Goal: Task Accomplishment & Management: Use online tool/utility

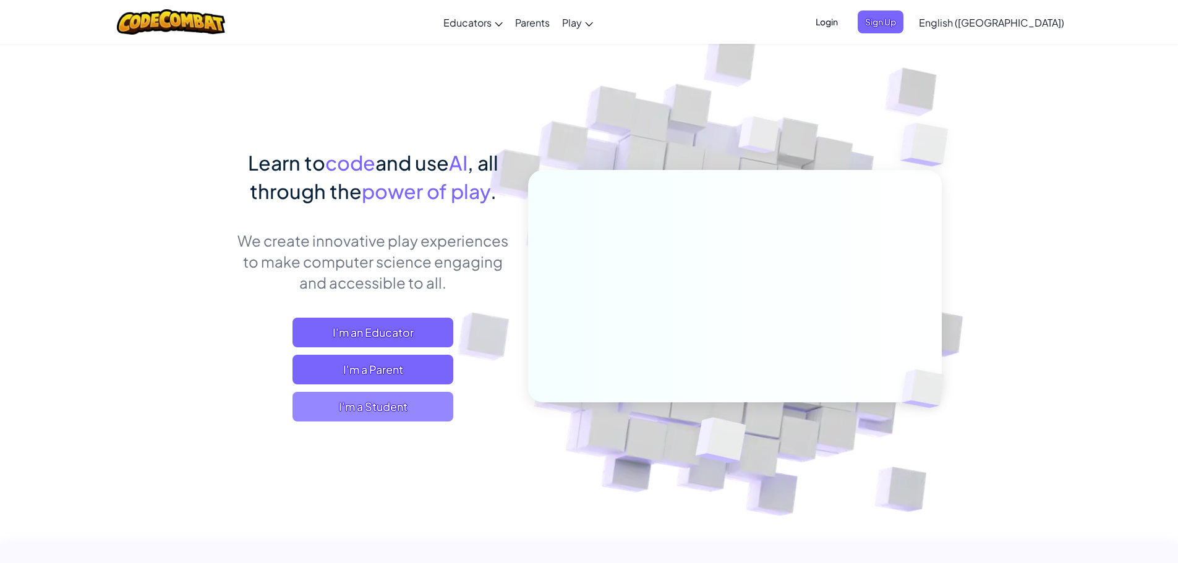
click at [420, 406] on span "I'm a Student" at bounding box center [372, 407] width 161 height 30
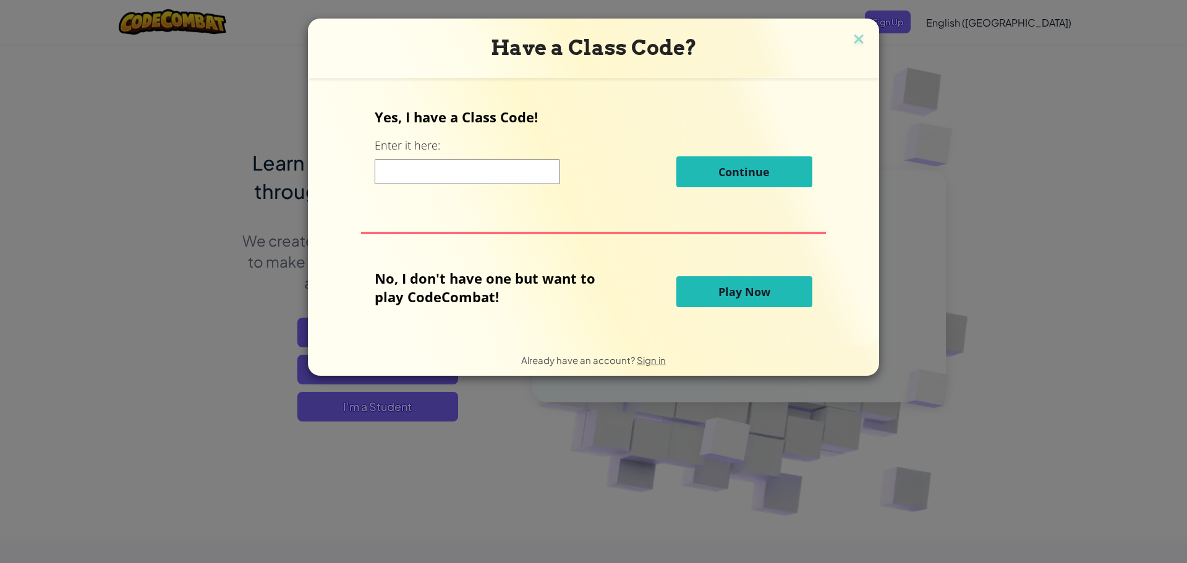
click at [452, 170] on input at bounding box center [467, 172] width 185 height 25
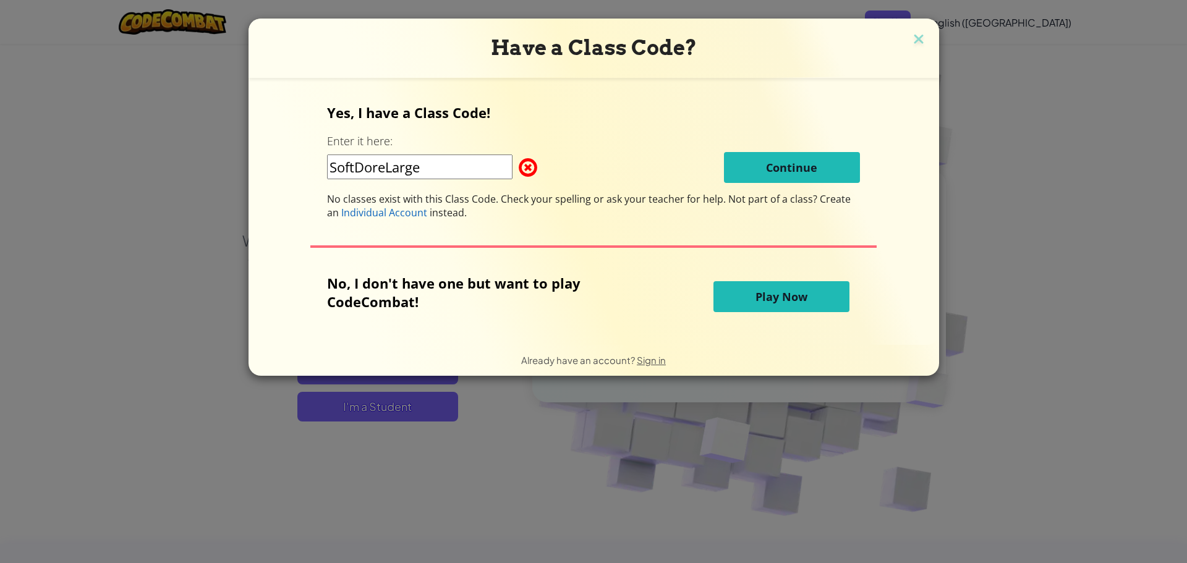
click at [470, 176] on input "SoftDoreLarge" at bounding box center [419, 167] width 185 height 25
click at [388, 166] on input "SoftDoreLarge" at bounding box center [419, 167] width 185 height 25
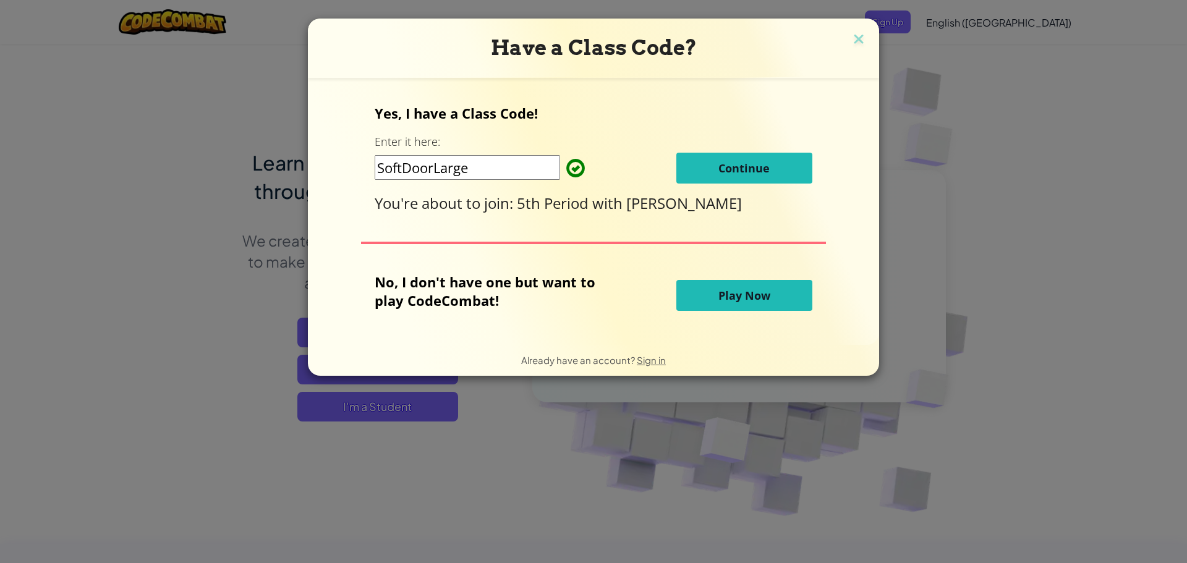
type input "SoftDoorLarge"
click at [757, 153] on button "Continue" at bounding box center [744, 168] width 136 height 31
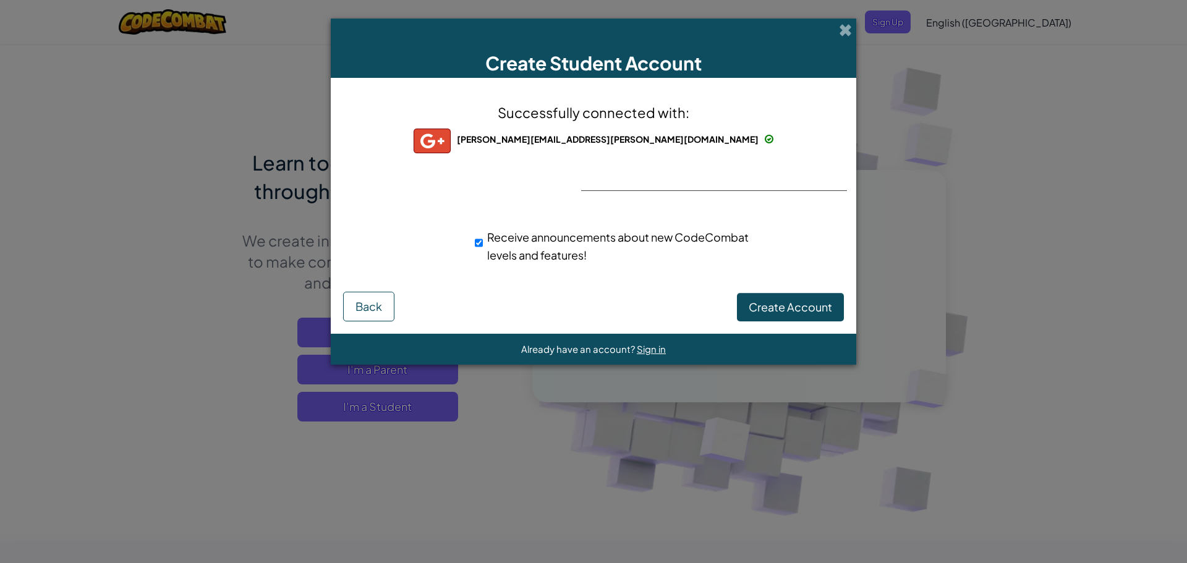
click at [614, 142] on span "russell.casas@srastudents.org" at bounding box center [608, 139] width 302 height 11
click at [384, 309] on button "Back" at bounding box center [368, 307] width 51 height 30
click at [846, 32] on span at bounding box center [845, 29] width 13 height 13
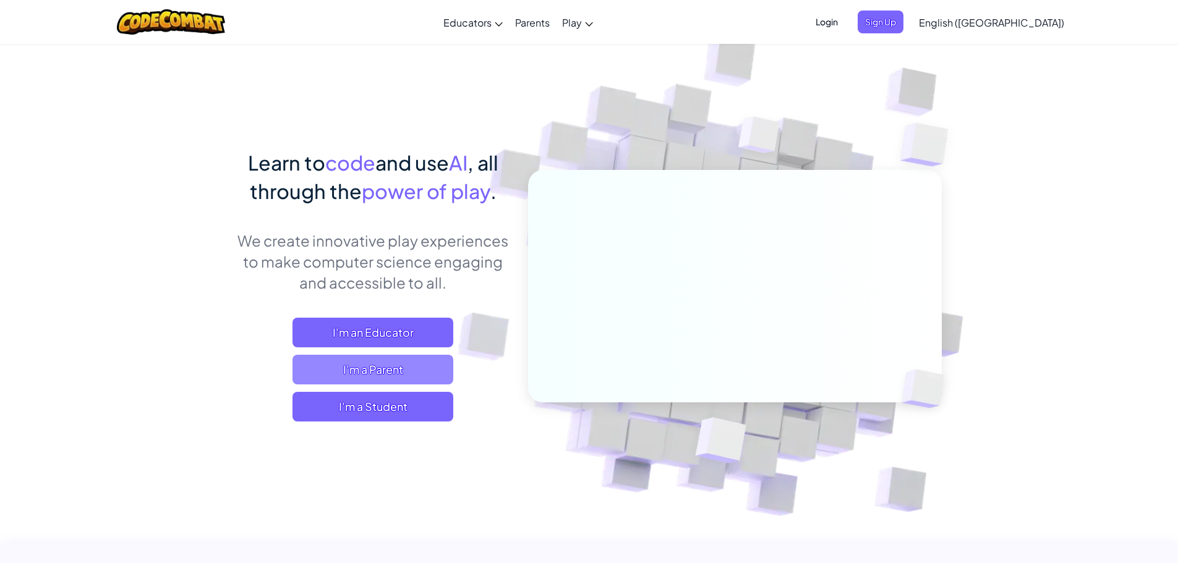
click at [383, 370] on span "I'm a Parent" at bounding box center [372, 370] width 161 height 30
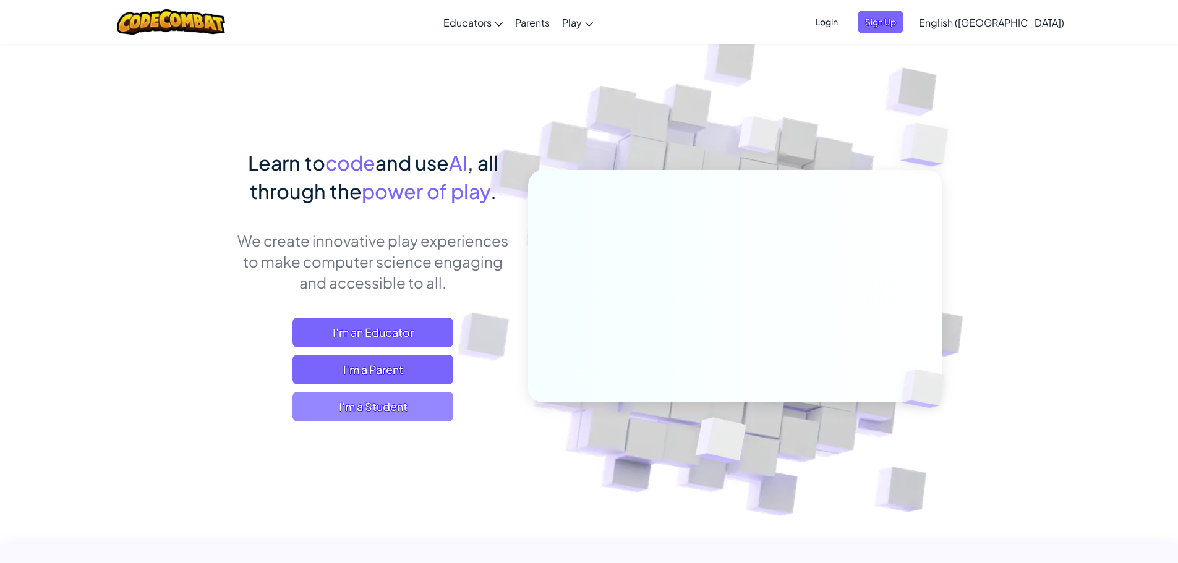
drag, startPoint x: 410, startPoint y: 404, endPoint x: 417, endPoint y: 401, distance: 7.5
click at [417, 401] on span "I'm a Student" at bounding box center [372, 407] width 161 height 30
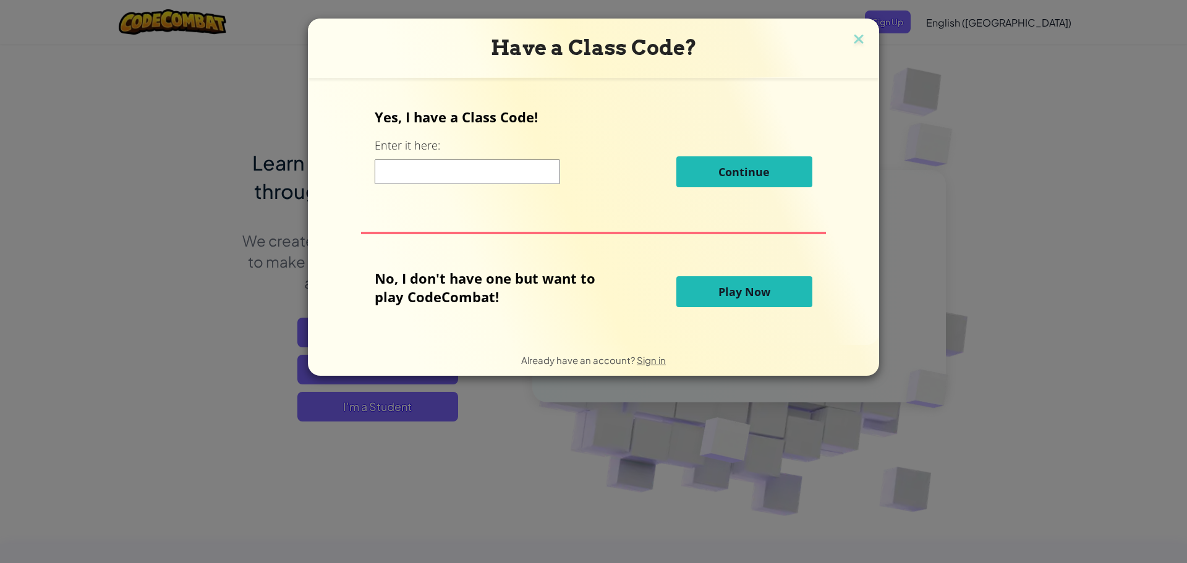
click at [414, 171] on input at bounding box center [467, 172] width 185 height 25
type input "SoftDoorLarge"
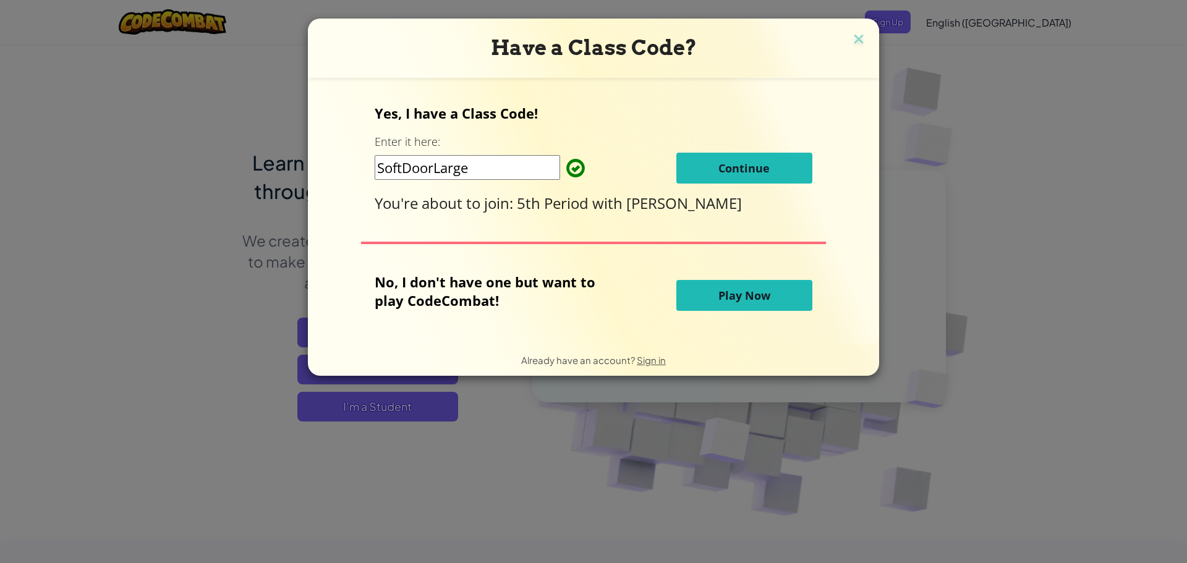
click at [740, 164] on span "Continue" at bounding box center [743, 168] width 51 height 15
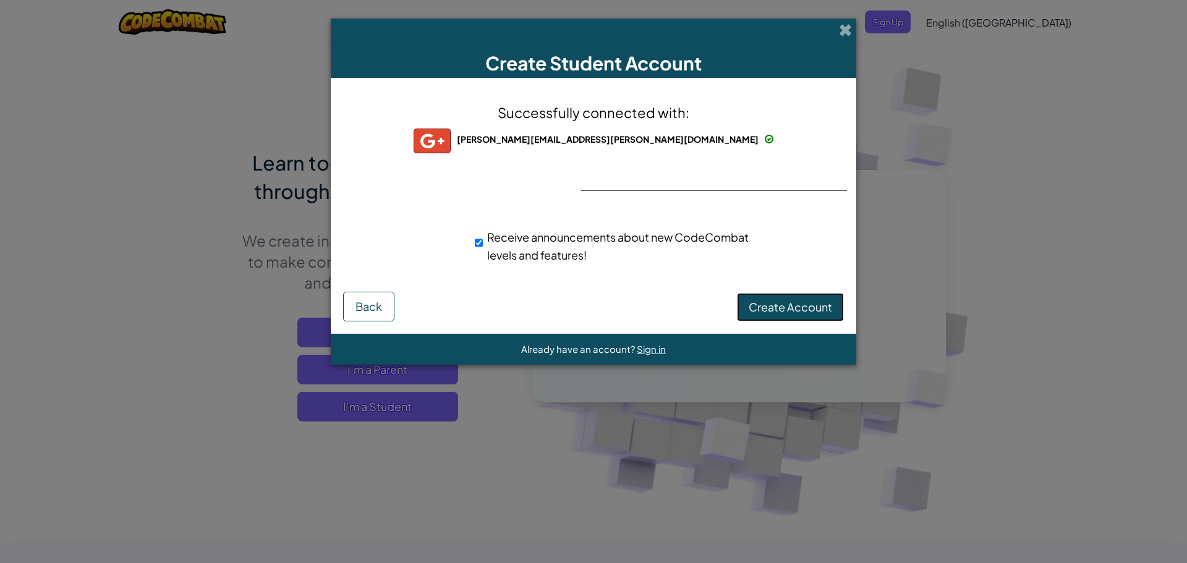
drag, startPoint x: 783, startPoint y: 300, endPoint x: 893, endPoint y: 185, distance: 159.2
click at [793, 294] on button "Create Account" at bounding box center [790, 307] width 107 height 28
click at [796, 303] on button "Create Account" at bounding box center [790, 307] width 107 height 28
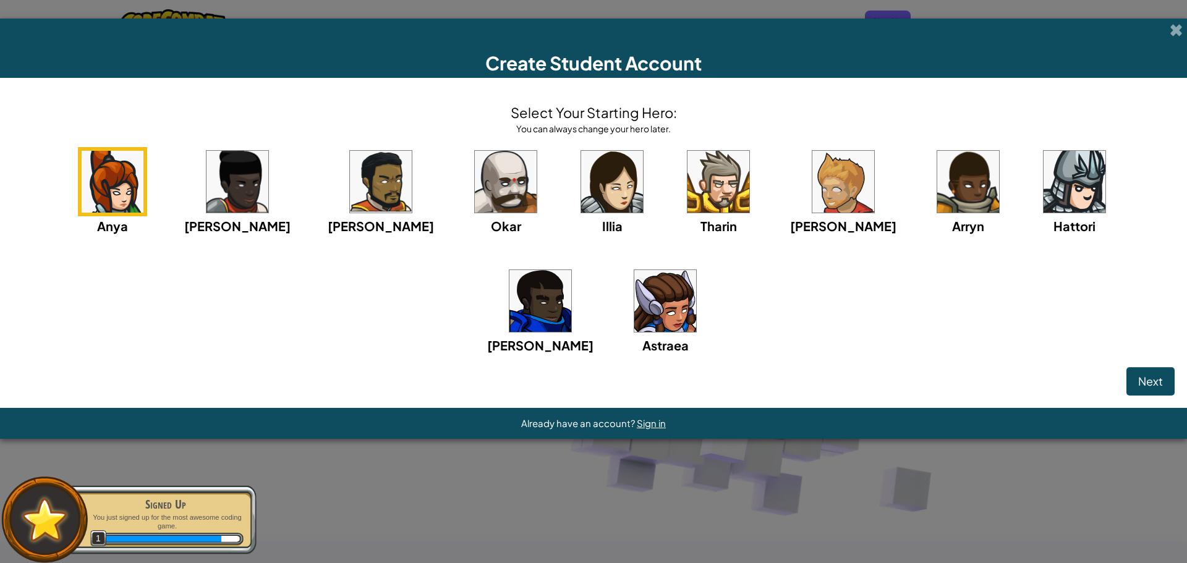
click at [350, 180] on img at bounding box center [381, 182] width 62 height 62
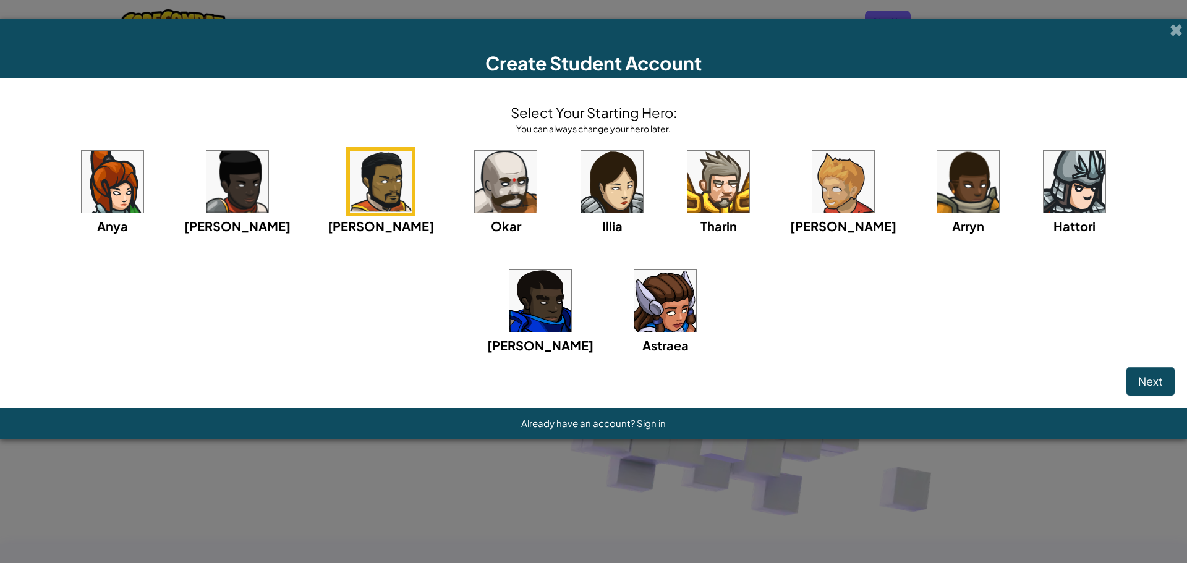
click at [687, 184] on img at bounding box center [718, 182] width 62 height 62
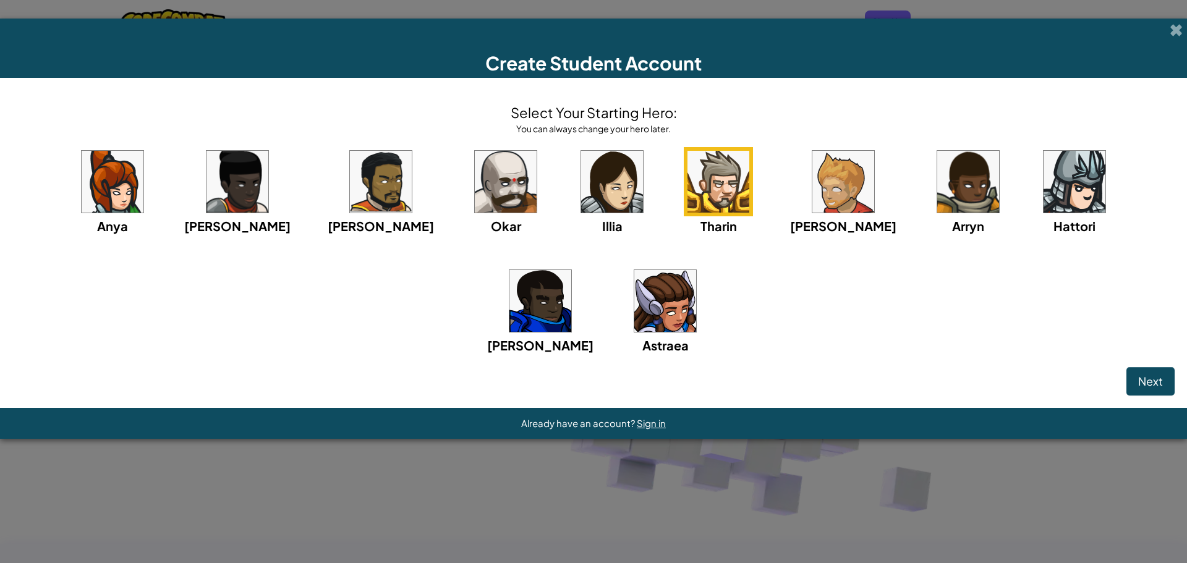
click at [812, 175] on img at bounding box center [843, 182] width 62 height 62
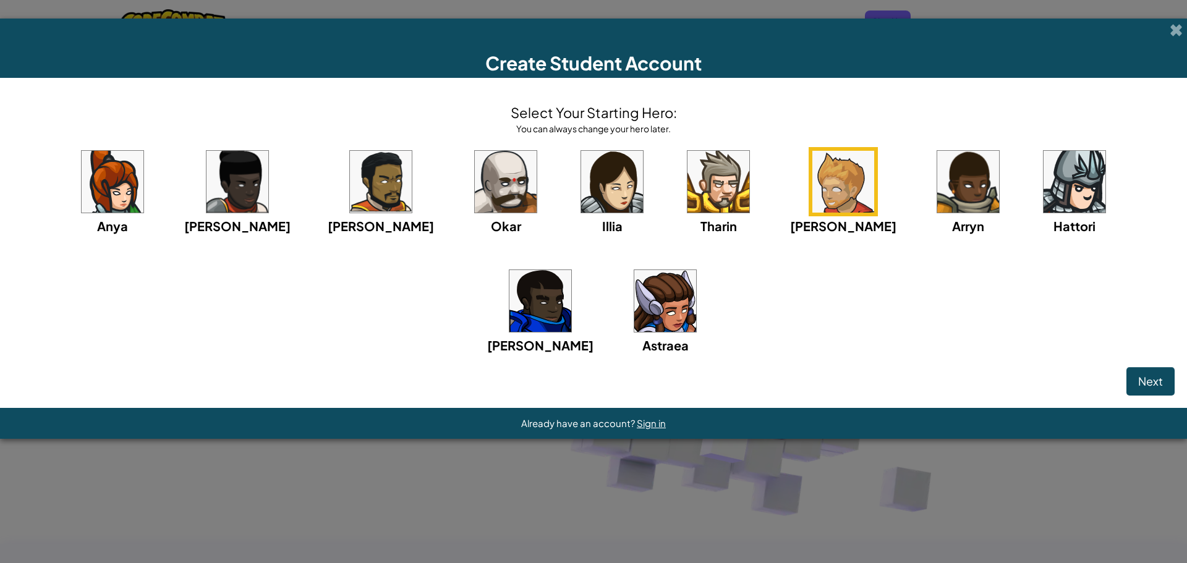
click at [350, 169] on img at bounding box center [381, 182] width 62 height 62
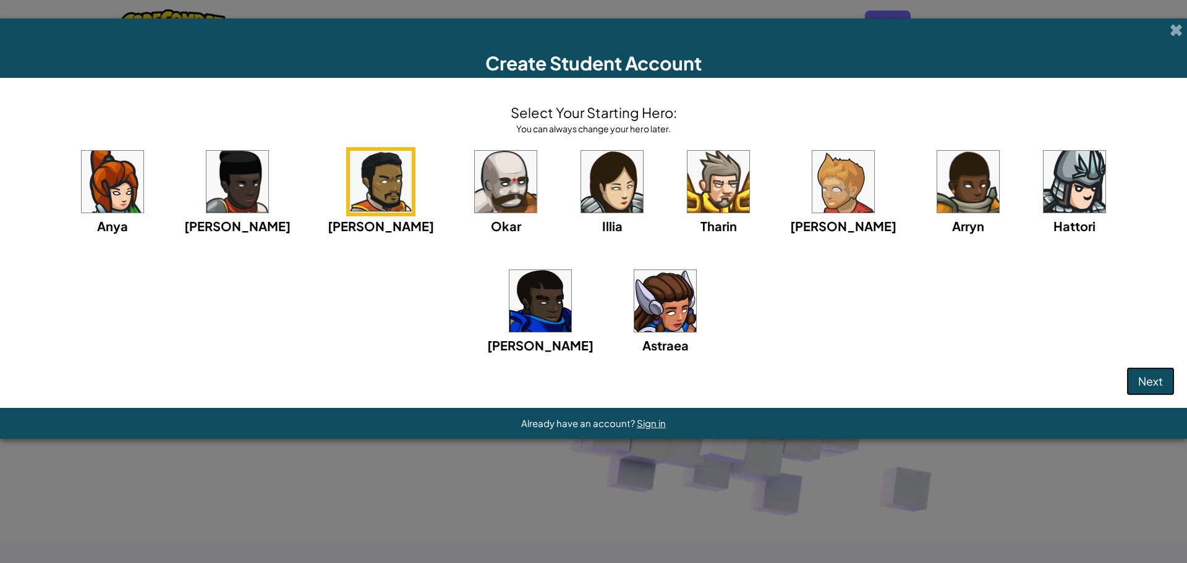
click at [1155, 383] on span "Next" at bounding box center [1150, 381] width 25 height 14
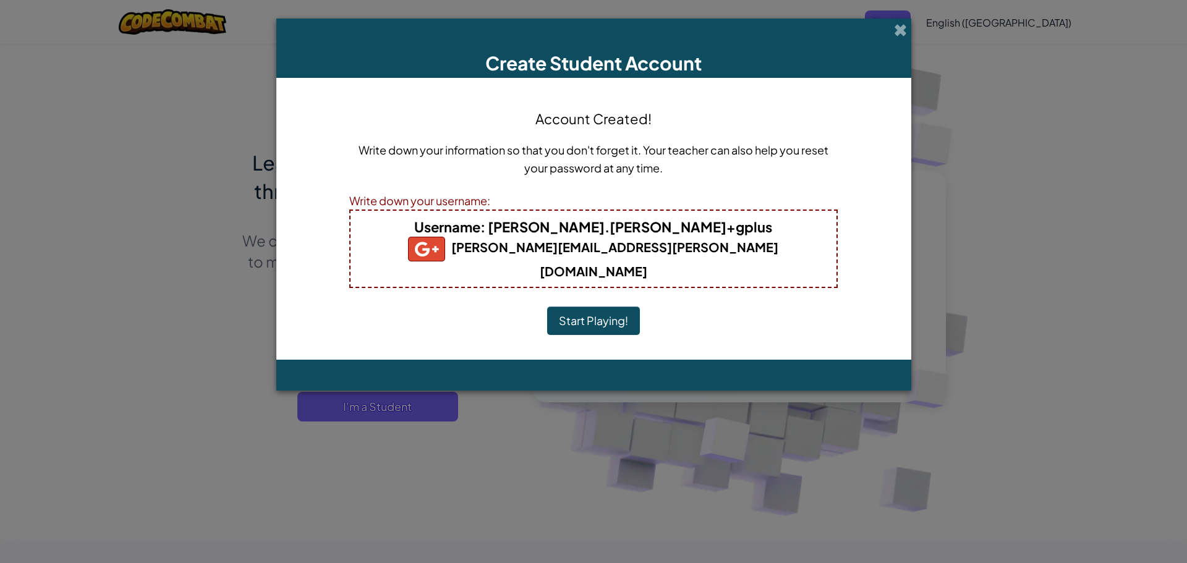
click at [587, 307] on button "Start Playing!" at bounding box center [593, 321] width 93 height 28
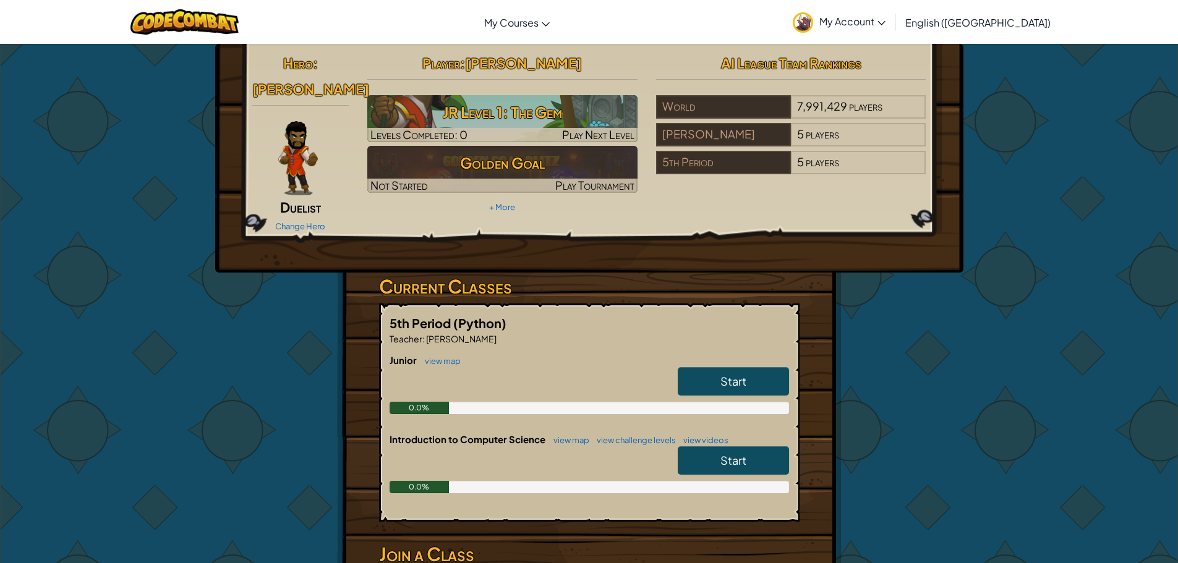
click at [714, 367] on link "Start" at bounding box center [733, 381] width 111 height 28
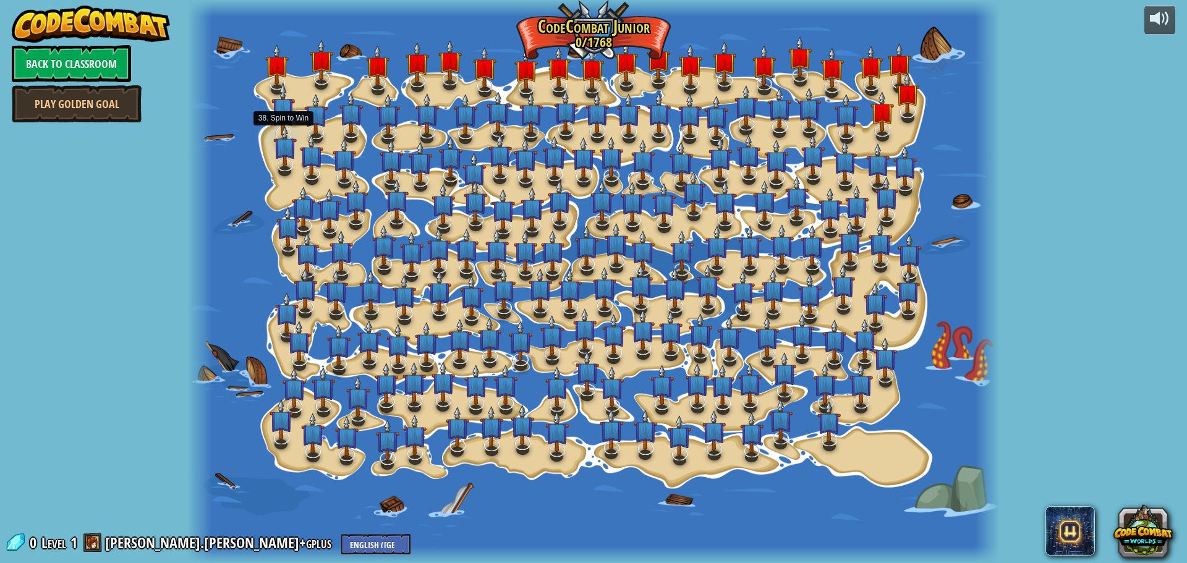
click at [279, 119] on img at bounding box center [282, 109] width 23 height 54
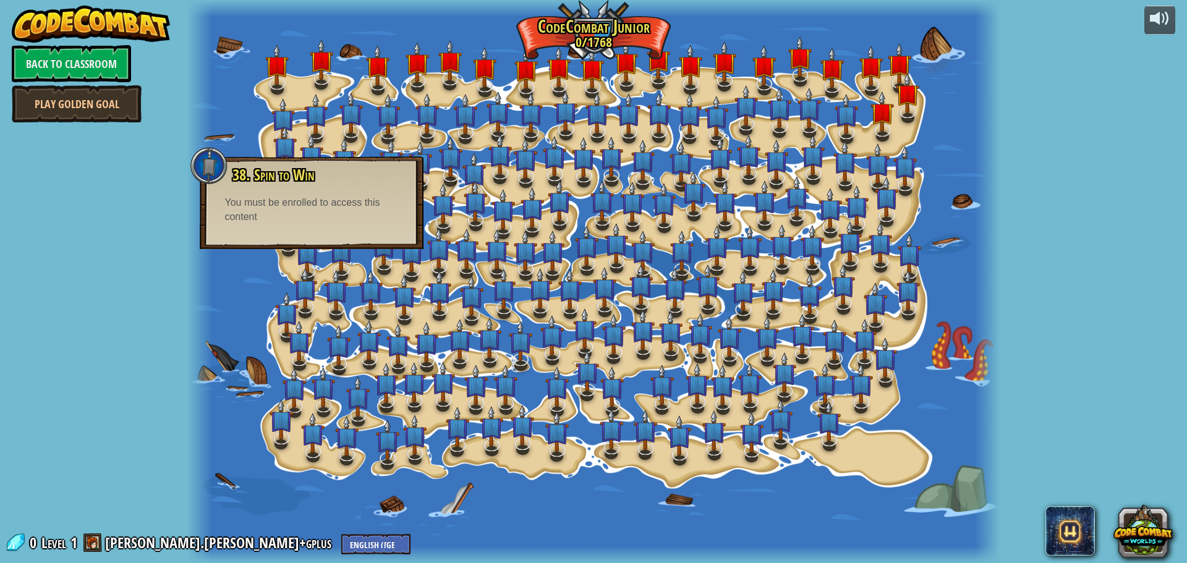
click at [247, 208] on div "You must be enrolled to access this content" at bounding box center [311, 210] width 174 height 28
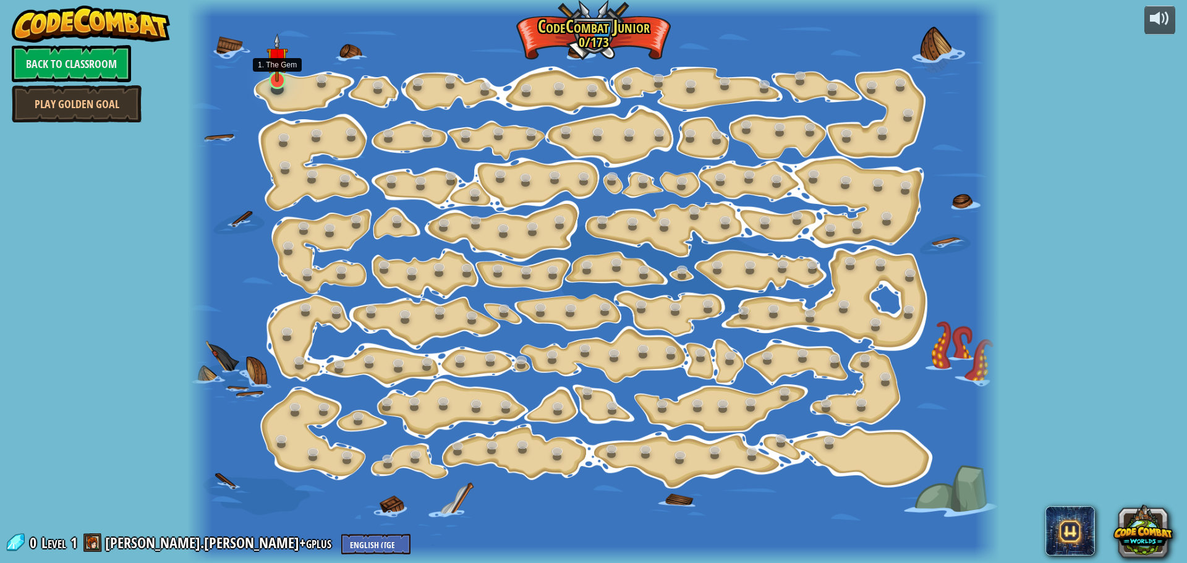
click at [280, 80] on img at bounding box center [276, 57] width 21 height 49
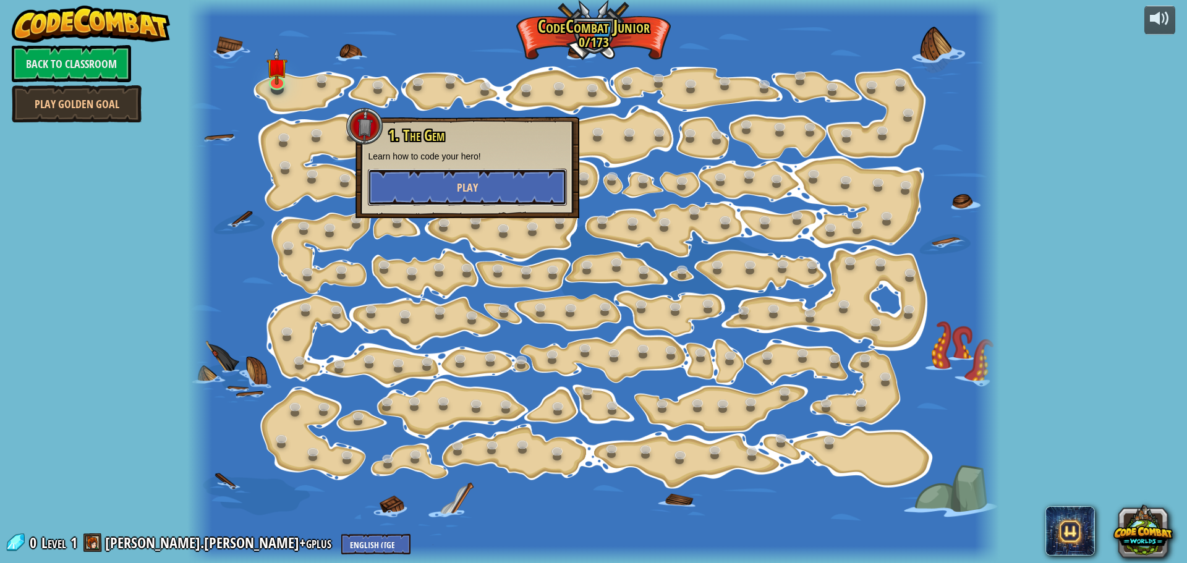
click at [440, 191] on button "Play" at bounding box center [467, 187] width 199 height 37
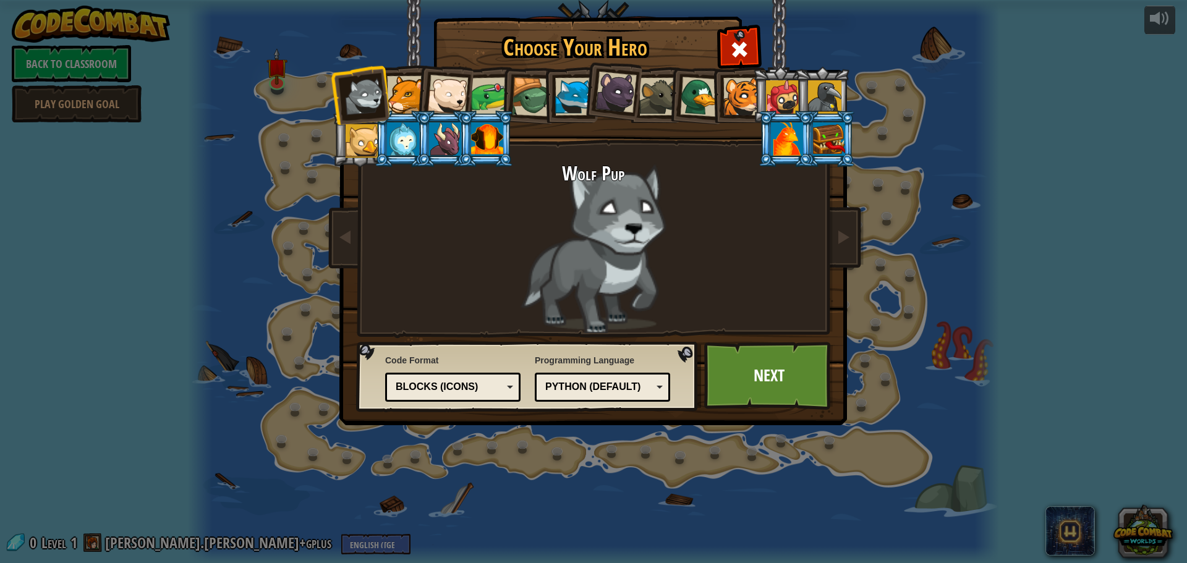
click at [495, 138] on div at bounding box center [487, 138] width 32 height 33
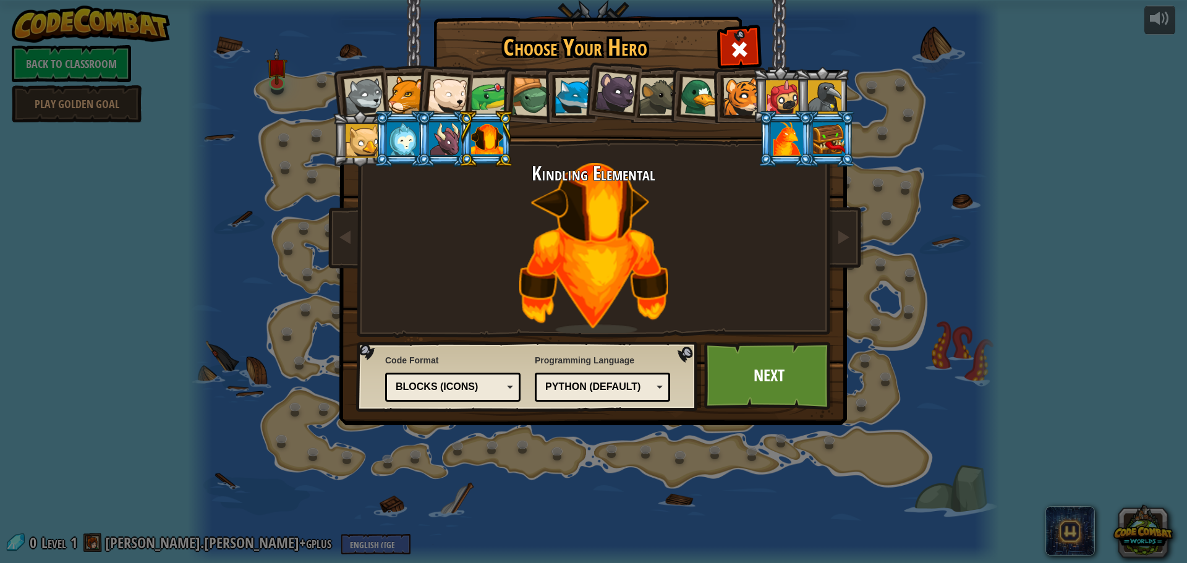
click at [786, 128] on div at bounding box center [787, 138] width 32 height 33
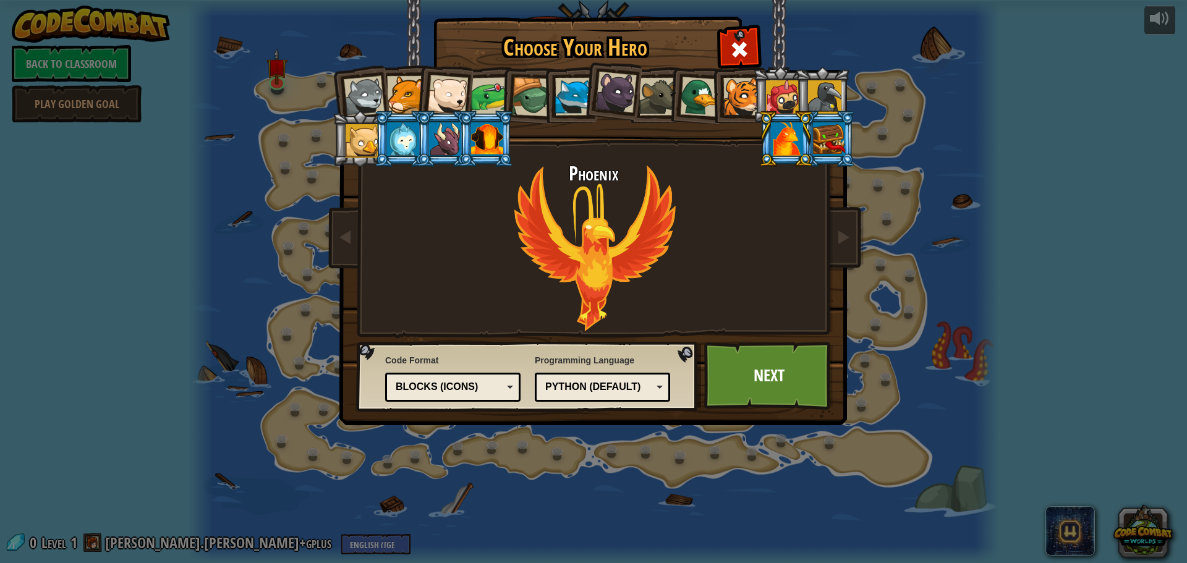
click at [830, 138] on div at bounding box center [829, 138] width 32 height 33
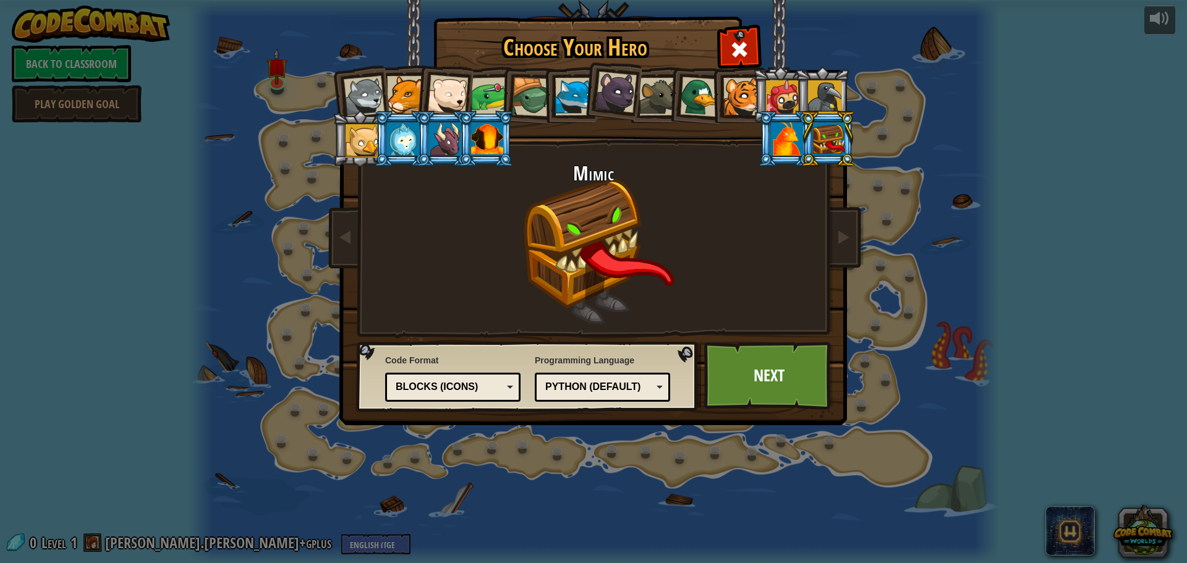
click at [440, 140] on div at bounding box center [445, 138] width 32 height 33
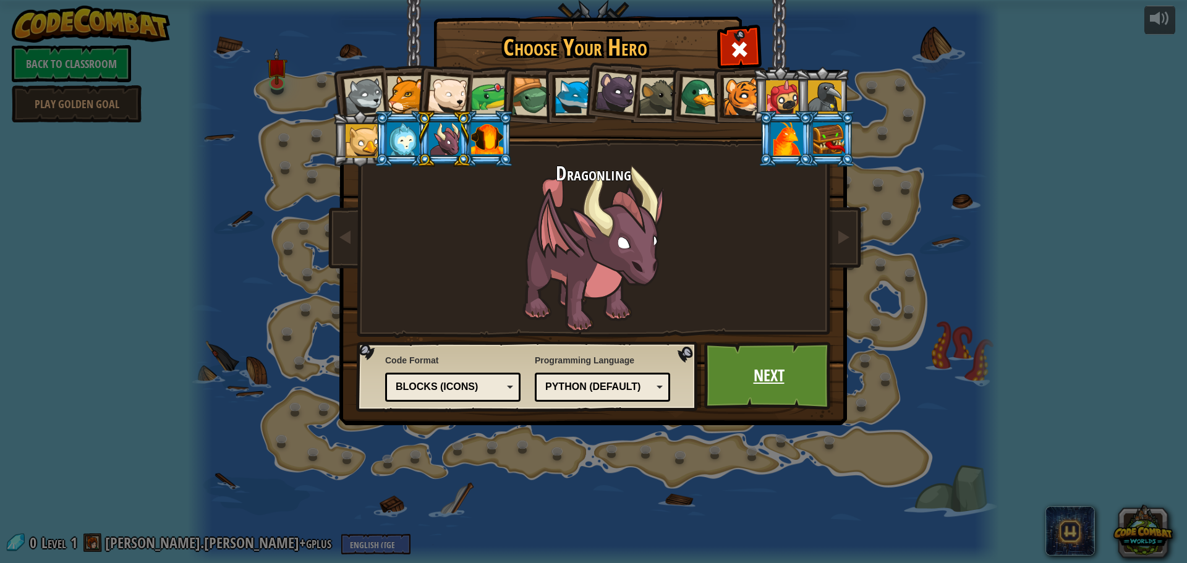
click at [812, 380] on link "Next" at bounding box center [768, 376] width 129 height 68
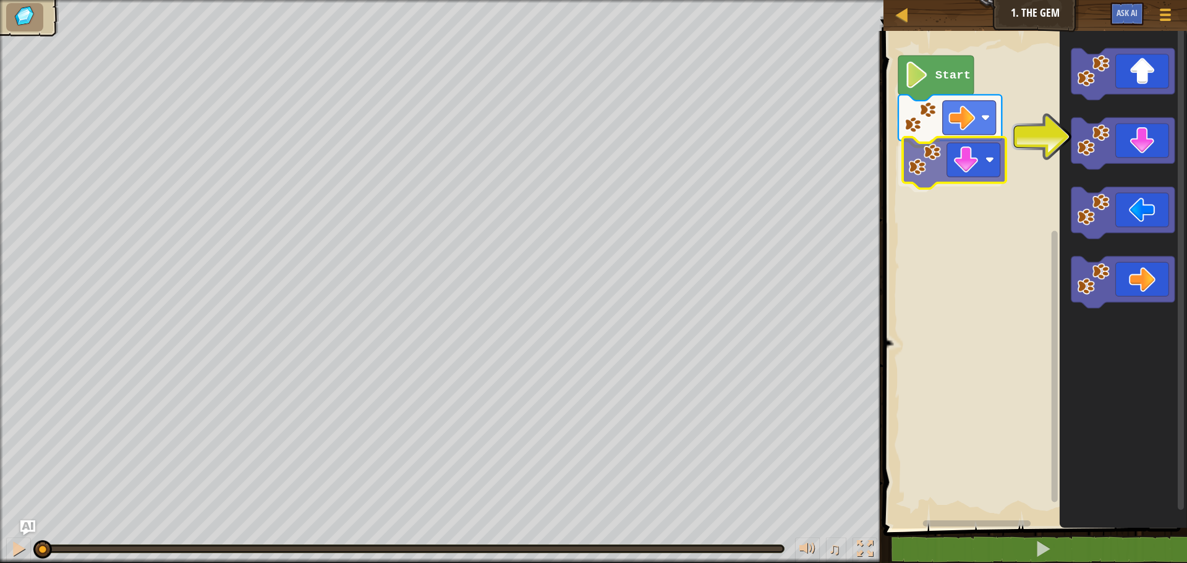
click at [984, 174] on div "Start" at bounding box center [1033, 277] width 307 height 504
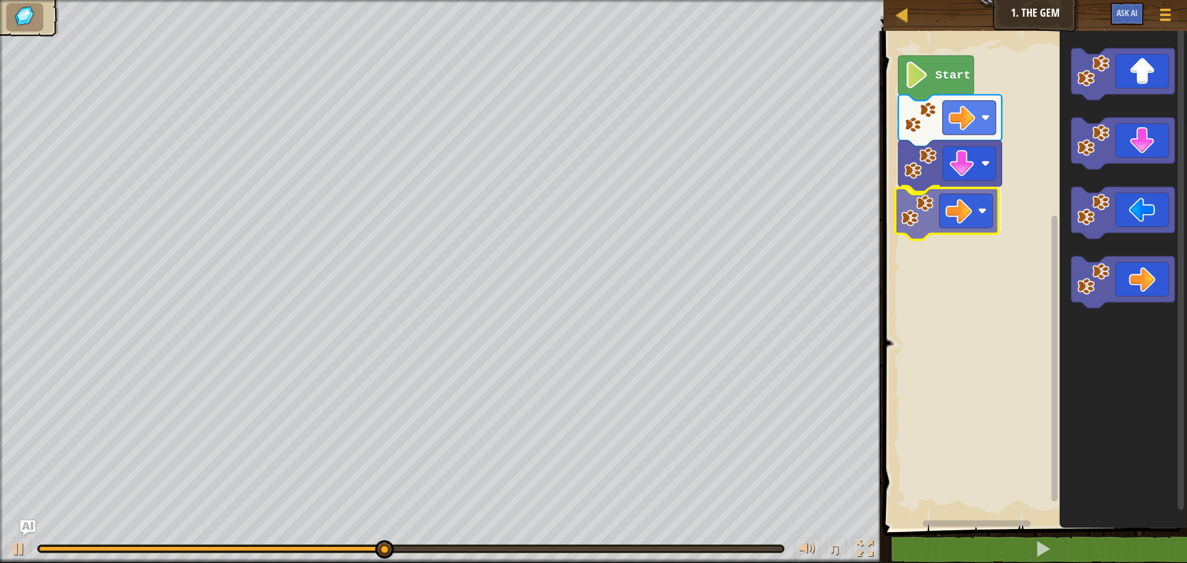
click at [973, 216] on div "Start" at bounding box center [1033, 277] width 307 height 504
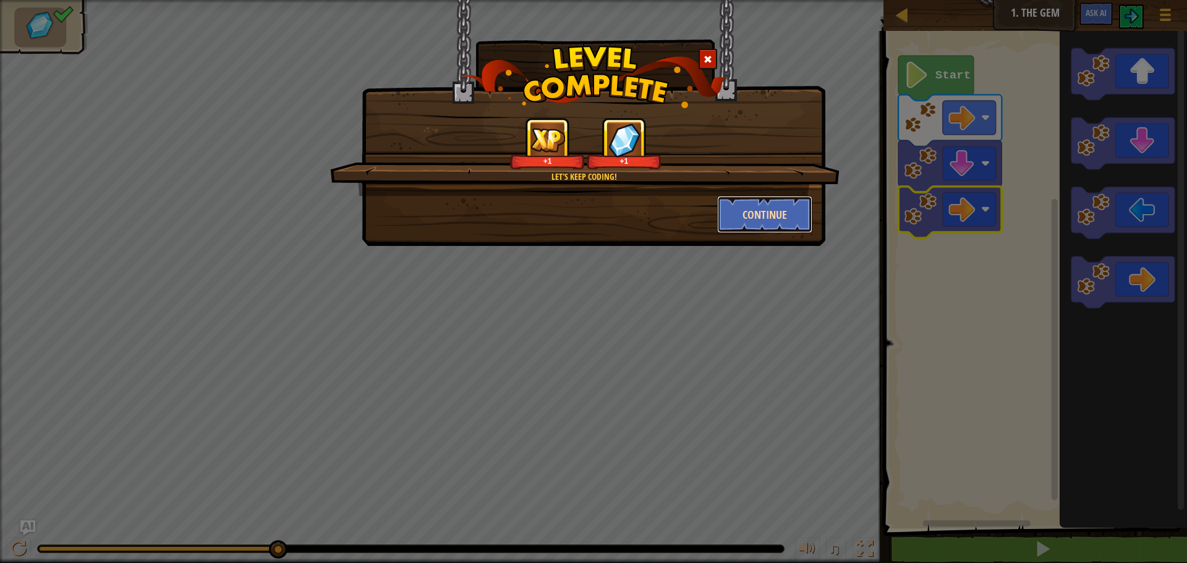
click at [778, 200] on button "Continue" at bounding box center [765, 214] width 96 height 37
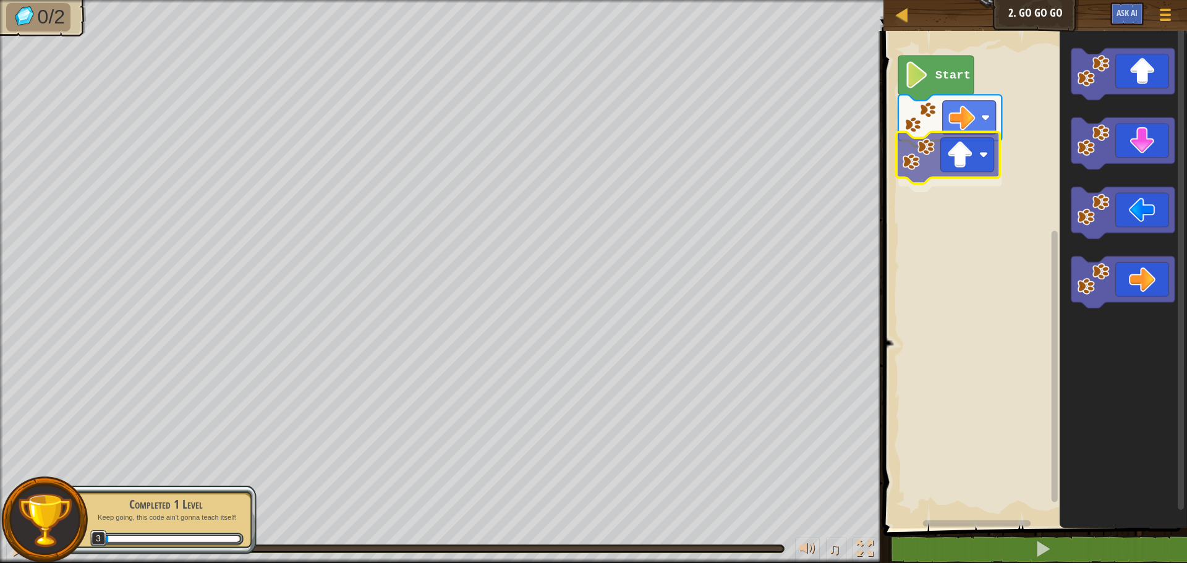
click at [978, 163] on div "Start" at bounding box center [1033, 277] width 307 height 504
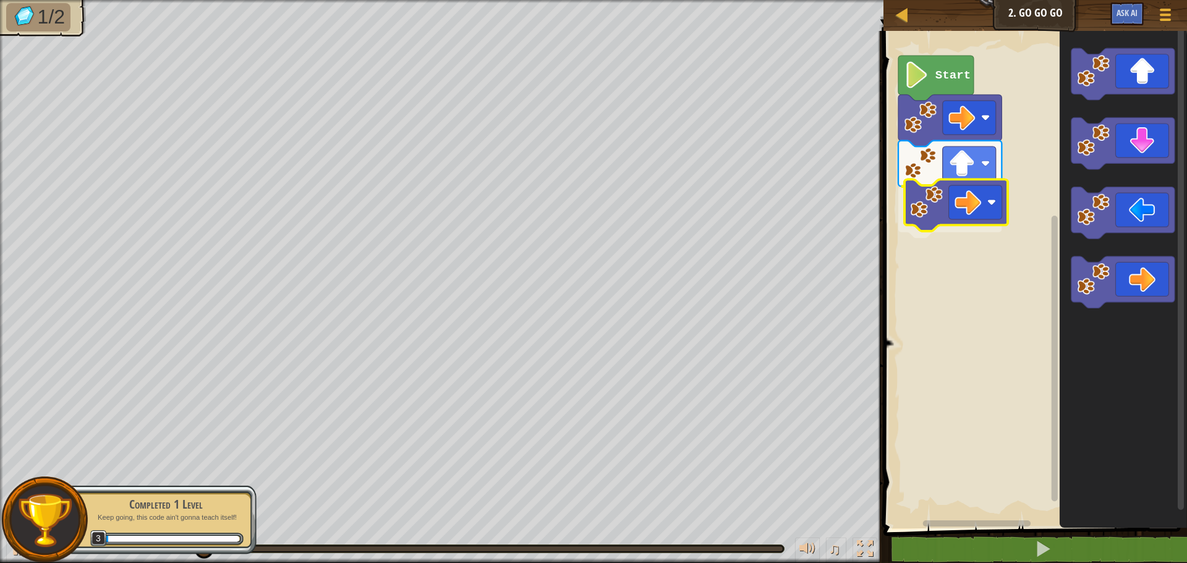
click at [943, 210] on div "Start" at bounding box center [1033, 277] width 307 height 504
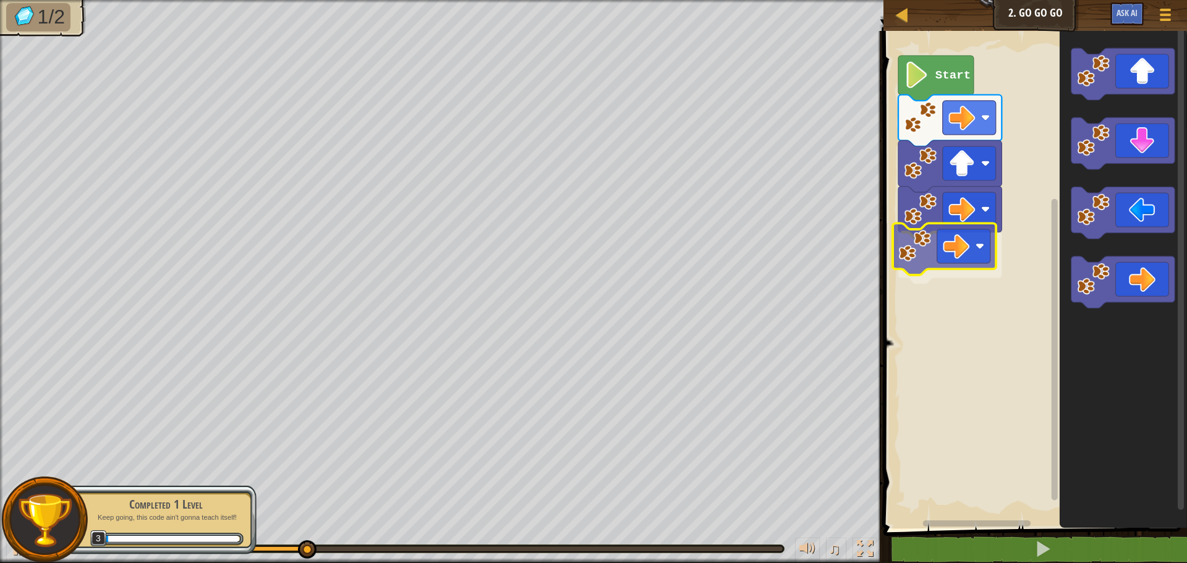
click at [921, 236] on div "Start" at bounding box center [1033, 277] width 307 height 504
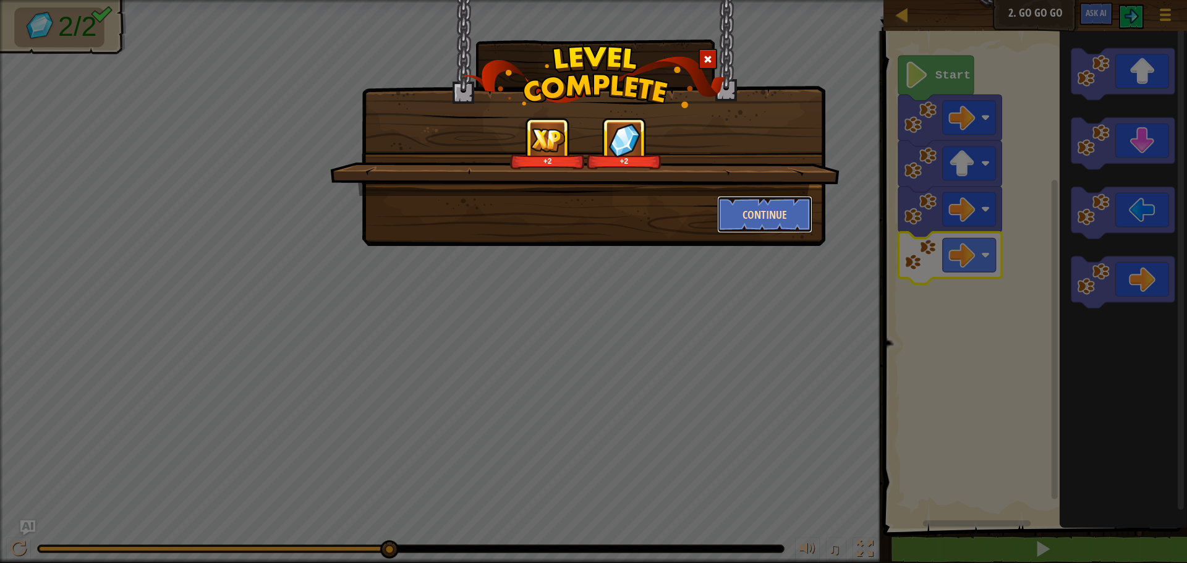
click at [744, 219] on button "Continue" at bounding box center [765, 214] width 96 height 37
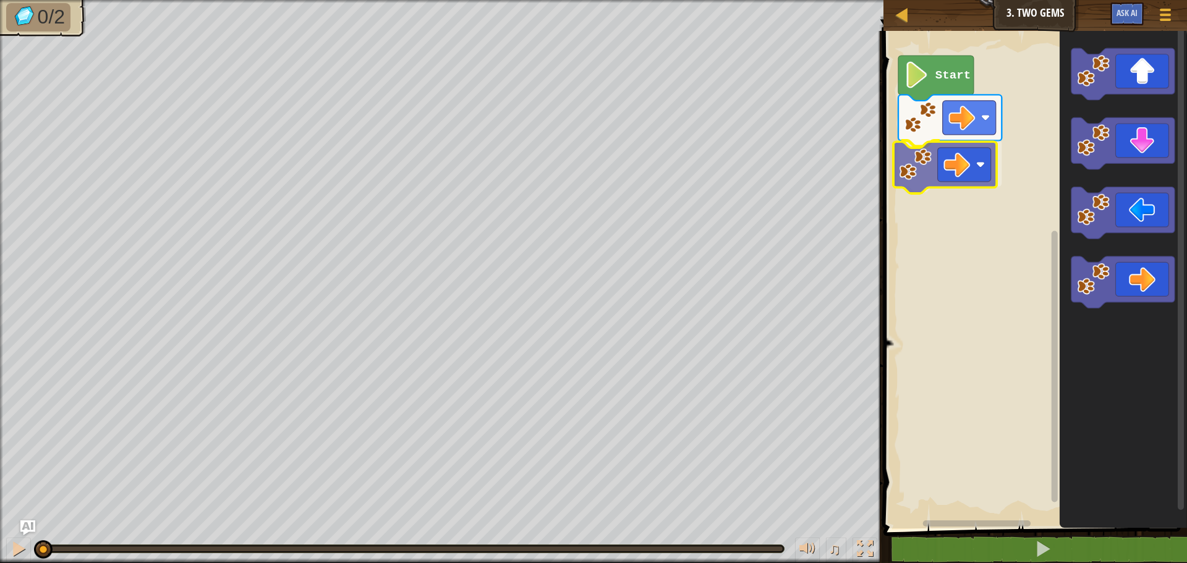
click at [955, 171] on div "Start" at bounding box center [1033, 277] width 307 height 504
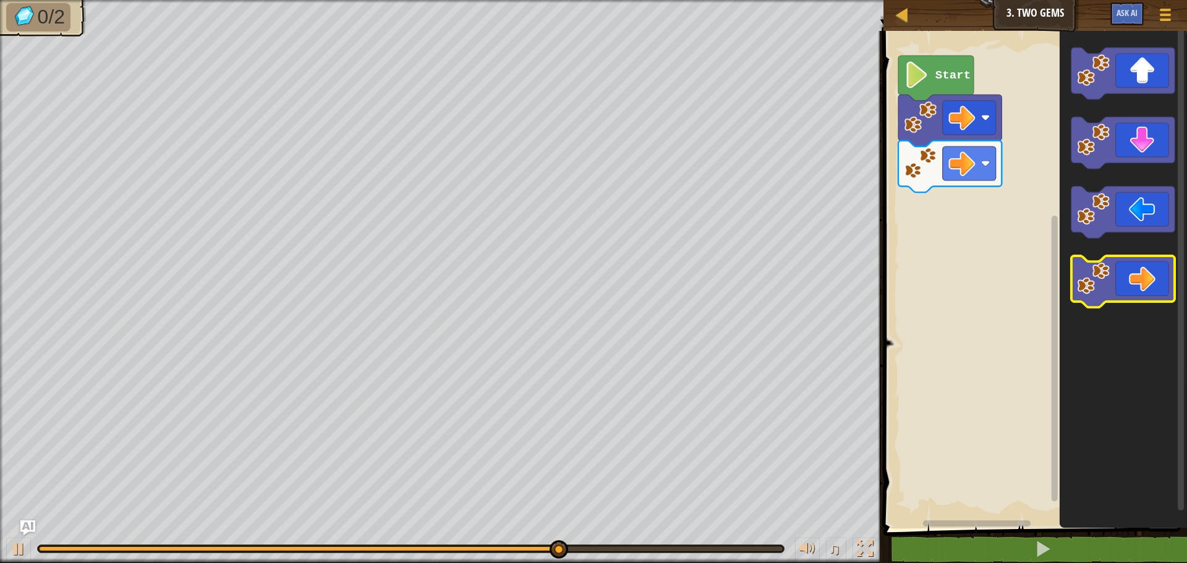
click at [1112, 290] on icon "Blockly Workspace" at bounding box center [1122, 282] width 103 height 52
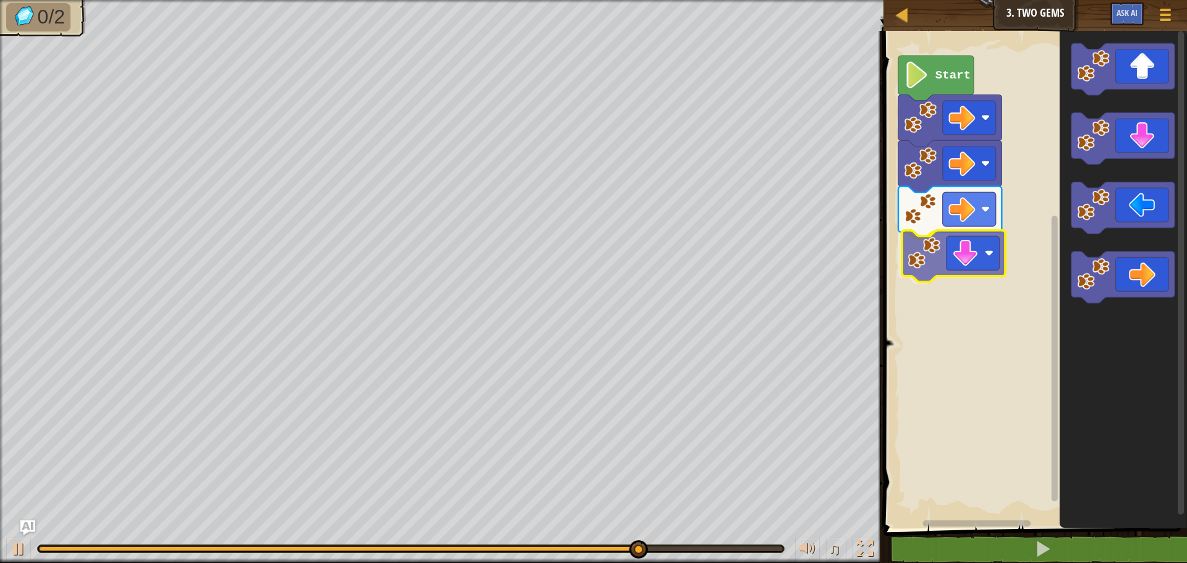
click at [963, 271] on div "Start" at bounding box center [1033, 277] width 307 height 504
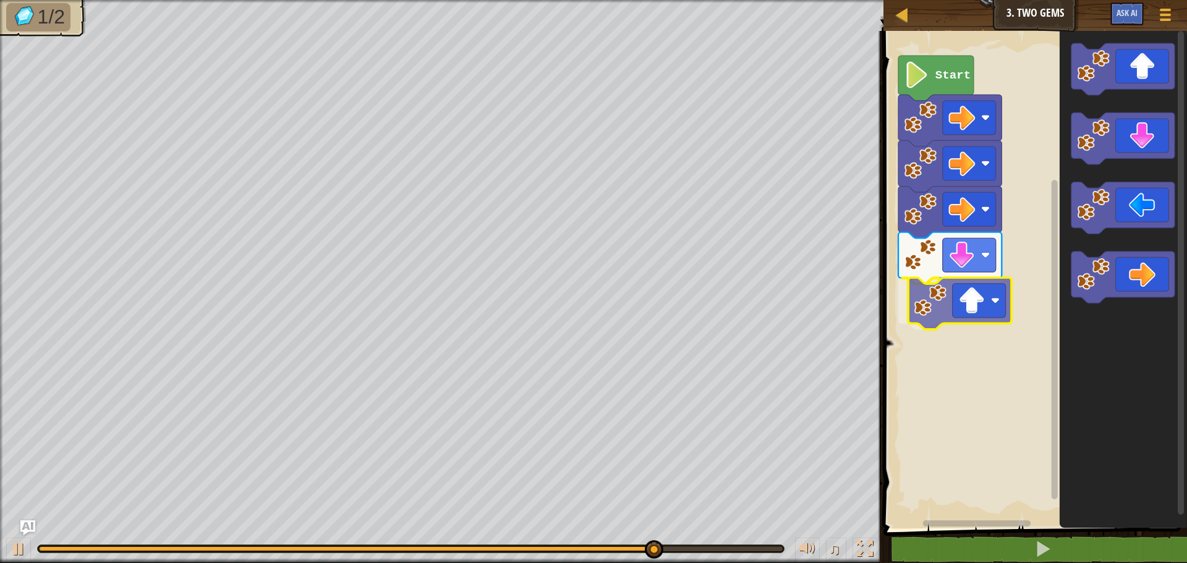
click at [993, 297] on div "Start" at bounding box center [1033, 277] width 307 height 504
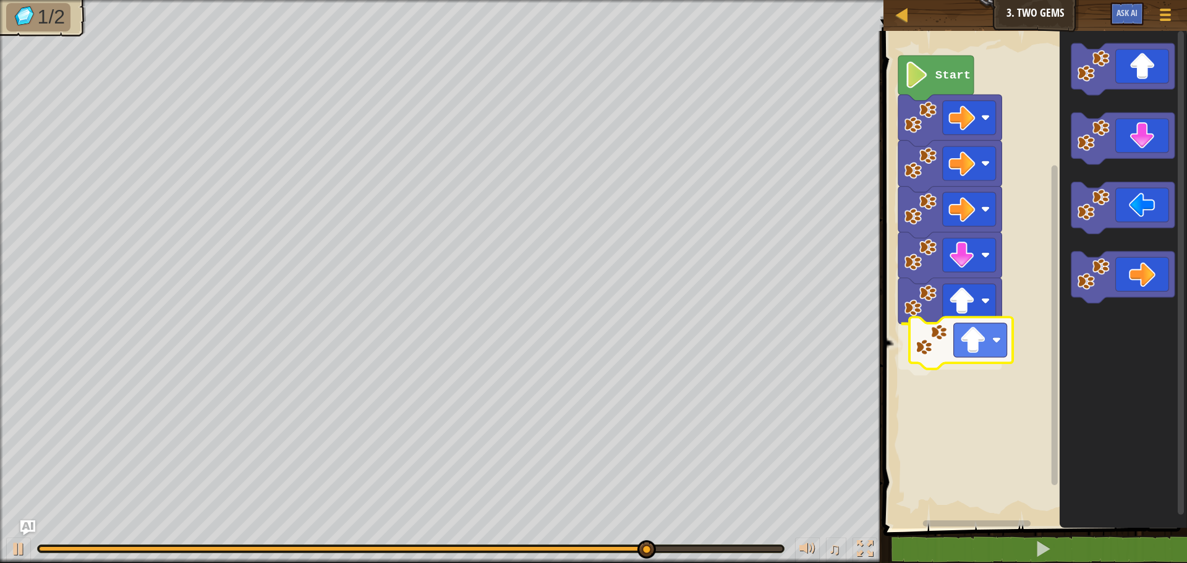
click at [976, 342] on div "Start" at bounding box center [1033, 277] width 307 height 504
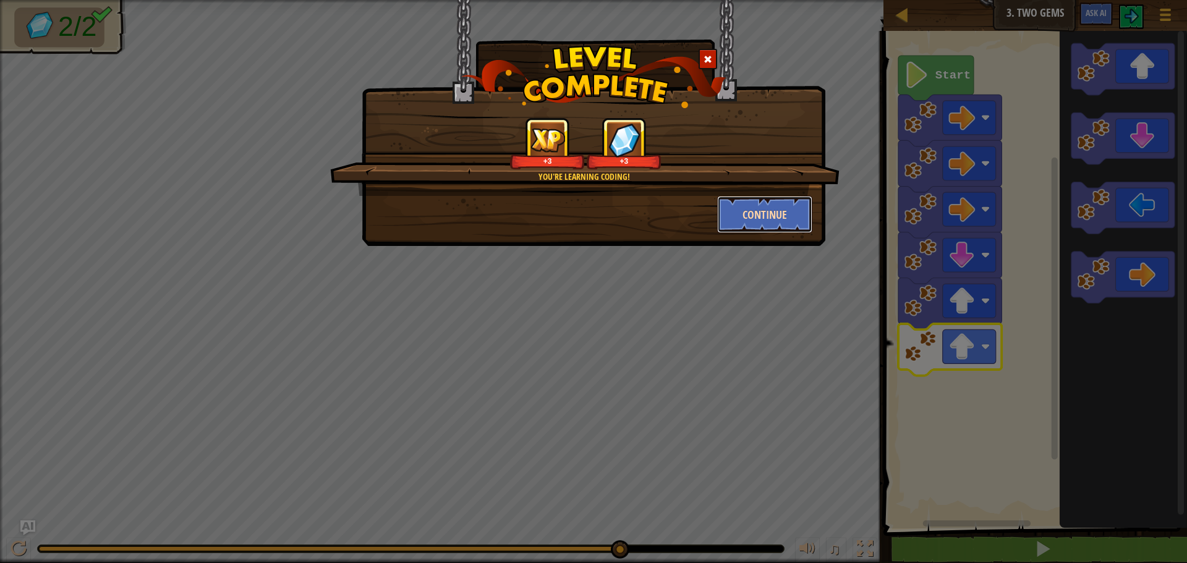
click at [781, 203] on button "Continue" at bounding box center [765, 214] width 96 height 37
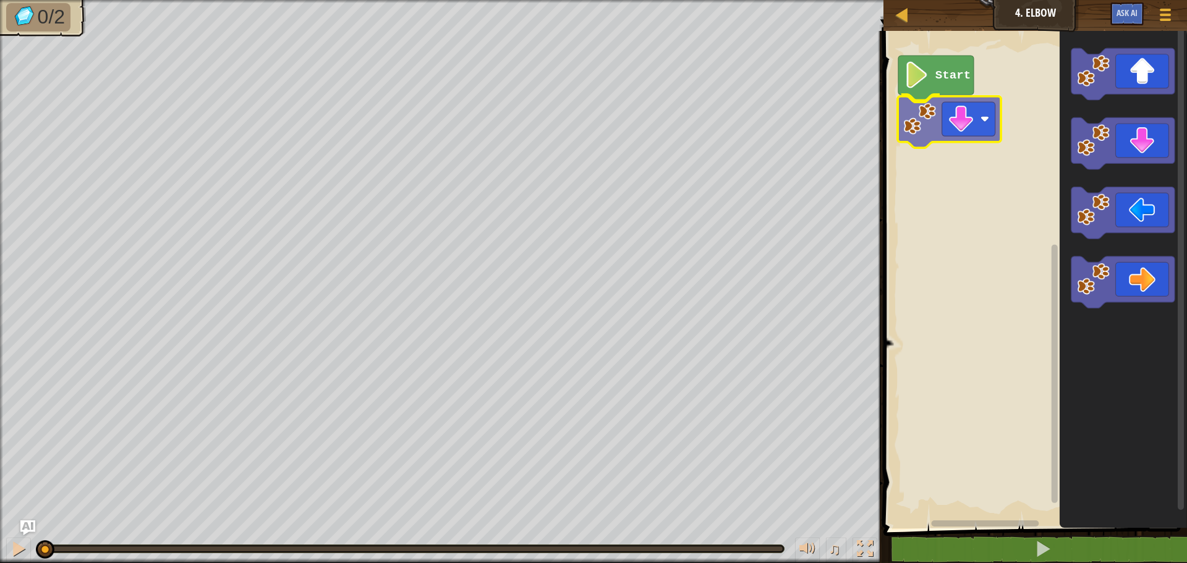
click at [992, 134] on div "Start" at bounding box center [1033, 277] width 307 height 504
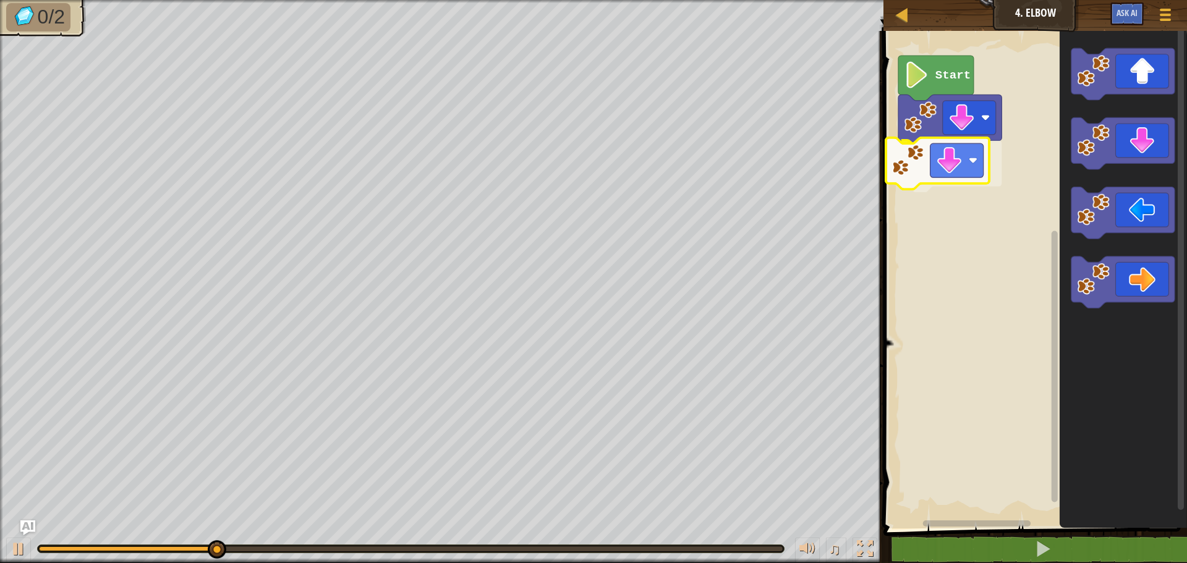
click at [922, 165] on div "Start" at bounding box center [1033, 277] width 307 height 504
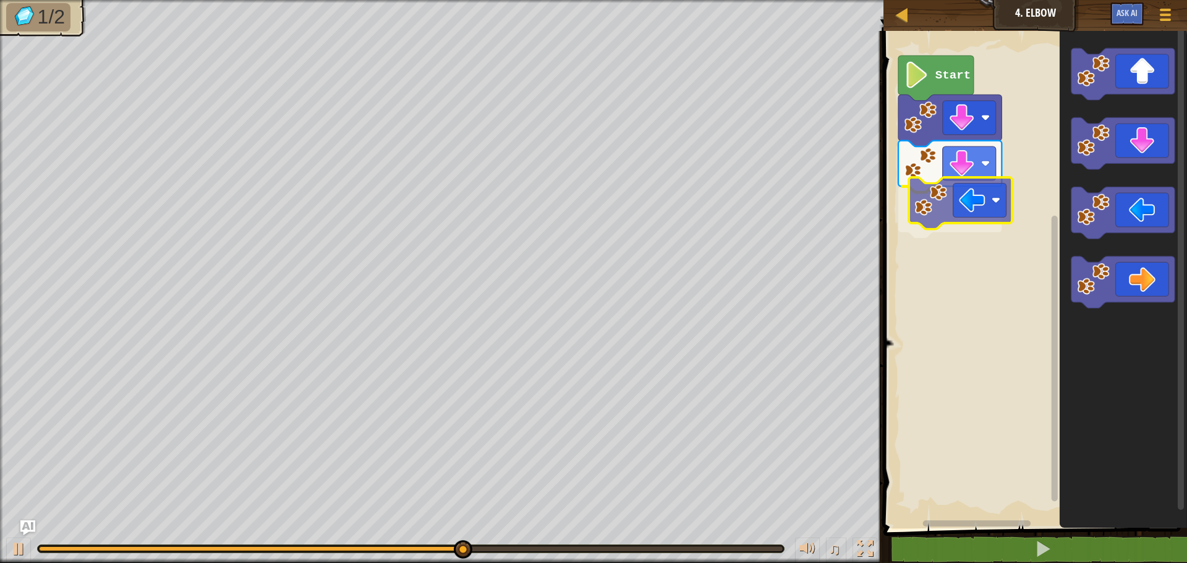
click at [943, 193] on div "Start" at bounding box center [1033, 277] width 307 height 504
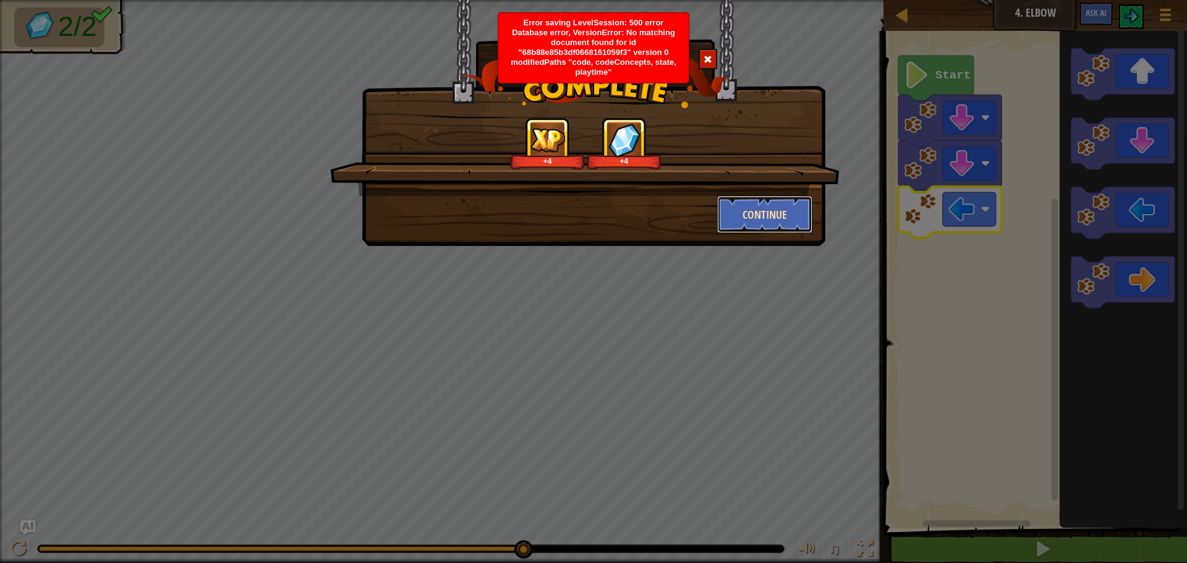
click at [778, 209] on button "Continue" at bounding box center [765, 214] width 96 height 37
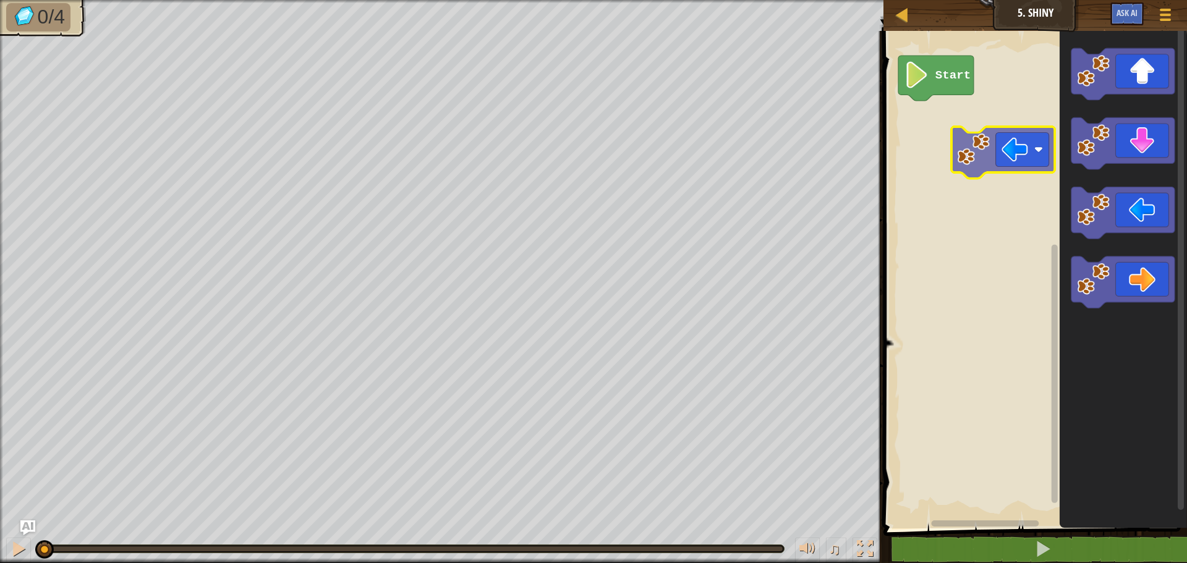
click at [1081, 191] on icon "Blockly Workspace" at bounding box center [1122, 213] width 103 height 52
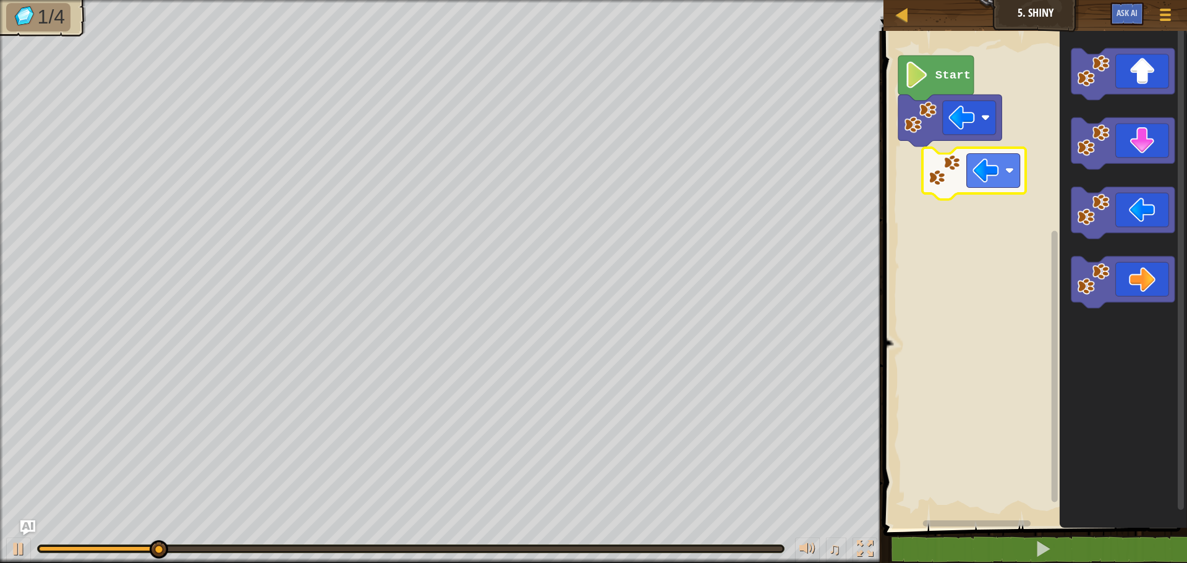
click at [963, 190] on div "Start" at bounding box center [1033, 277] width 307 height 504
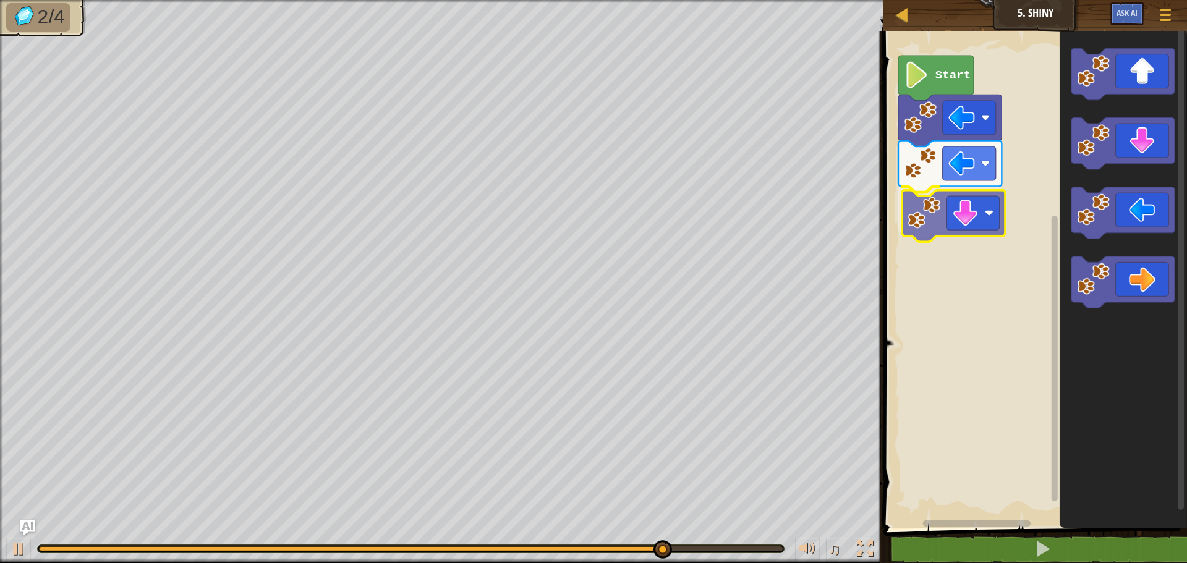
click at [958, 205] on div "Start" at bounding box center [1033, 277] width 307 height 504
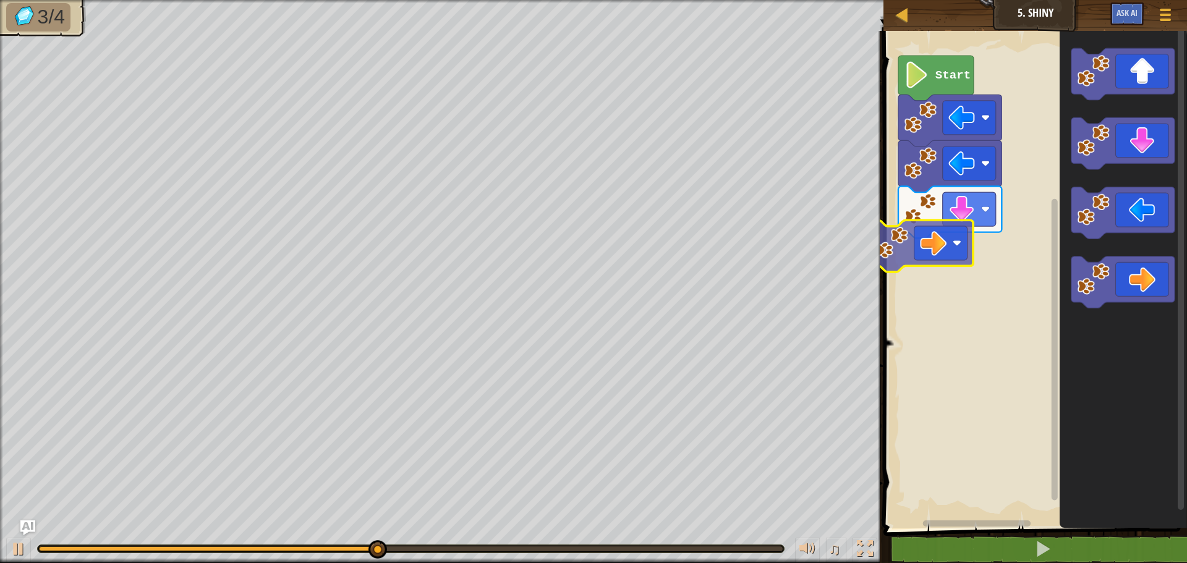
click at [925, 256] on div "Start" at bounding box center [1033, 277] width 307 height 504
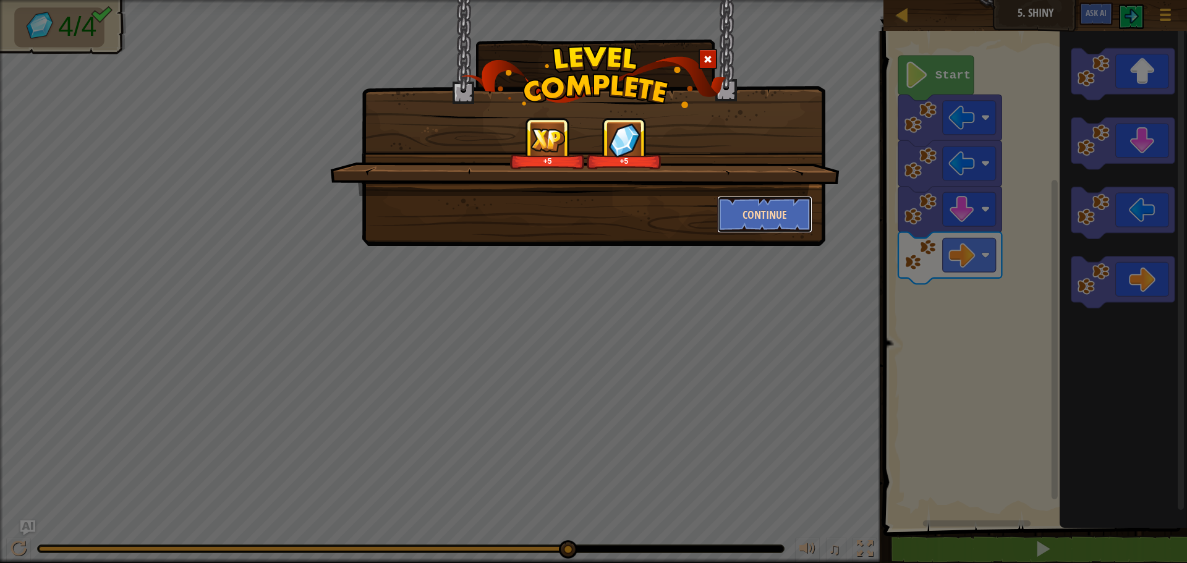
click at [754, 215] on button "Continue" at bounding box center [765, 214] width 96 height 37
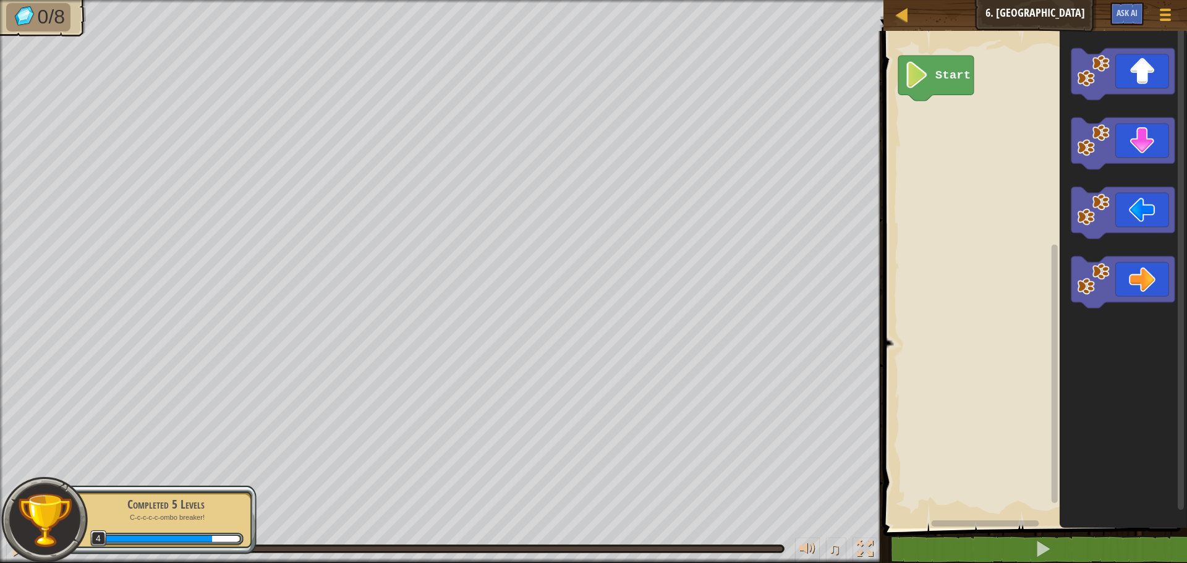
click at [1066, 88] on icon "Blockly Workspace" at bounding box center [1123, 277] width 127 height 504
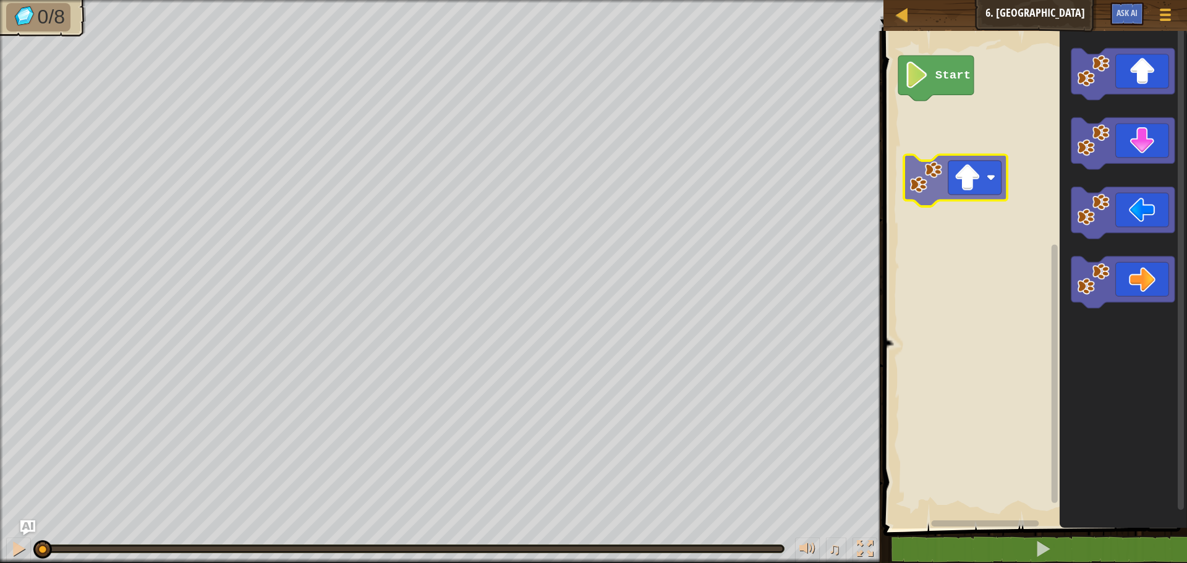
click at [932, 187] on div "Start" at bounding box center [1033, 277] width 307 height 504
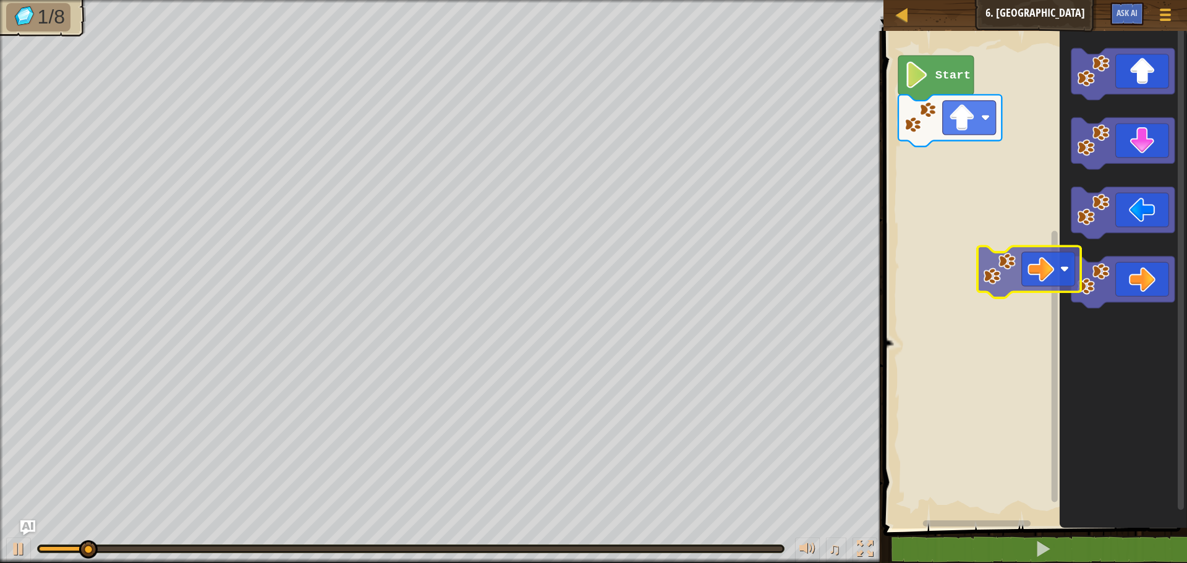
click at [949, 265] on div "Start" at bounding box center [1033, 277] width 307 height 504
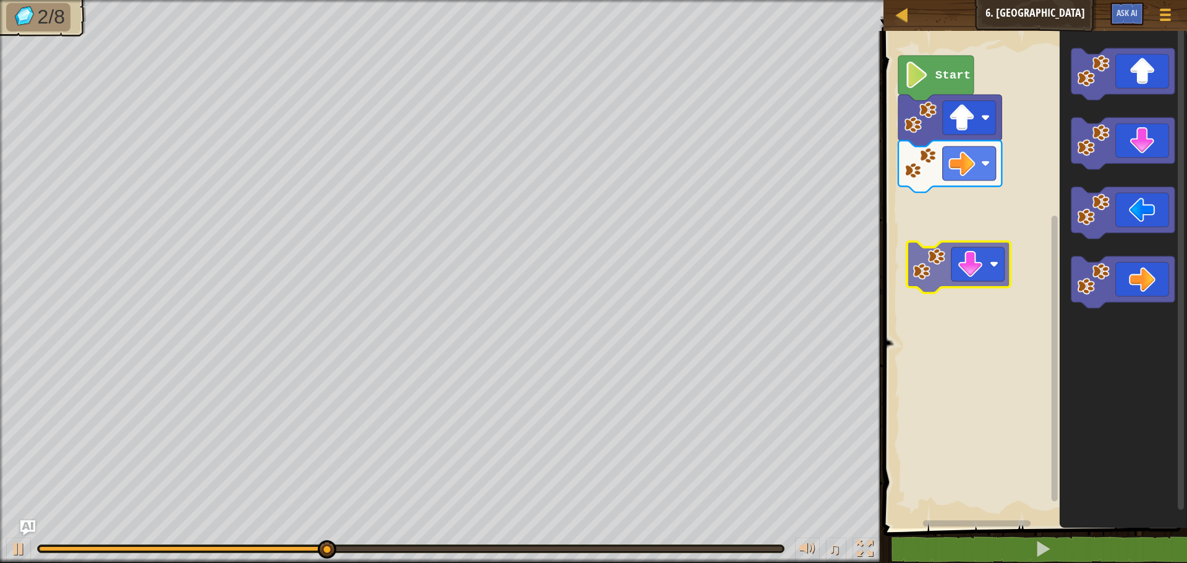
click at [951, 276] on div "Start" at bounding box center [1033, 277] width 307 height 504
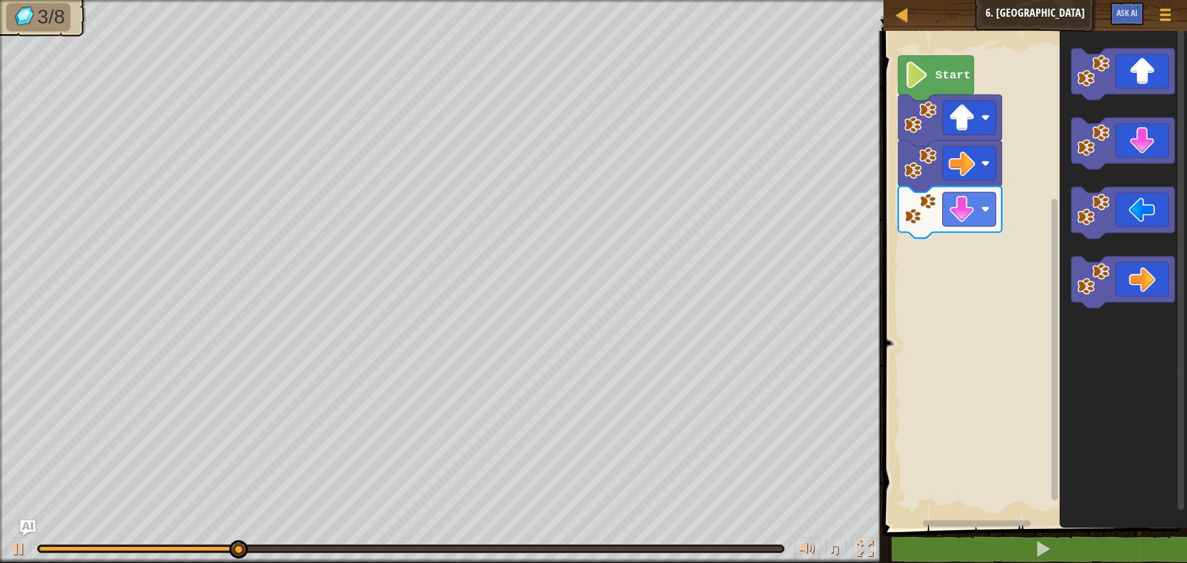
click at [1049, 204] on div "Start" at bounding box center [1033, 277] width 307 height 504
click at [1058, 221] on div "Start" at bounding box center [1033, 277] width 307 height 504
click at [1023, 237] on div "Start" at bounding box center [1033, 277] width 307 height 504
click at [1045, 215] on div "Start" at bounding box center [1033, 277] width 307 height 504
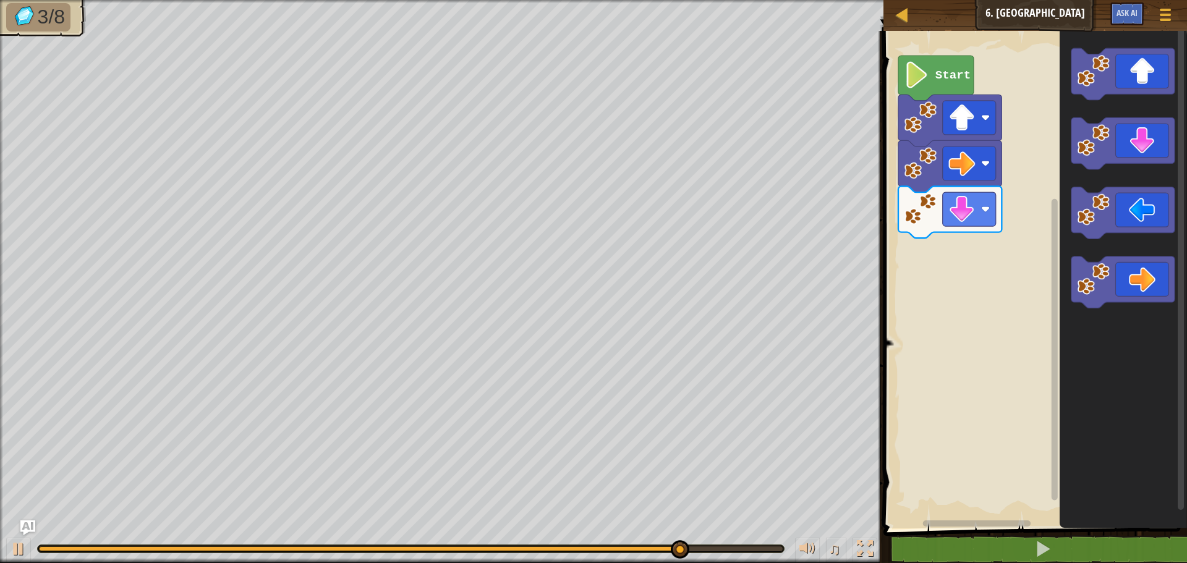
click at [1071, 168] on icon "Blockly Workspace" at bounding box center [1123, 277] width 127 height 504
click at [1081, 150] on image "Blockly Workspace" at bounding box center [1094, 140] width 33 height 33
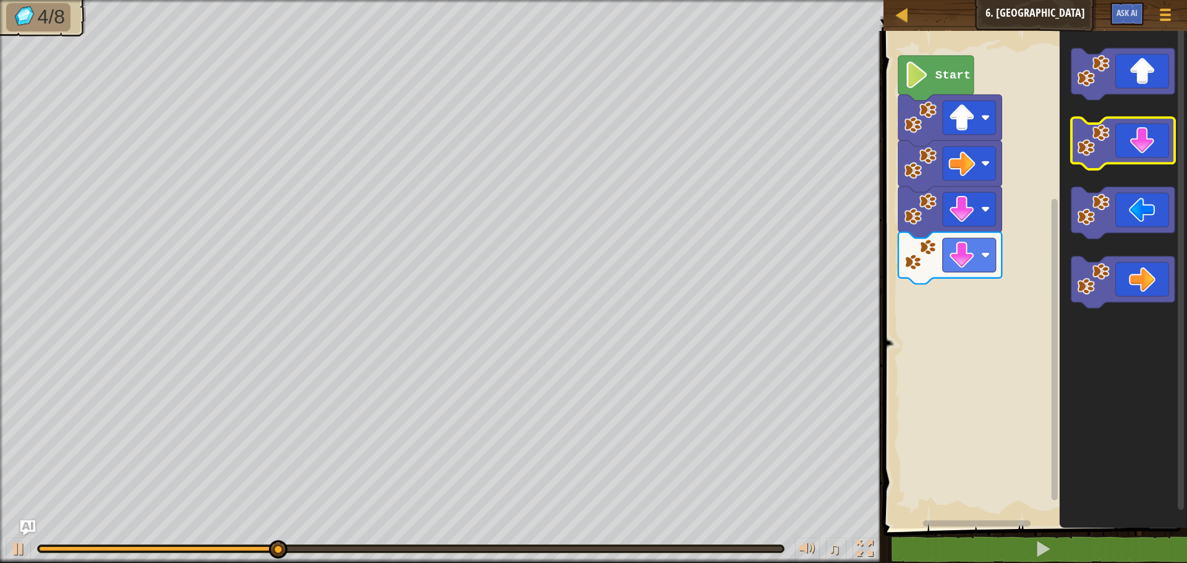
click at [1081, 150] on image "Blockly Workspace" at bounding box center [1094, 140] width 33 height 33
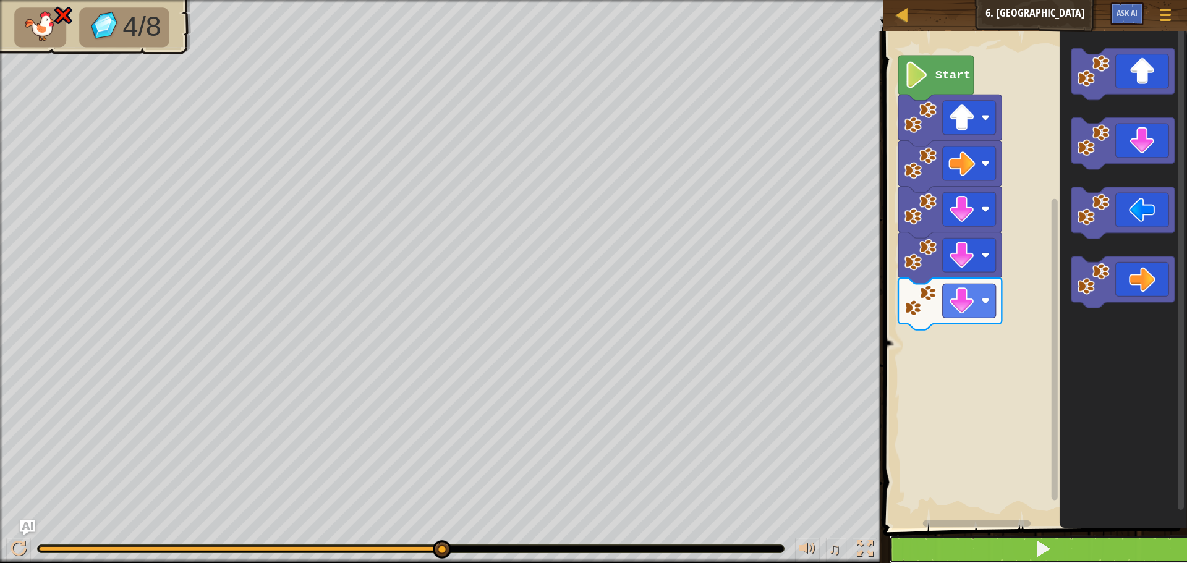
click at [1062, 556] on button at bounding box center [1042, 549] width 307 height 28
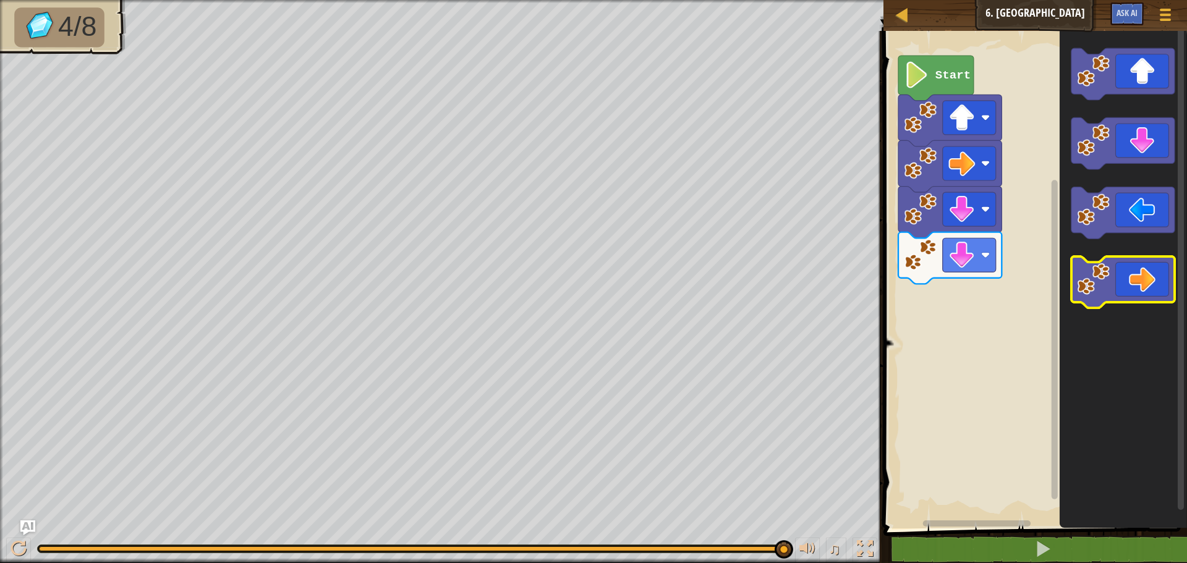
click at [1094, 277] on image "Blockly Workspace" at bounding box center [1094, 279] width 33 height 33
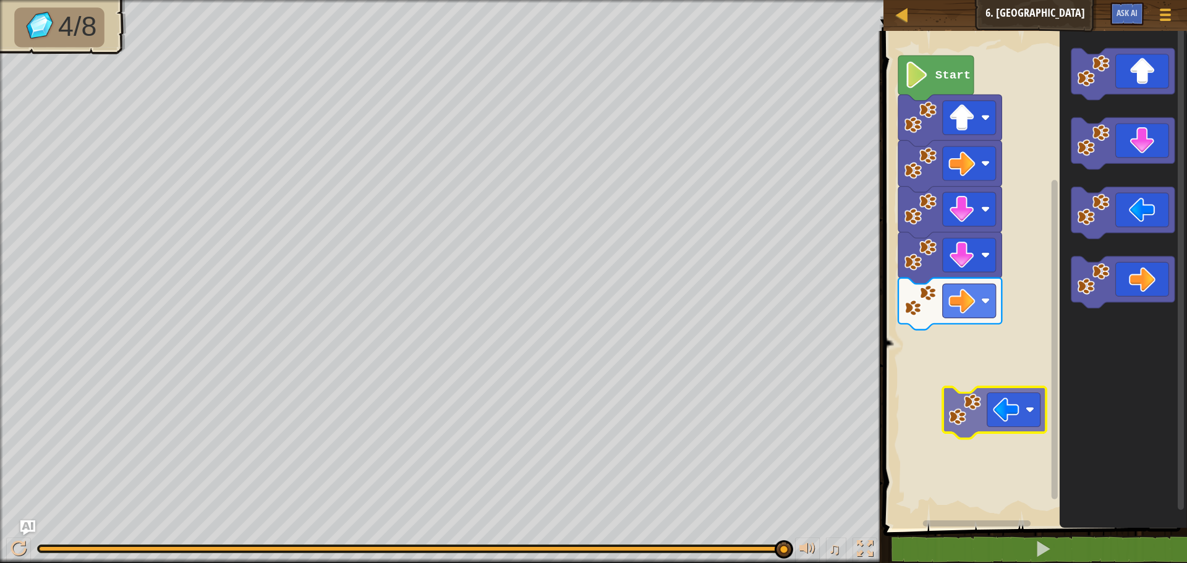
click at [963, 401] on div "Start" at bounding box center [1033, 277] width 307 height 504
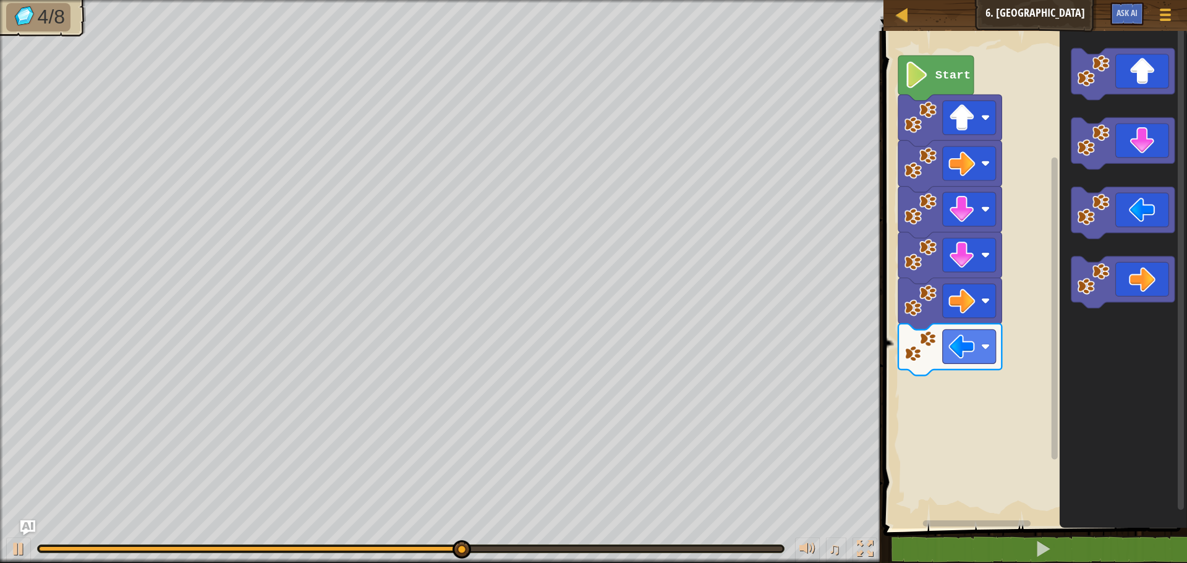
click at [1025, 402] on div "Start" at bounding box center [1033, 277] width 307 height 504
click at [950, 442] on div "Start" at bounding box center [1033, 277] width 307 height 504
click at [982, 407] on div "Start" at bounding box center [1033, 277] width 307 height 504
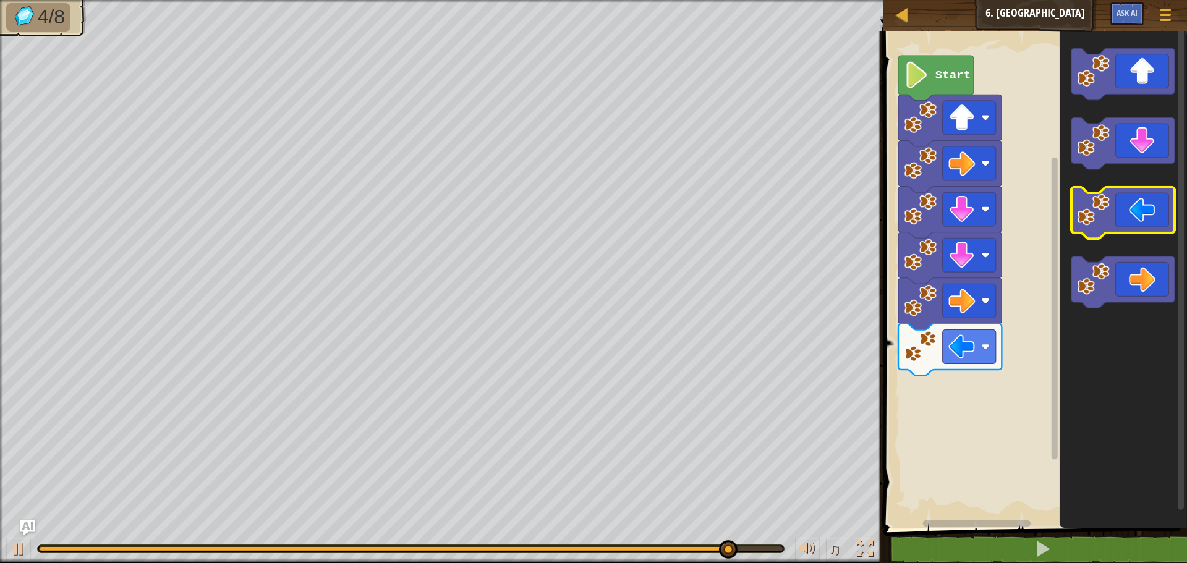
click at [1103, 205] on image "Blockly Workspace" at bounding box center [1094, 210] width 33 height 33
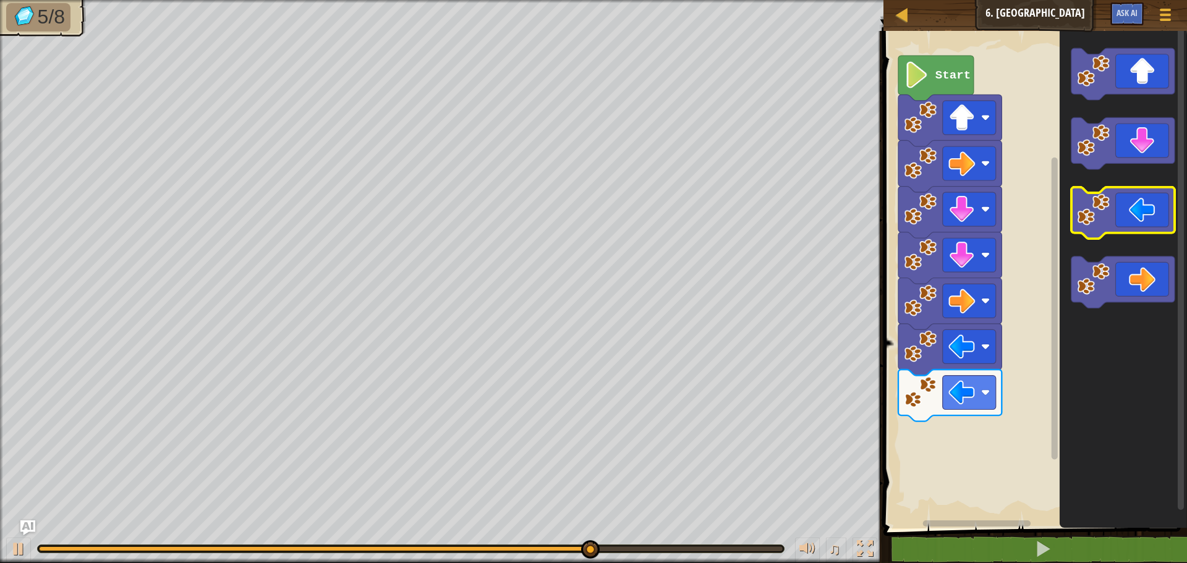
click at [1103, 205] on image "Blockly Workspace" at bounding box center [1094, 210] width 33 height 33
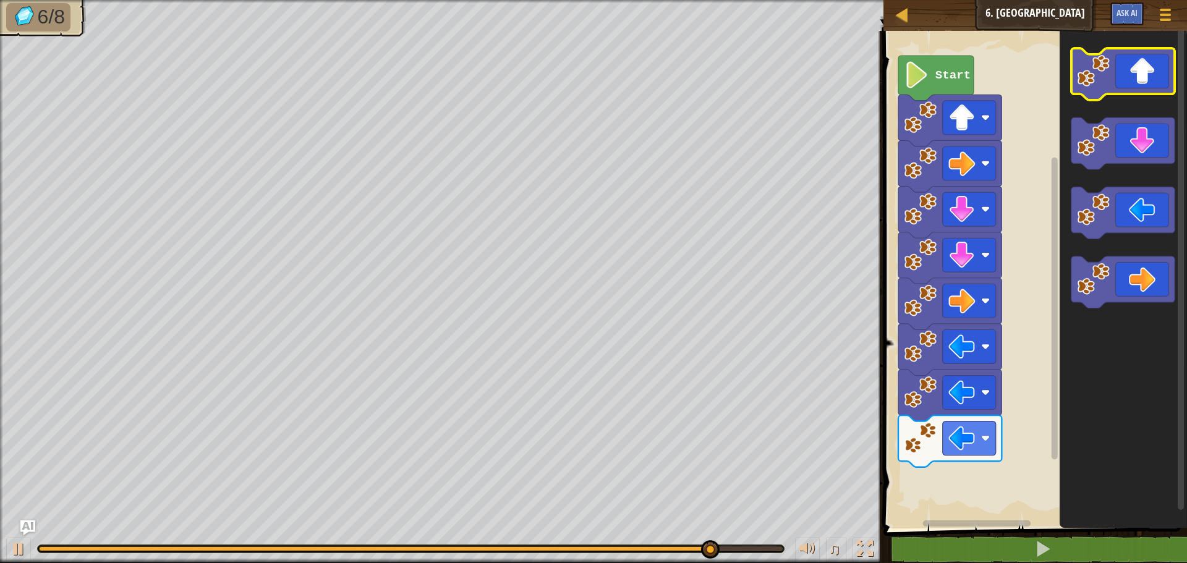
click at [1117, 85] on icon "Blockly Workspace" at bounding box center [1122, 74] width 103 height 52
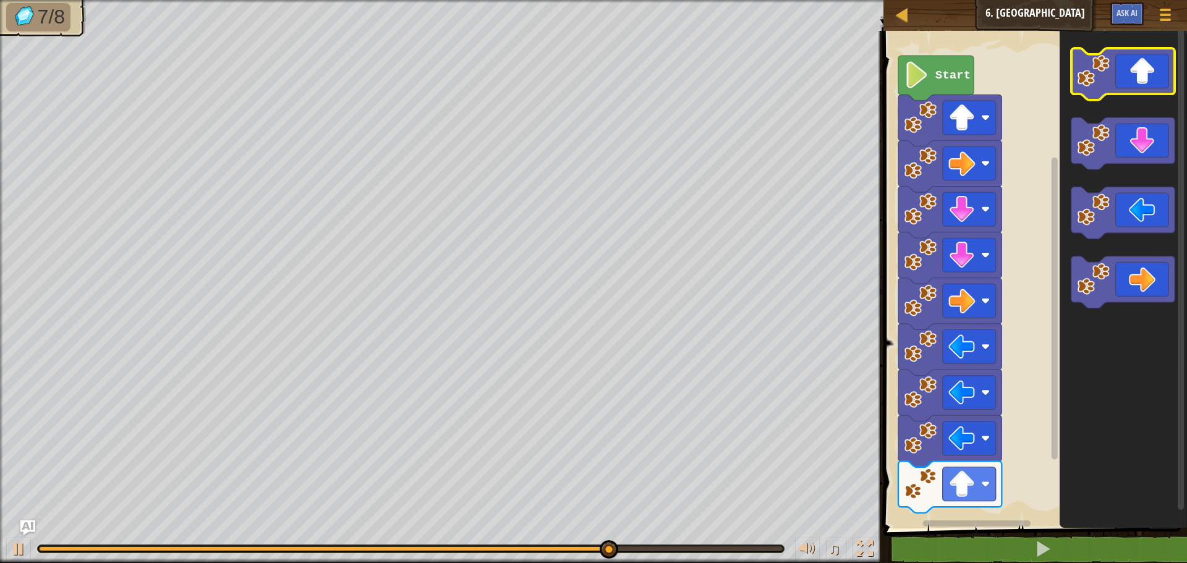
click at [1117, 85] on icon "Blockly Workspace" at bounding box center [1122, 74] width 103 height 52
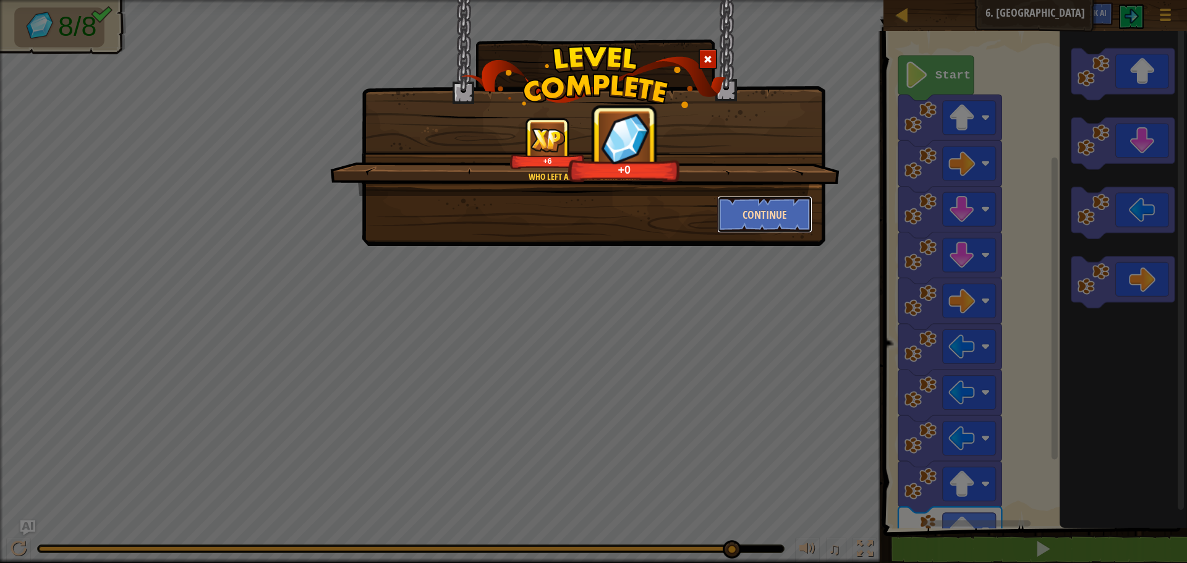
click at [735, 227] on button "Continue" at bounding box center [765, 214] width 96 height 37
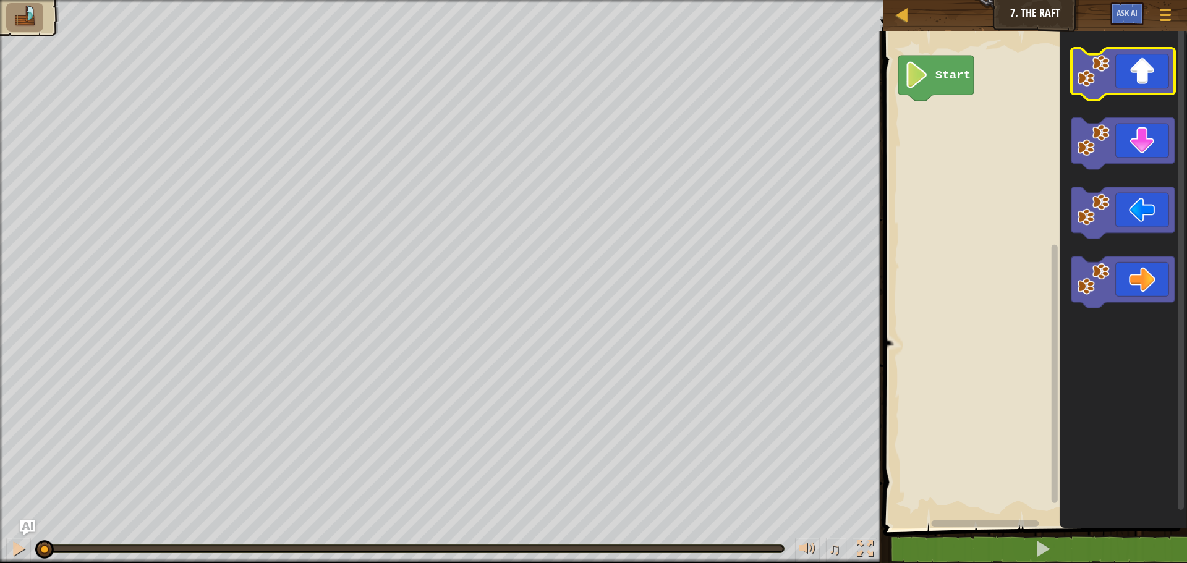
click at [1124, 79] on icon "Blockly Workspace" at bounding box center [1122, 74] width 103 height 52
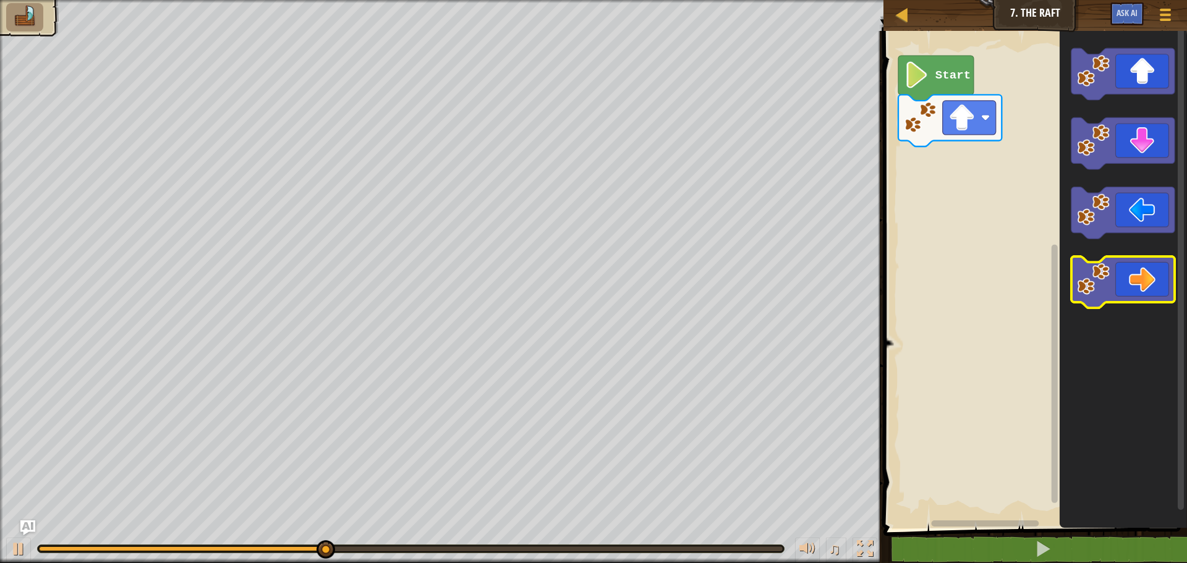
click at [1128, 284] on icon "Blockly Workspace" at bounding box center [1122, 283] width 103 height 52
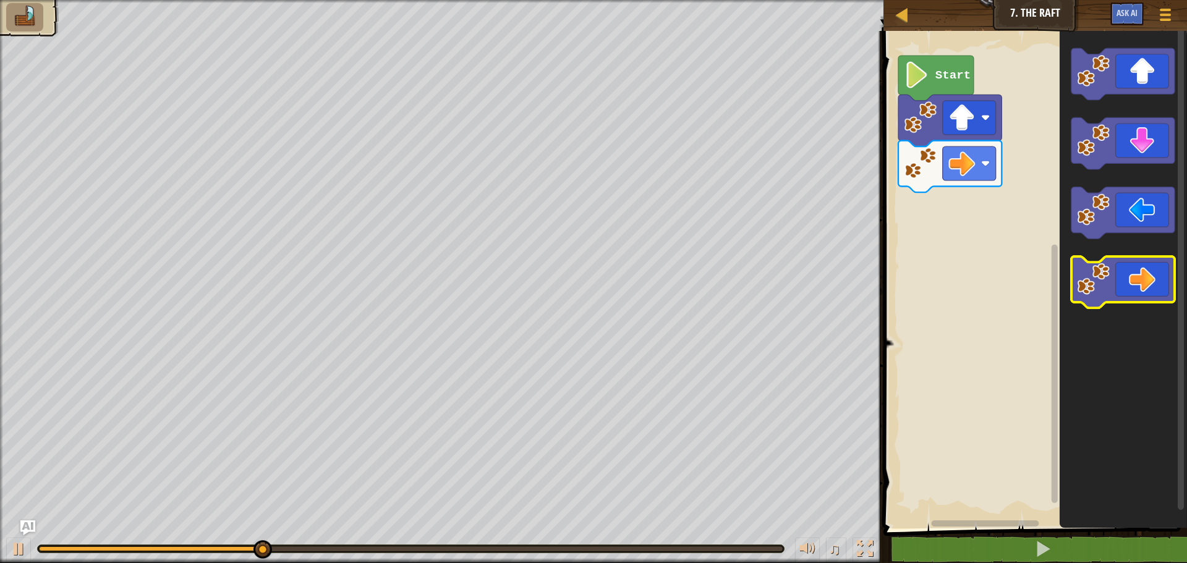
click at [1128, 275] on icon "Blockly Workspace" at bounding box center [1122, 283] width 103 height 52
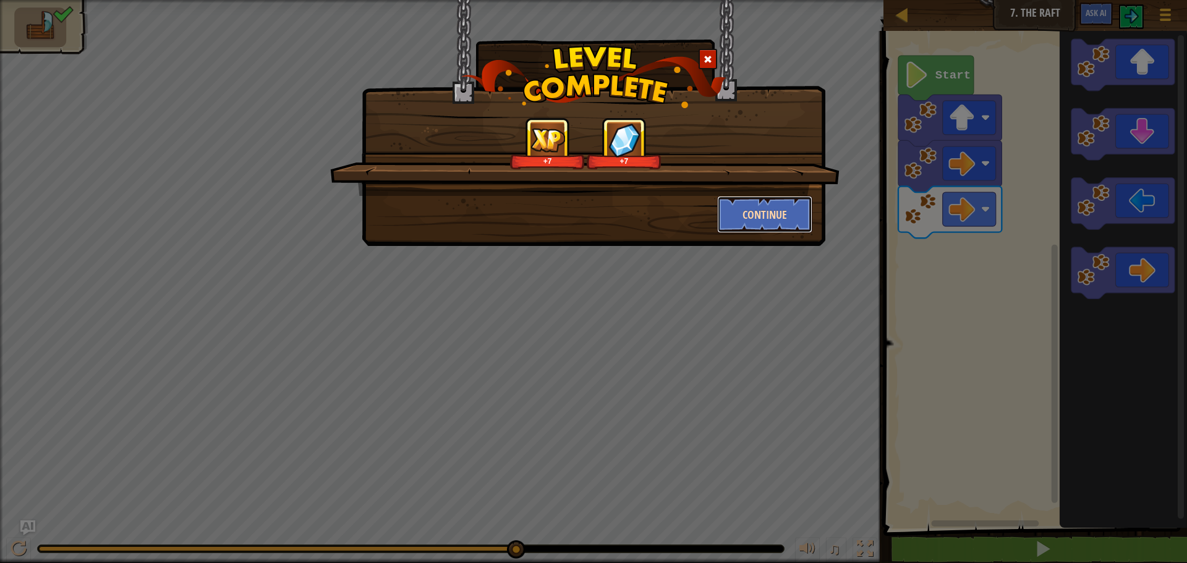
click at [751, 206] on button "Continue" at bounding box center [765, 214] width 96 height 37
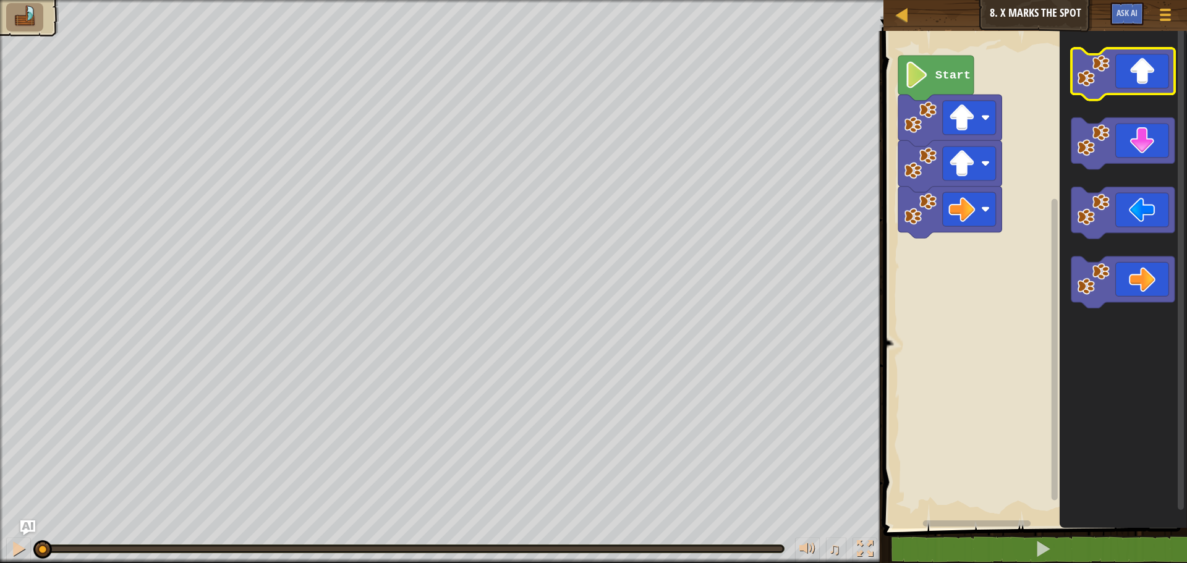
click at [1104, 78] on image "Blockly Workspace" at bounding box center [1094, 70] width 33 height 33
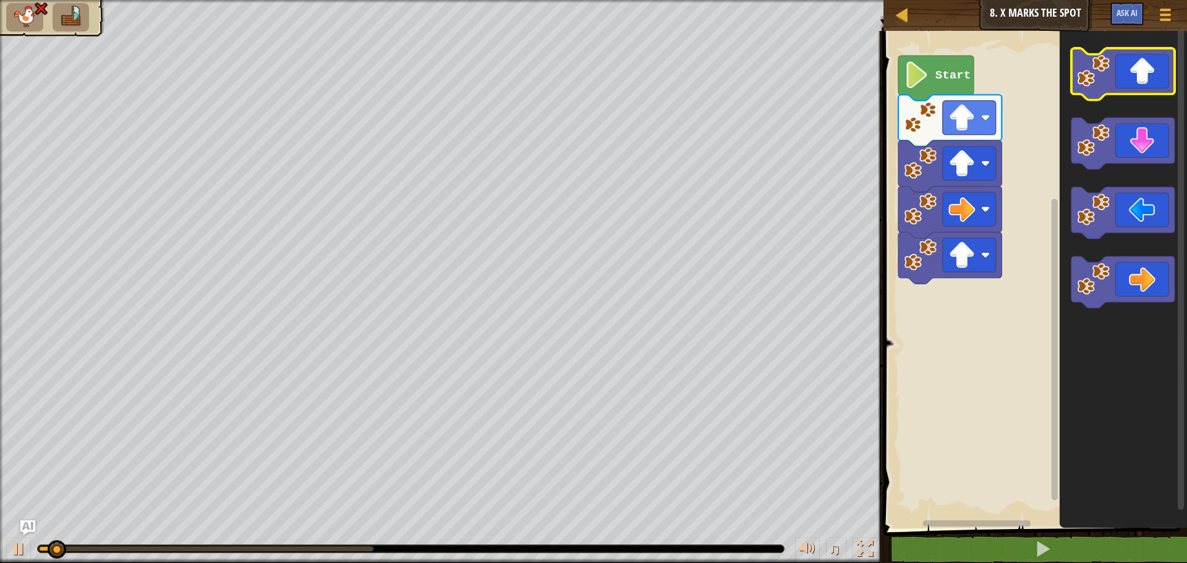
click at [1103, 78] on image "Blockly Workspace" at bounding box center [1094, 70] width 33 height 33
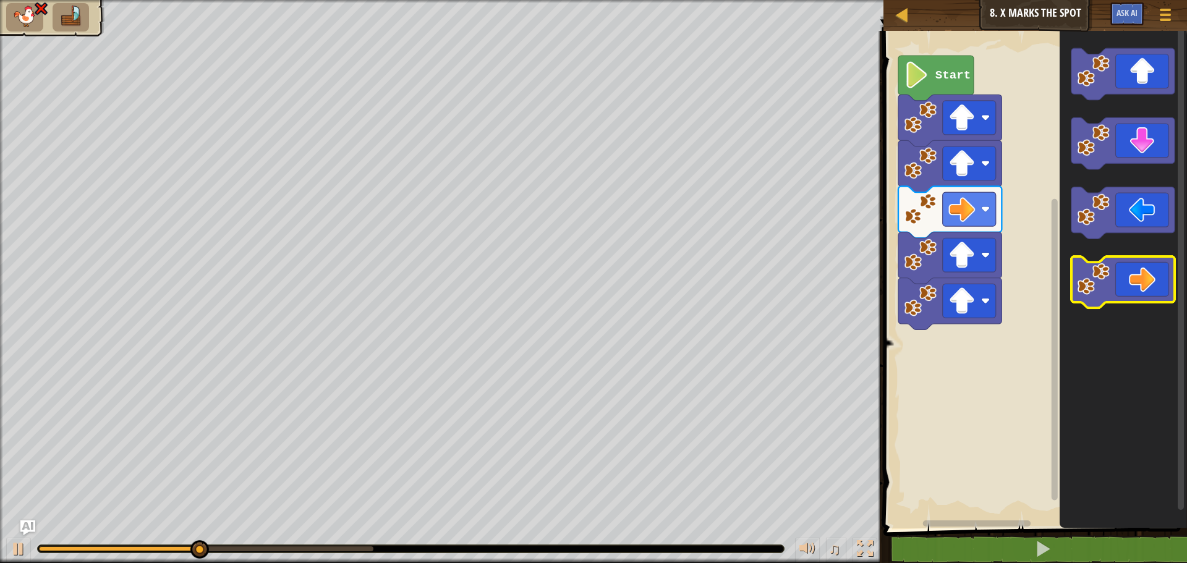
click at [1163, 284] on icon "Blockly Workspace" at bounding box center [1122, 283] width 103 height 52
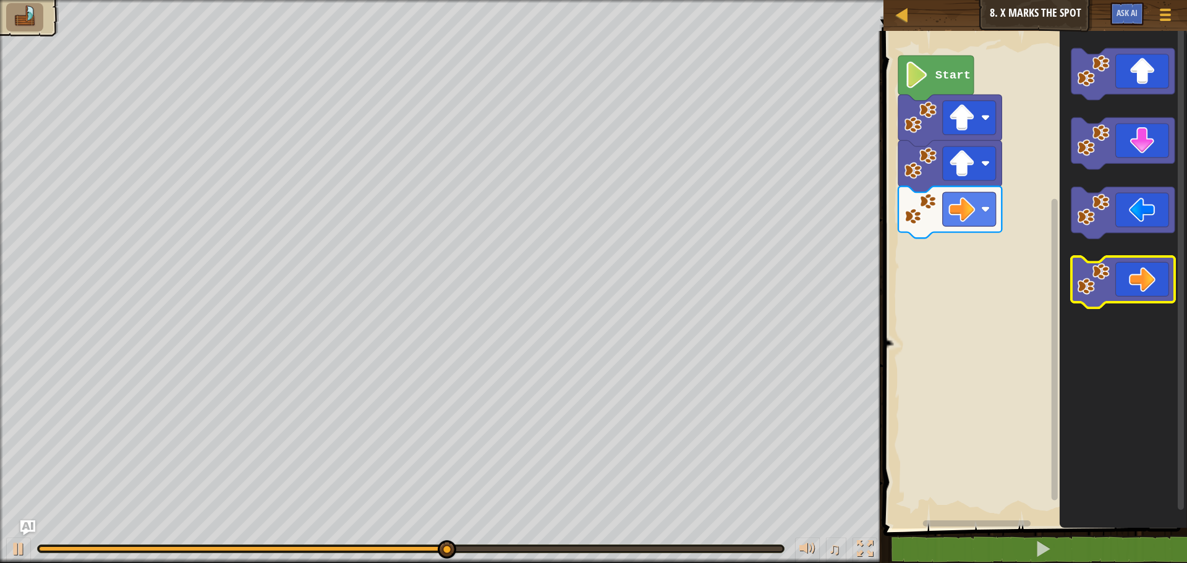
click at [1107, 286] on image "Blockly Workspace" at bounding box center [1094, 279] width 33 height 33
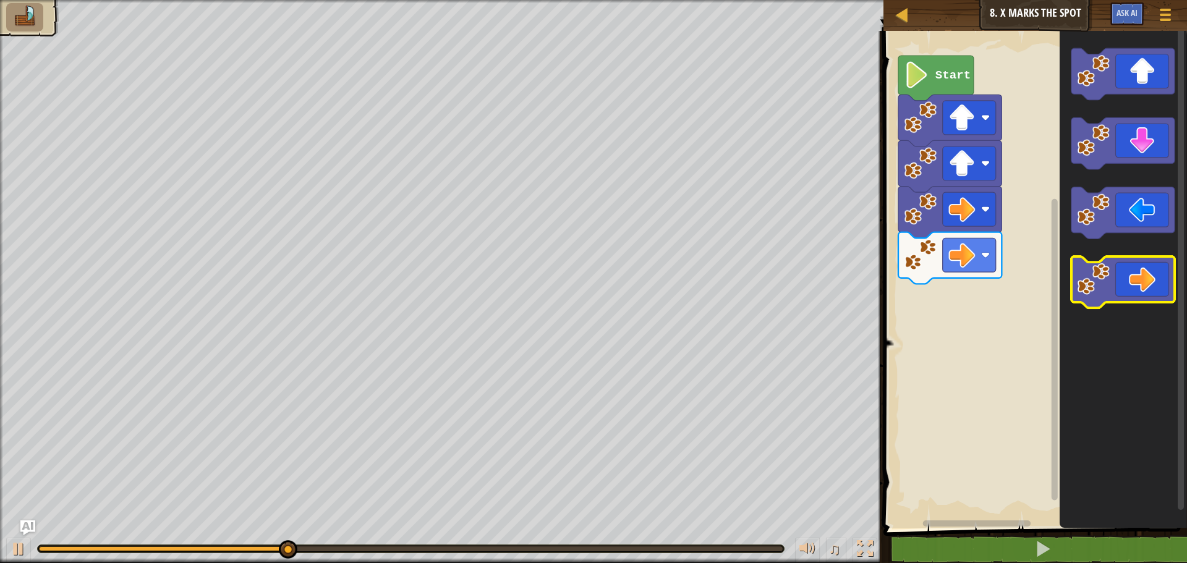
click at [1107, 286] on image "Blockly Workspace" at bounding box center [1094, 279] width 33 height 33
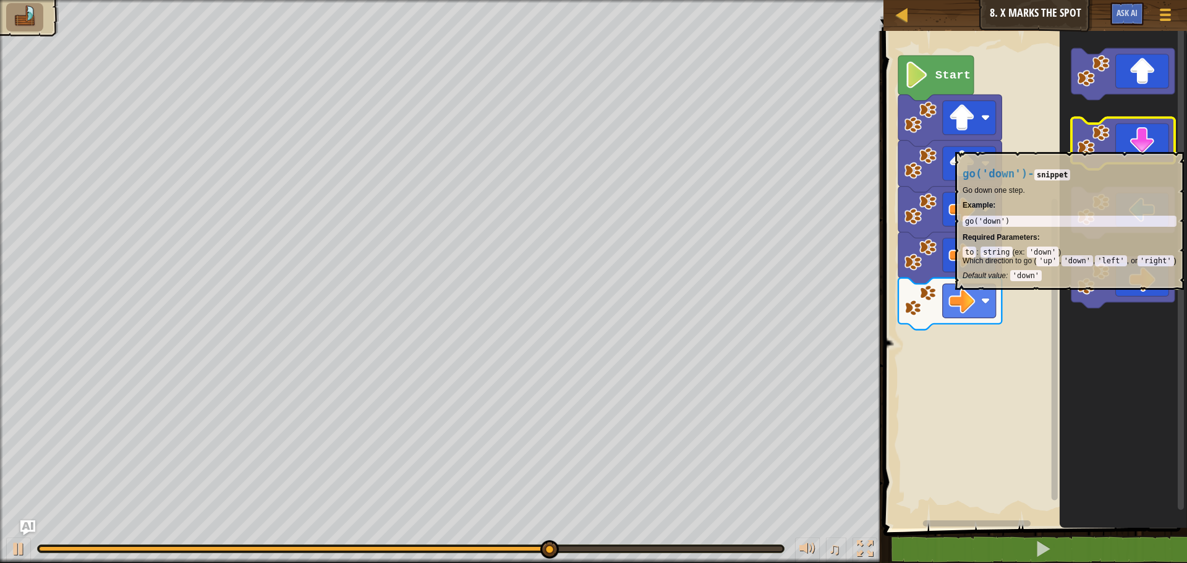
click at [1119, 146] on icon "Blockly Workspace" at bounding box center [1122, 144] width 103 height 52
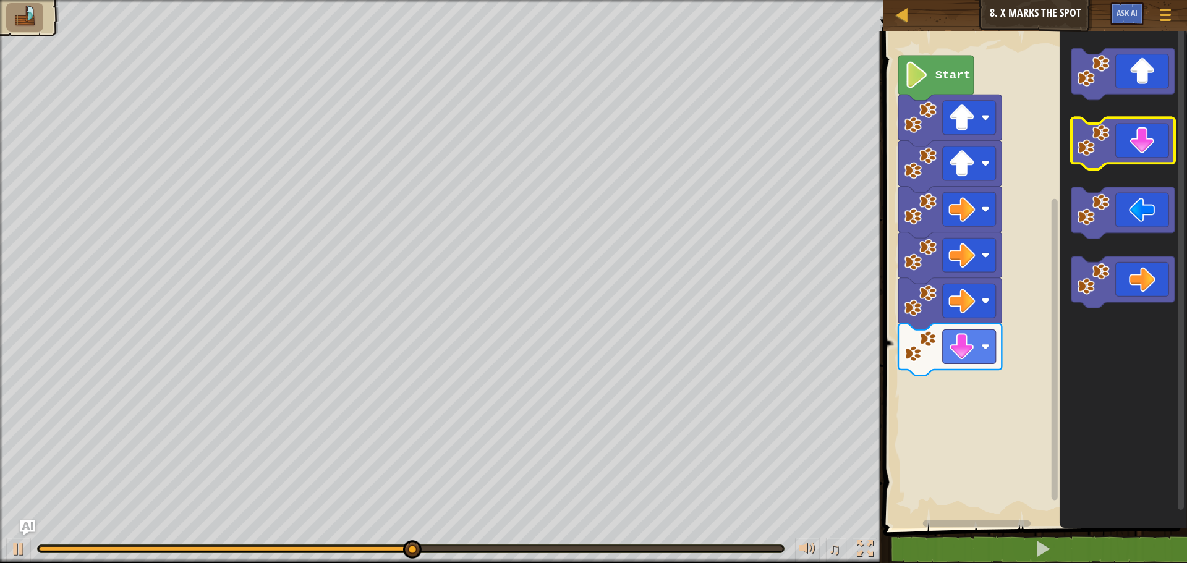
click at [1119, 146] on icon "Blockly Workspace" at bounding box center [1122, 144] width 103 height 52
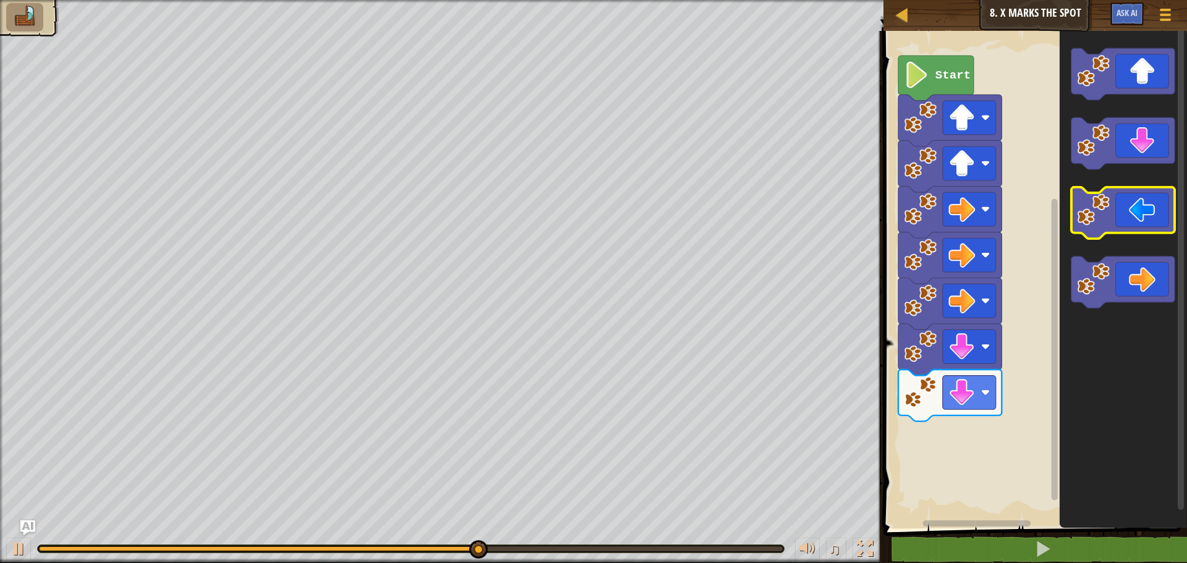
click at [1123, 209] on icon "Blockly Workspace" at bounding box center [1122, 213] width 103 height 52
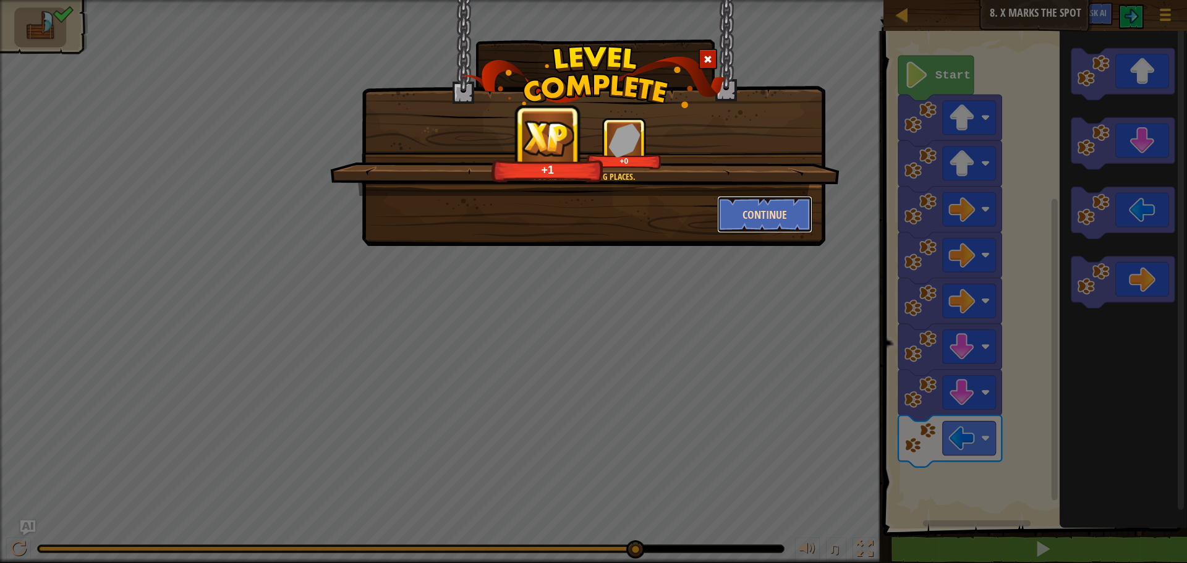
click at [761, 209] on button "Continue" at bounding box center [765, 214] width 96 height 37
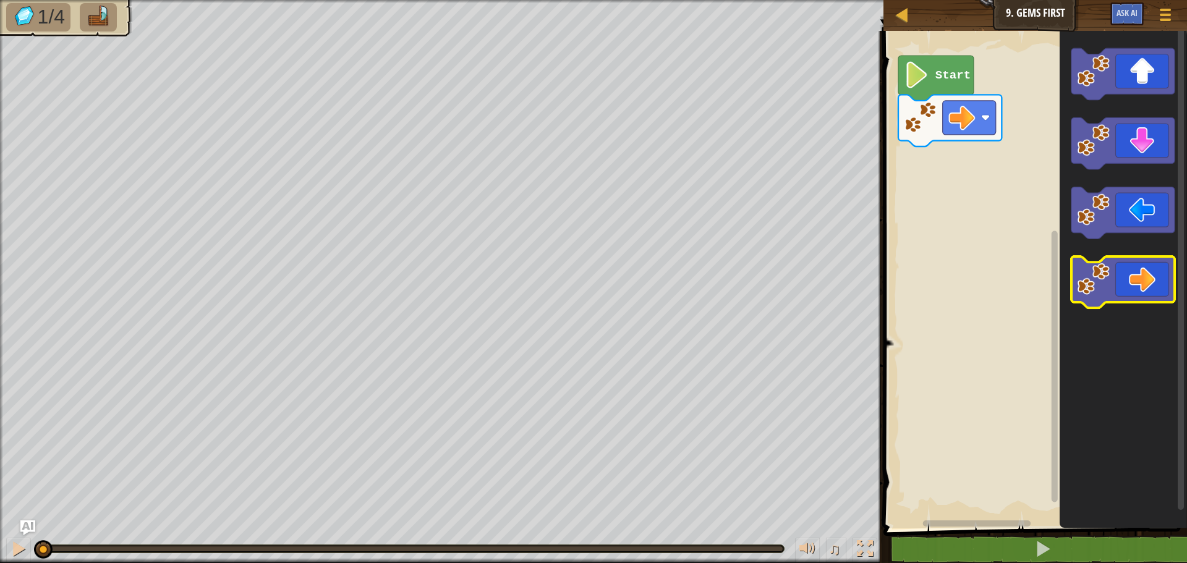
click at [1147, 275] on icon "Blockly Workspace" at bounding box center [1122, 283] width 103 height 52
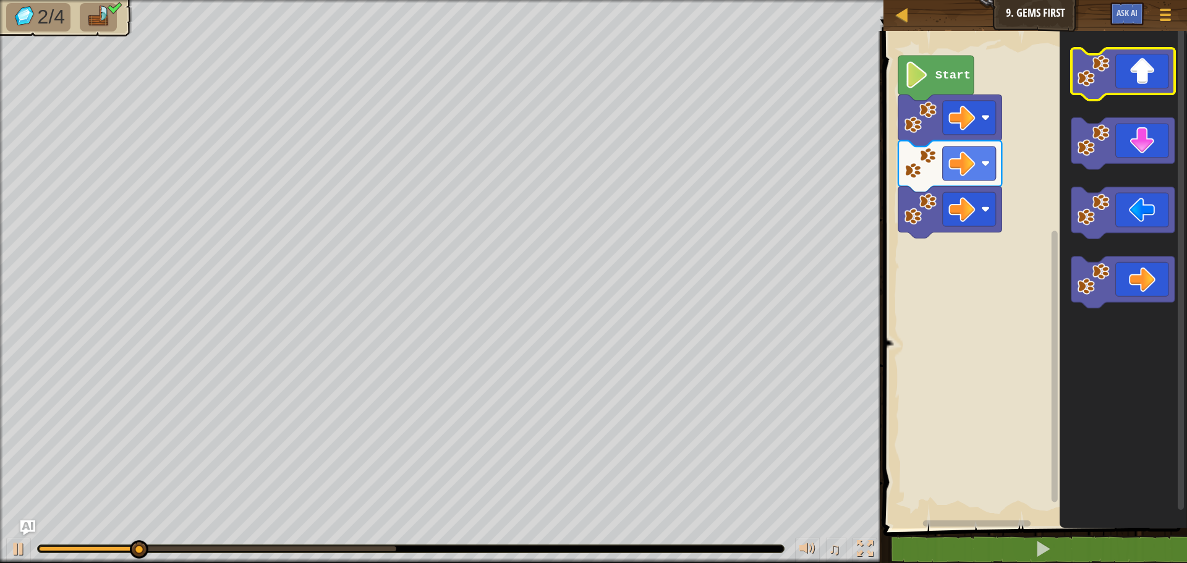
click at [1115, 88] on icon "Blockly Workspace" at bounding box center [1122, 74] width 103 height 52
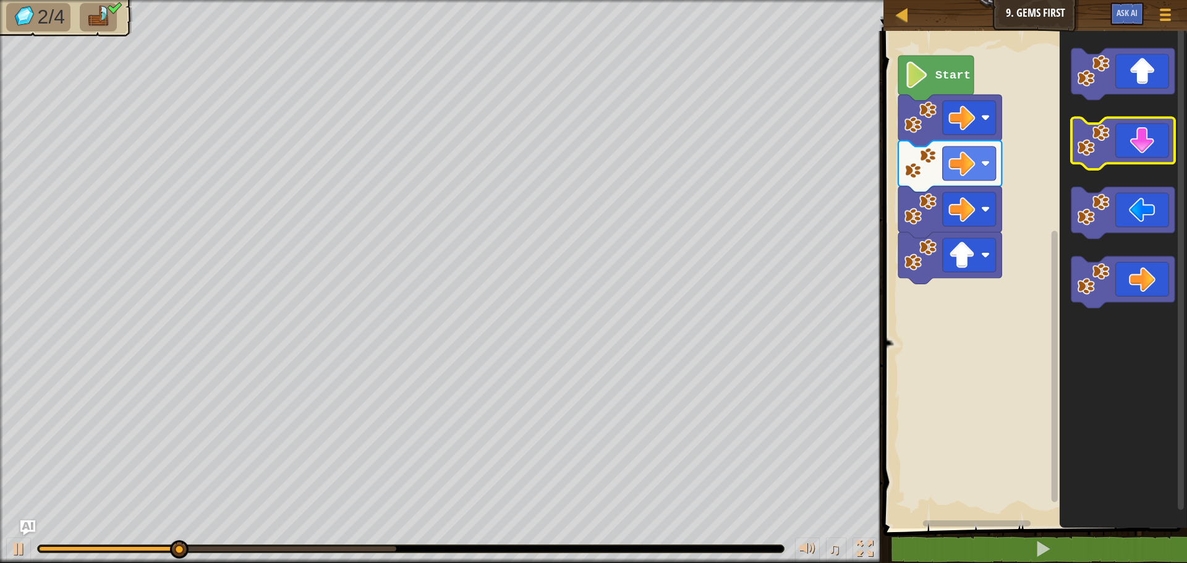
click at [1136, 140] on icon "Blockly Workspace" at bounding box center [1122, 144] width 103 height 52
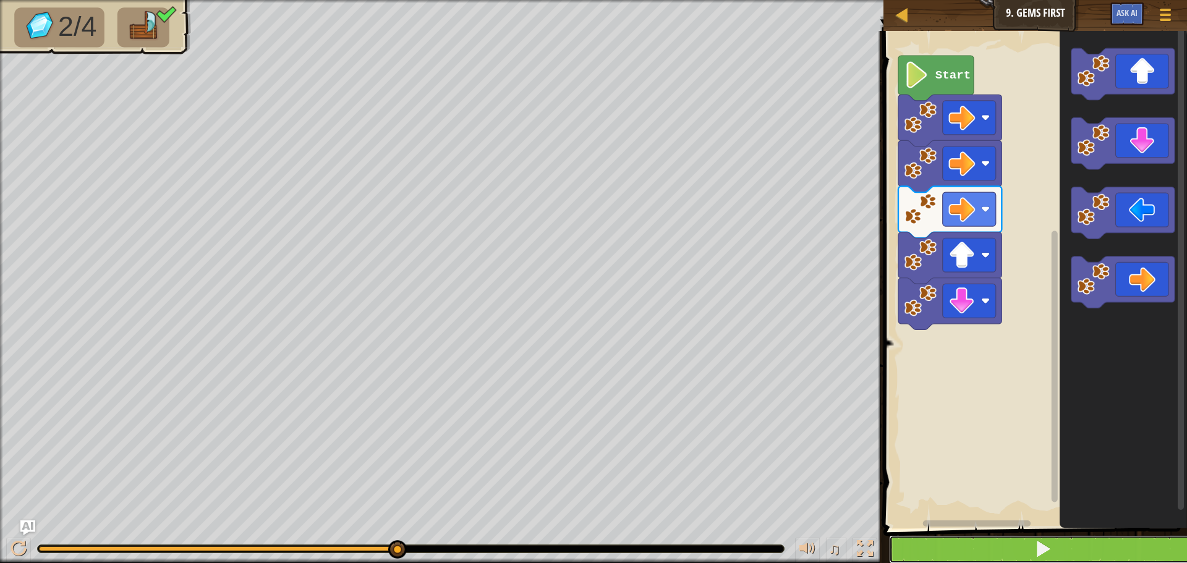
click at [1059, 545] on button at bounding box center [1042, 549] width 307 height 28
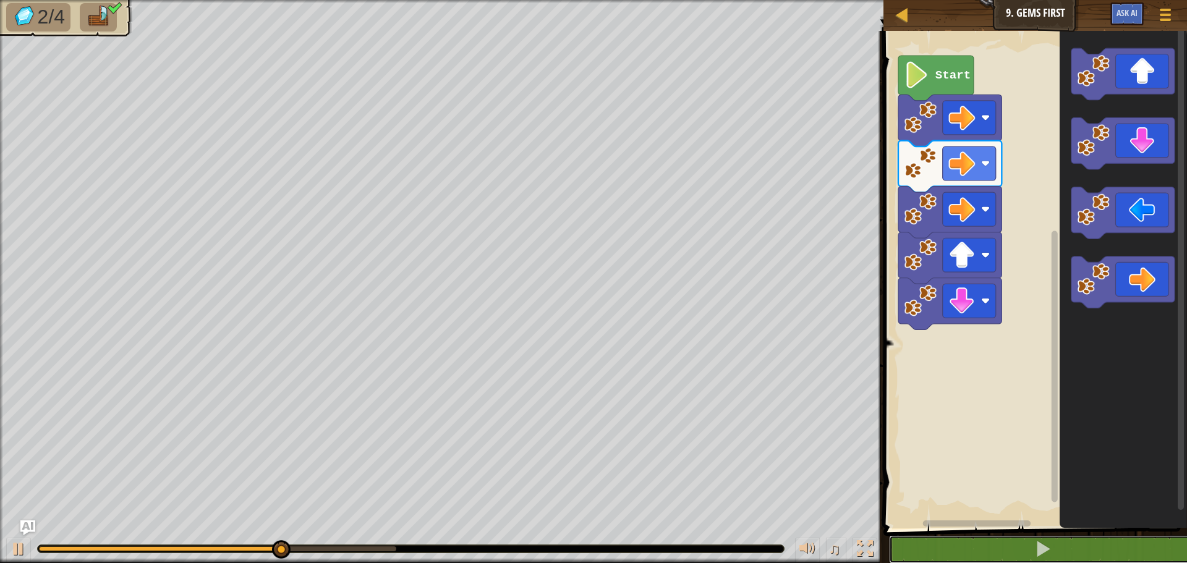
click at [917, 205] on div "Map Junior 9. Gems First Game Menu Ask AI 1 ההההההההההההההההההההההההההההההההההה…" at bounding box center [593, 281] width 1187 height 563
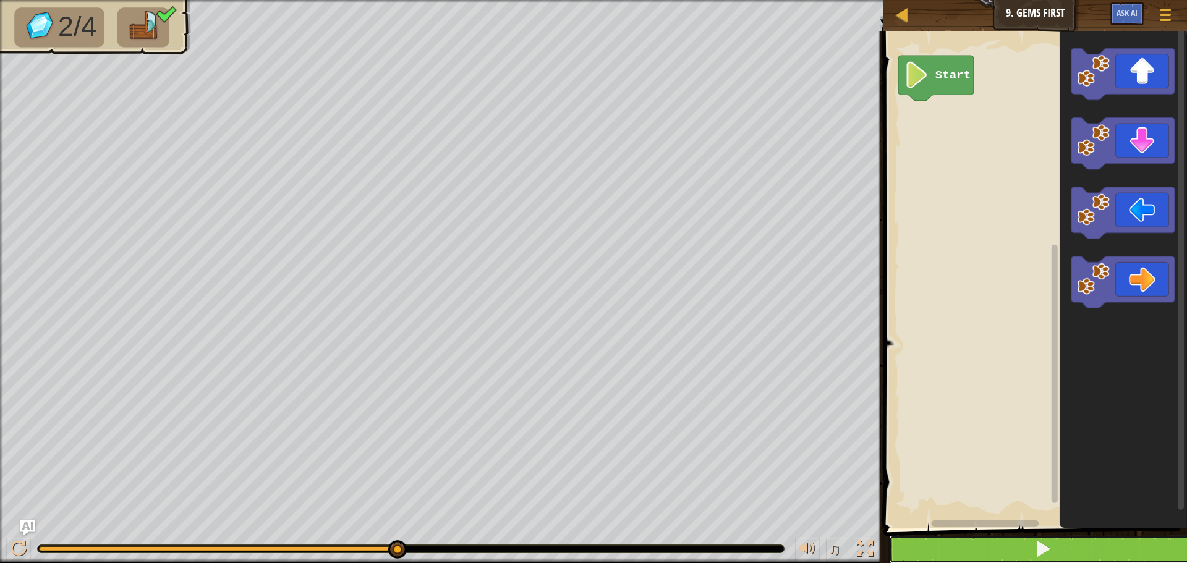
drag, startPoint x: 1044, startPoint y: 548, endPoint x: 1044, endPoint y: 539, distance: 8.7
click at [1044, 539] on button at bounding box center [1042, 549] width 307 height 28
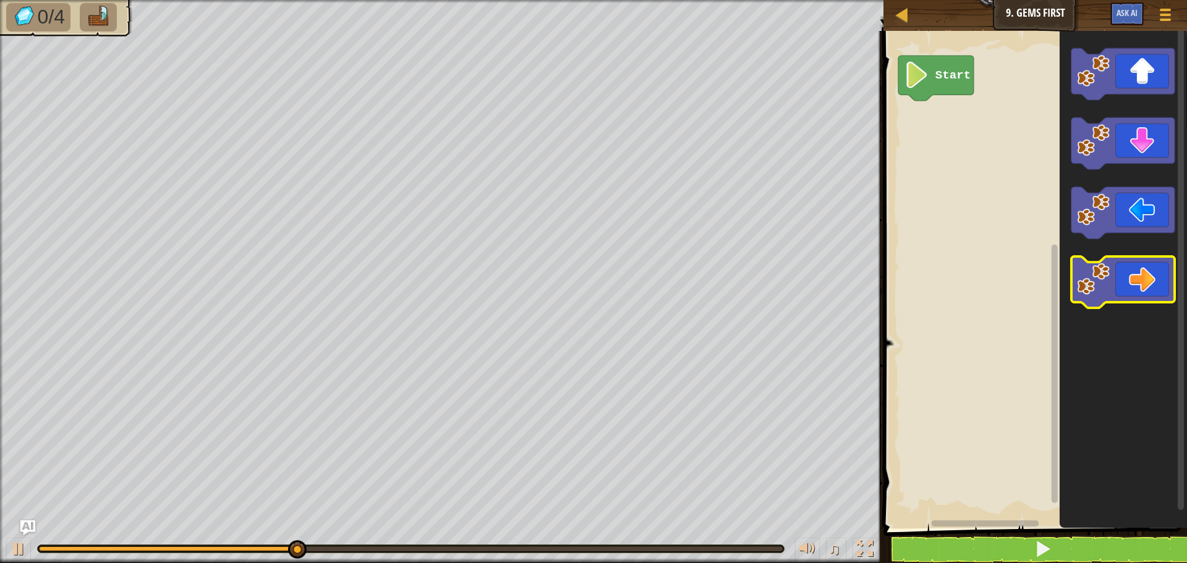
click at [1108, 305] on rect "Blockly Workspace" at bounding box center [1122, 283] width 103 height 52
click at [1128, 289] on icon "Blockly Workspace" at bounding box center [1122, 283] width 103 height 52
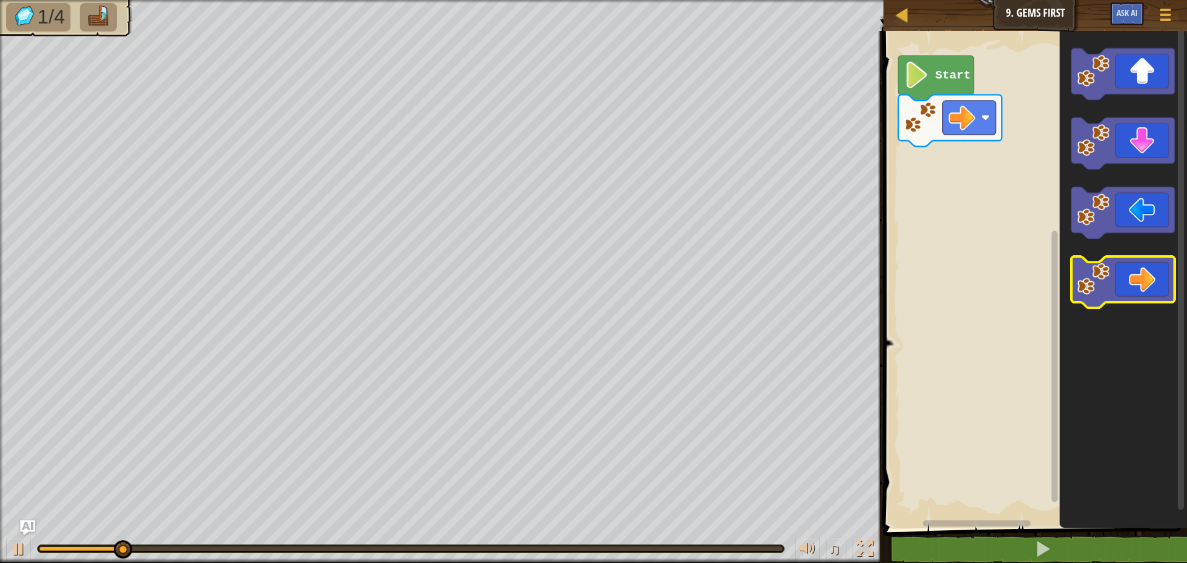
click at [1128, 289] on icon "Blockly Workspace" at bounding box center [1122, 283] width 103 height 52
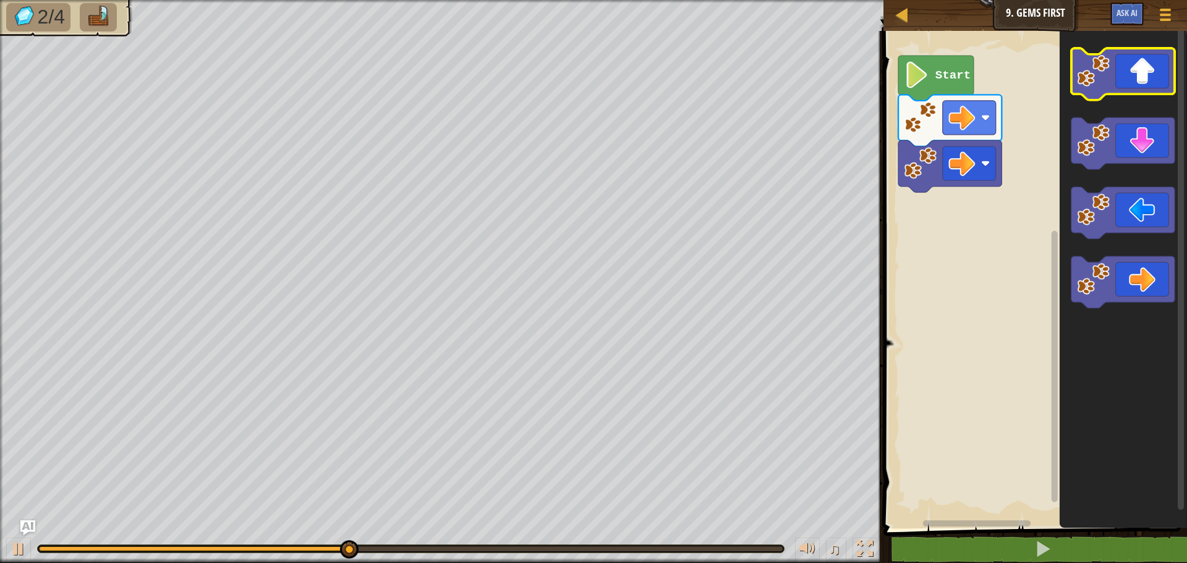
click at [1147, 74] on icon "Blockly Workspace" at bounding box center [1122, 74] width 103 height 52
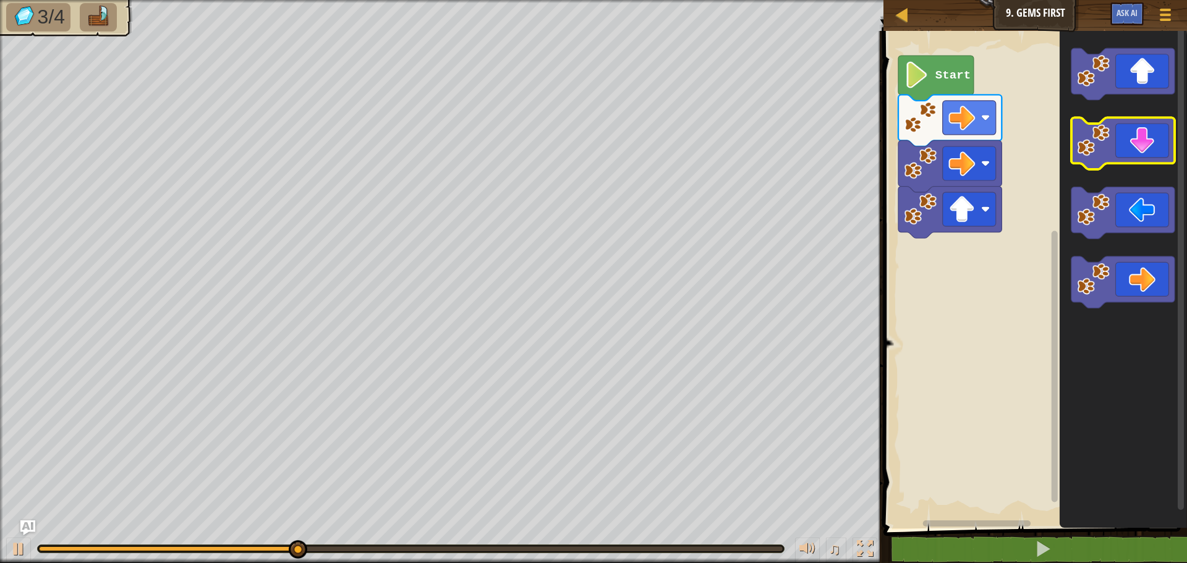
click at [1137, 143] on icon "Blockly Workspace" at bounding box center [1122, 144] width 103 height 52
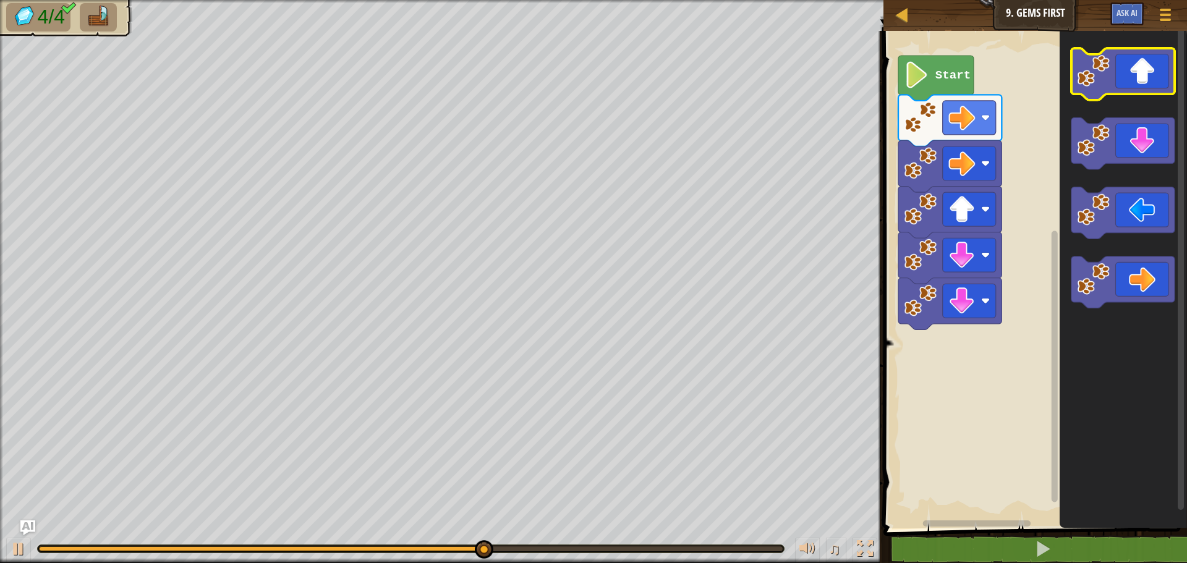
click at [1155, 74] on icon "Blockly Workspace" at bounding box center [1122, 74] width 103 height 52
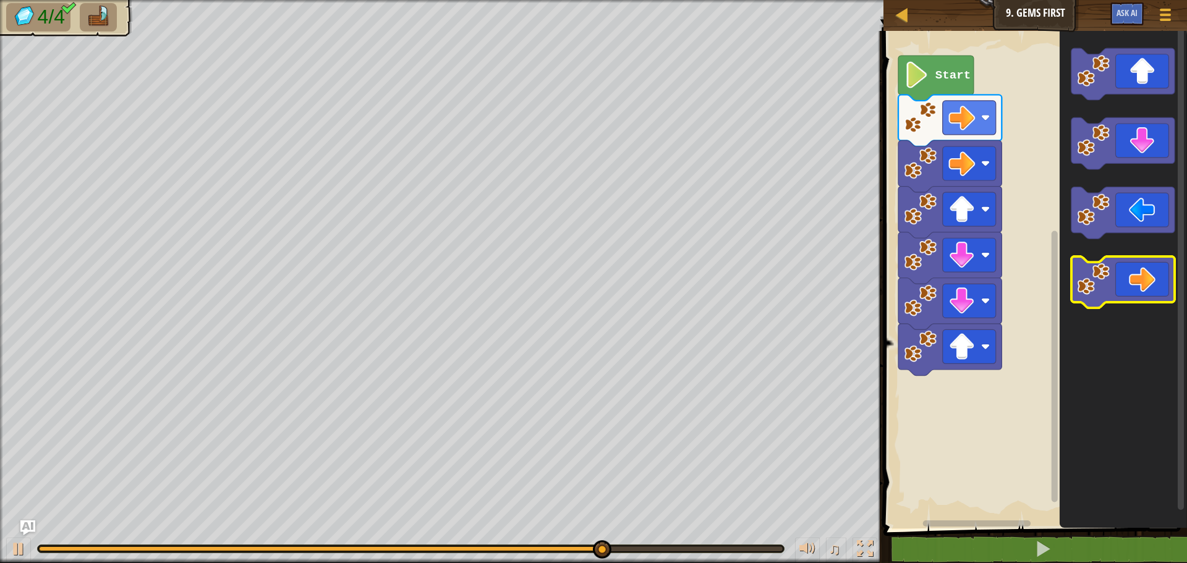
click at [1134, 265] on icon "Blockly Workspace" at bounding box center [1122, 283] width 103 height 52
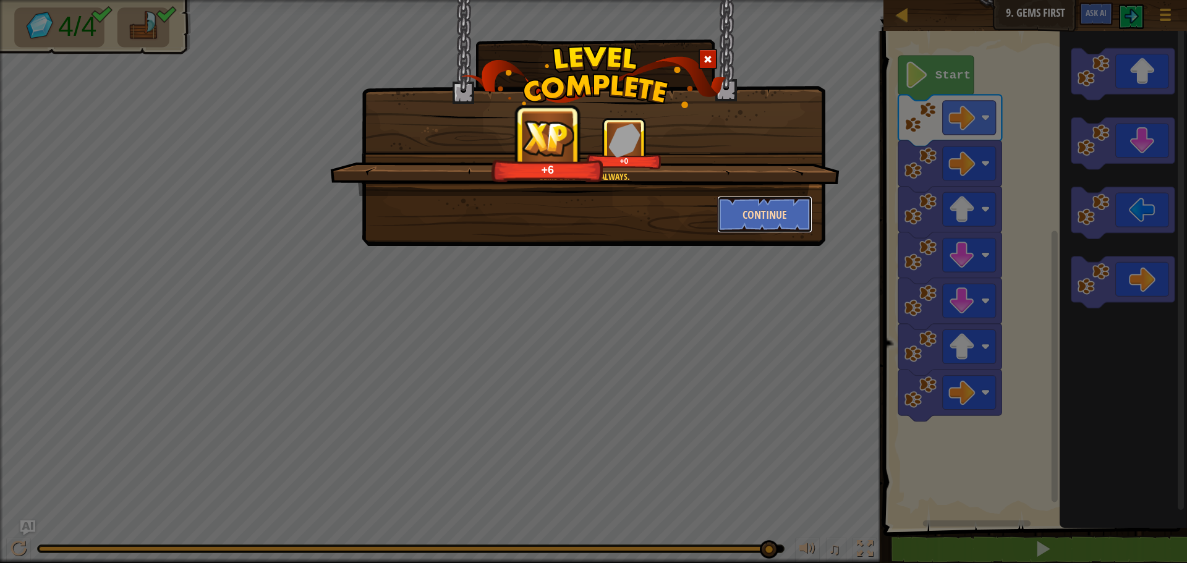
click at [795, 212] on button "Continue" at bounding box center [765, 214] width 96 height 37
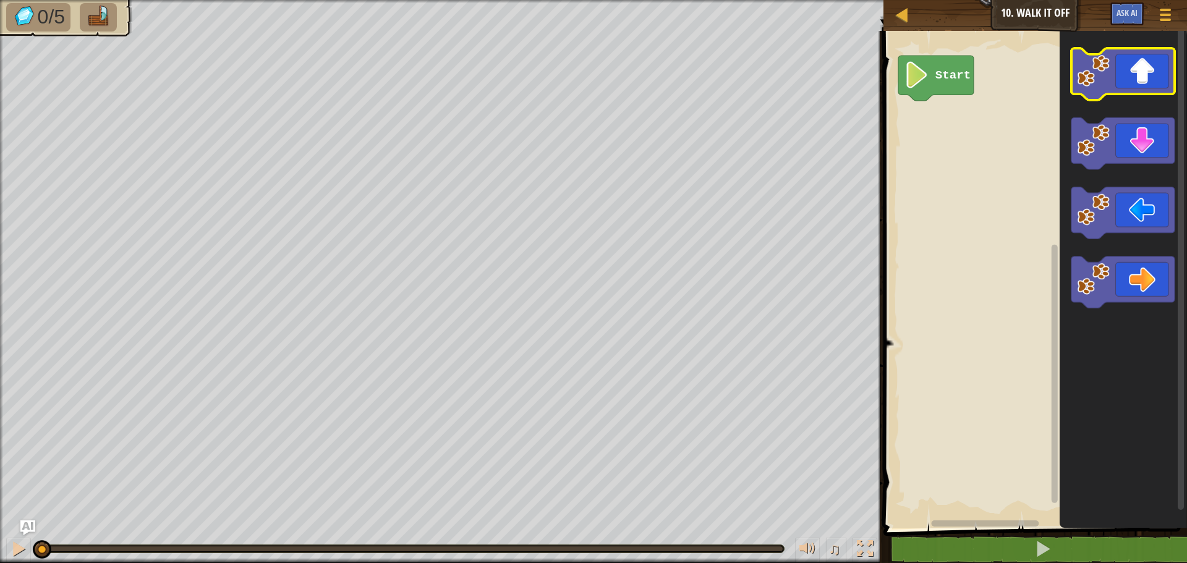
click at [1151, 76] on icon "Blockly Workspace" at bounding box center [1122, 74] width 103 height 52
click at [1151, 74] on icon "Blockly Workspace" at bounding box center [1122, 74] width 103 height 52
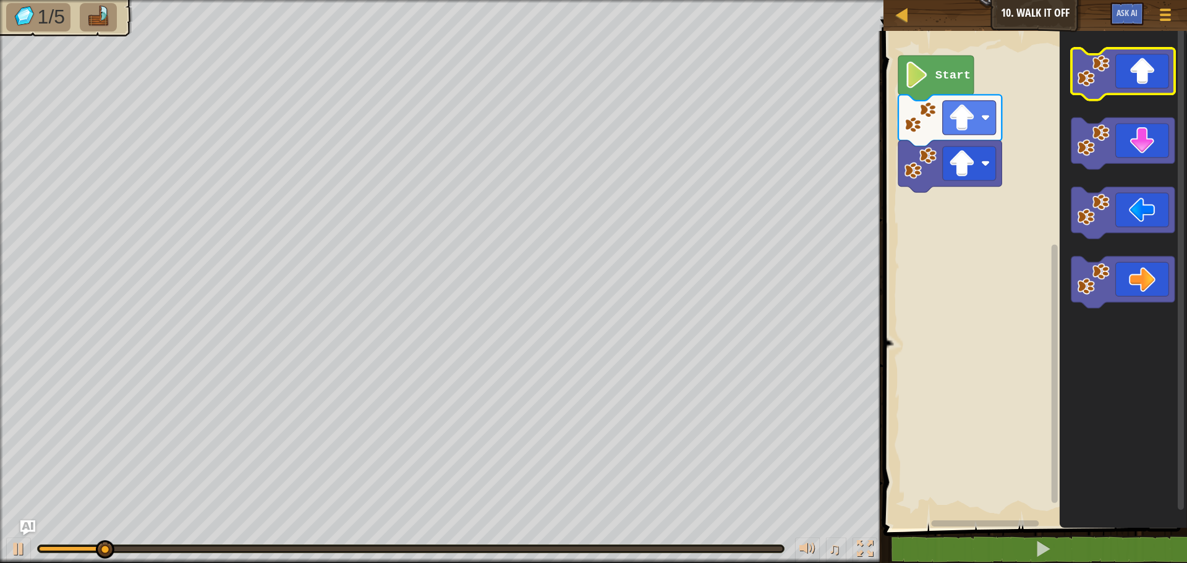
click at [1151, 74] on icon "Blockly Workspace" at bounding box center [1122, 74] width 103 height 52
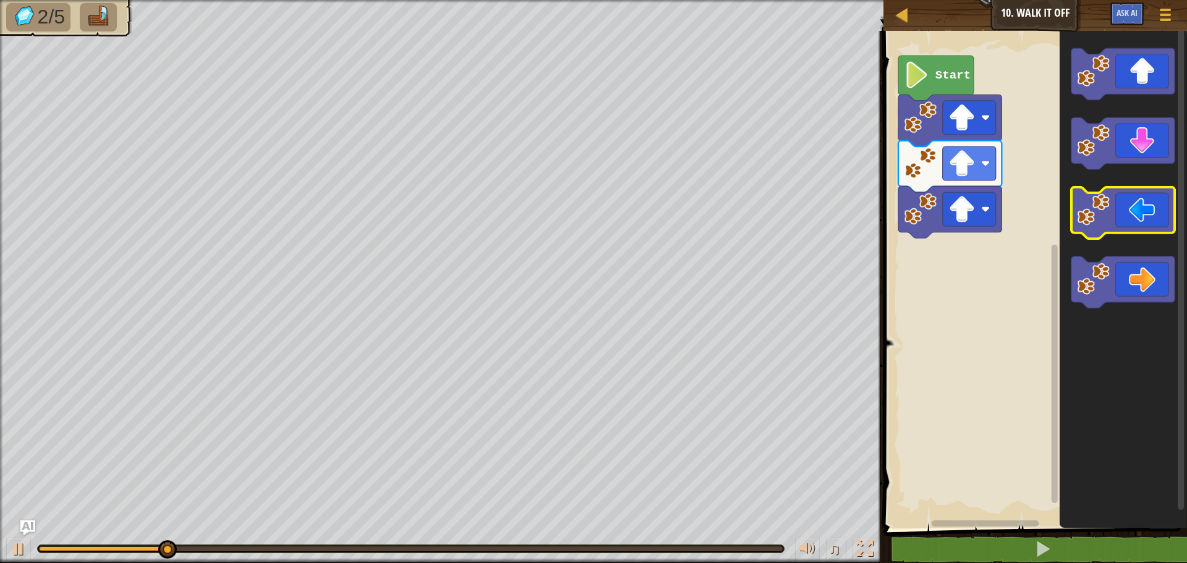
click at [1122, 212] on icon "Blockly Workspace" at bounding box center [1122, 213] width 103 height 52
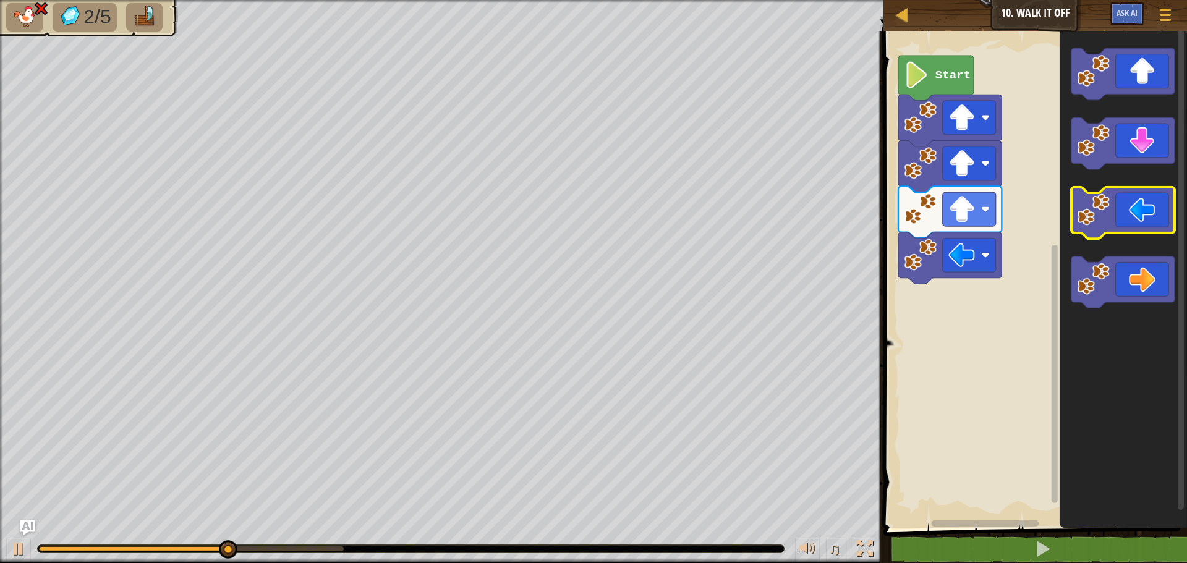
click at [1122, 212] on icon "Blockly Workspace" at bounding box center [1122, 213] width 103 height 52
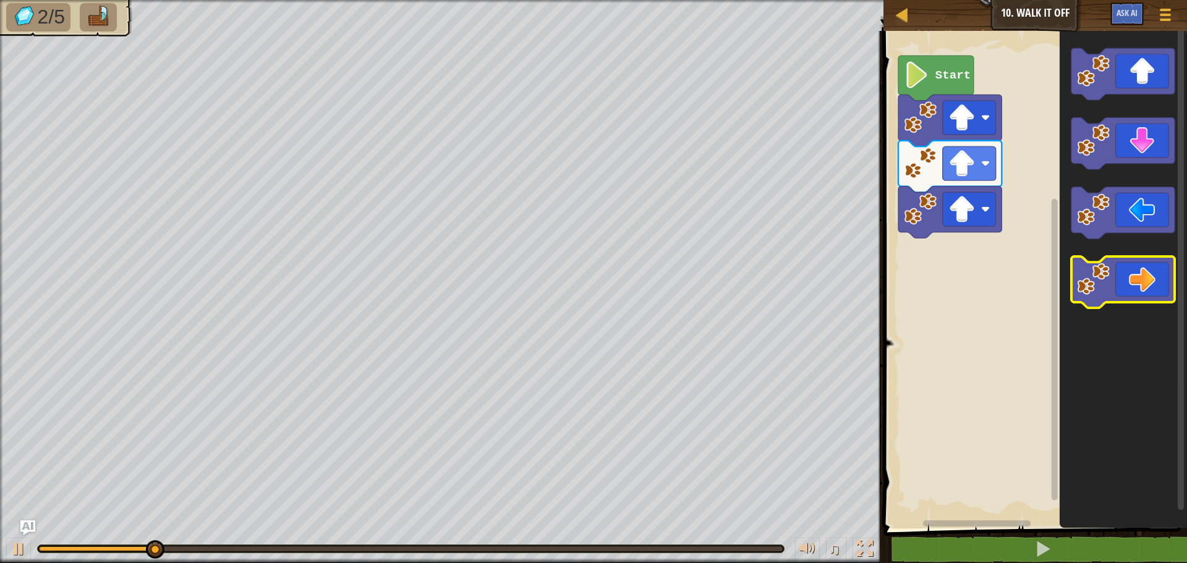
click at [1129, 291] on icon "Blockly Workspace" at bounding box center [1122, 283] width 103 height 52
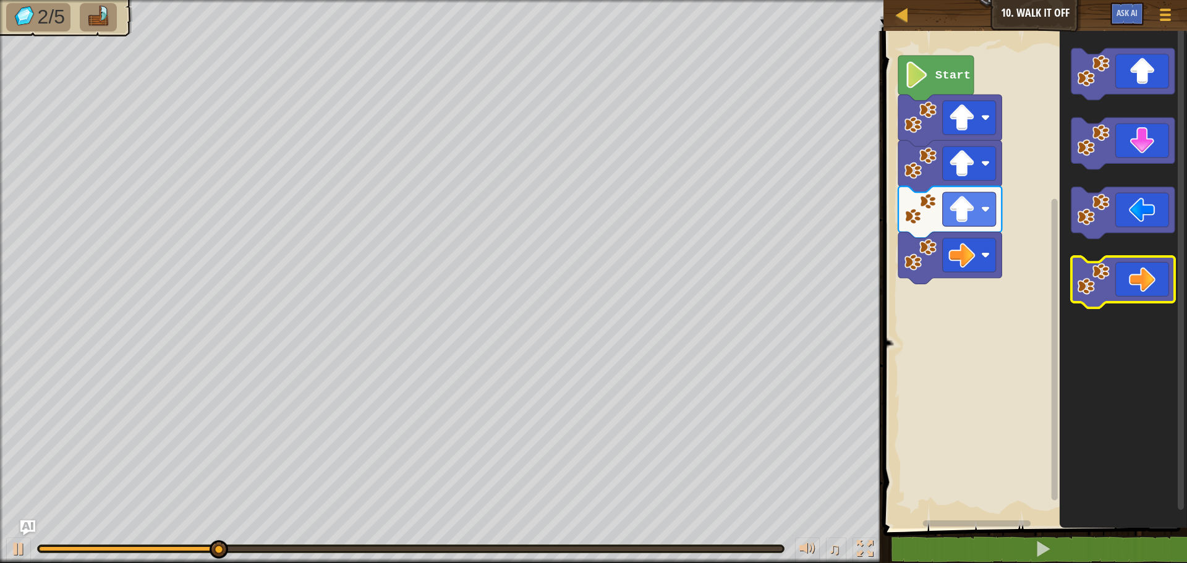
click at [1133, 280] on icon "Blockly Workspace" at bounding box center [1122, 283] width 103 height 52
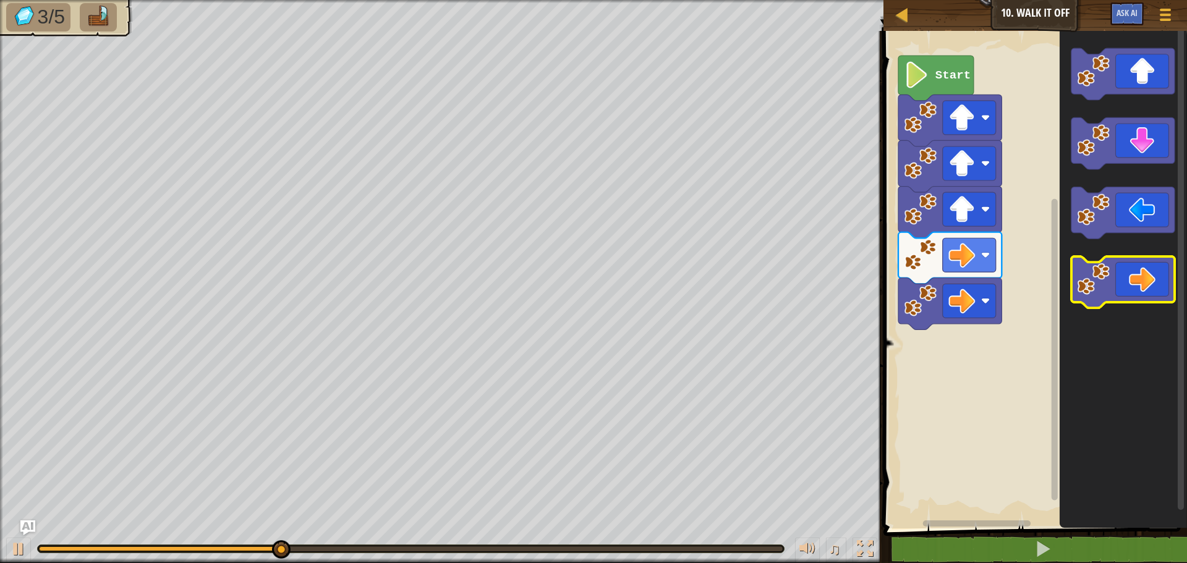
click at [1134, 278] on icon "Blockly Workspace" at bounding box center [1122, 283] width 103 height 52
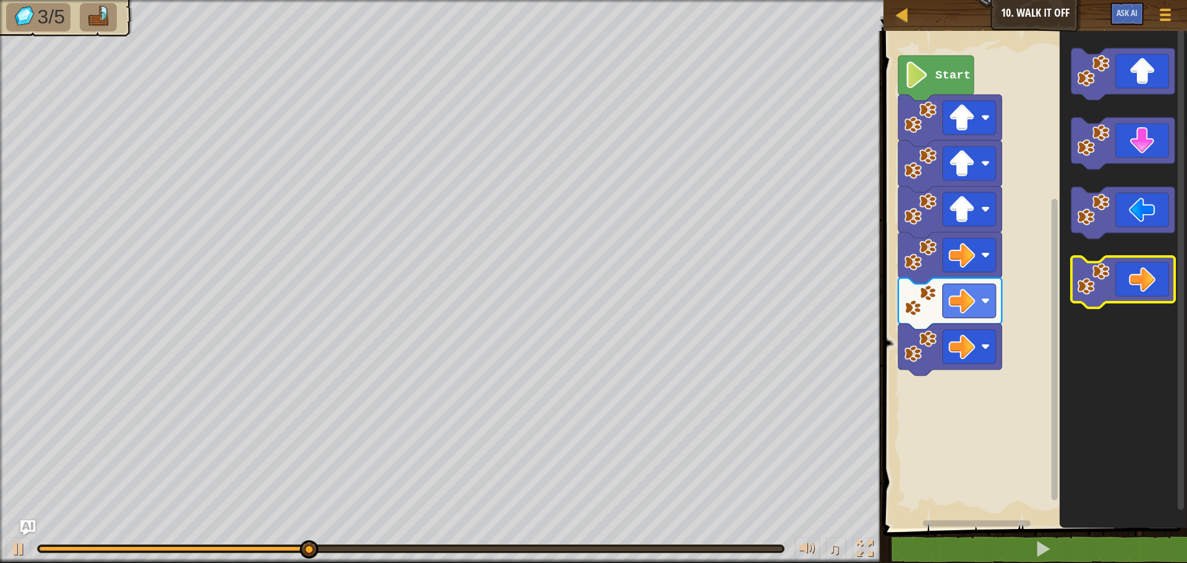
click at [1136, 276] on icon "Blockly Workspace" at bounding box center [1122, 283] width 103 height 52
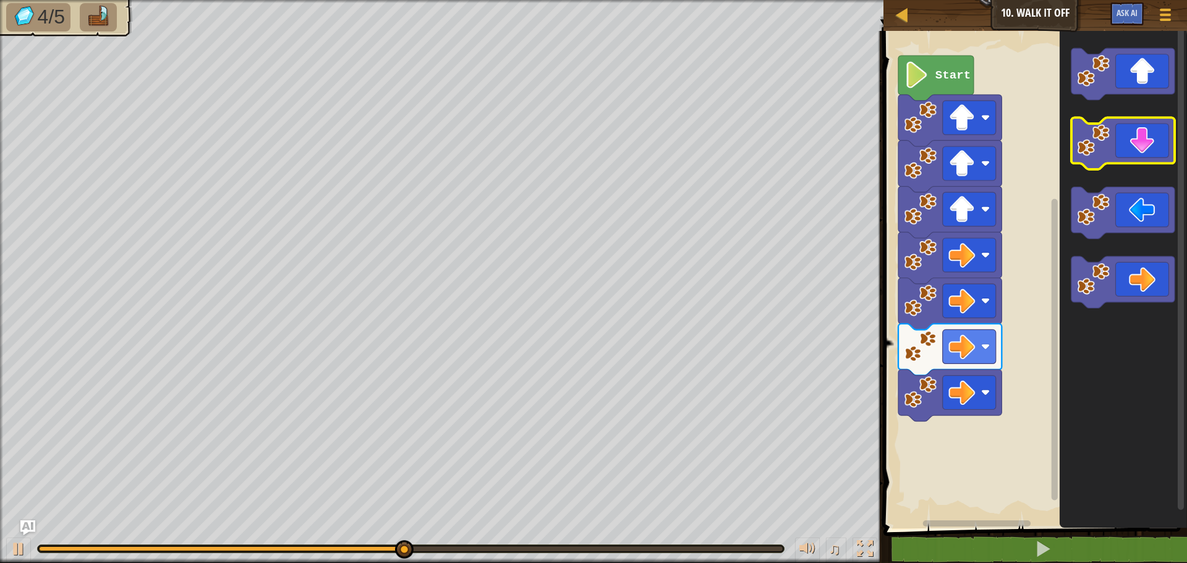
click at [1132, 139] on icon "Blockly Workspace" at bounding box center [1122, 144] width 103 height 52
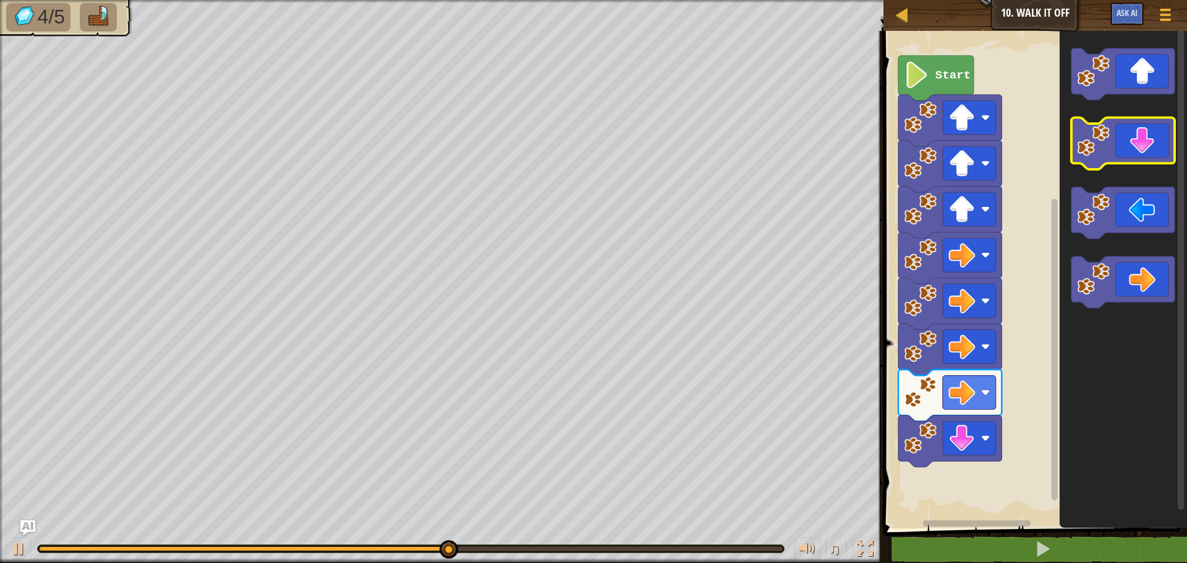
click at [1132, 139] on icon "Blockly Workspace" at bounding box center [1122, 144] width 103 height 52
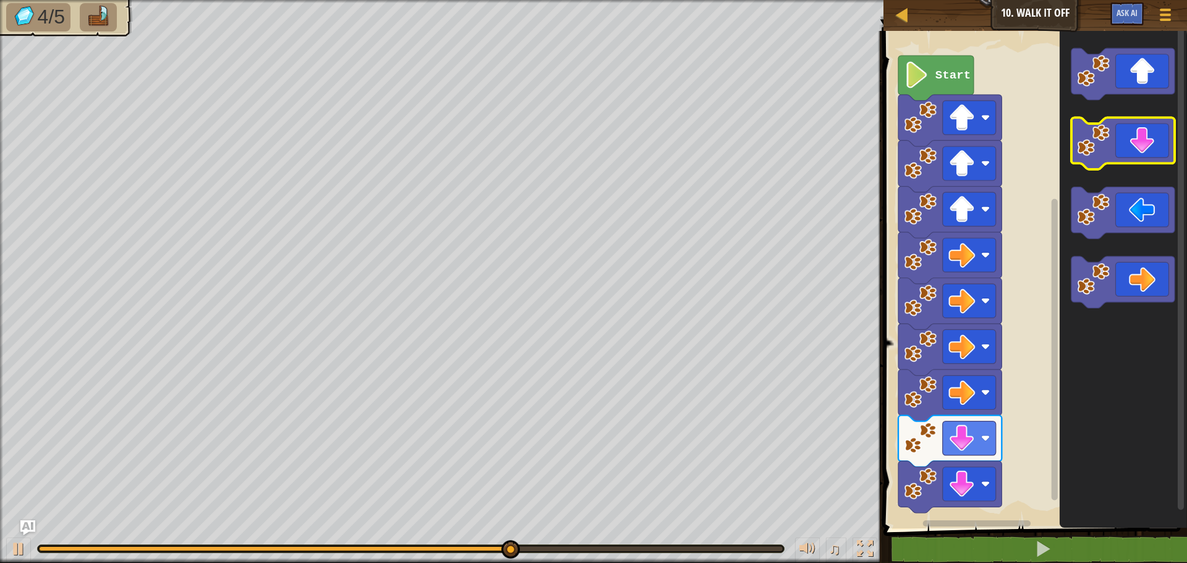
click at [1132, 139] on icon "Blockly Workspace" at bounding box center [1122, 144] width 103 height 52
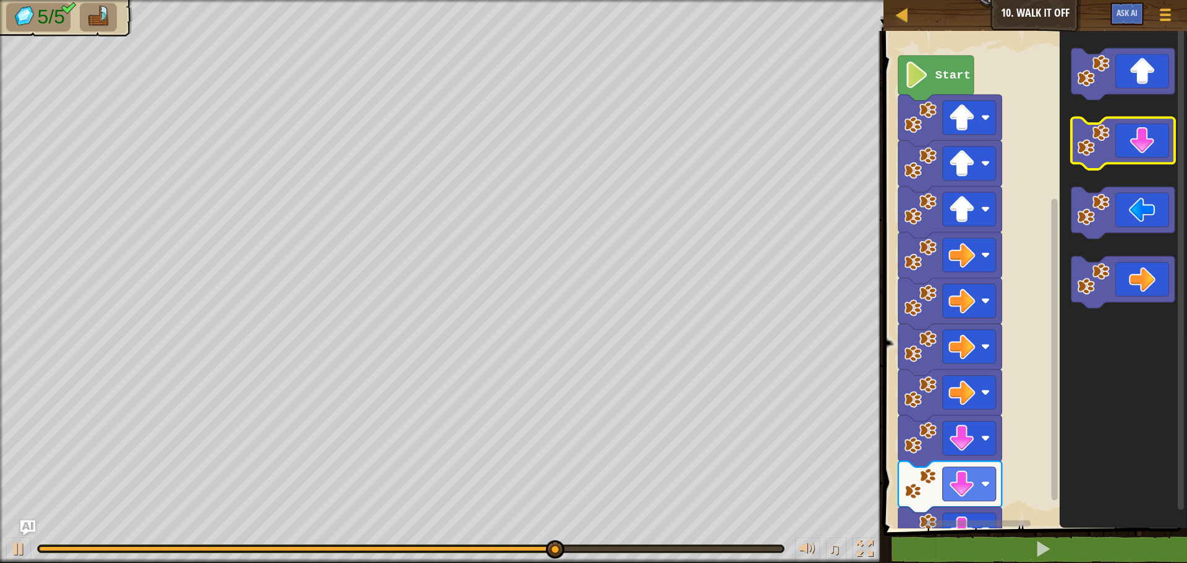
click at [1132, 139] on icon "Blockly Workspace" at bounding box center [1122, 144] width 103 height 52
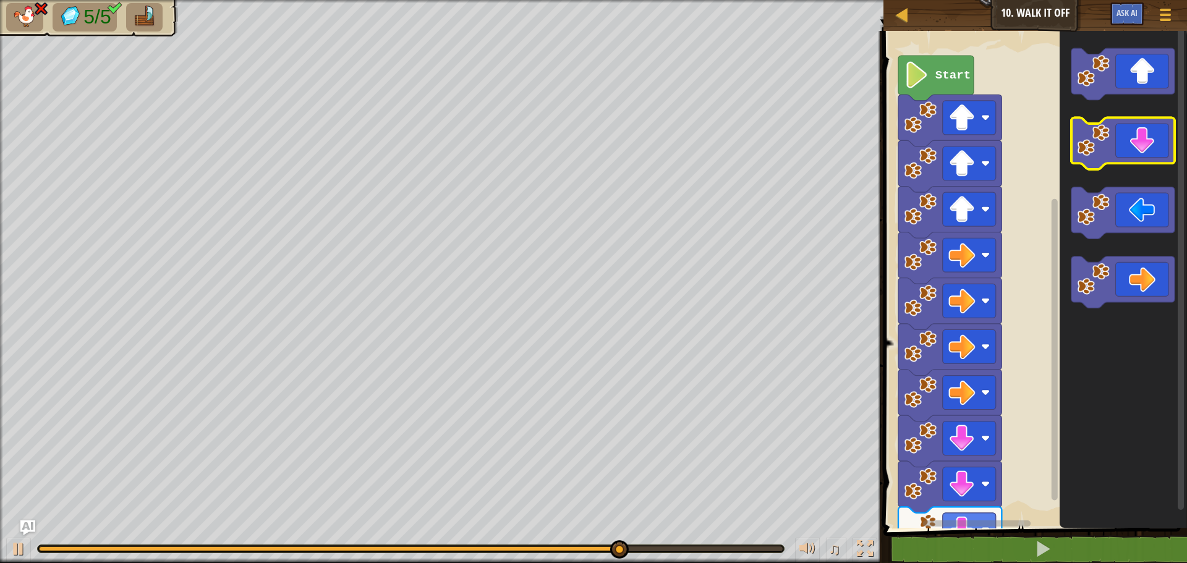
click at [1132, 139] on icon "Blockly Workspace" at bounding box center [1122, 144] width 103 height 52
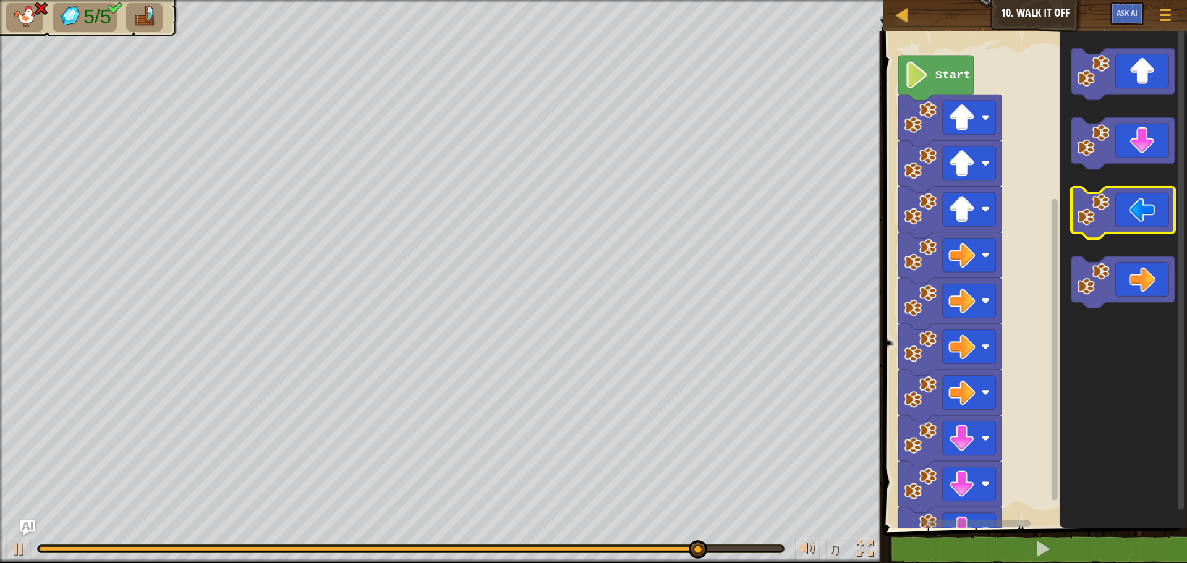
click at [1091, 202] on image "Blockly Workspace" at bounding box center [1094, 210] width 33 height 33
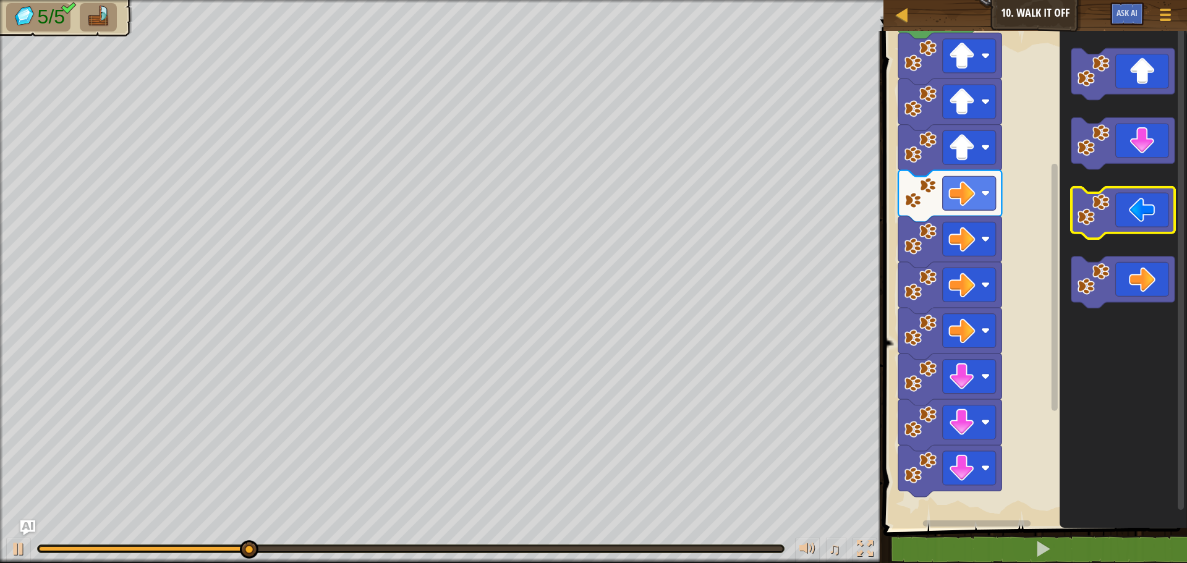
click at [1118, 219] on icon "Blockly Workspace" at bounding box center [1122, 213] width 103 height 52
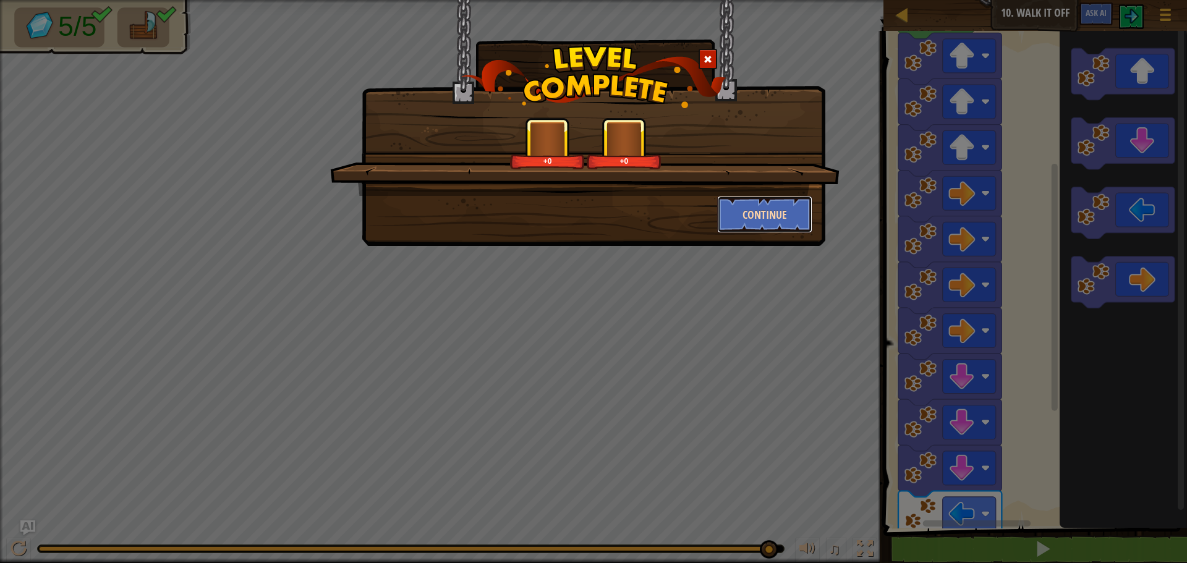
click at [768, 202] on button "Continue" at bounding box center [765, 214] width 96 height 37
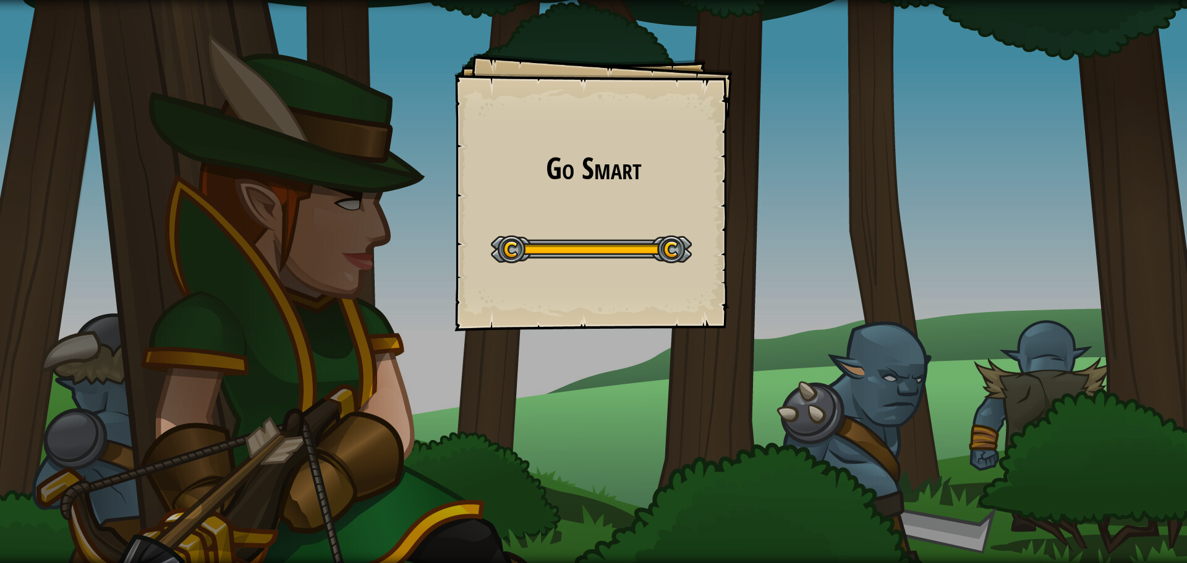
click at [485, 199] on div "Go Smart Goals Start Level Error loading from server. Try refreshing the page. …" at bounding box center [593, 192] width 278 height 278
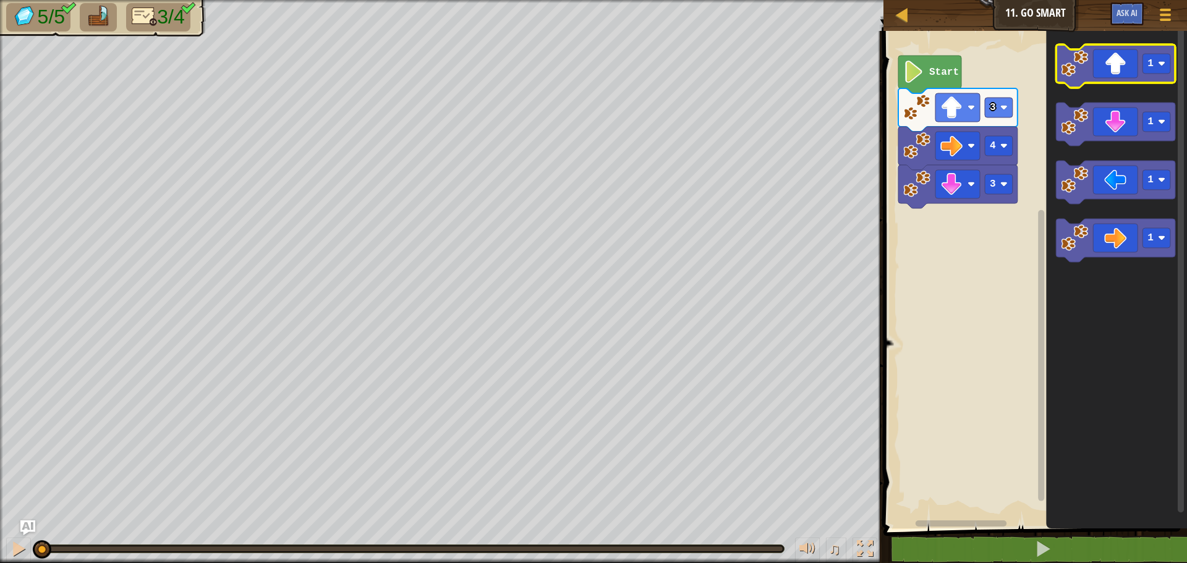
click at [1130, 78] on icon "Blockly Workspace" at bounding box center [1115, 66] width 119 height 43
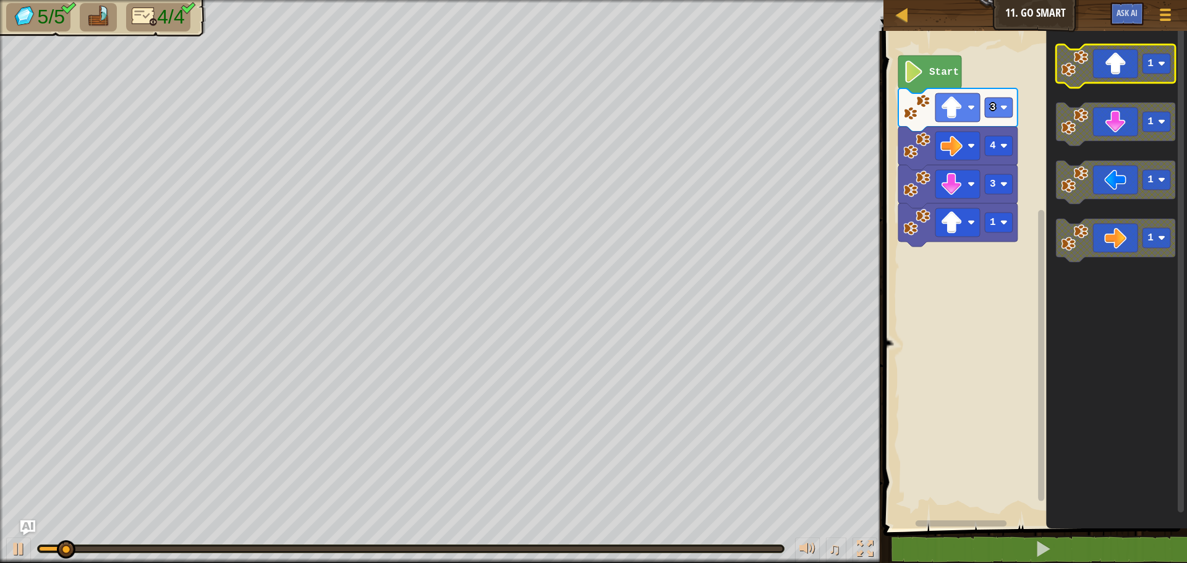
click at [1130, 78] on icon "Blockly Workspace" at bounding box center [1115, 66] width 119 height 43
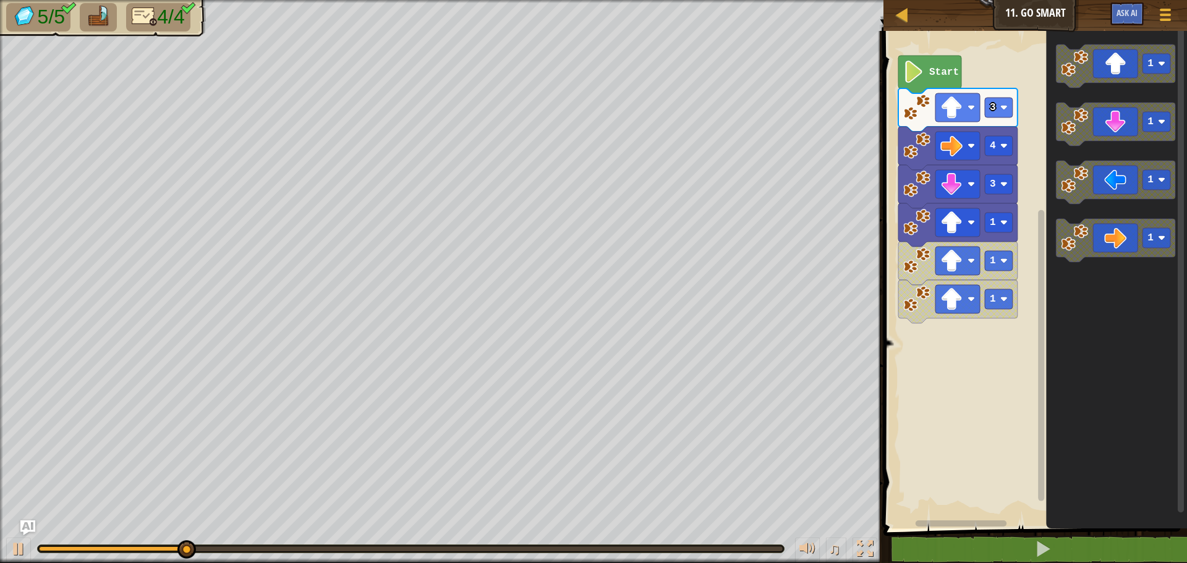
click at [1185, 236] on g "Blockly Workspace" at bounding box center [1181, 277] width 9 height 501
click at [1172, 231] on icon "Blockly Workspace" at bounding box center [1115, 240] width 119 height 43
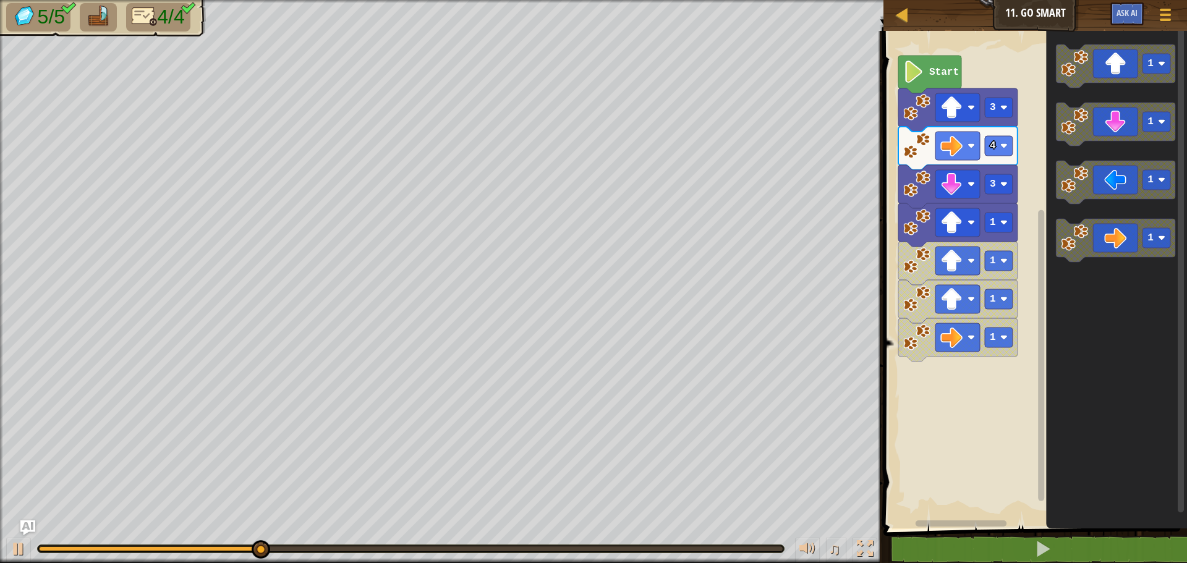
click at [1148, 210] on icon "Blockly Workspace" at bounding box center [1116, 277] width 141 height 504
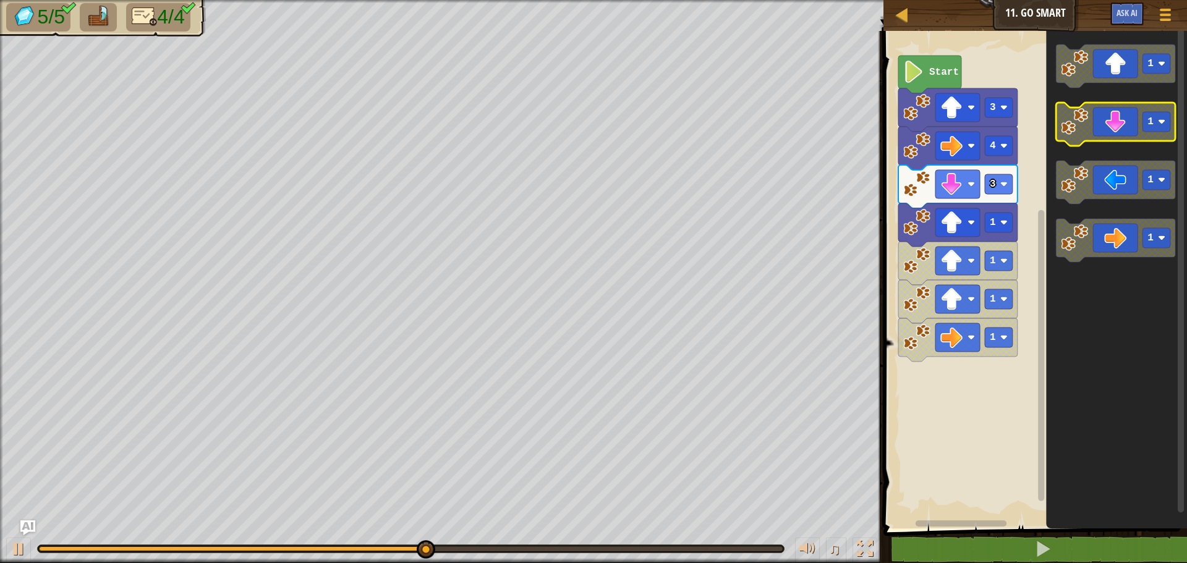
click at [1079, 124] on image "Blockly Workspace" at bounding box center [1074, 121] width 27 height 27
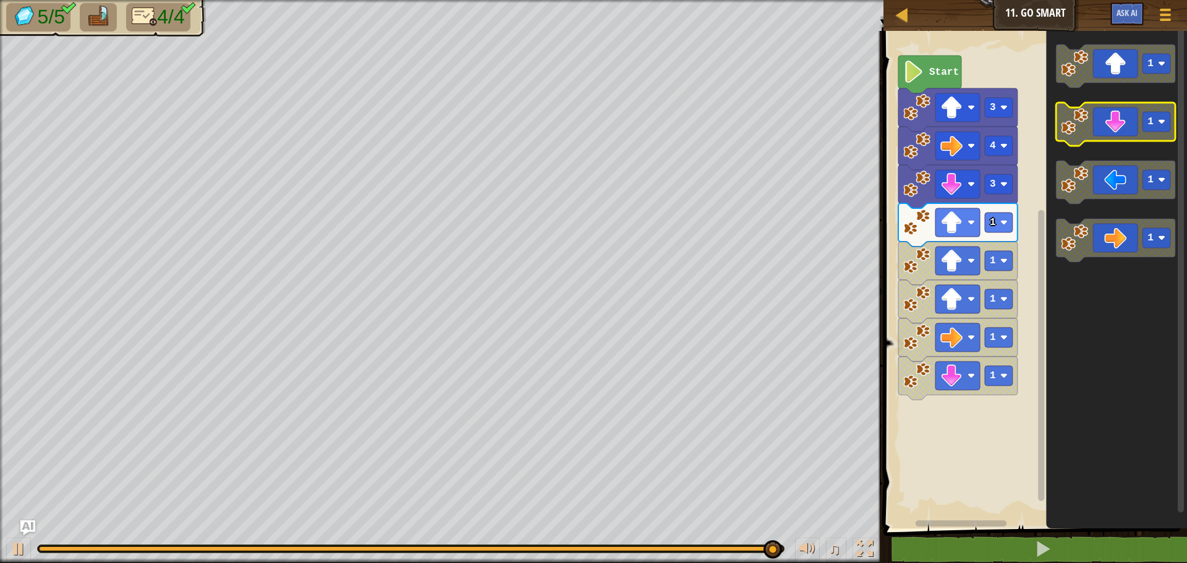
click at [1126, 132] on icon "Blockly Workspace" at bounding box center [1115, 124] width 119 height 43
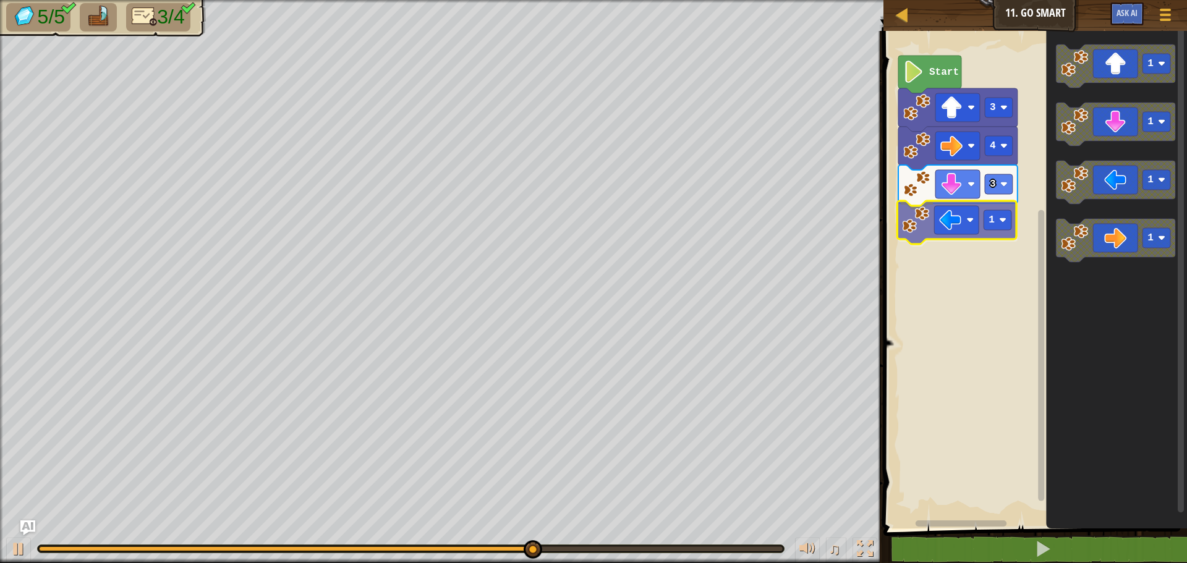
click at [948, 218] on div "3 1 4 3 Start 1 1 1 1 1" at bounding box center [1033, 277] width 307 height 504
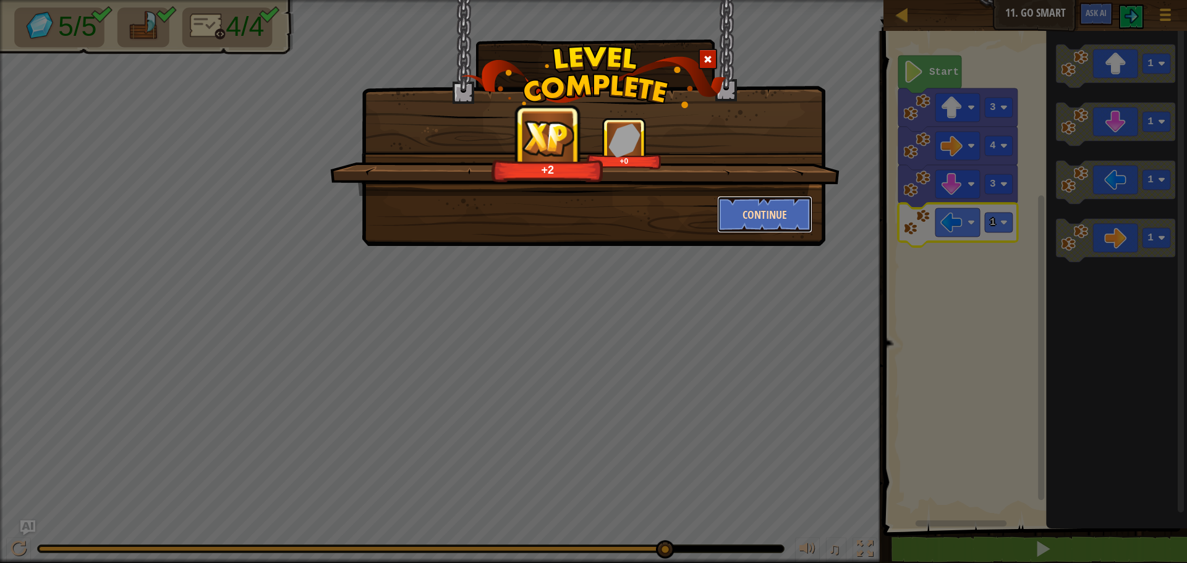
click at [770, 211] on button "Continue" at bounding box center [765, 214] width 96 height 37
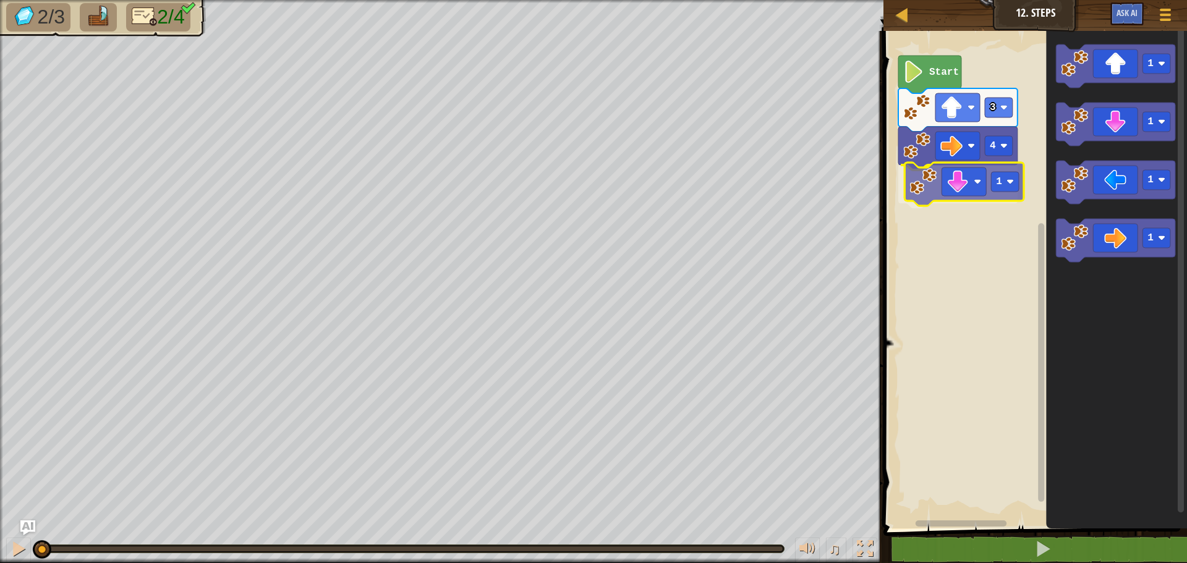
click at [985, 173] on div "4 1 3 Start 1 1 1 1 1" at bounding box center [1033, 277] width 307 height 504
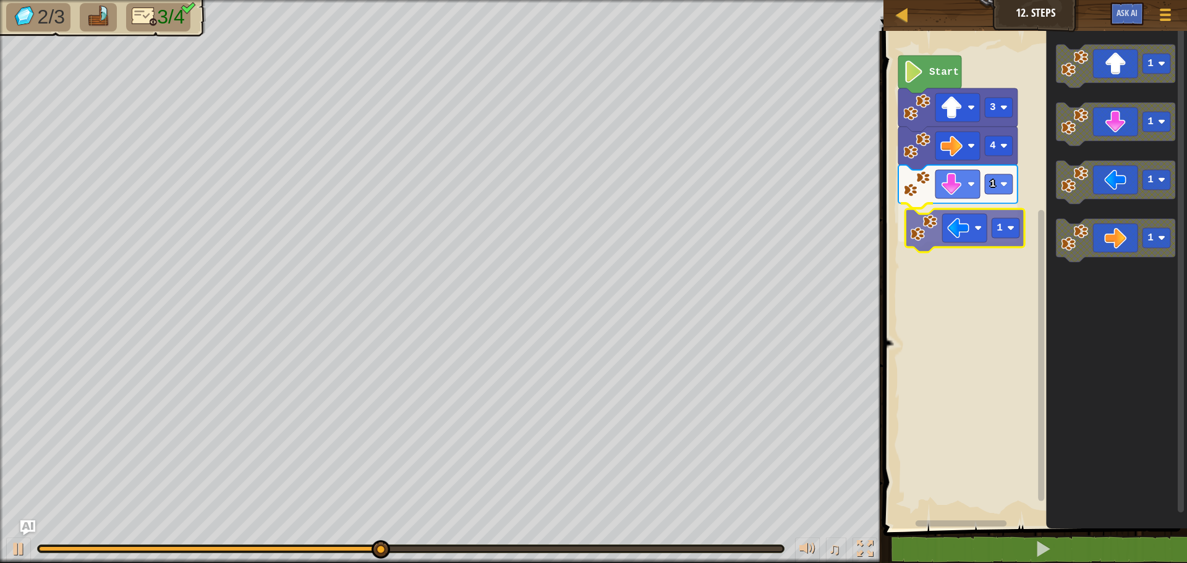
click at [958, 234] on div "4 1 1 3 Start 1 1 1 1 1" at bounding box center [1033, 277] width 307 height 504
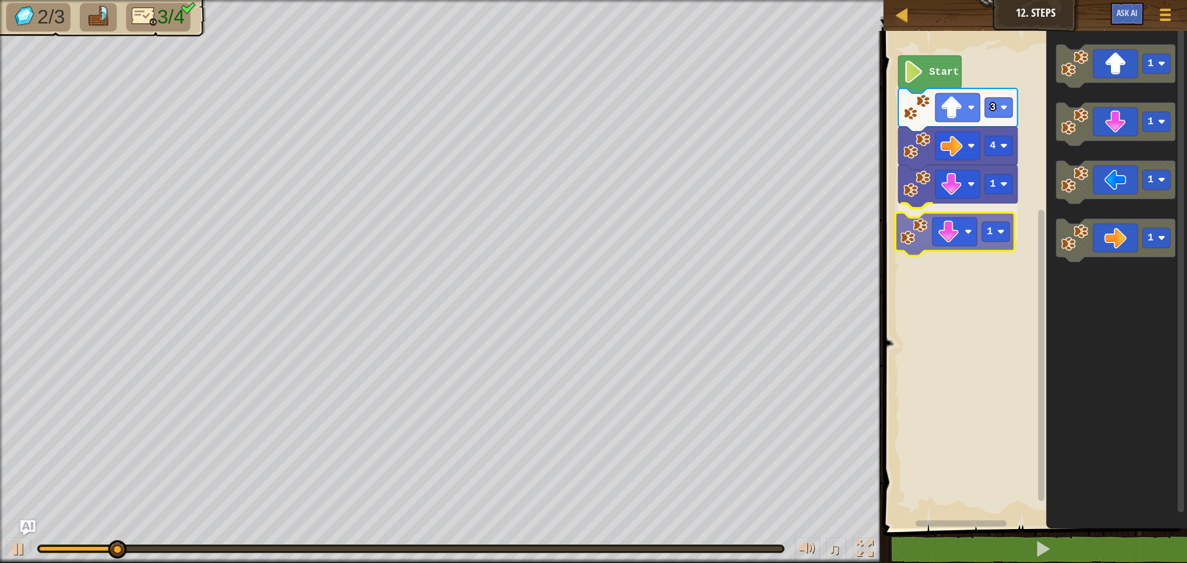
click at [934, 243] on div "4 1 1 3 Start 1 1 1 1 1" at bounding box center [1033, 277] width 307 height 504
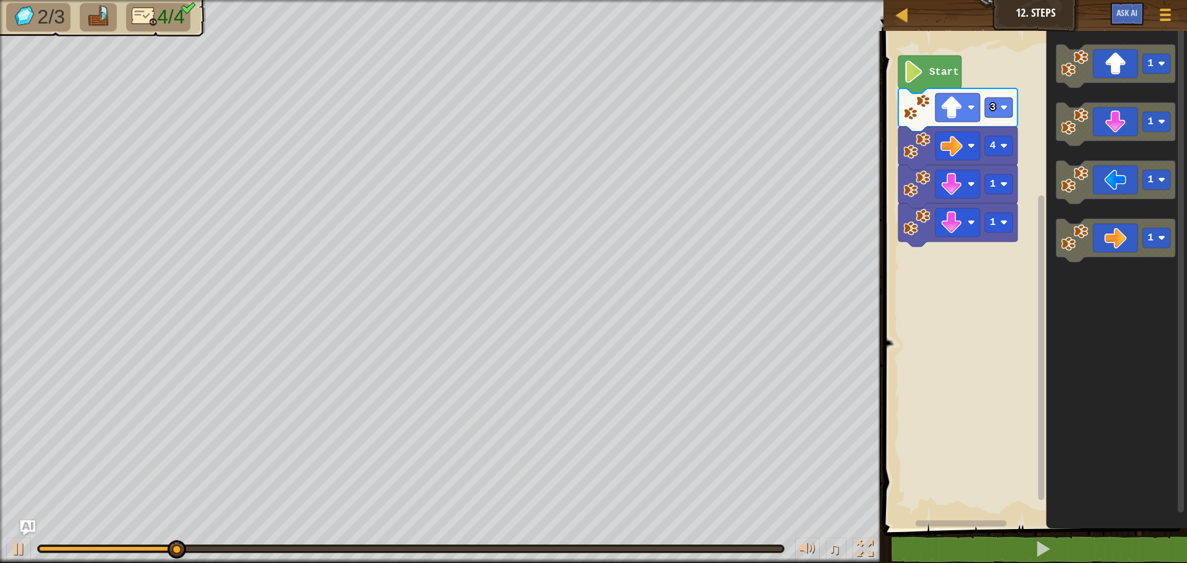
click at [1038, 210] on div "4 1 1 3 Start 1 1 1 1" at bounding box center [1033, 277] width 307 height 504
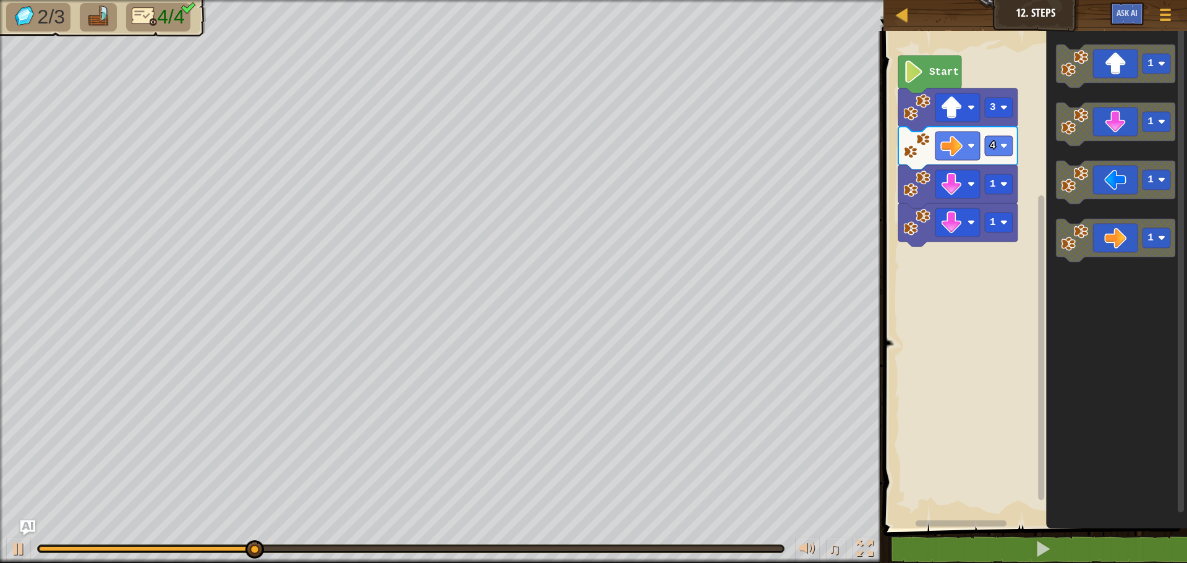
click at [962, 247] on div "4 1 1 3 Start 1 1 1 1" at bounding box center [1033, 277] width 307 height 504
click at [1079, 126] on g "1" at bounding box center [1115, 124] width 119 height 43
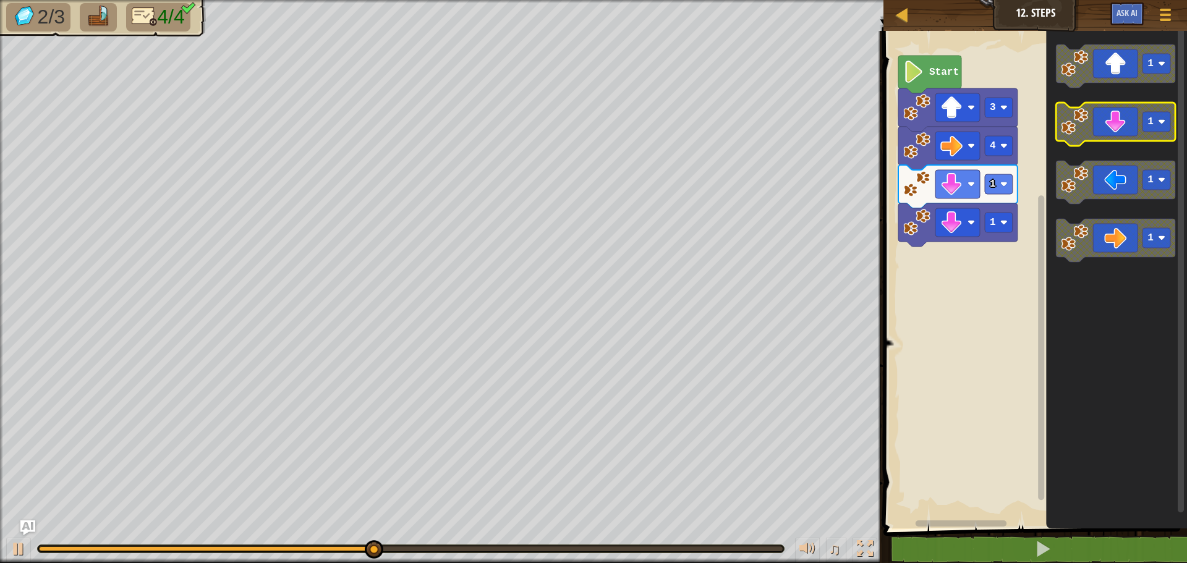
click at [1079, 129] on image "Blockly Workspace" at bounding box center [1074, 121] width 27 height 27
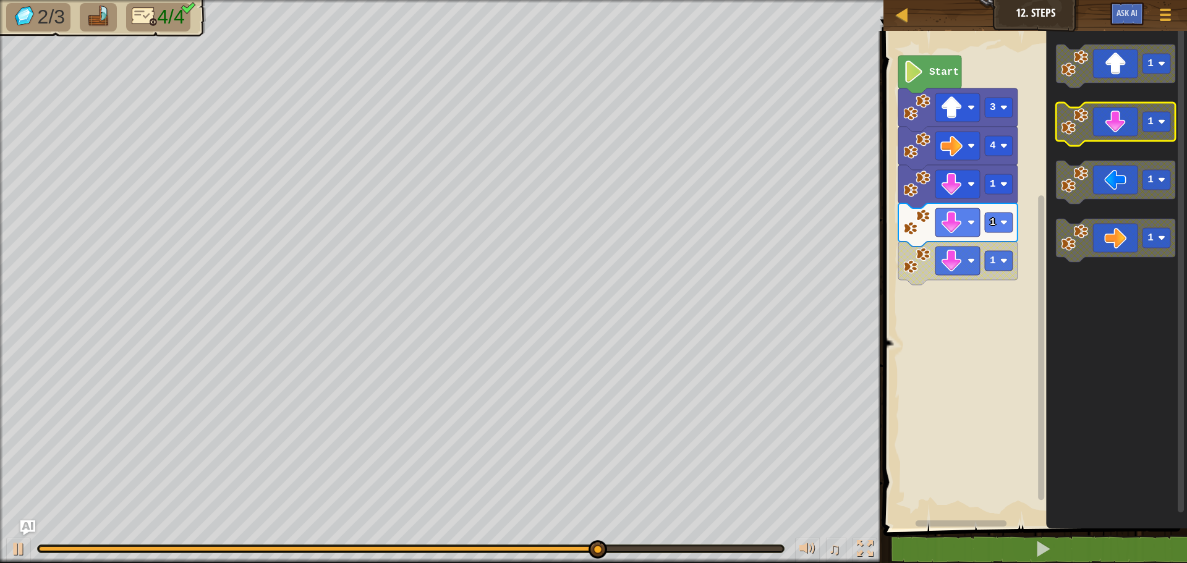
click at [1096, 115] on icon "Blockly Workspace" at bounding box center [1115, 124] width 119 height 43
click at [1100, 126] on icon "Blockly Workspace" at bounding box center [1115, 124] width 119 height 43
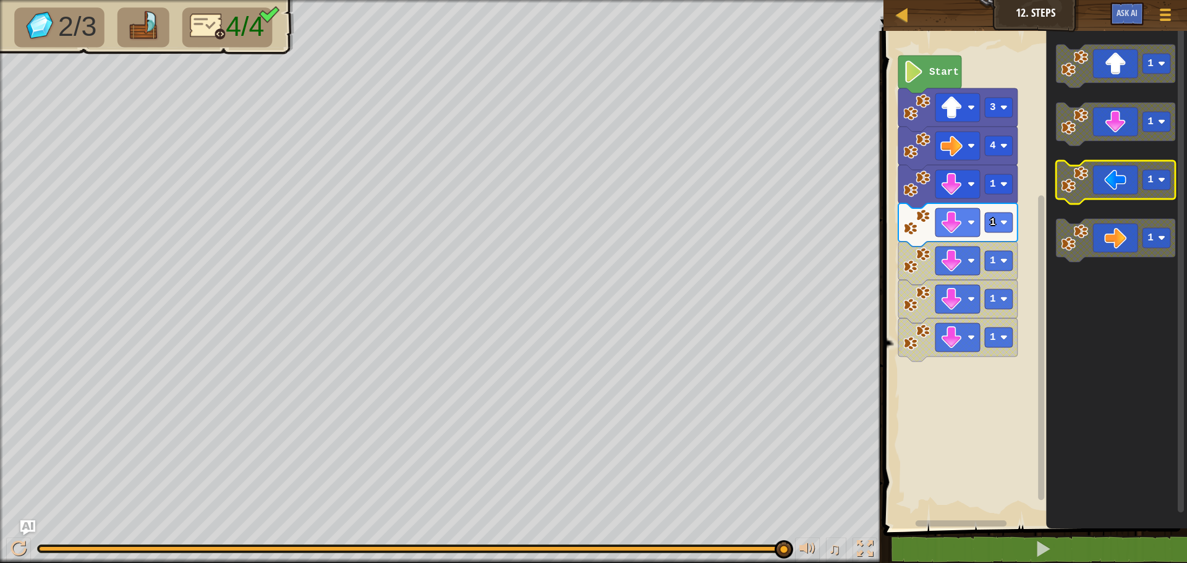
click at [1123, 181] on icon "Blockly Workspace" at bounding box center [1115, 182] width 119 height 43
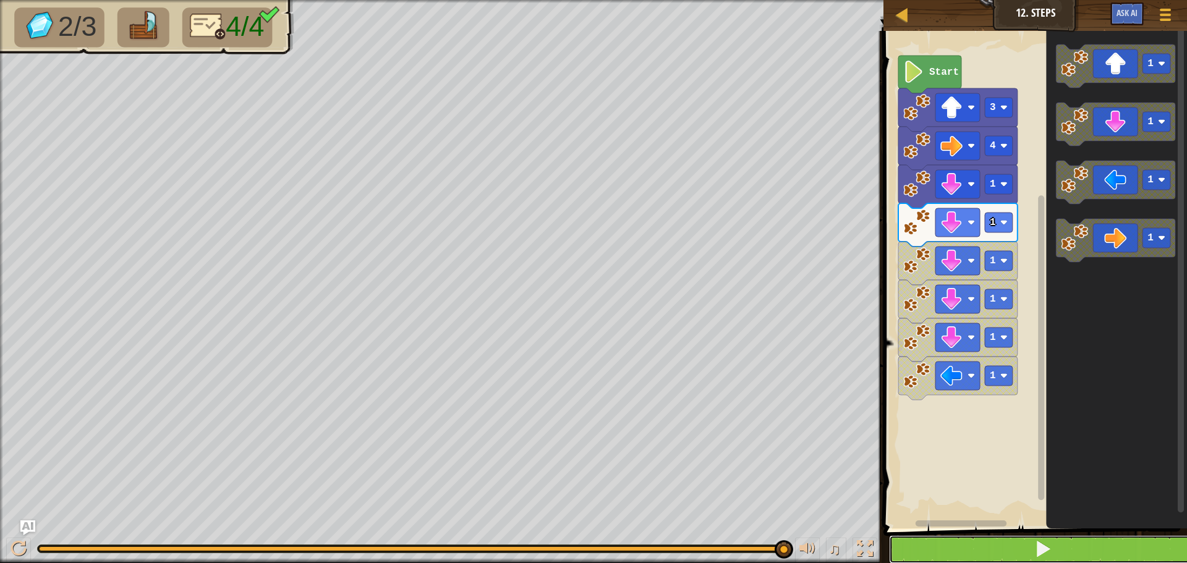
click at [1016, 542] on button at bounding box center [1042, 549] width 307 height 28
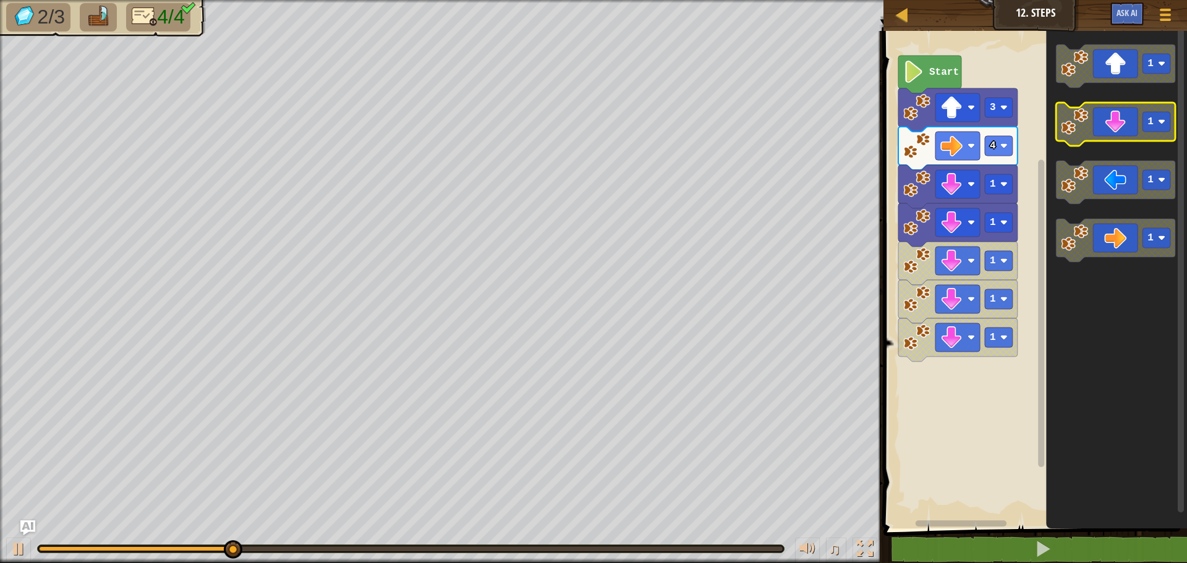
click at [1103, 127] on icon "Blockly Workspace" at bounding box center [1115, 124] width 119 height 43
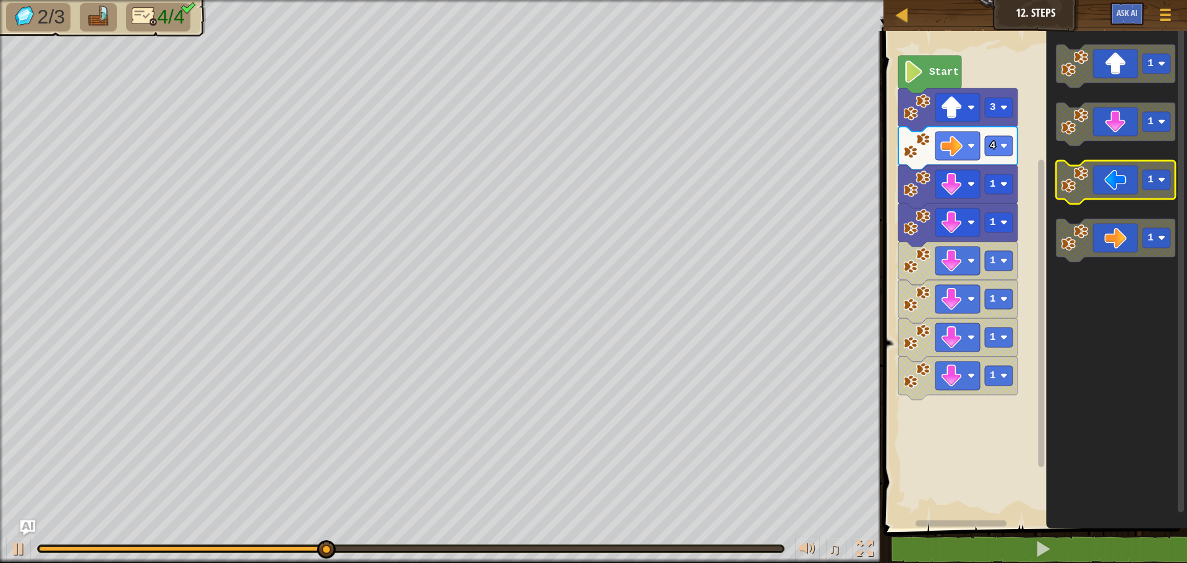
click at [1110, 188] on icon "Blockly Workspace" at bounding box center [1115, 182] width 119 height 43
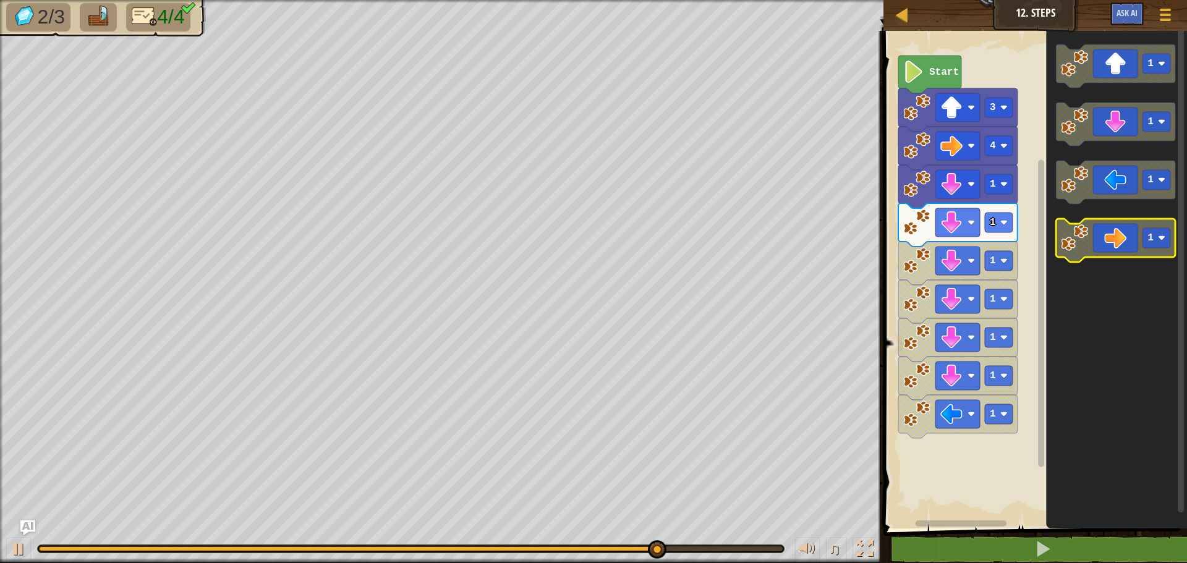
click at [1118, 223] on g "1 1 1 1" at bounding box center [1115, 154] width 119 height 218
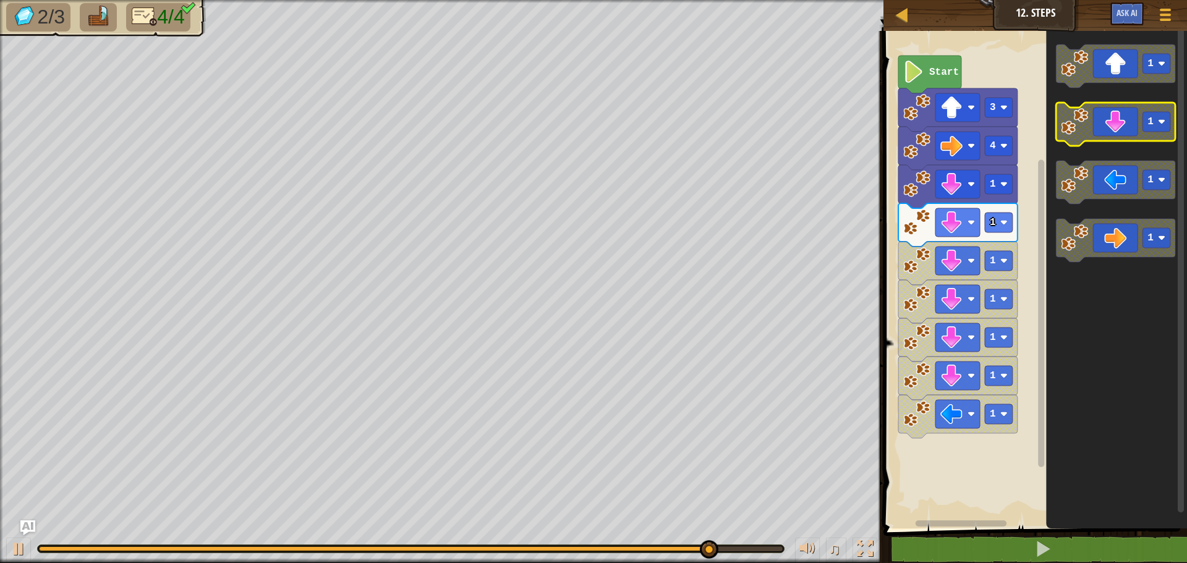
click at [1145, 119] on rect "Blockly Workspace" at bounding box center [1157, 122] width 28 height 20
click at [1125, 130] on icon "Blockly Workspace" at bounding box center [1115, 124] width 119 height 43
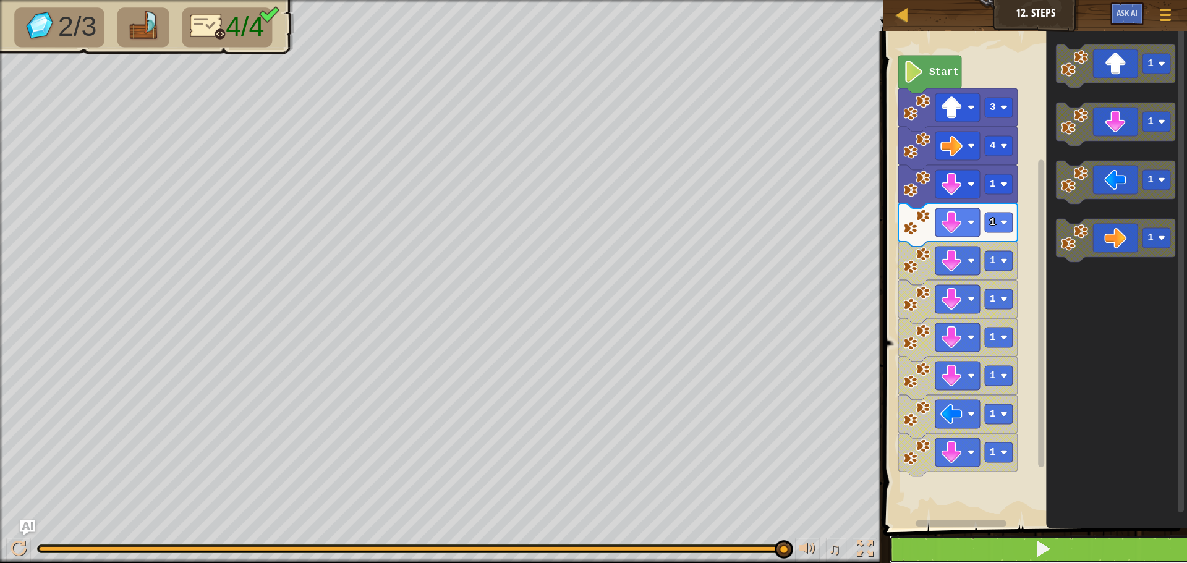
click at [956, 548] on button at bounding box center [1042, 549] width 307 height 28
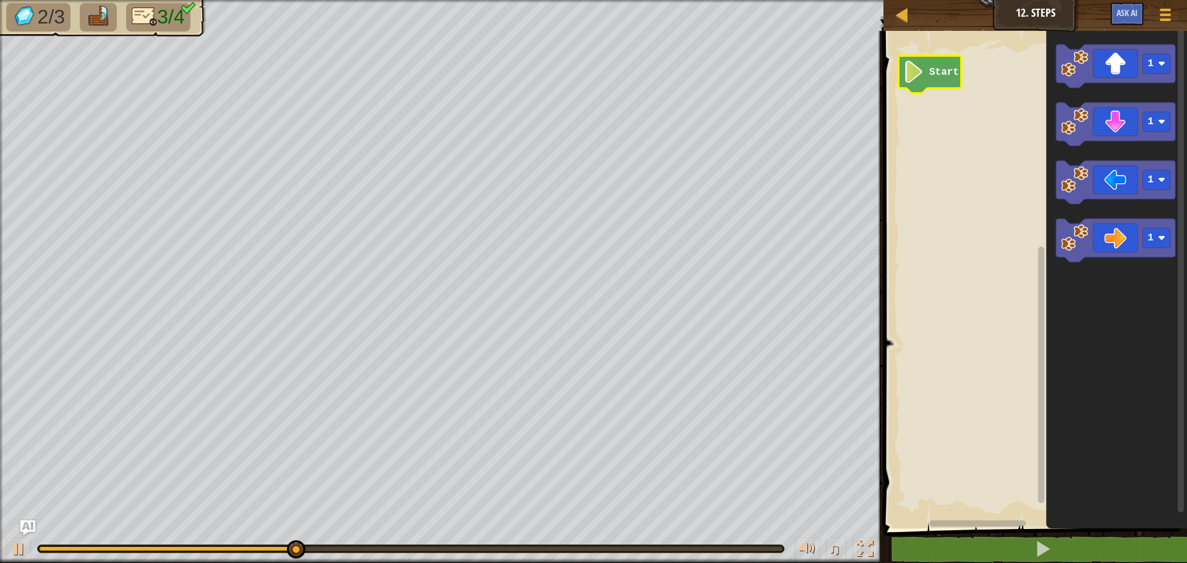
click at [918, 59] on icon "Blockly Workspace" at bounding box center [929, 75] width 63 height 38
click at [926, 79] on icon "Blockly Workspace" at bounding box center [929, 75] width 63 height 38
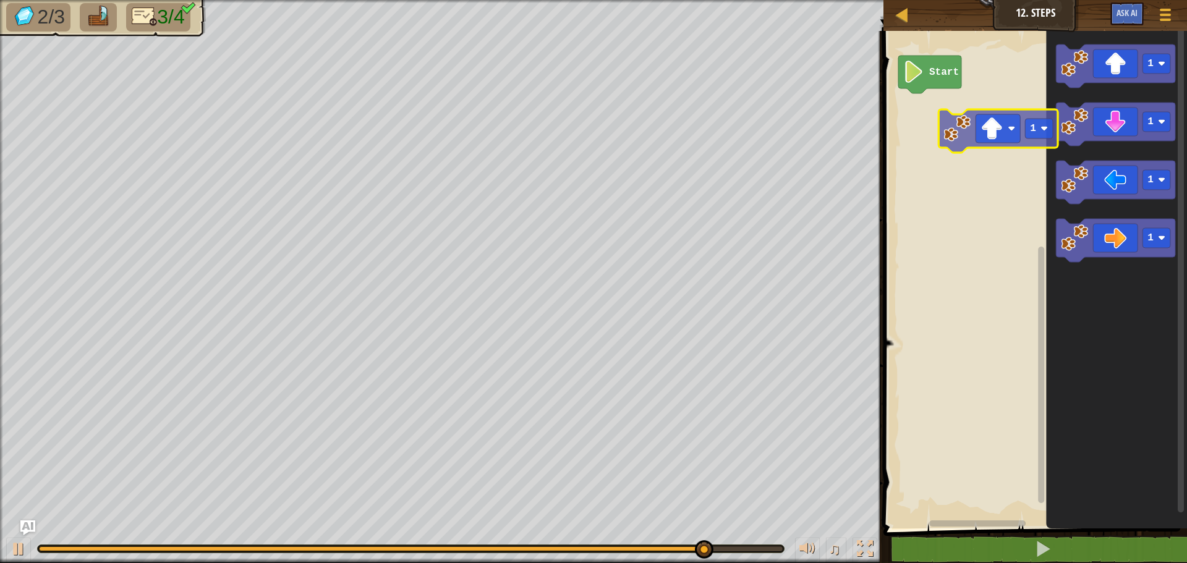
click at [990, 144] on div "Start 1 1 1 1 1" at bounding box center [1033, 277] width 307 height 504
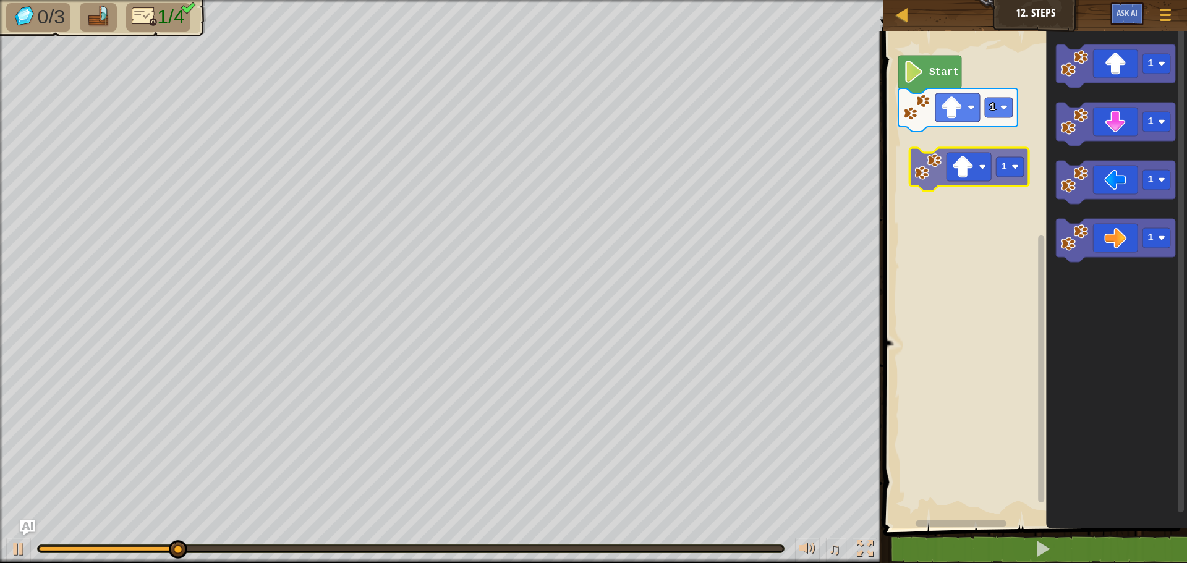
click at [937, 177] on div "1 Start 1 1 1 1 1" at bounding box center [1033, 277] width 307 height 504
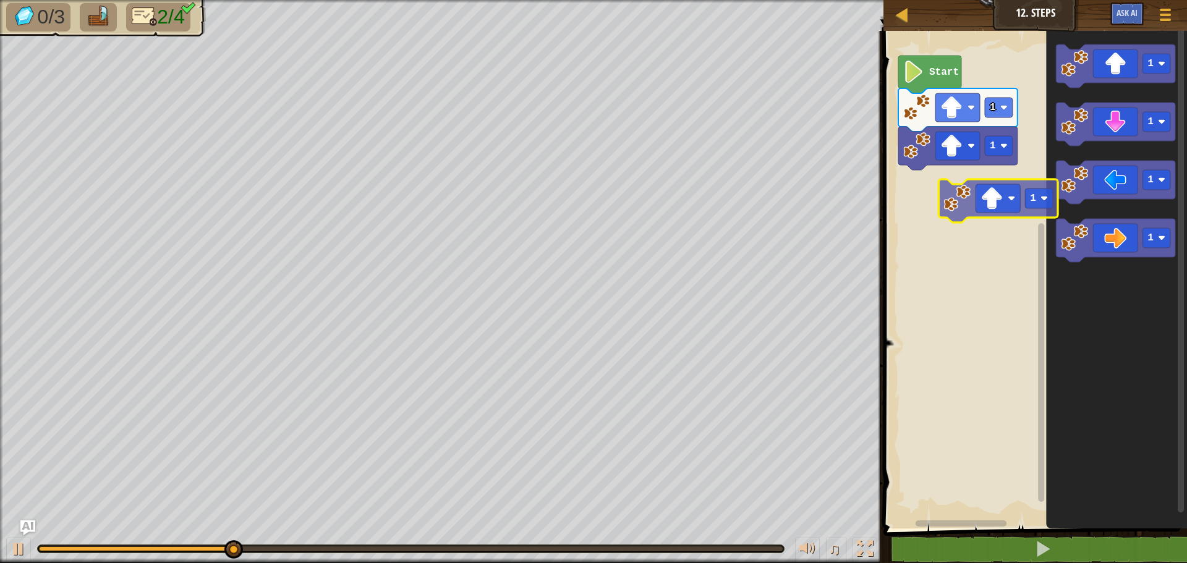
click at [956, 206] on div "1 1 Start 1 1 1 1 1" at bounding box center [1033, 277] width 307 height 504
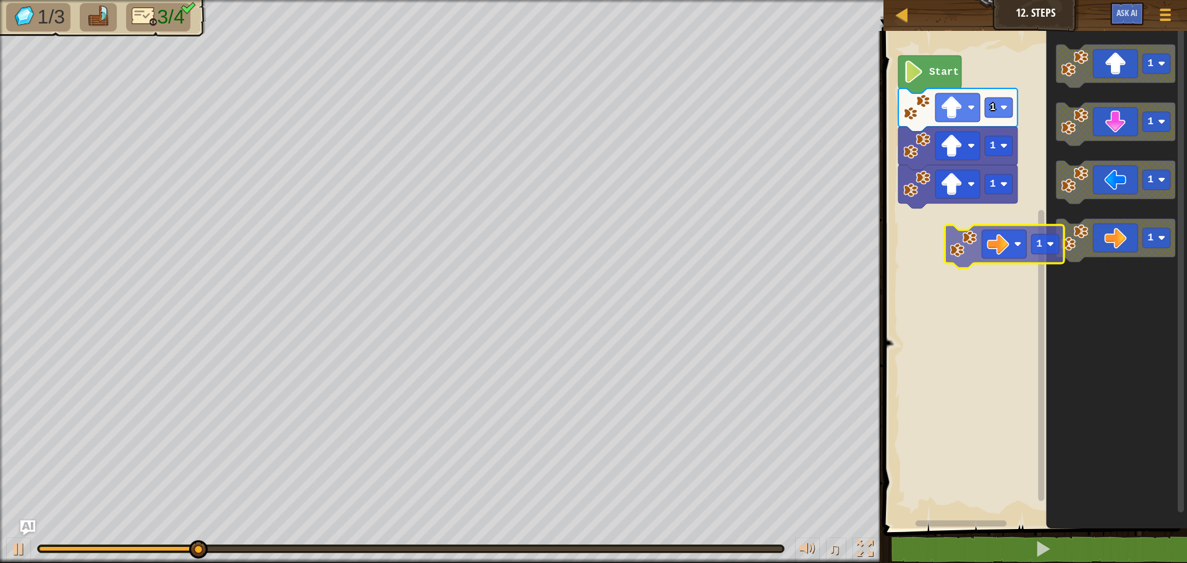
click at [1006, 241] on div "1 1 1 Start 1 1 1 1 1" at bounding box center [1033, 277] width 307 height 504
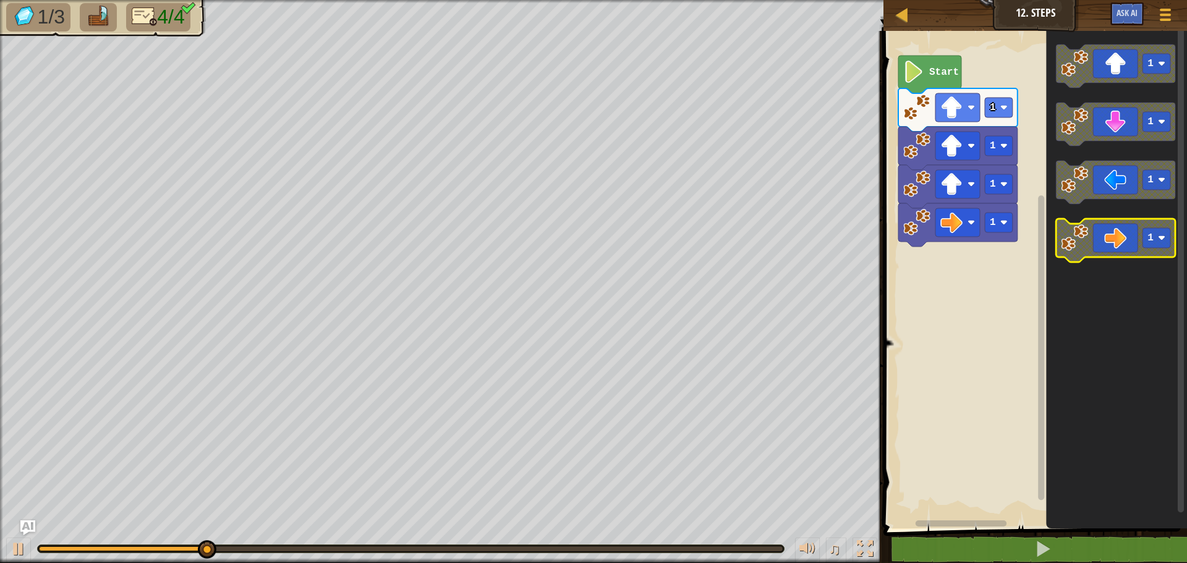
click at [1108, 242] on icon "Blockly Workspace" at bounding box center [1115, 240] width 119 height 43
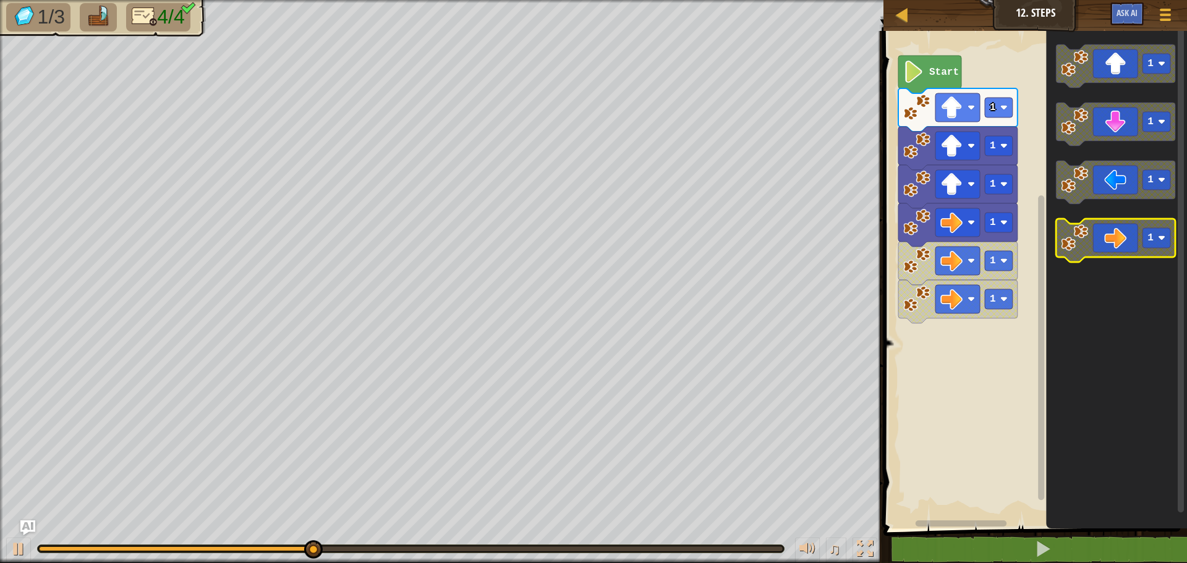
click at [1108, 242] on icon "Blockly Workspace" at bounding box center [1115, 240] width 119 height 43
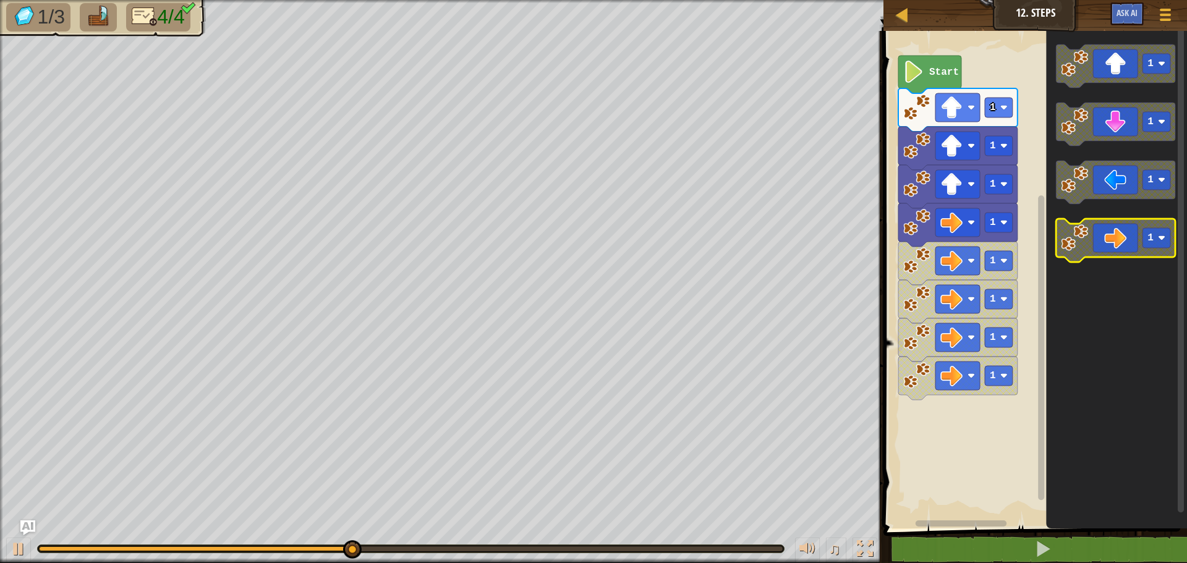
click at [1108, 242] on icon "Blockly Workspace" at bounding box center [1115, 240] width 119 height 43
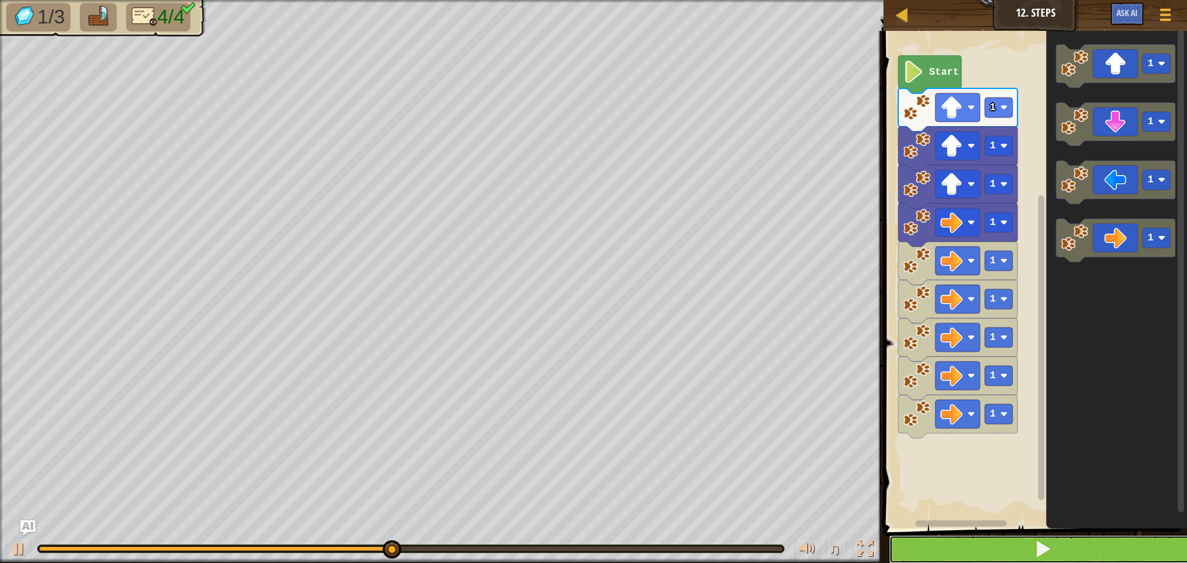
click at [1036, 542] on span at bounding box center [1042, 548] width 17 height 17
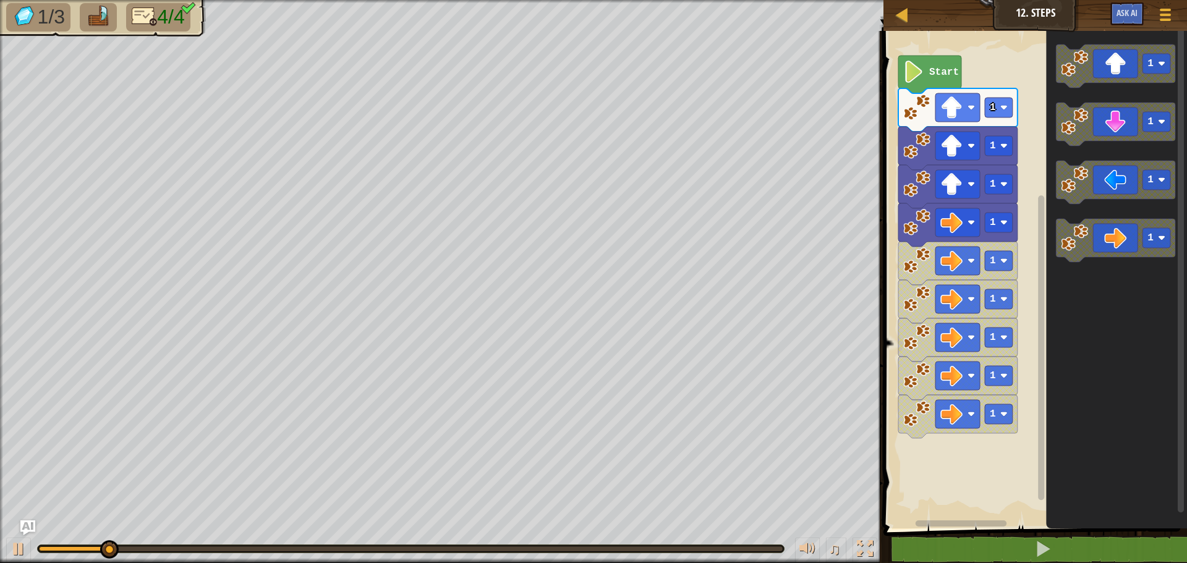
click at [927, 77] on icon "Blockly Workspace" at bounding box center [929, 75] width 63 height 38
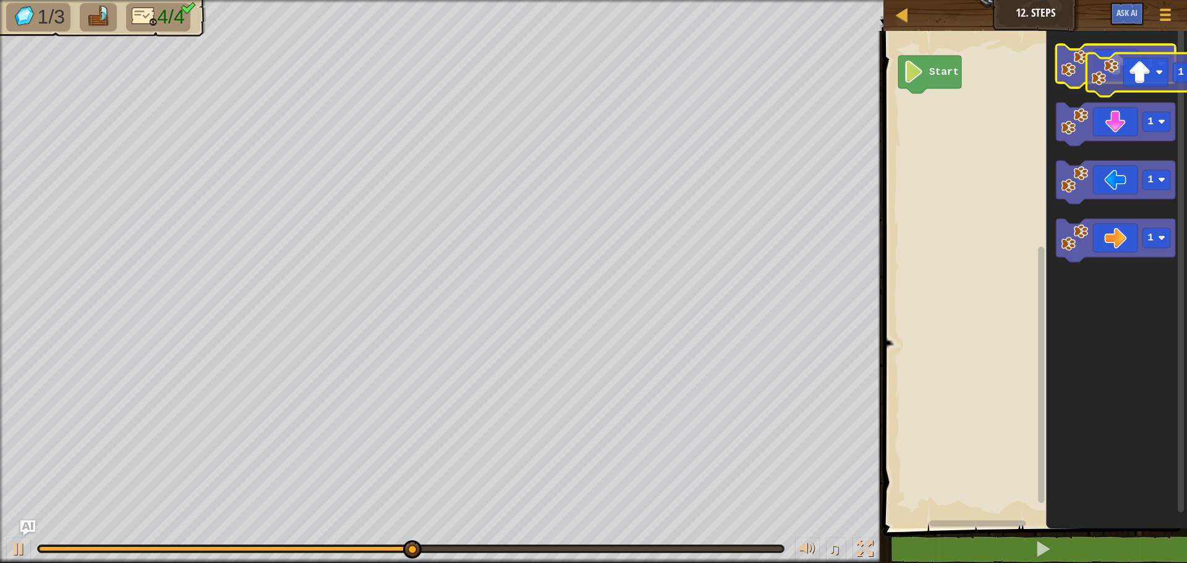
click at [1119, 70] on icon "Blockly Workspace" at bounding box center [1115, 66] width 119 height 43
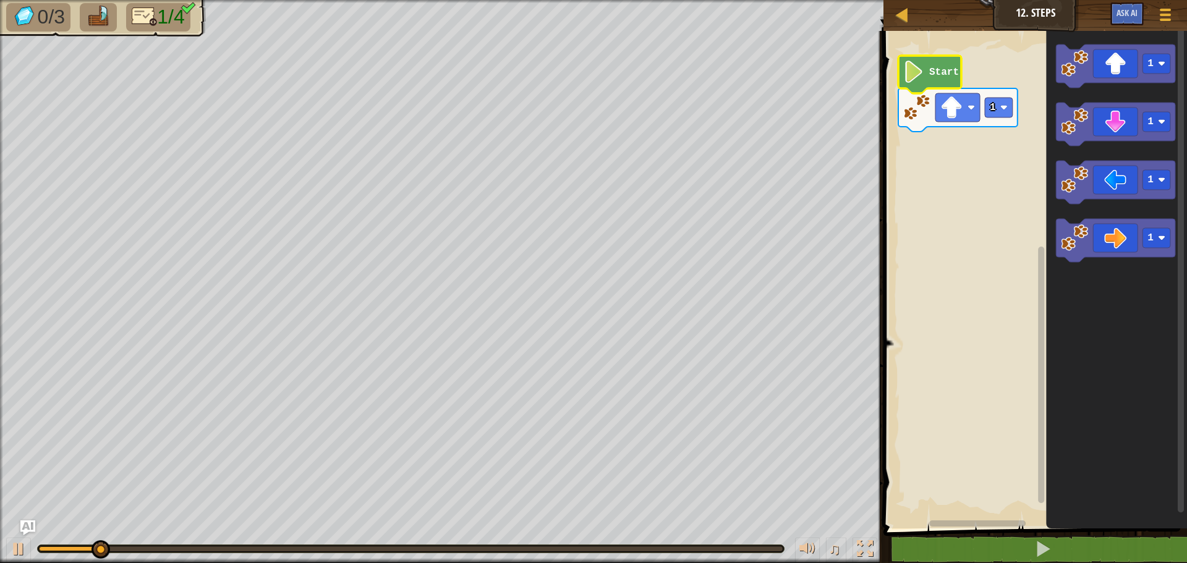
click at [933, 67] on text "Start" at bounding box center [944, 72] width 30 height 11
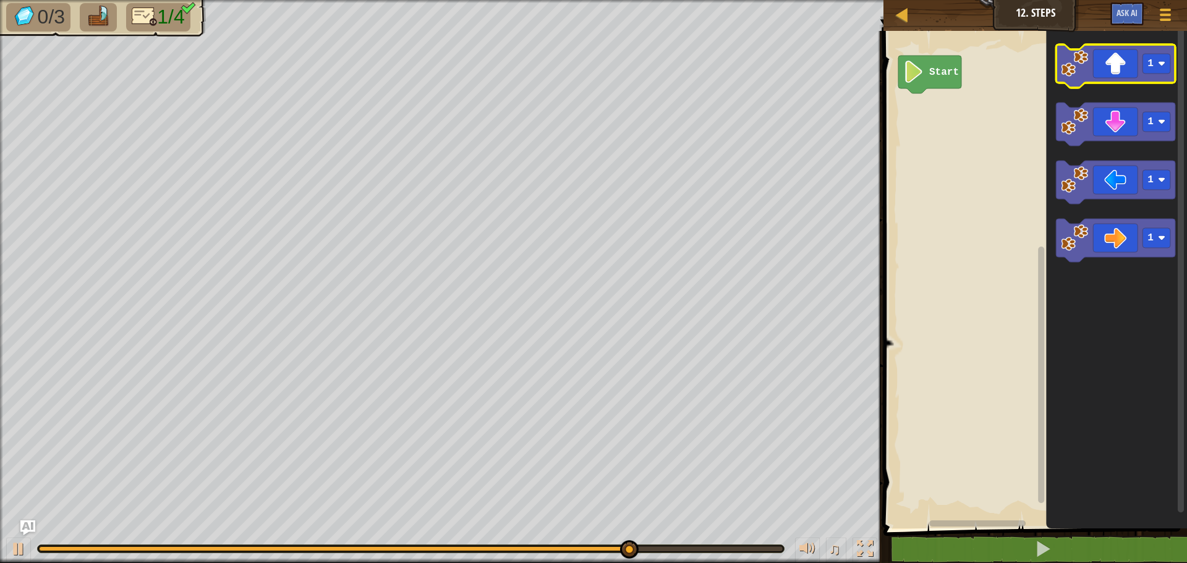
click at [1070, 62] on image "Blockly Workspace" at bounding box center [1074, 63] width 27 height 27
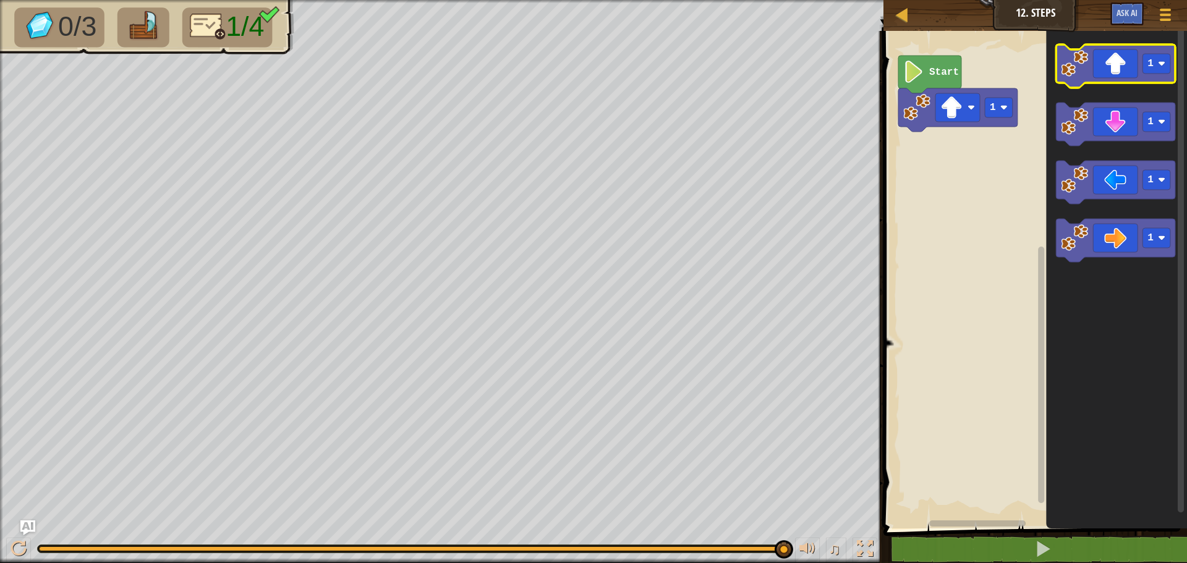
click at [1089, 61] on icon "Blockly Workspace" at bounding box center [1115, 66] width 119 height 43
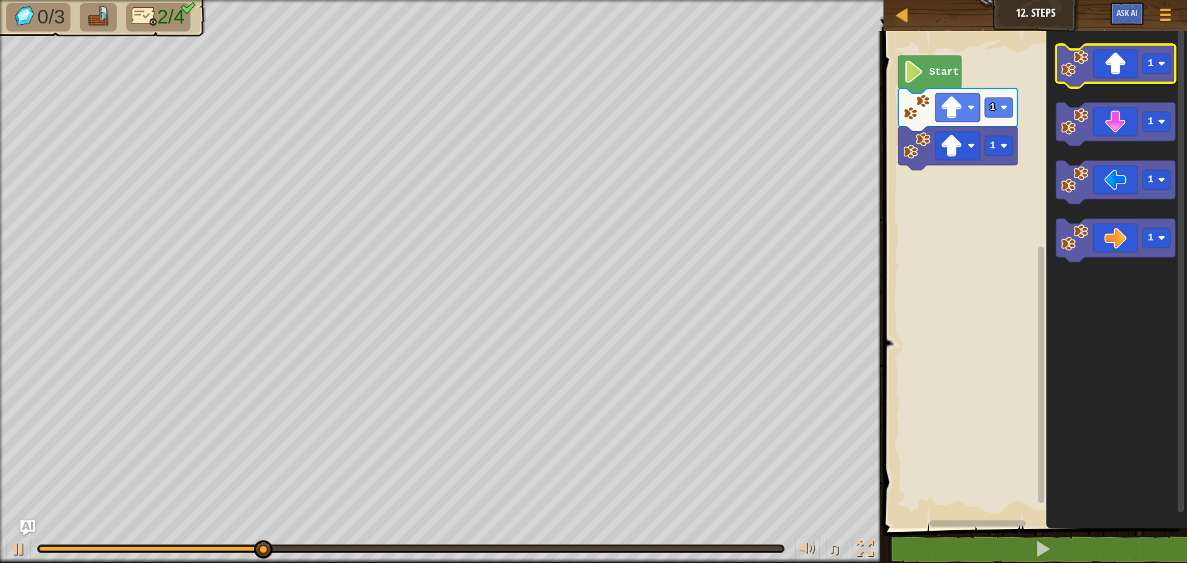
click at [1074, 60] on image "Blockly Workspace" at bounding box center [1074, 63] width 27 height 27
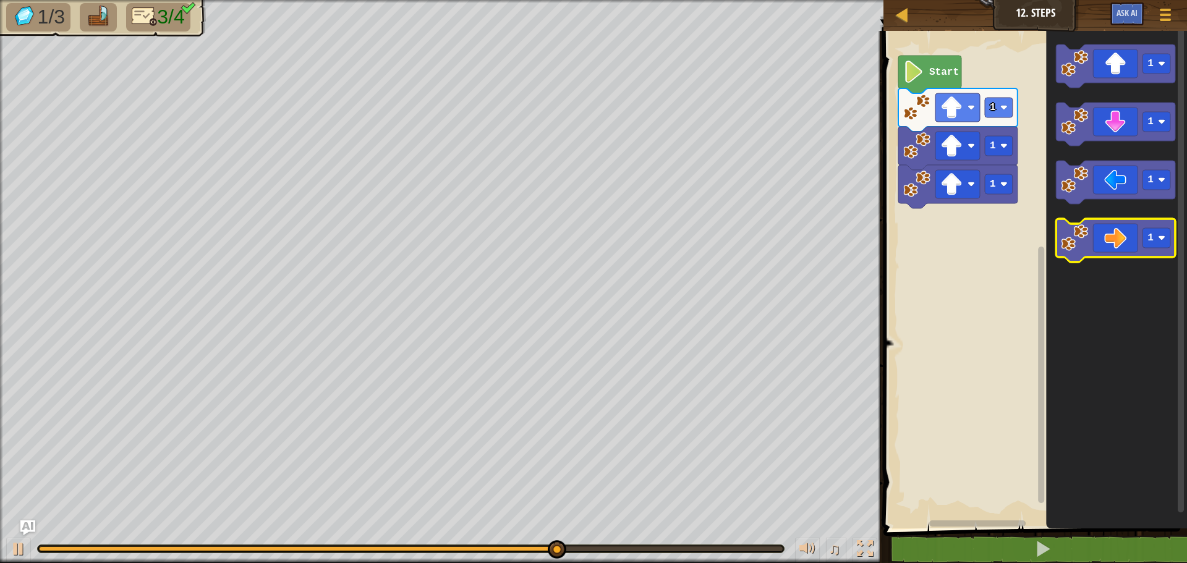
click at [1112, 252] on icon "Blockly Workspace" at bounding box center [1115, 240] width 119 height 43
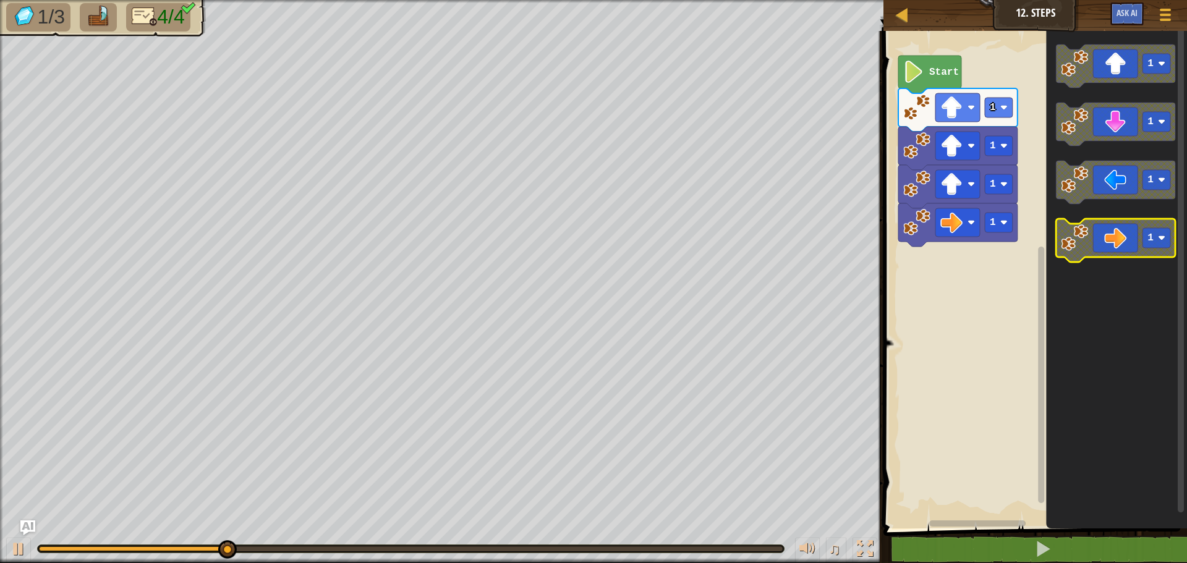
click at [1112, 252] on icon "Blockly Workspace" at bounding box center [1115, 240] width 119 height 43
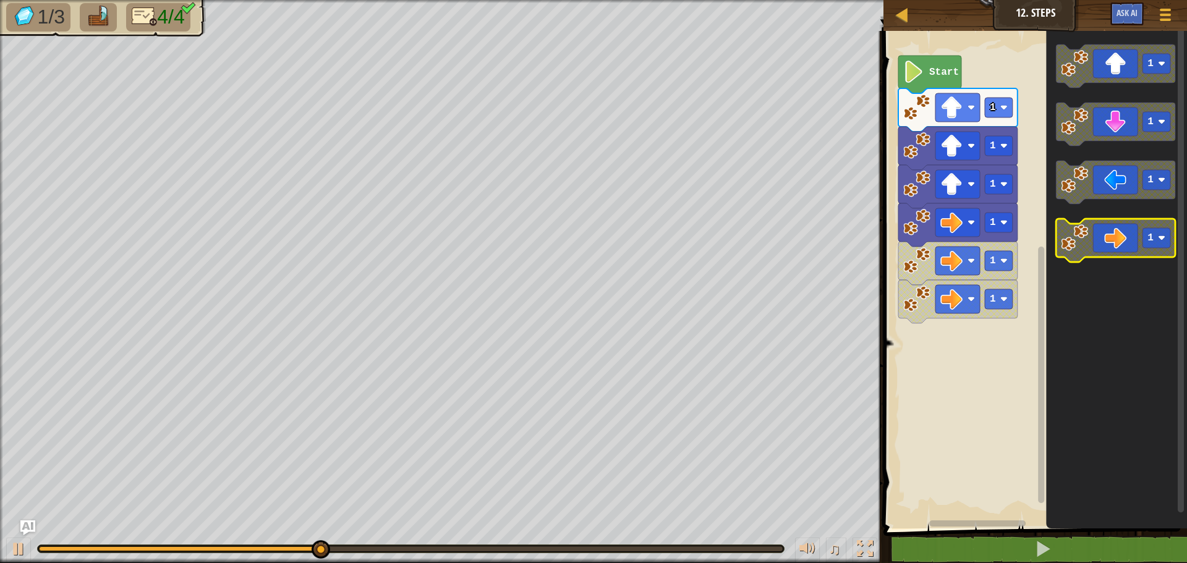
click at [1112, 252] on icon "Blockly Workspace" at bounding box center [1115, 240] width 119 height 43
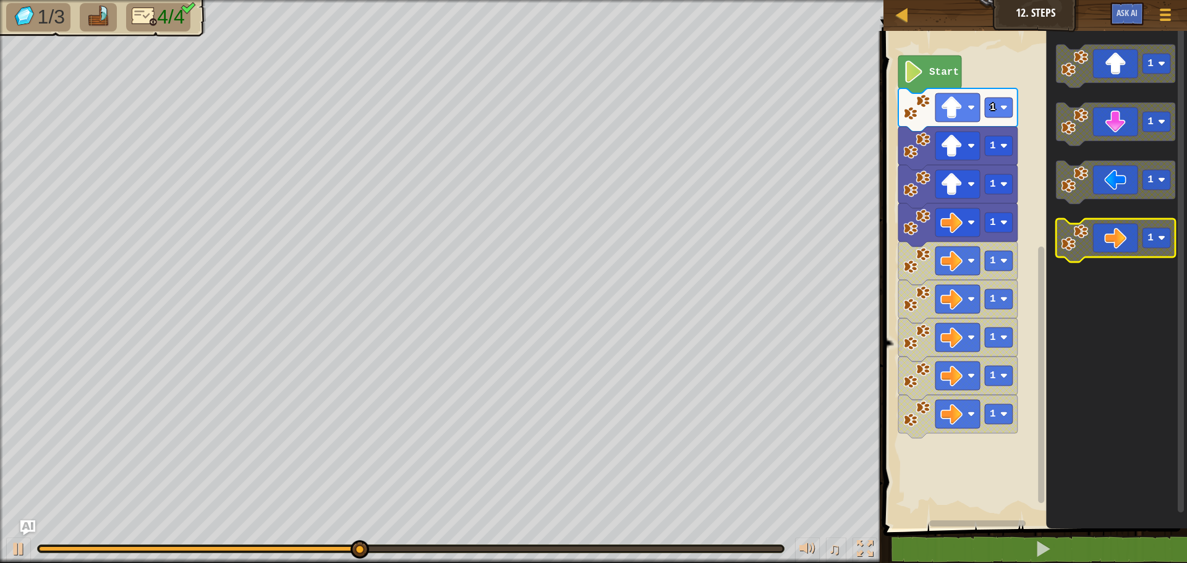
click at [1112, 252] on icon "Blockly Workspace" at bounding box center [1115, 240] width 119 height 43
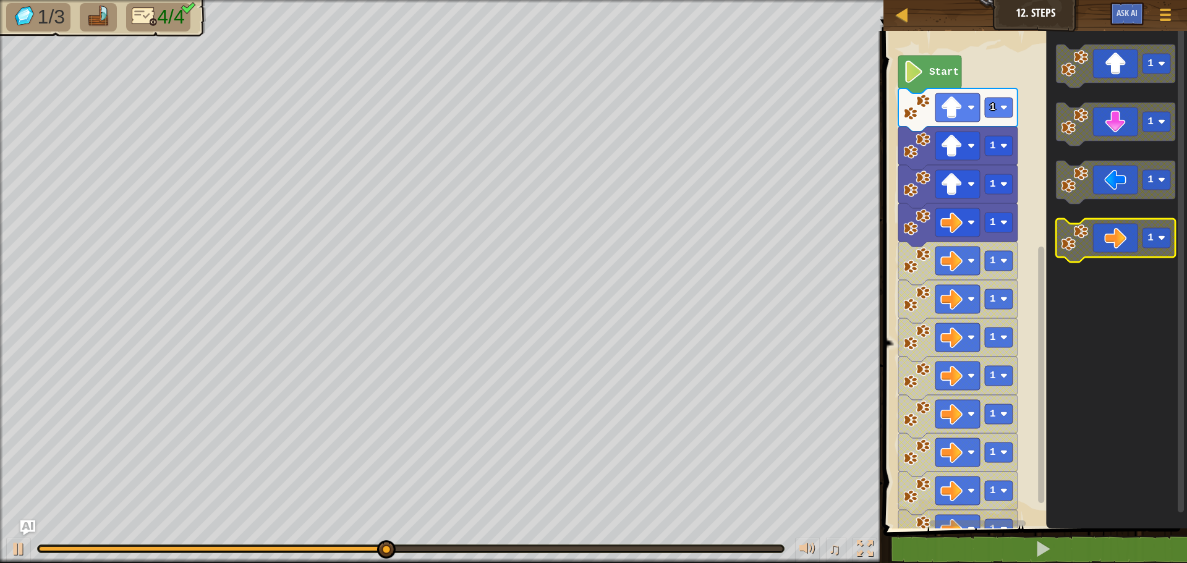
click at [1111, 252] on icon "Blockly Workspace" at bounding box center [1115, 240] width 119 height 43
click at [1110, 252] on icon "Blockly Workspace" at bounding box center [1115, 240] width 119 height 43
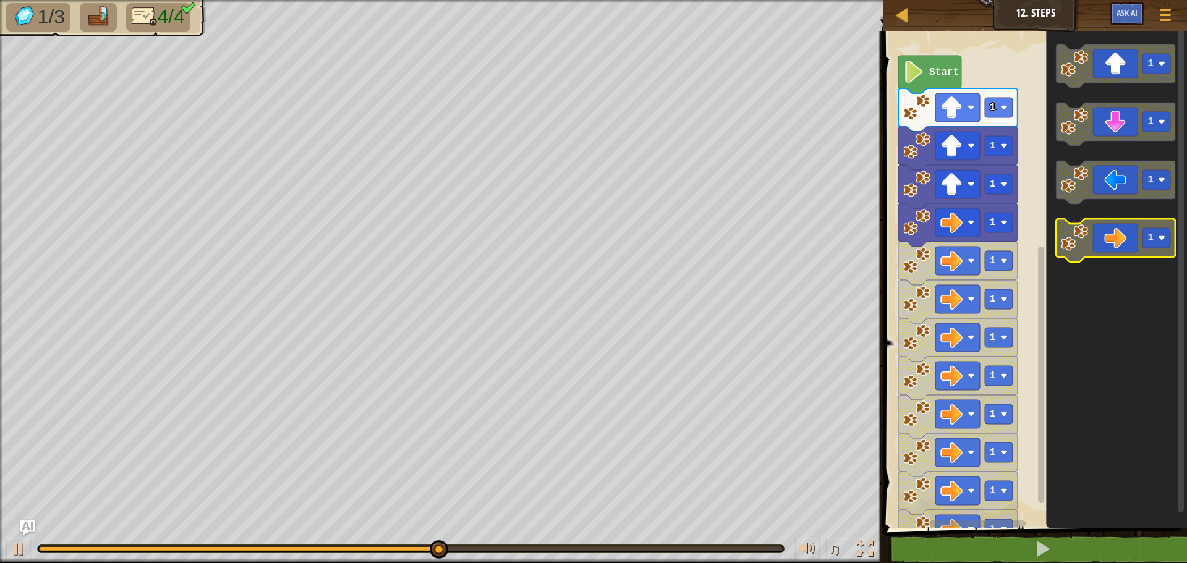
click at [1110, 252] on icon "Blockly Workspace" at bounding box center [1115, 240] width 119 height 43
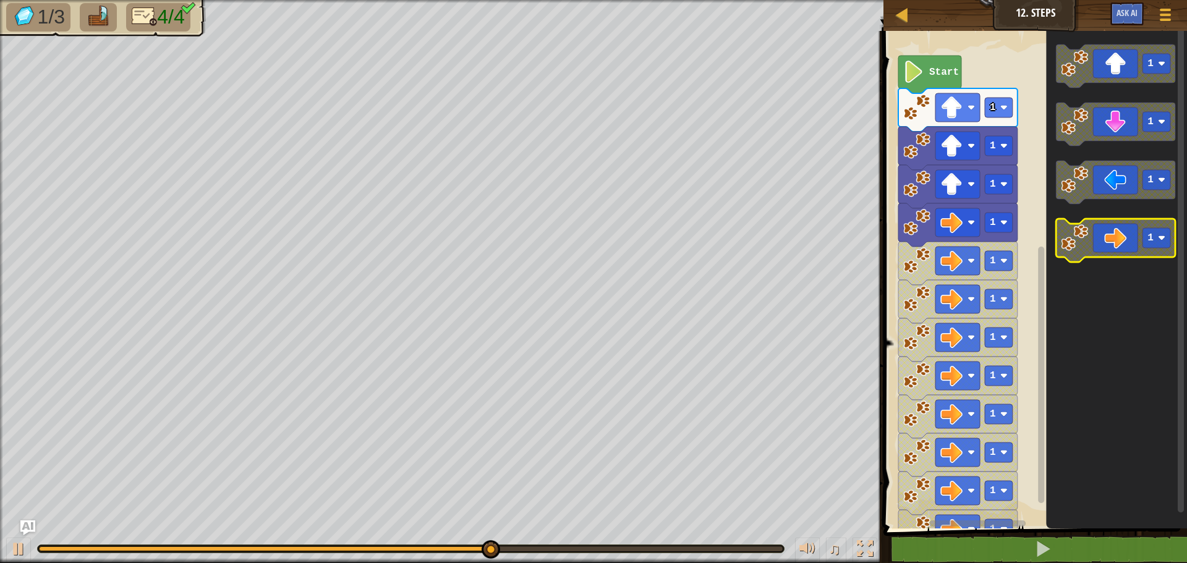
click at [1112, 247] on icon "Blockly Workspace" at bounding box center [1115, 240] width 119 height 43
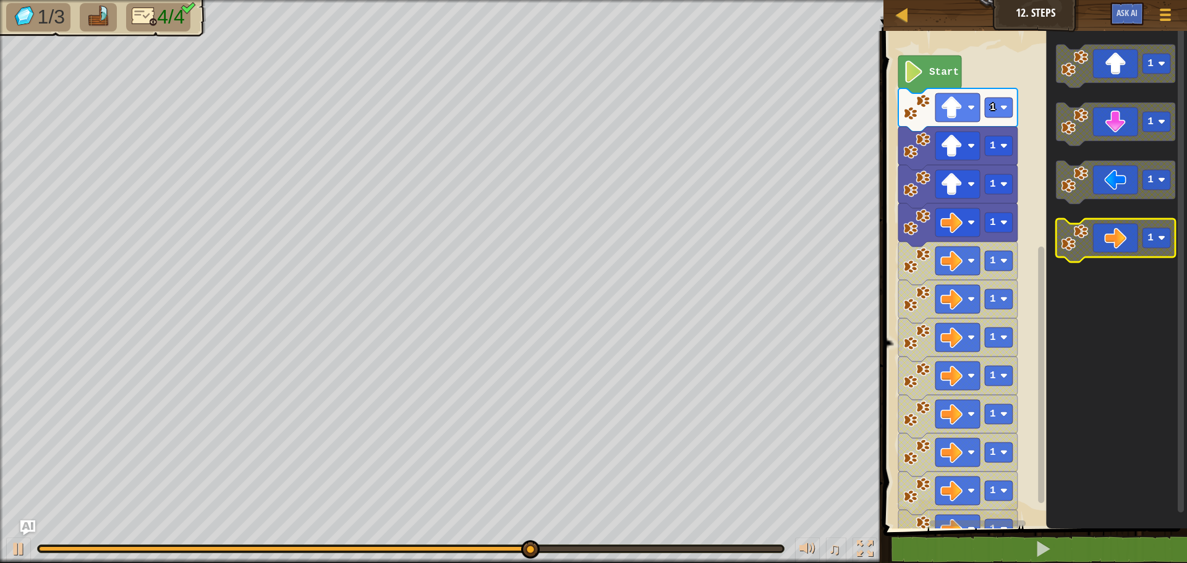
click at [1112, 247] on icon "Blockly Workspace" at bounding box center [1115, 240] width 119 height 43
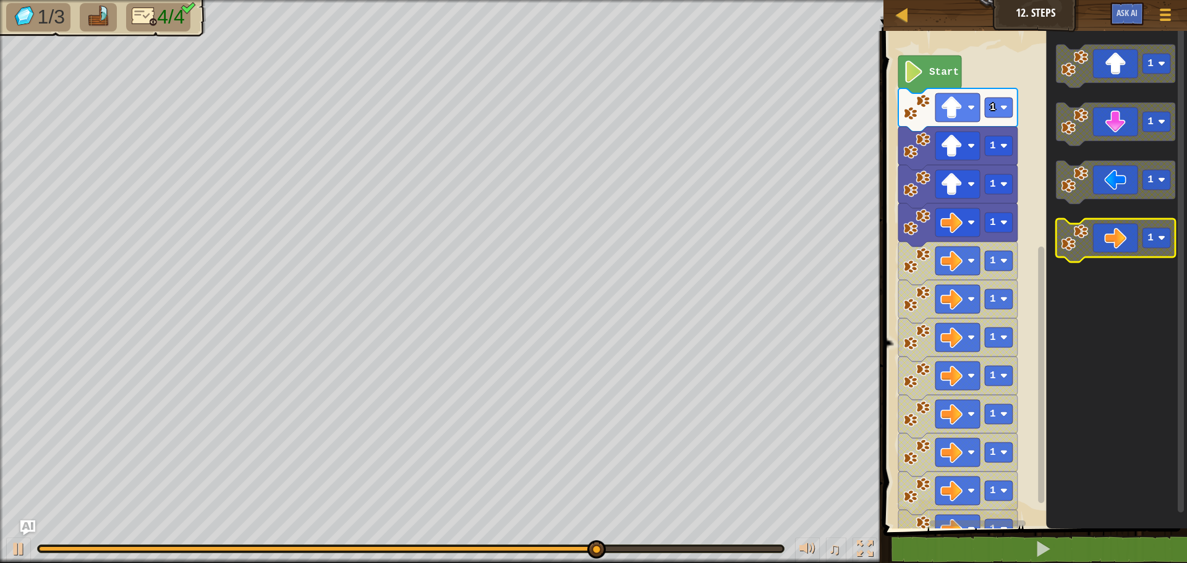
click at [1112, 247] on icon "Blockly Workspace" at bounding box center [1115, 240] width 119 height 43
click at [1102, 254] on icon "Blockly Workspace" at bounding box center [1115, 240] width 119 height 43
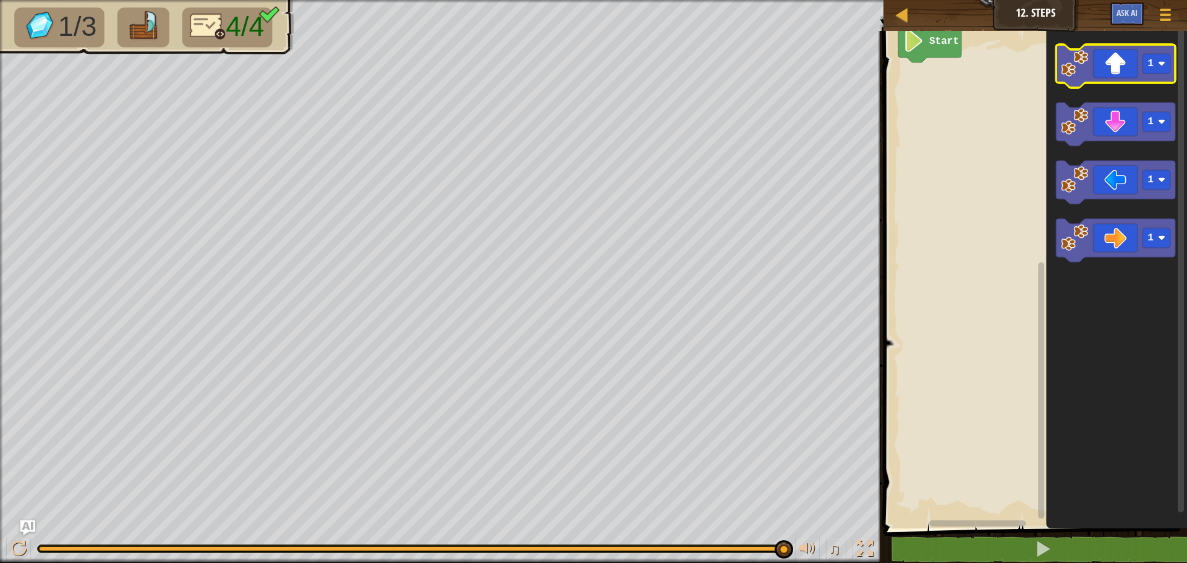
click at [1120, 57] on icon "Blockly Workspace" at bounding box center [1115, 66] width 119 height 43
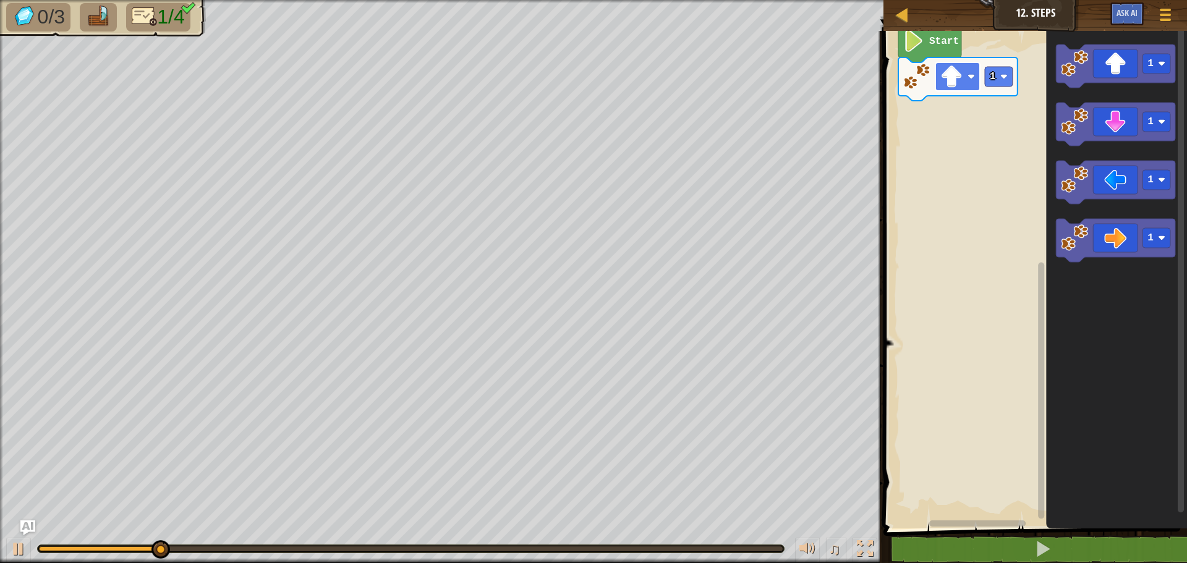
click at [961, 77] on image "Blockly Workspace" at bounding box center [951, 77] width 22 height 22
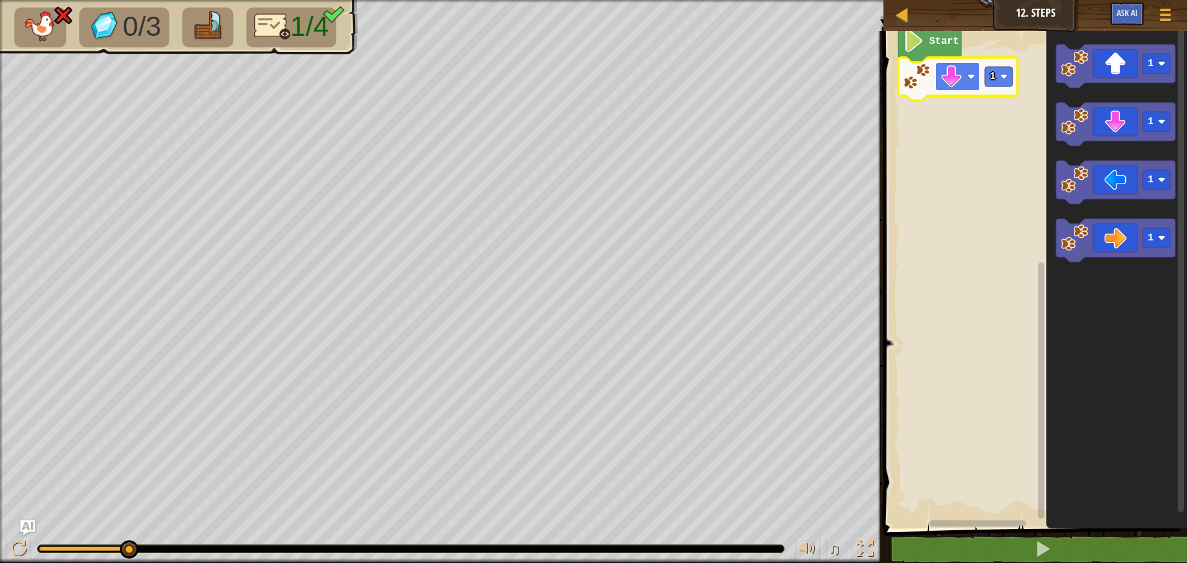
click at [950, 79] on image "Blockly Workspace" at bounding box center [951, 77] width 22 height 22
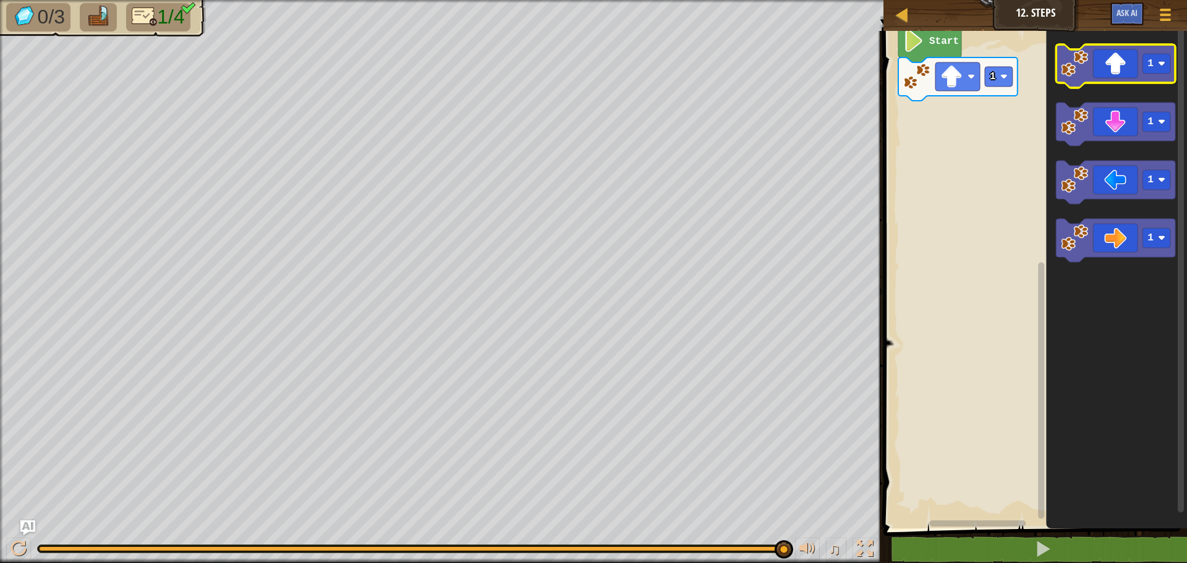
click at [1146, 75] on icon "Blockly Workspace" at bounding box center [1115, 66] width 119 height 43
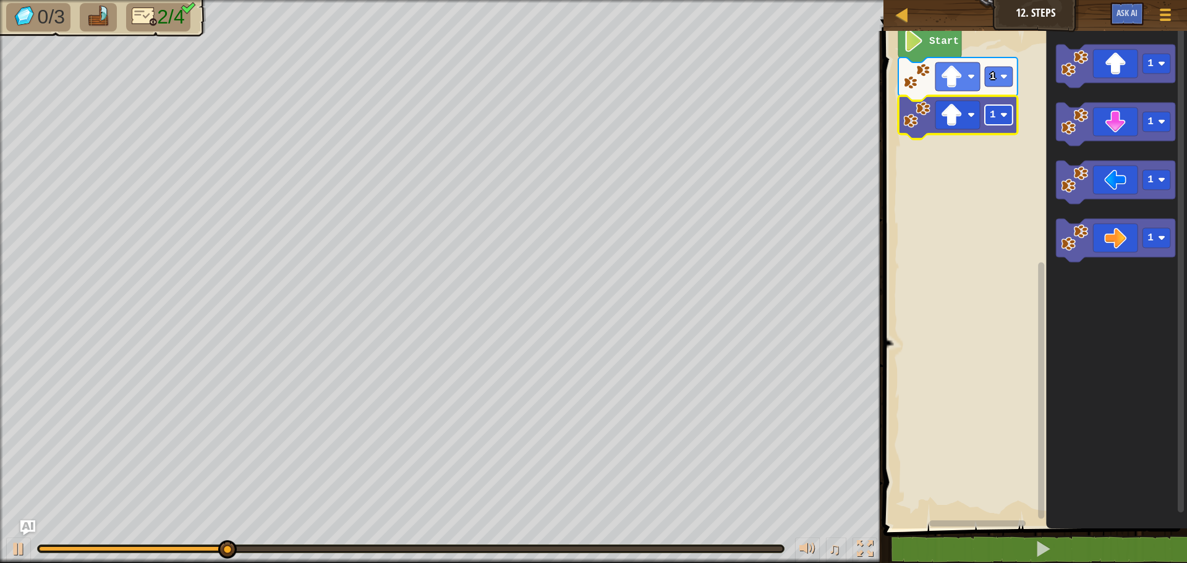
click at [998, 119] on rect "Blockly Workspace" at bounding box center [999, 115] width 28 height 20
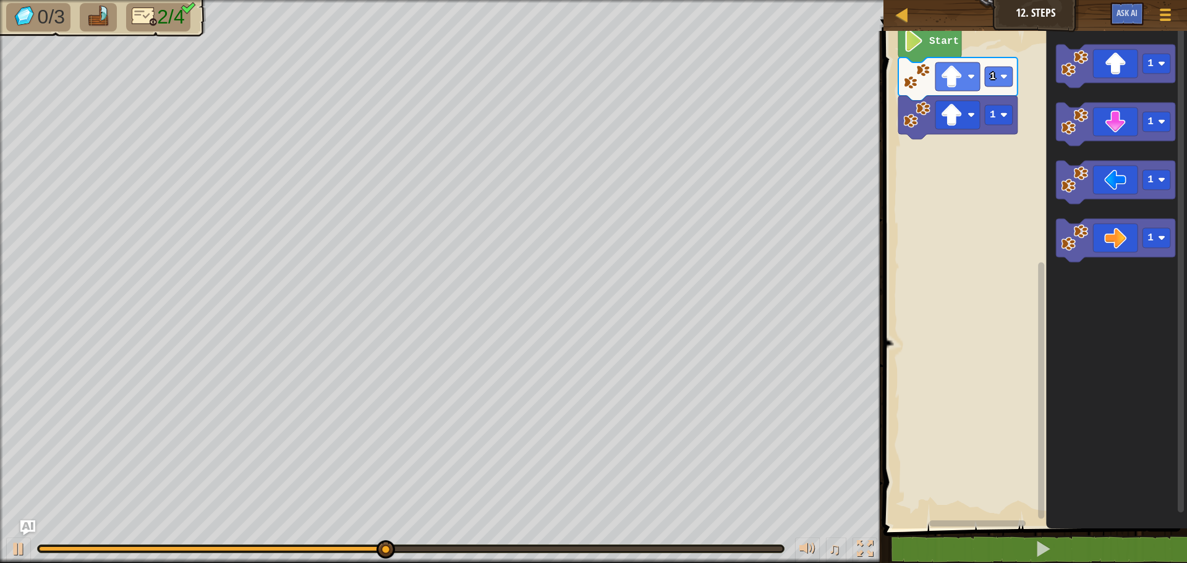
click at [1013, 138] on div "Start 1 1 1 1 1 1" at bounding box center [1033, 277] width 307 height 504
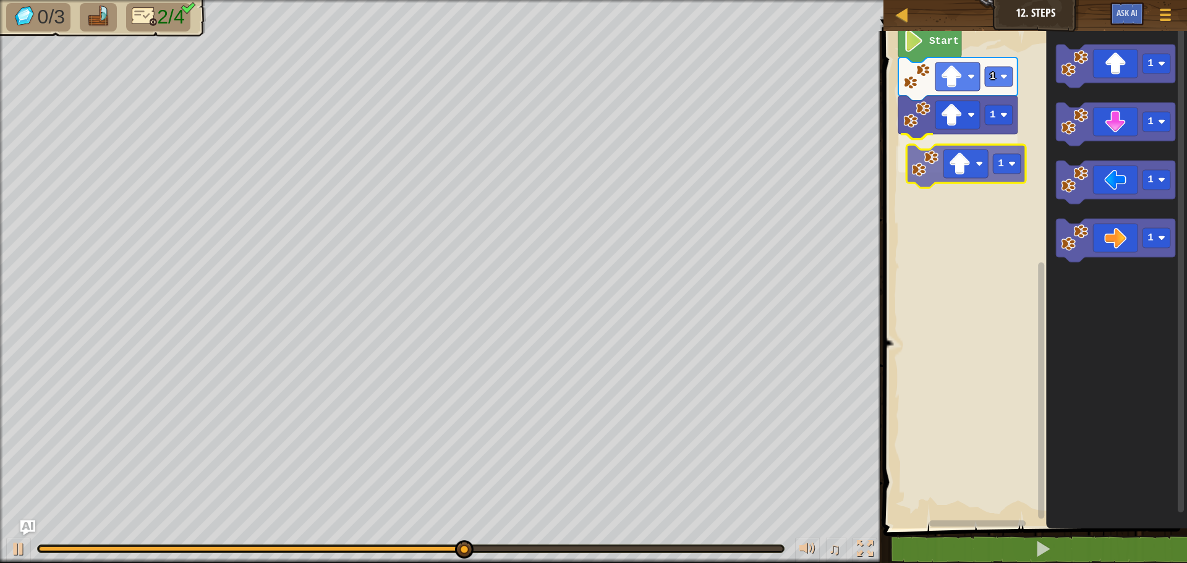
click at [923, 172] on div "Start 1 1 1 1 1 1 1 1" at bounding box center [1033, 277] width 307 height 504
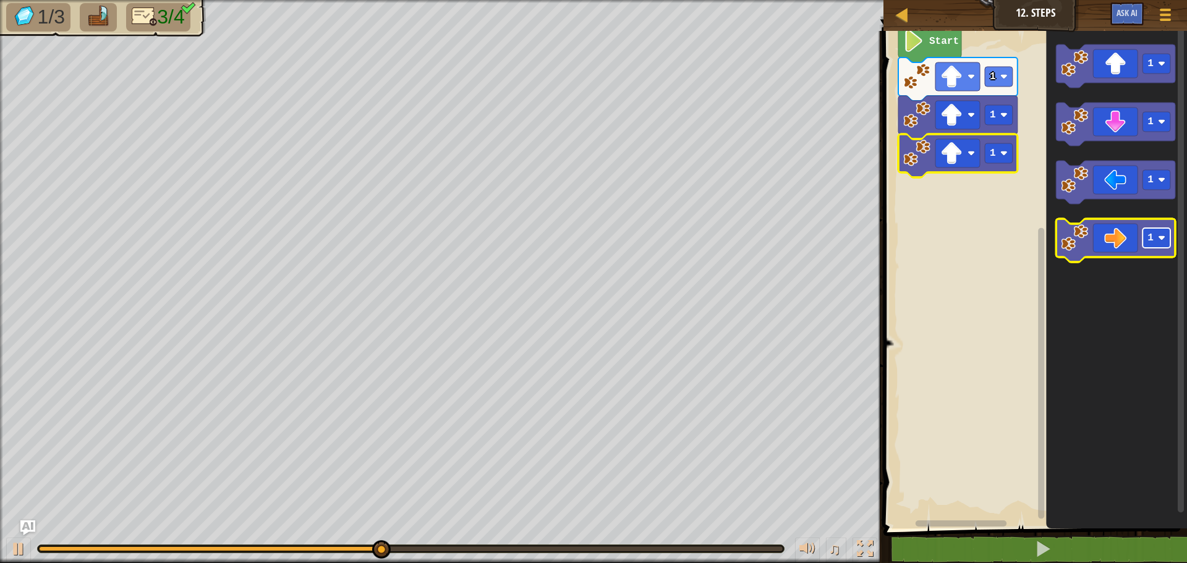
click at [1155, 234] on rect "Blockly Workspace" at bounding box center [1157, 238] width 28 height 20
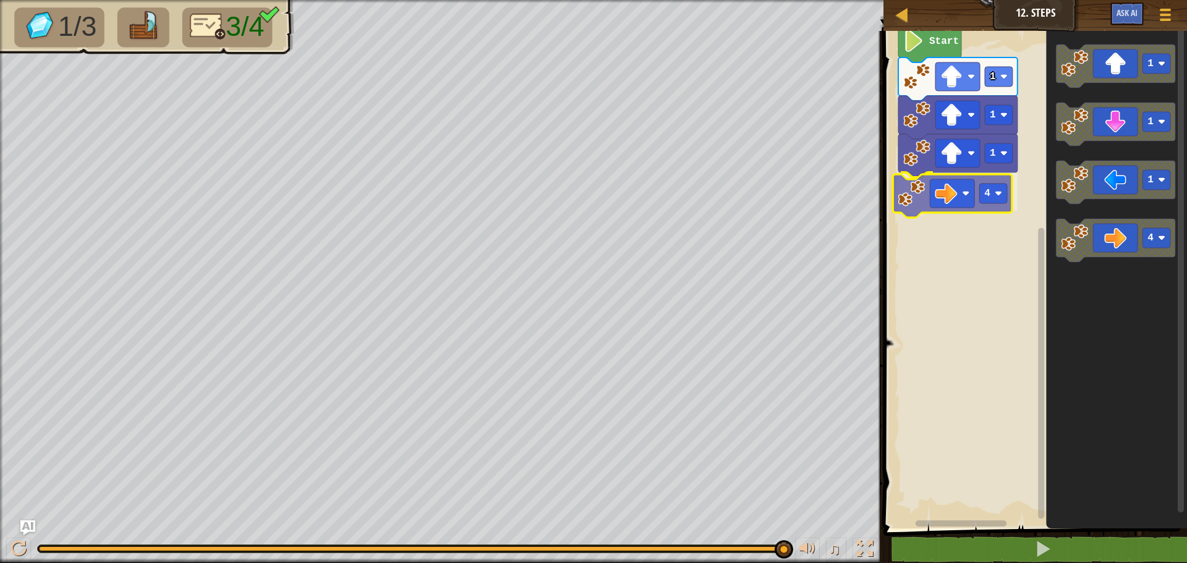
click at [955, 194] on div "Start 1 1 1 4 1 1 1 4 4" at bounding box center [1033, 277] width 307 height 504
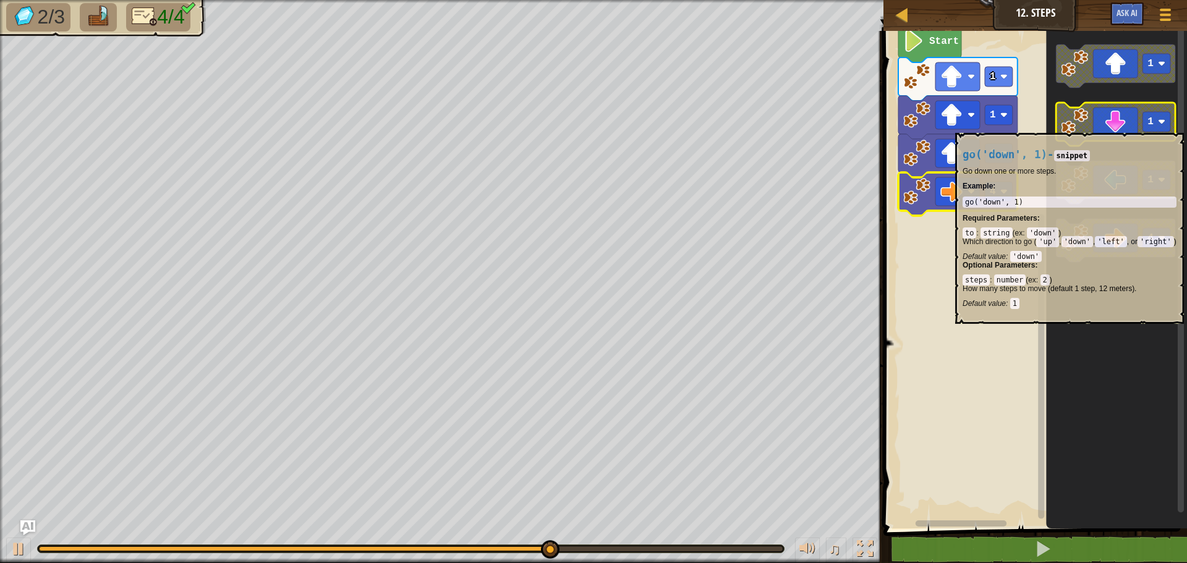
click at [1157, 127] on rect "Blockly Workspace" at bounding box center [1157, 122] width 28 height 20
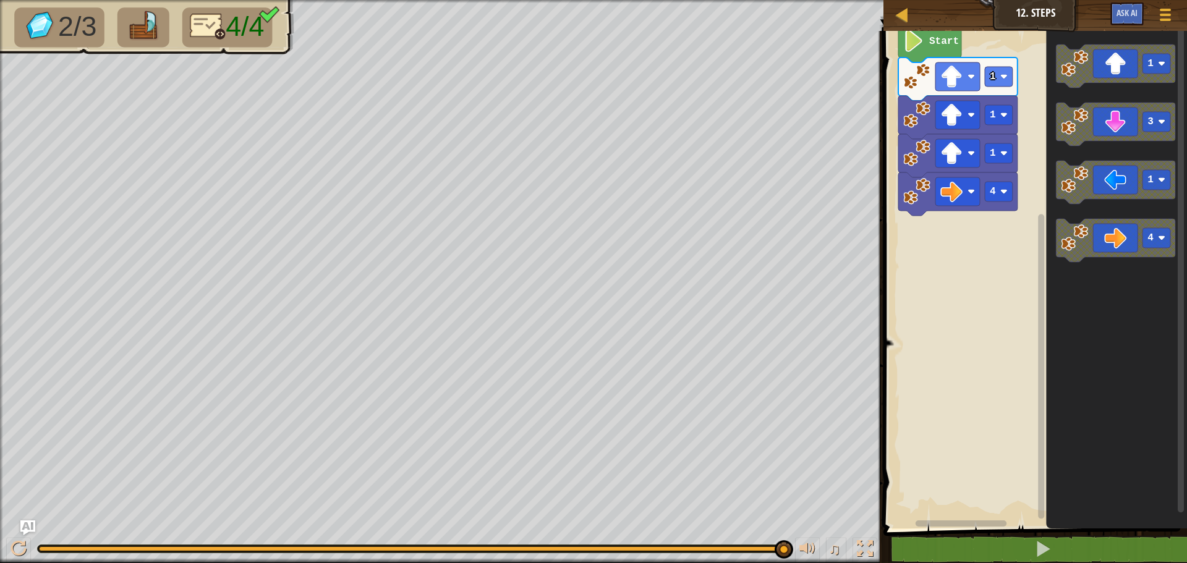
click at [1028, 194] on div "Start 1 1 1 4 1 3 1 4" at bounding box center [1033, 277] width 307 height 504
click at [1099, 132] on icon "Blockly Workspace" at bounding box center [1115, 124] width 119 height 43
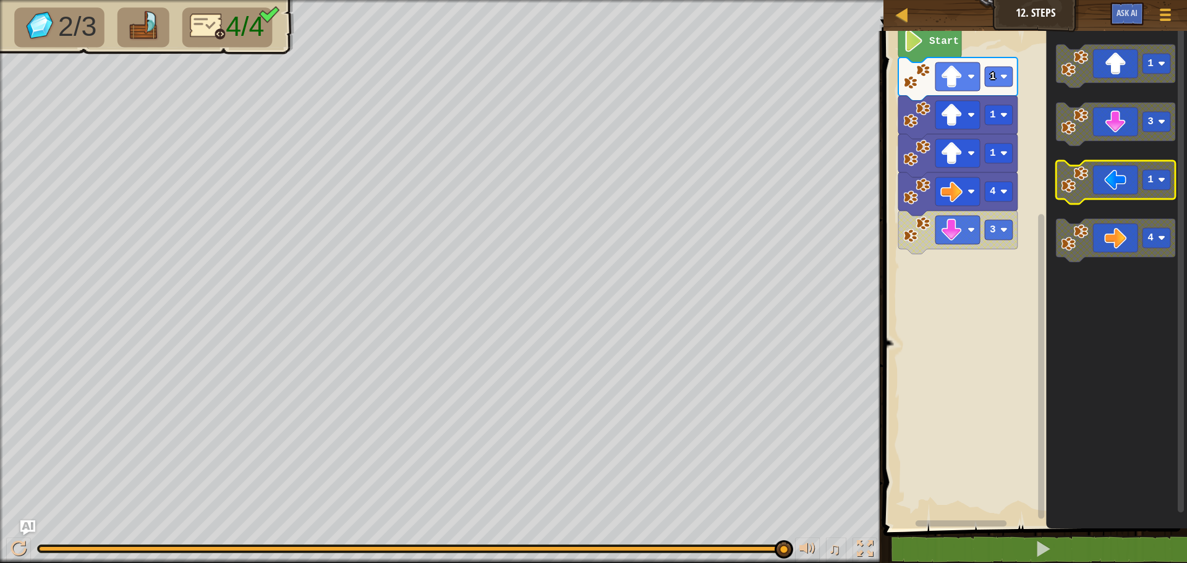
click at [1070, 162] on g "1 3 1 4" at bounding box center [1115, 154] width 119 height 218
click at [1090, 133] on icon "Blockly Workspace" at bounding box center [1115, 124] width 119 height 43
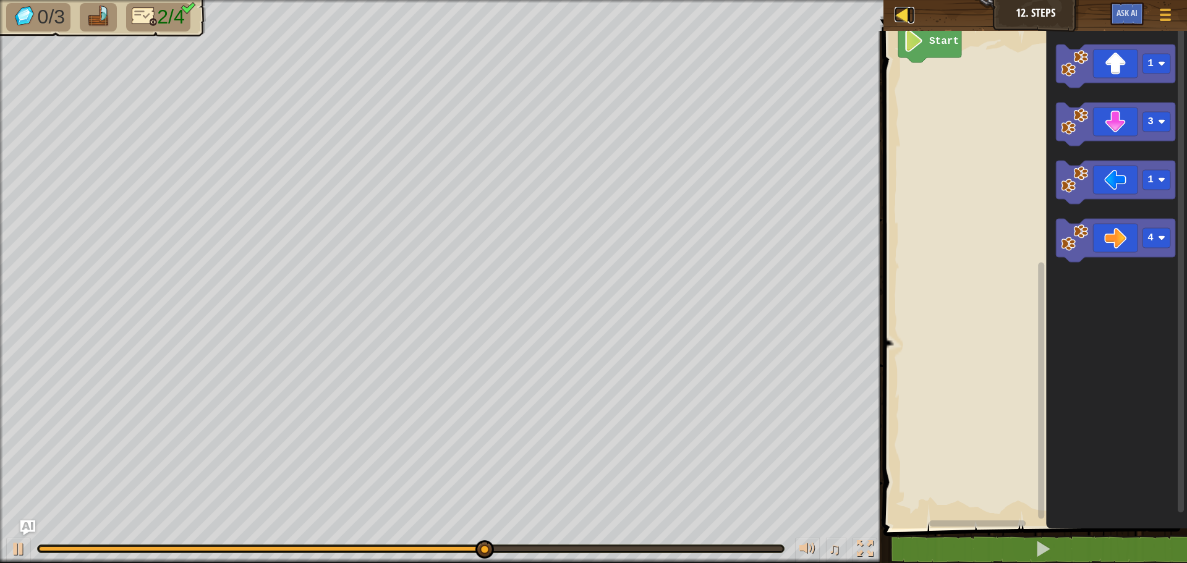
click at [898, 16] on div at bounding box center [902, 14] width 15 height 15
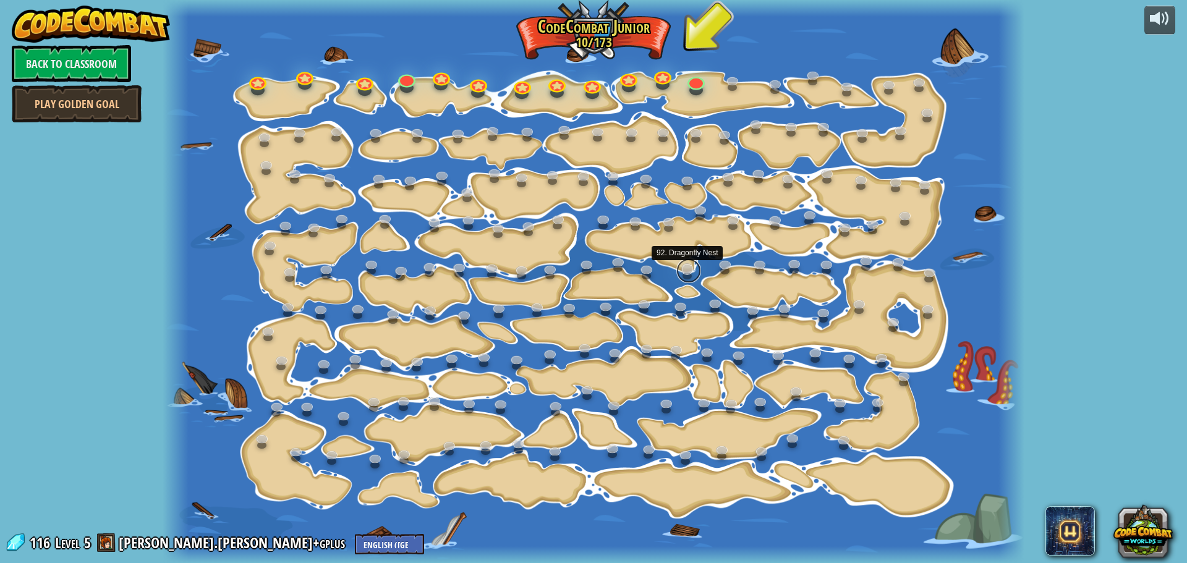
click at [689, 274] on link at bounding box center [688, 270] width 25 height 25
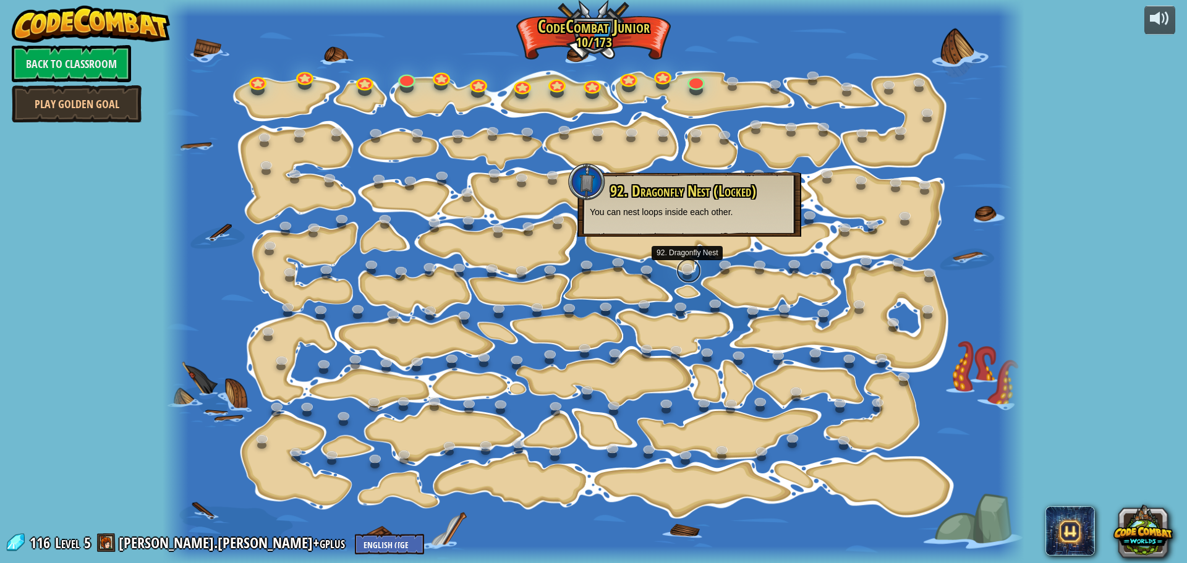
click at [691, 265] on link at bounding box center [688, 270] width 25 height 25
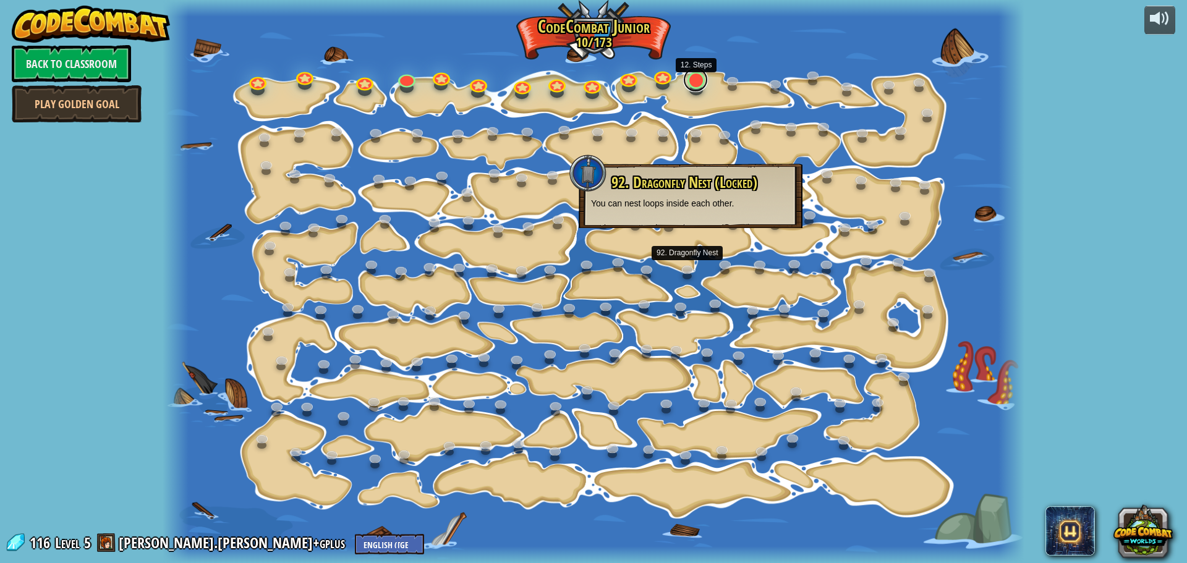
click at [696, 85] on link at bounding box center [695, 79] width 25 height 25
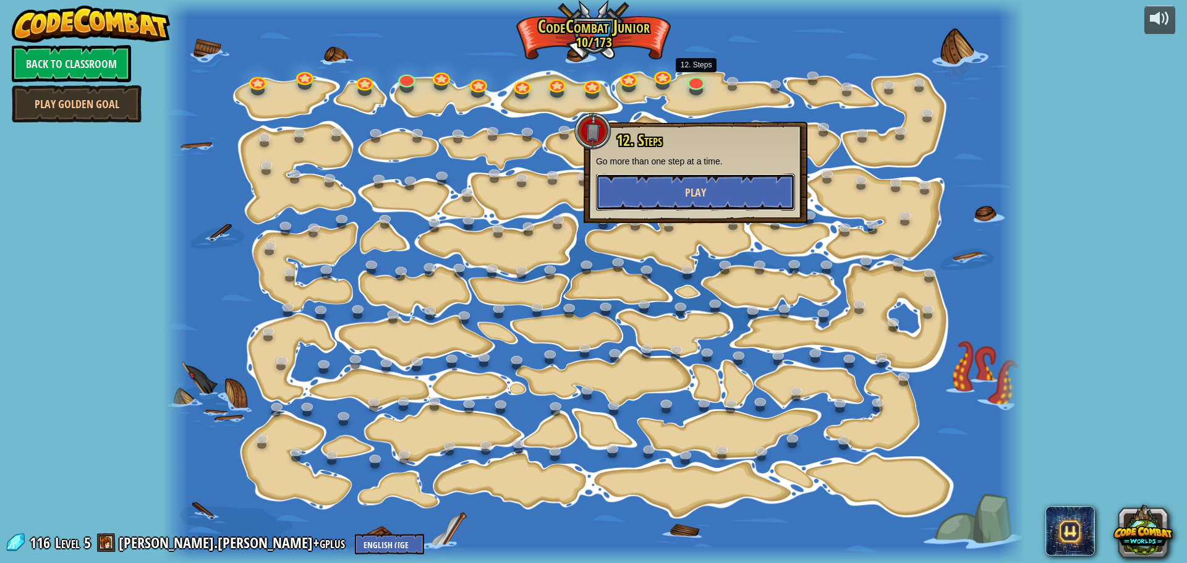
click at [687, 192] on button "Play" at bounding box center [695, 192] width 199 height 37
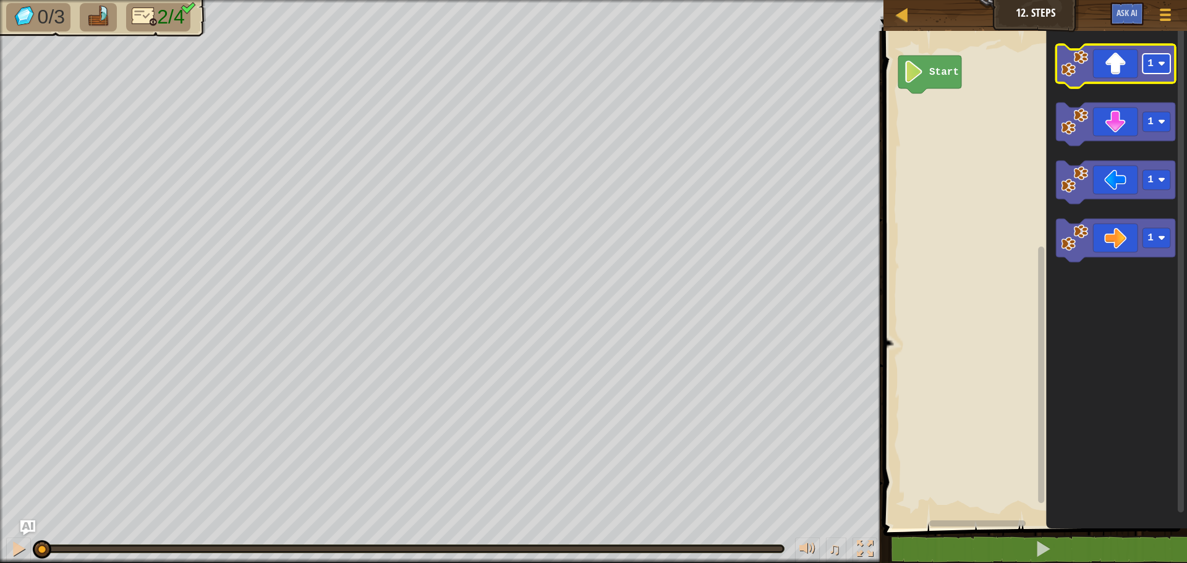
click at [1150, 57] on rect "Blockly Workspace" at bounding box center [1157, 64] width 28 height 20
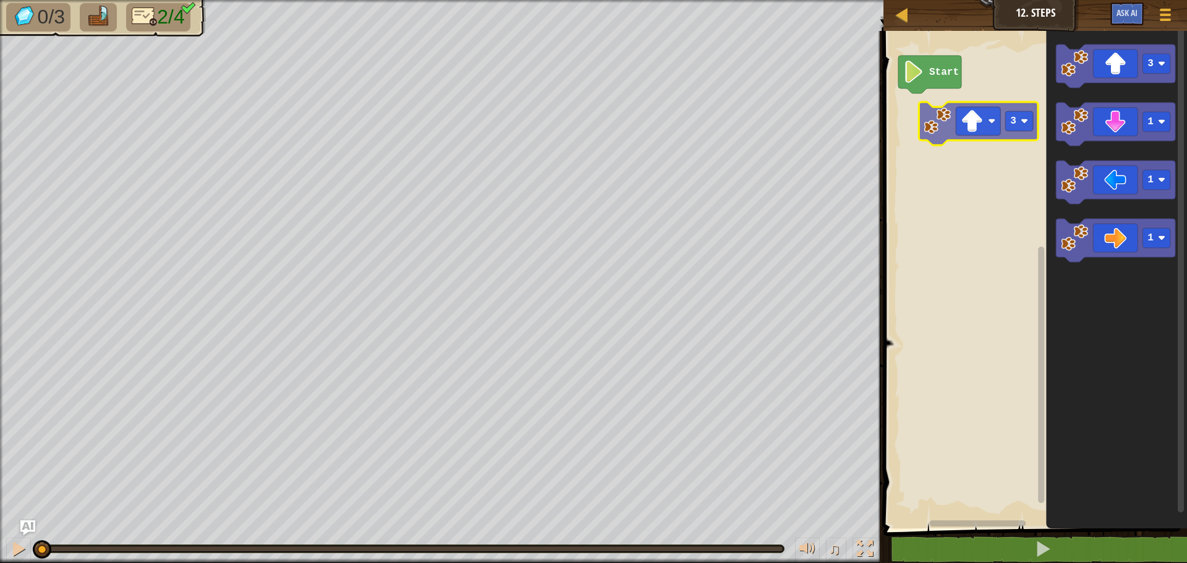
click at [977, 117] on div "Start 3 1 1 1 3" at bounding box center [1033, 277] width 307 height 504
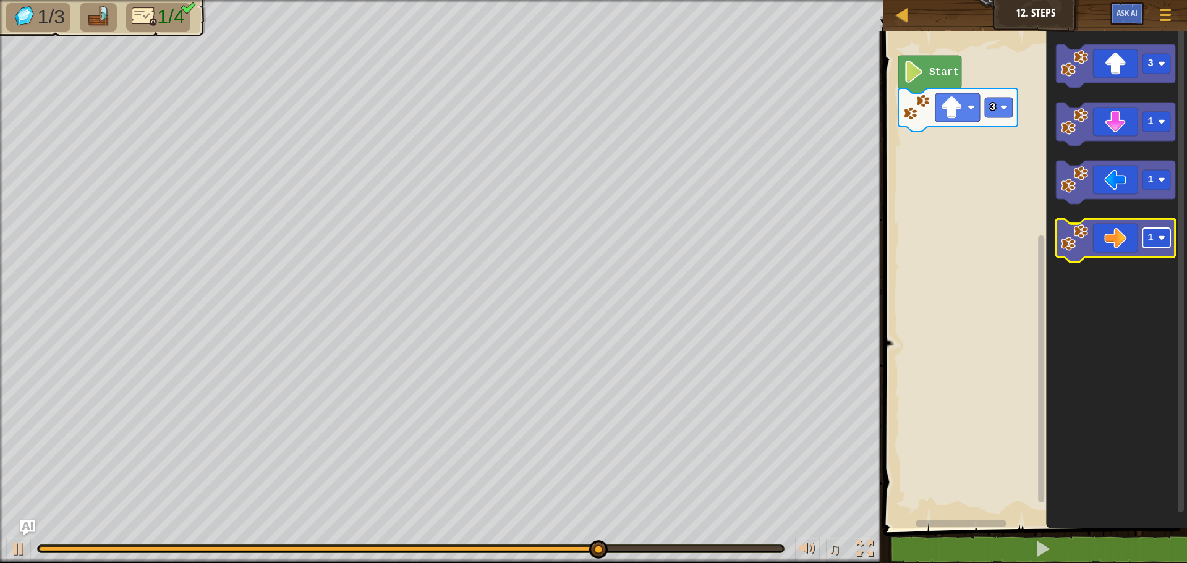
click at [1151, 244] on rect "Blockly Workspace" at bounding box center [1157, 238] width 28 height 20
click at [1091, 253] on icon "Blockly Workspace" at bounding box center [1115, 240] width 119 height 43
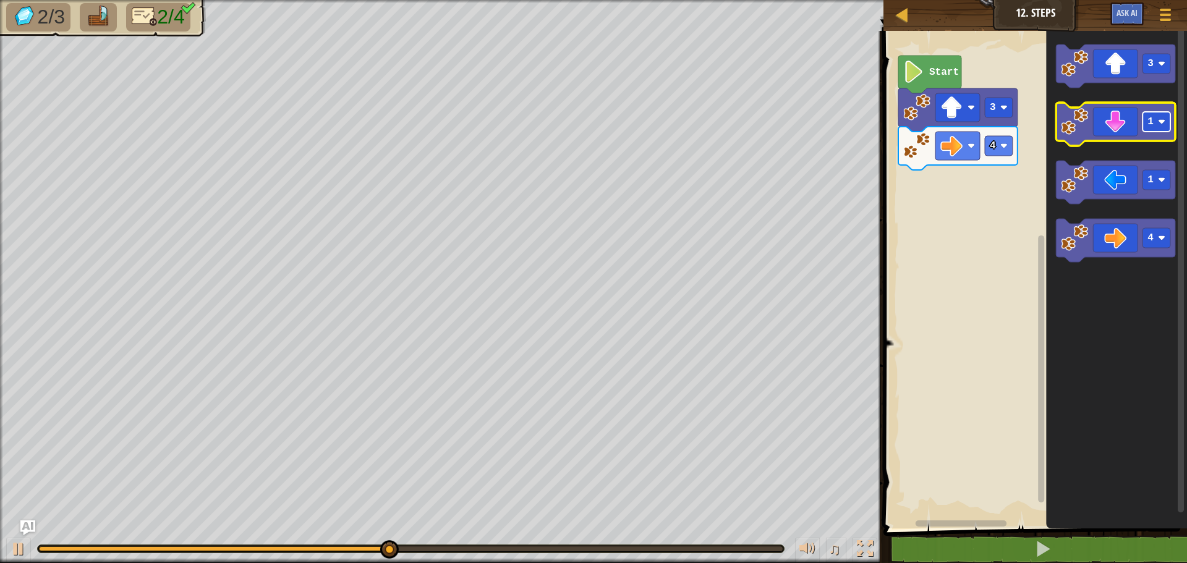
click at [1149, 127] on text "1" at bounding box center [1150, 121] width 6 height 11
click at [1116, 123] on icon "Blockly Workspace" at bounding box center [1115, 124] width 119 height 43
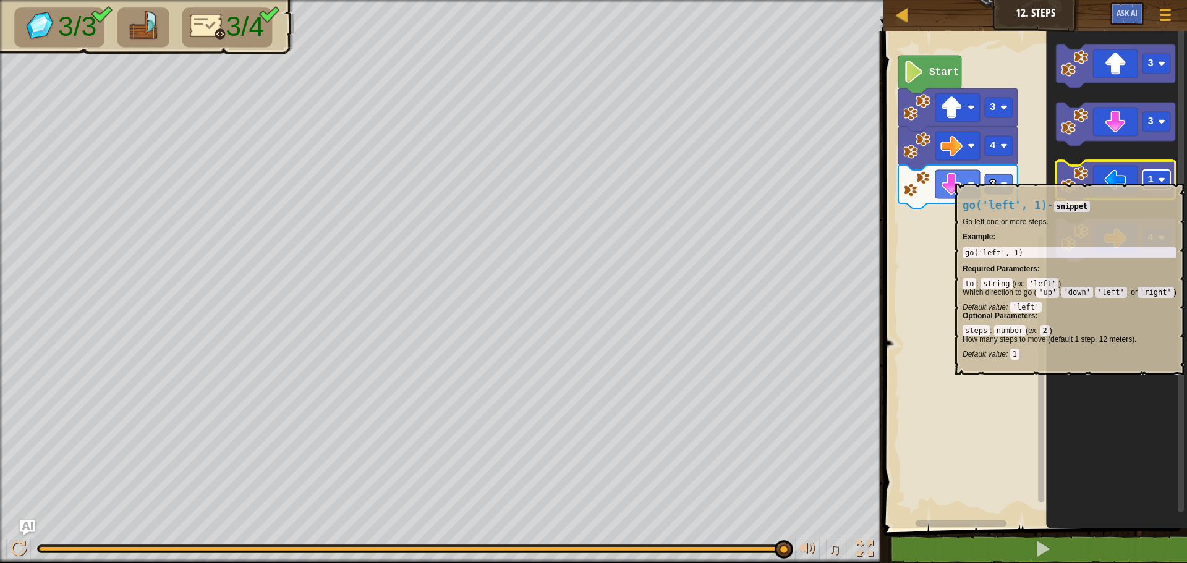
click at [1157, 177] on rect "Blockly Workspace" at bounding box center [1157, 180] width 28 height 20
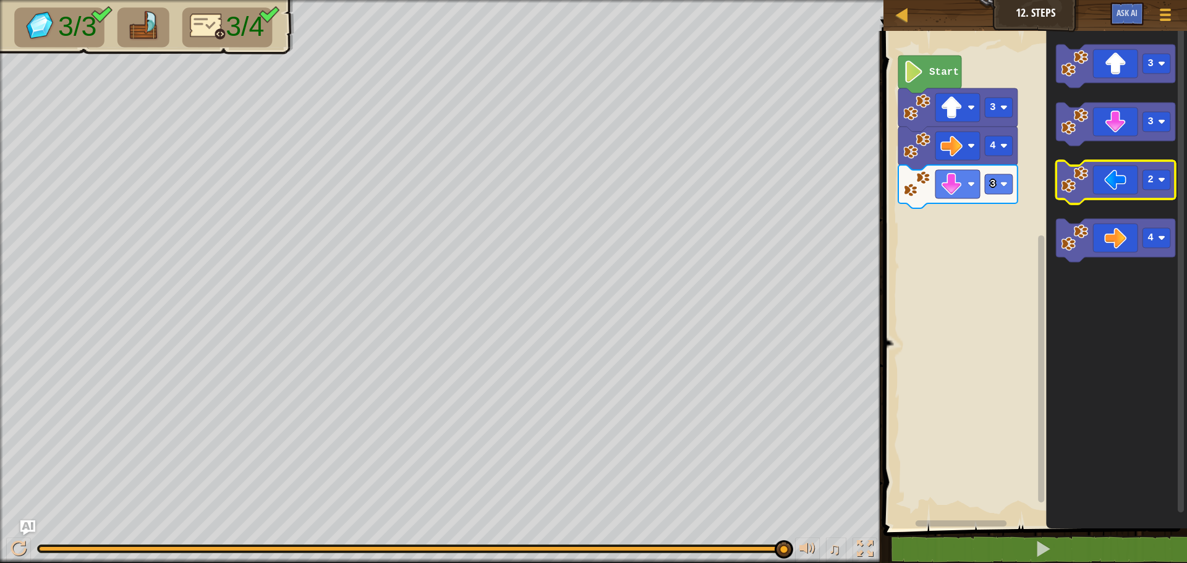
click at [1105, 168] on icon "Blockly Workspace" at bounding box center [1115, 182] width 119 height 43
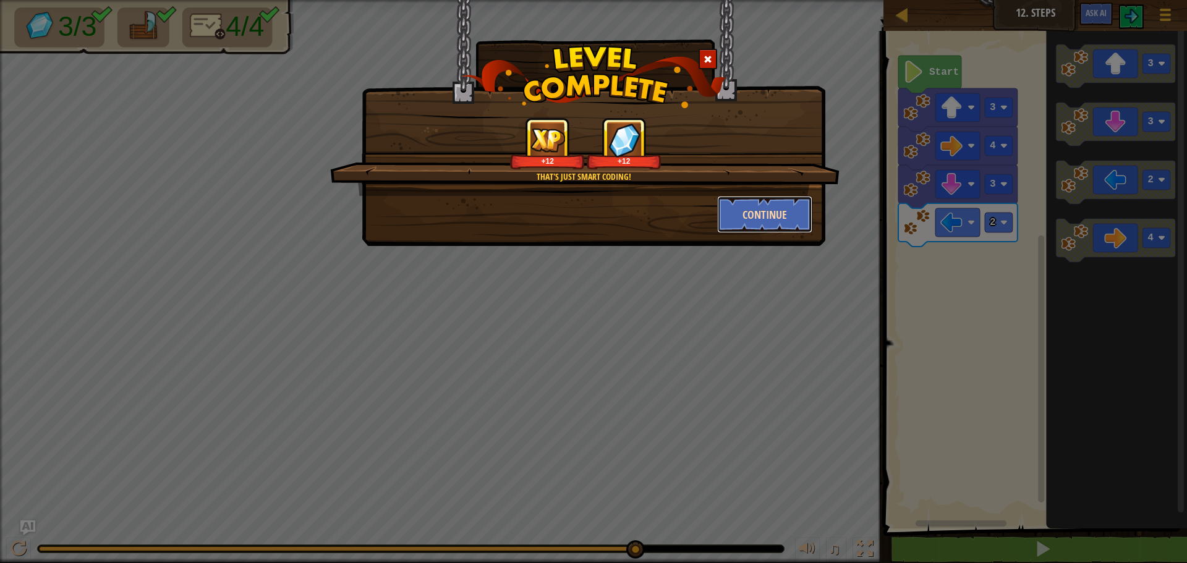
click at [787, 215] on button "Continue" at bounding box center [765, 214] width 96 height 37
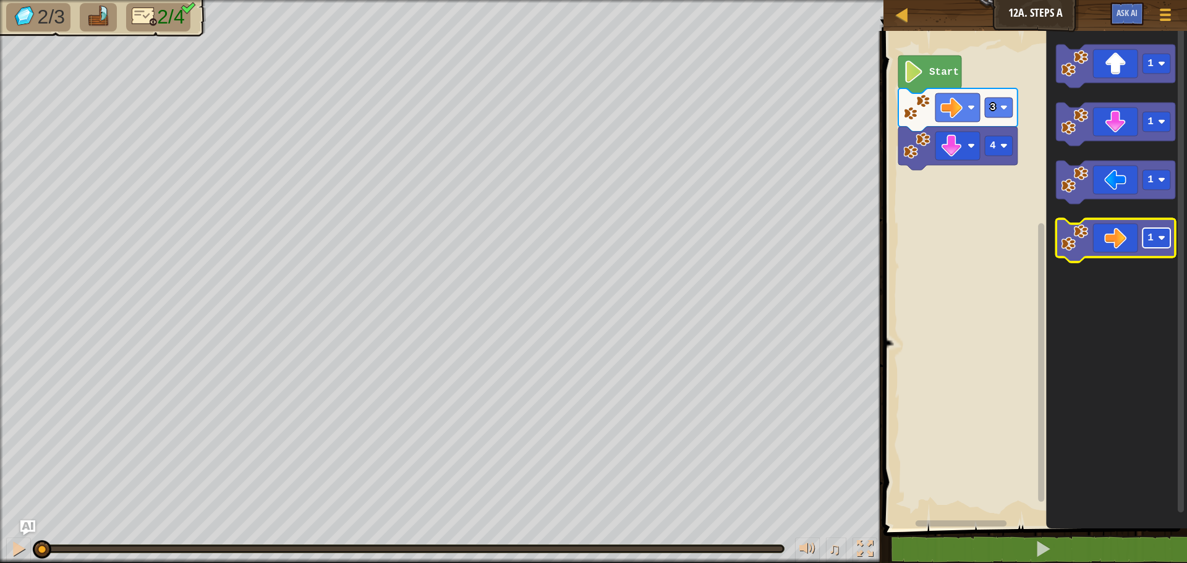
click at [1159, 239] on image "Blockly Workspace" at bounding box center [1161, 237] width 7 height 7
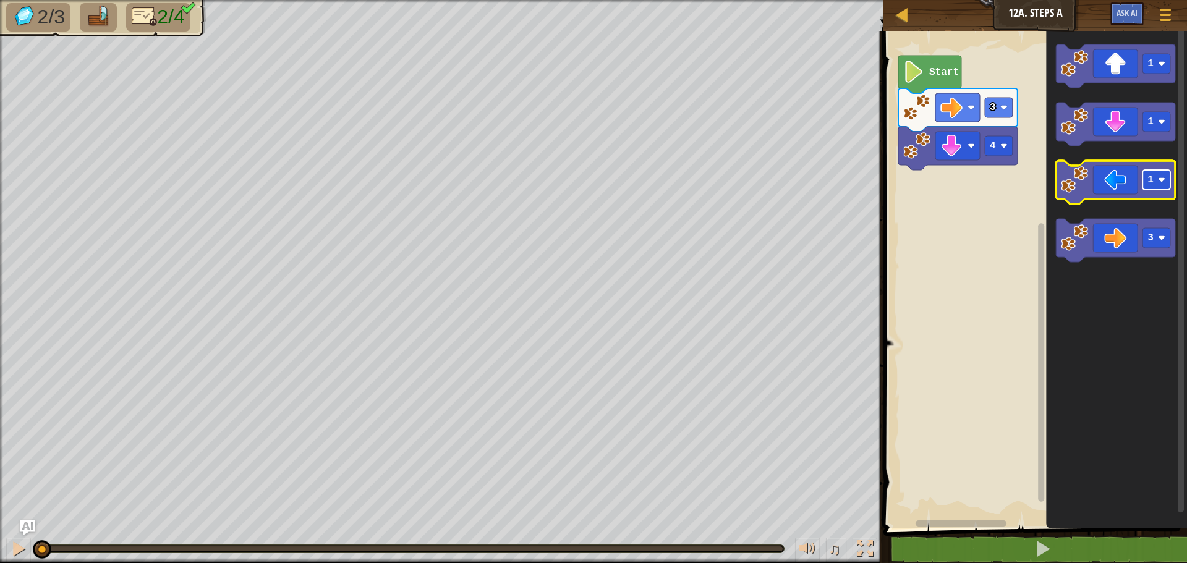
click at [1158, 182] on rect "Blockly Workspace" at bounding box center [1157, 180] width 28 height 20
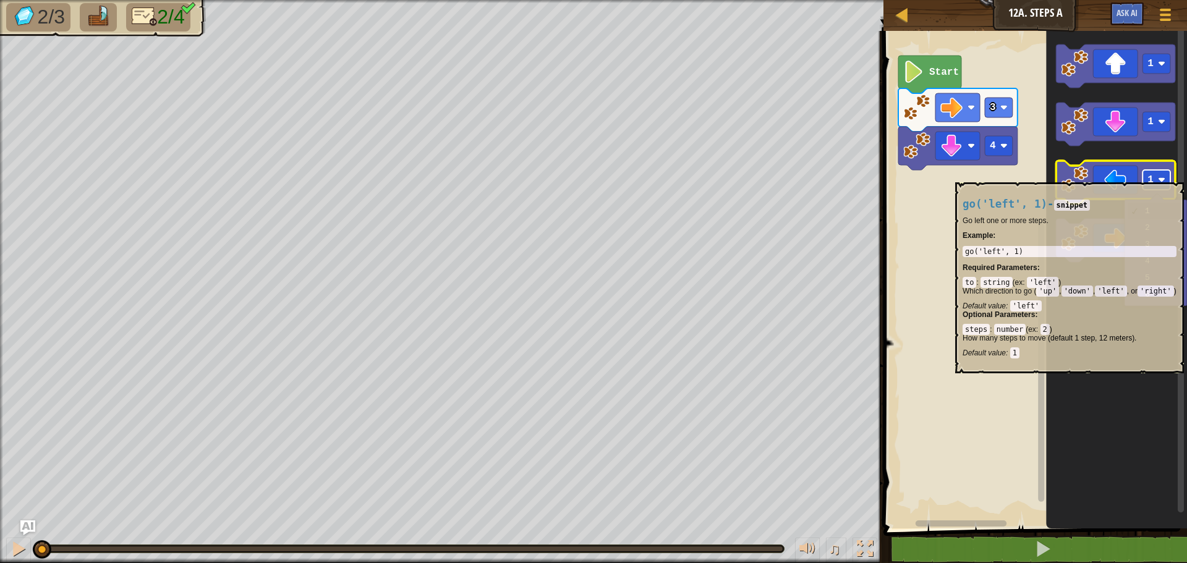
click at [1156, 174] on rect "Blockly Workspace" at bounding box center [1157, 180] width 28 height 20
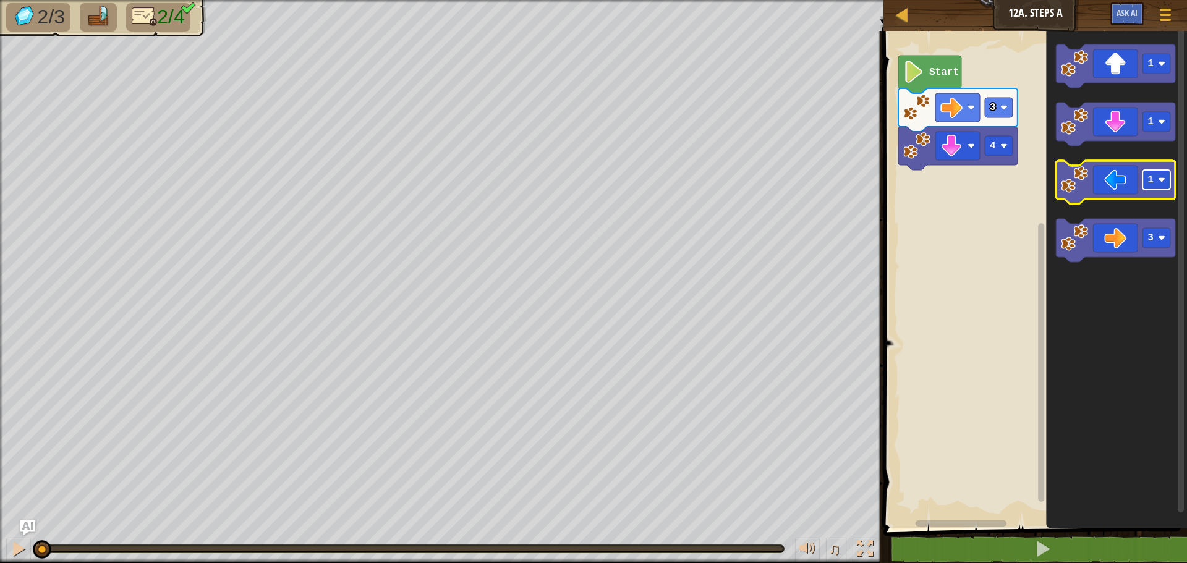
click at [1156, 174] on rect "Blockly Workspace" at bounding box center [1157, 180] width 28 height 20
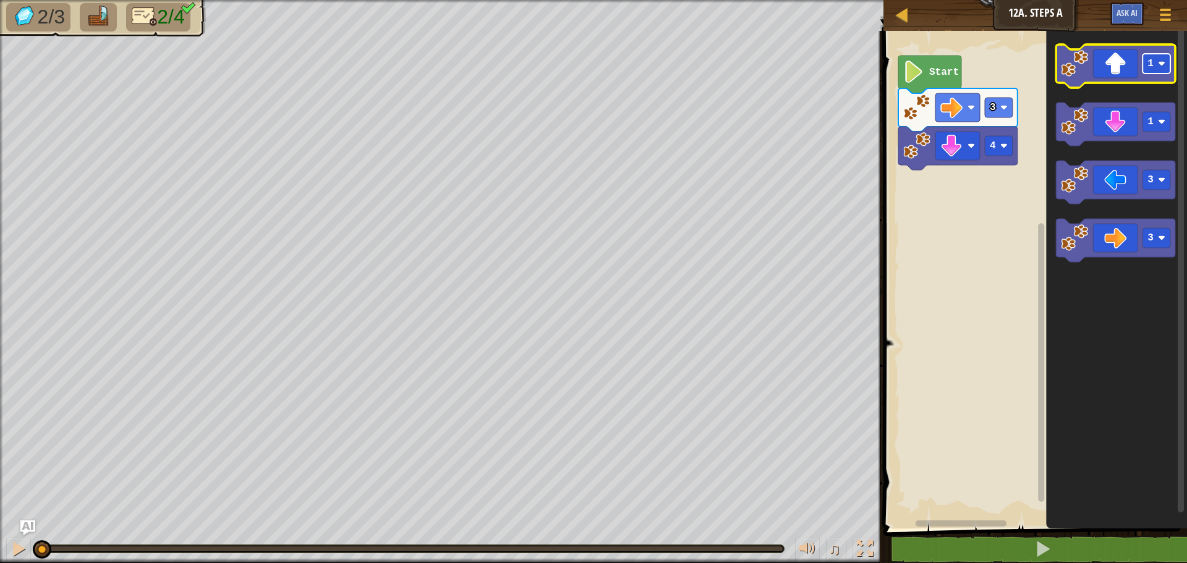
click at [1151, 63] on text "1" at bounding box center [1150, 63] width 6 height 11
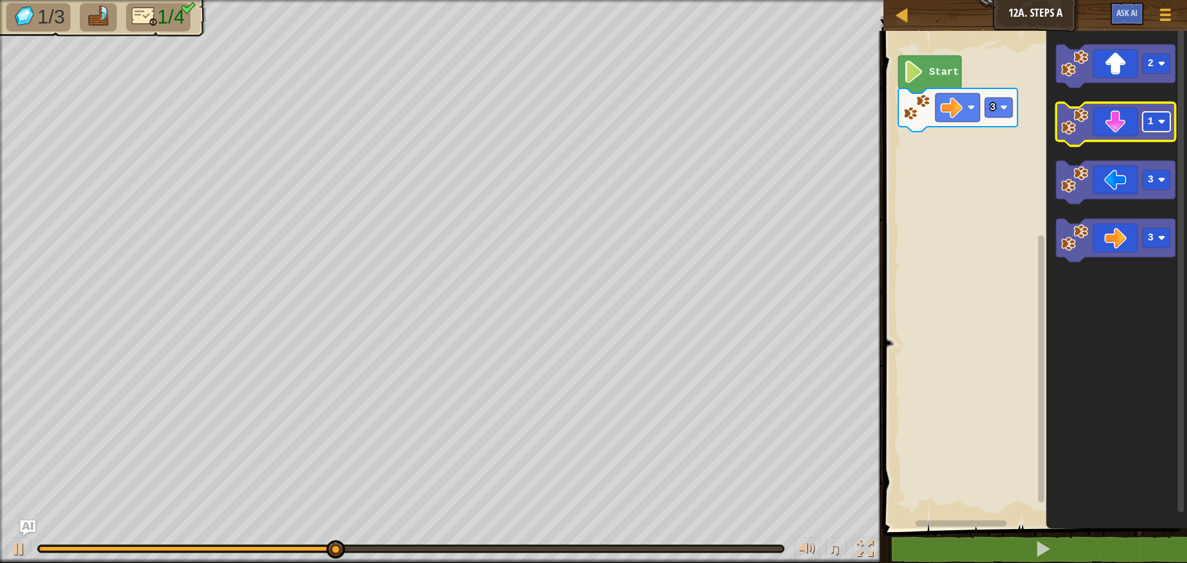
click at [1162, 123] on image "Blockly Workspace" at bounding box center [1161, 121] width 7 height 7
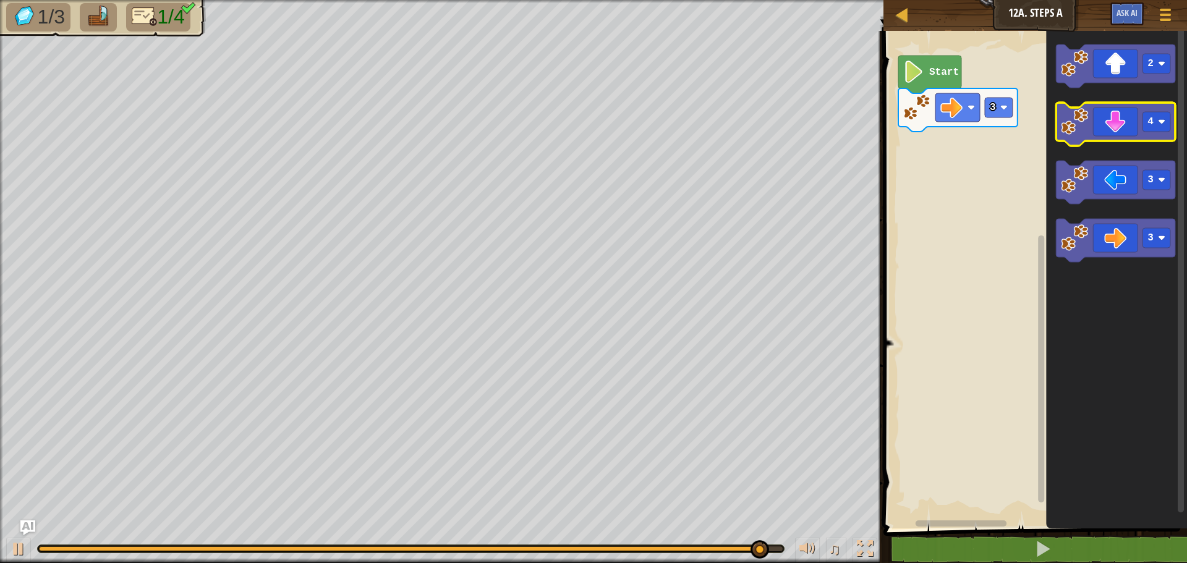
click at [1097, 124] on icon "Blockly Workspace" at bounding box center [1115, 124] width 119 height 43
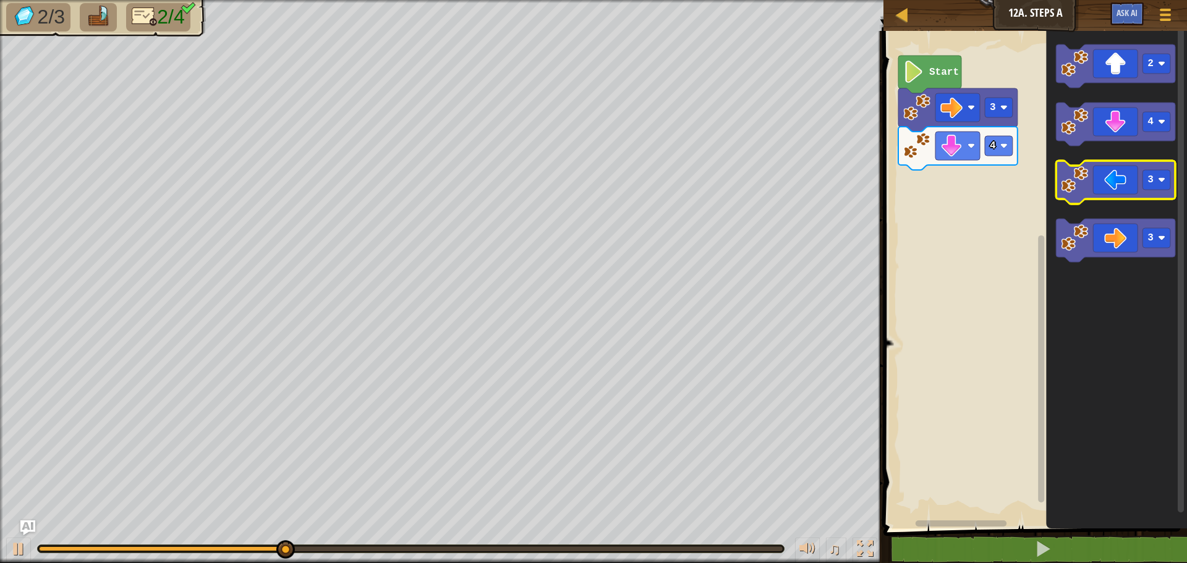
click at [1089, 191] on icon "Blockly Workspace" at bounding box center [1115, 182] width 119 height 43
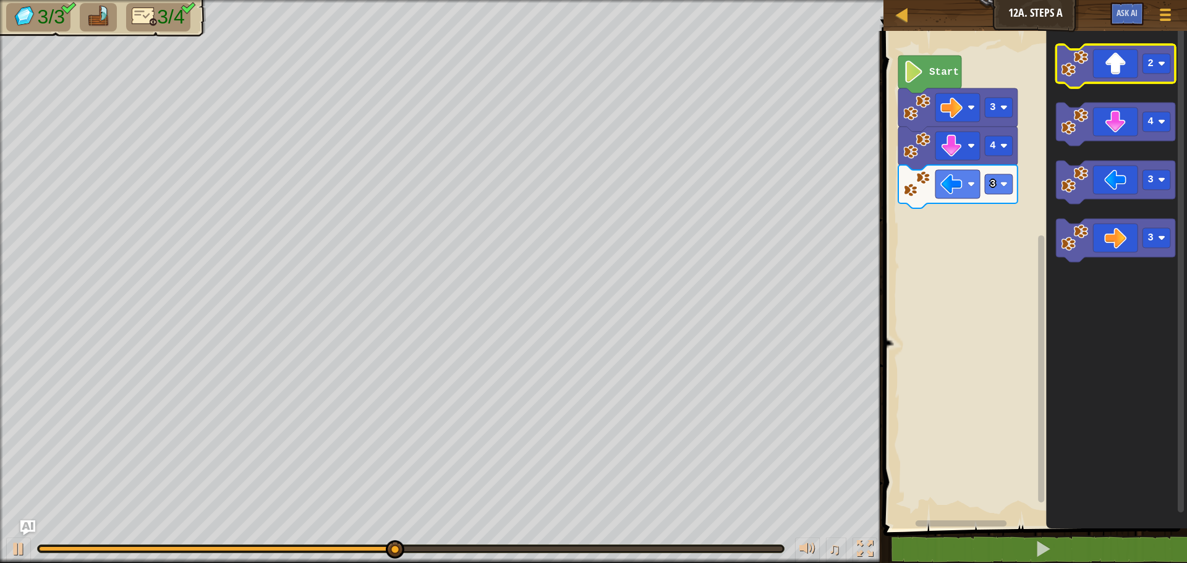
click at [1110, 66] on icon "Blockly Workspace" at bounding box center [1115, 66] width 119 height 43
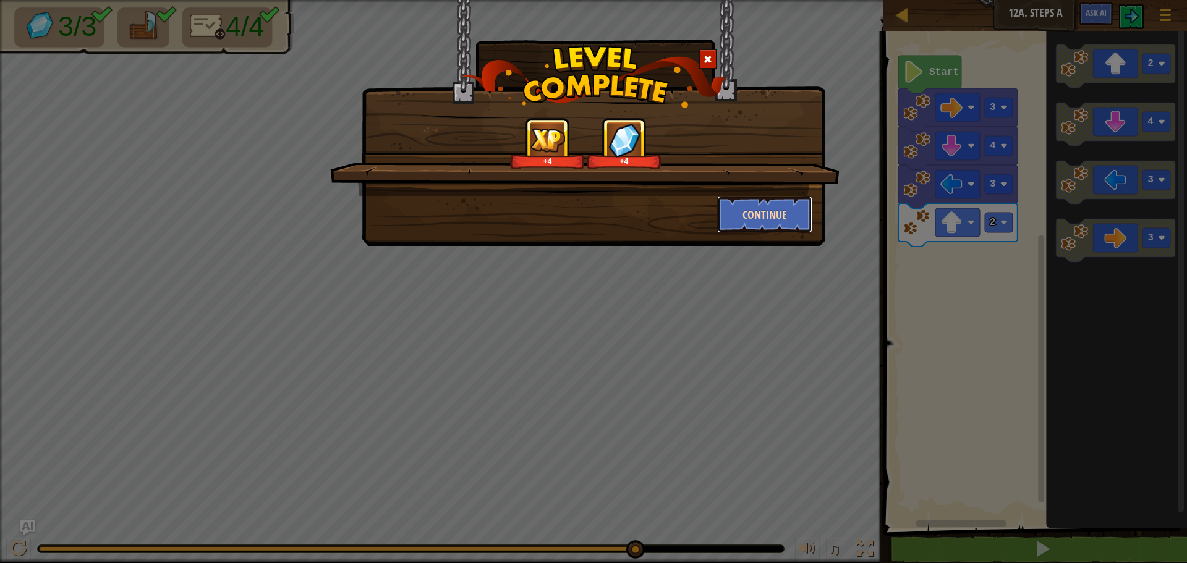
drag, startPoint x: 762, startPoint y: 209, endPoint x: 770, endPoint y: 201, distance: 10.9
click at [770, 201] on button "Continue" at bounding box center [765, 214] width 96 height 37
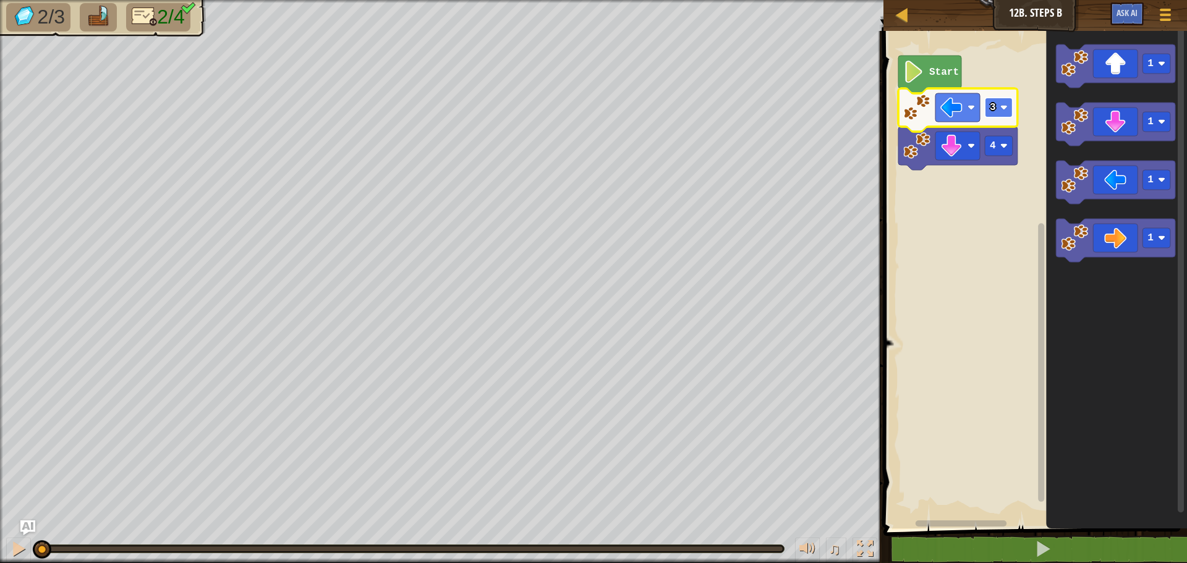
click at [996, 117] on rect "Blockly Workspace" at bounding box center [999, 108] width 28 height 20
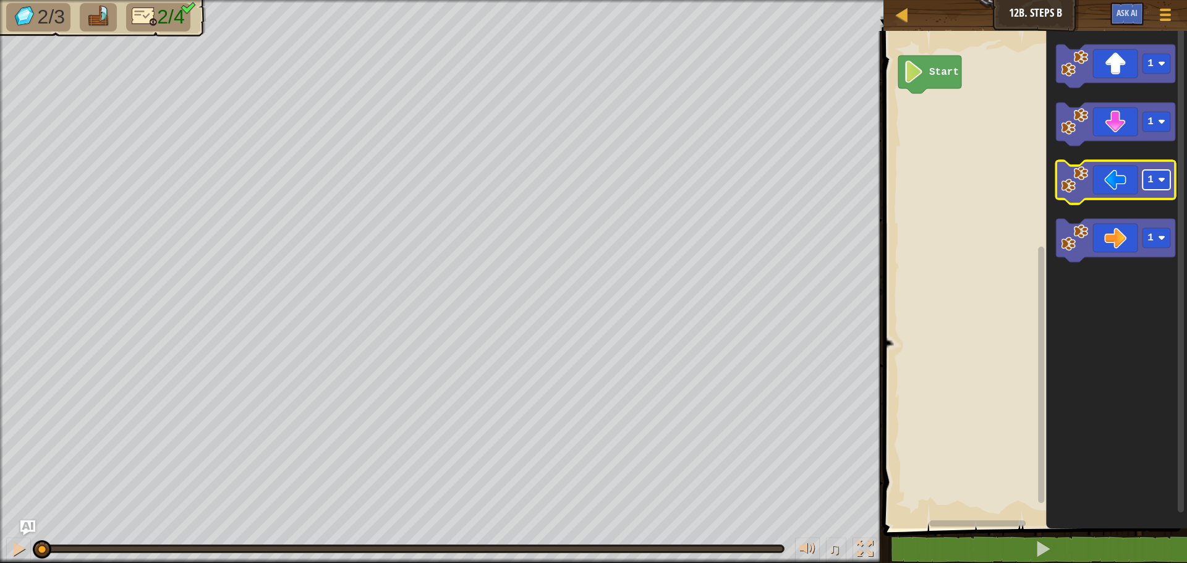
click at [1160, 176] on rect "Blockly Workspace" at bounding box center [1157, 180] width 28 height 20
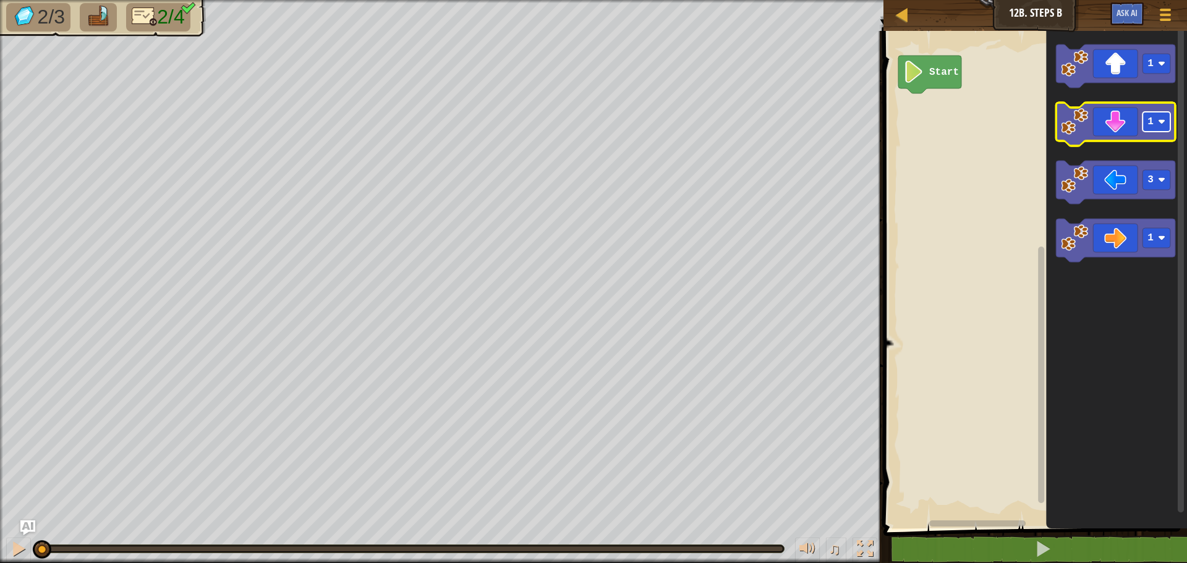
click at [1161, 123] on image "Blockly Workspace" at bounding box center [1161, 121] width 7 height 7
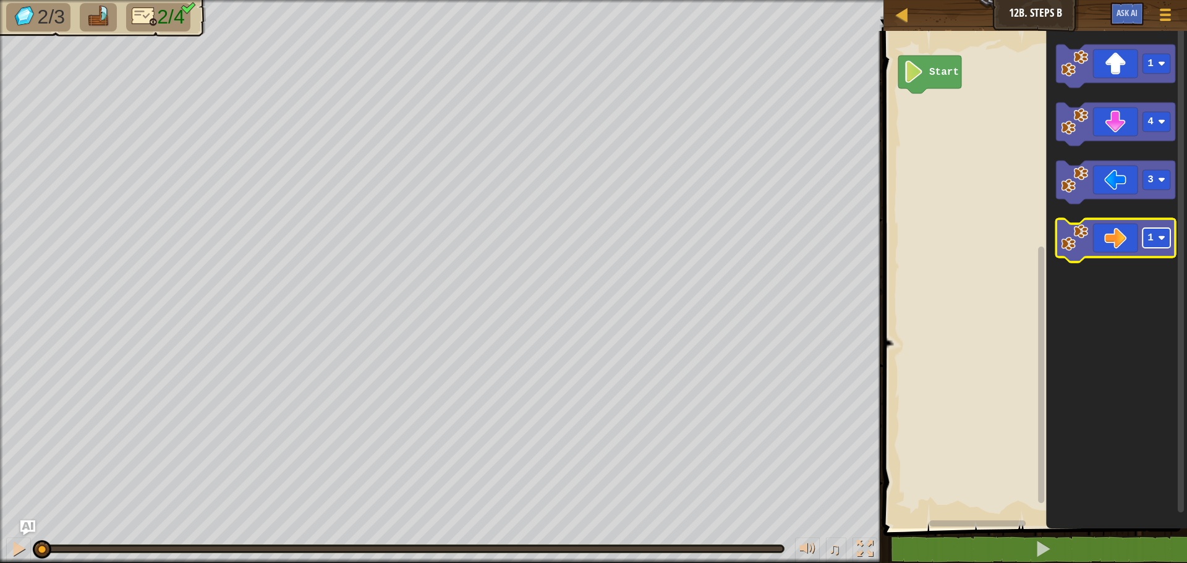
click at [1157, 245] on rect "Blockly Workspace" at bounding box center [1157, 238] width 28 height 20
click at [1152, 239] on text "2" at bounding box center [1150, 237] width 6 height 11
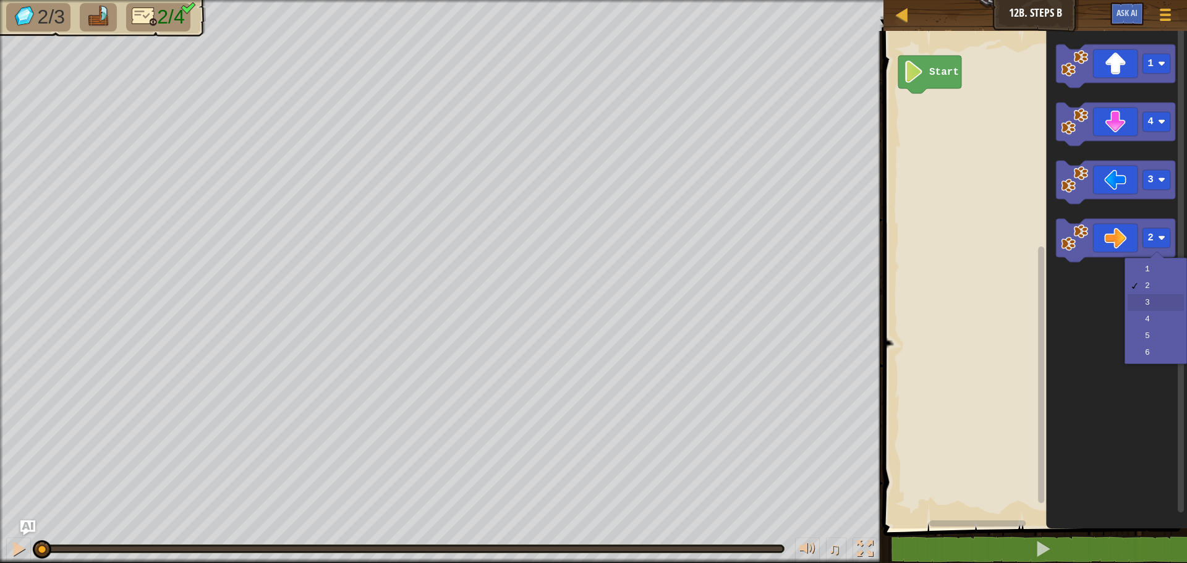
drag, startPoint x: 1149, startPoint y: 300, endPoint x: 1153, endPoint y: 294, distance: 6.7
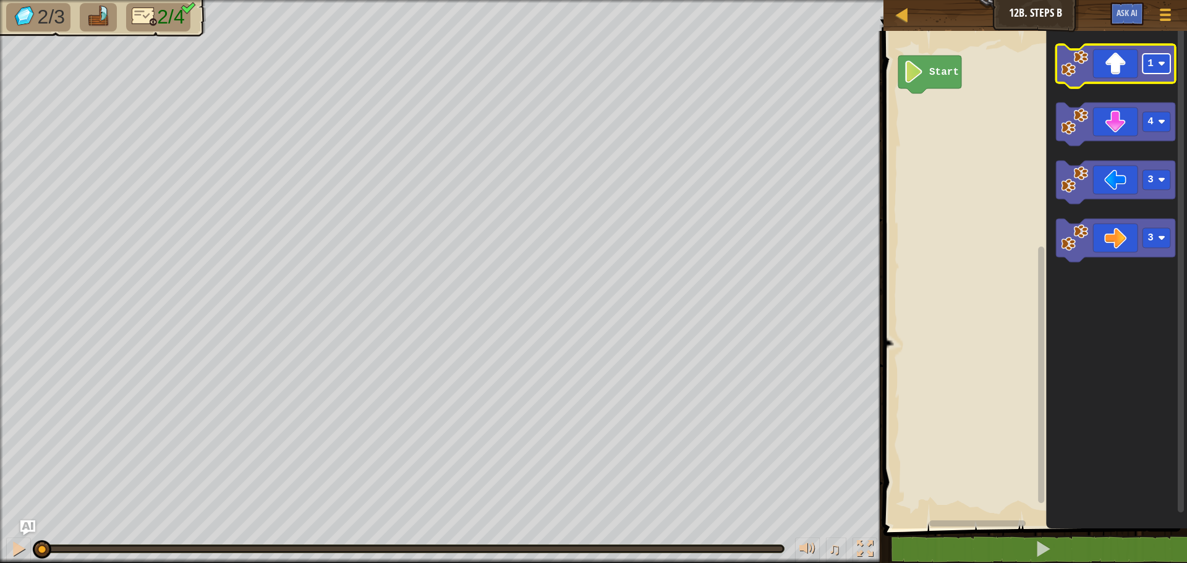
click at [1160, 67] on g "1" at bounding box center [1157, 64] width 28 height 20
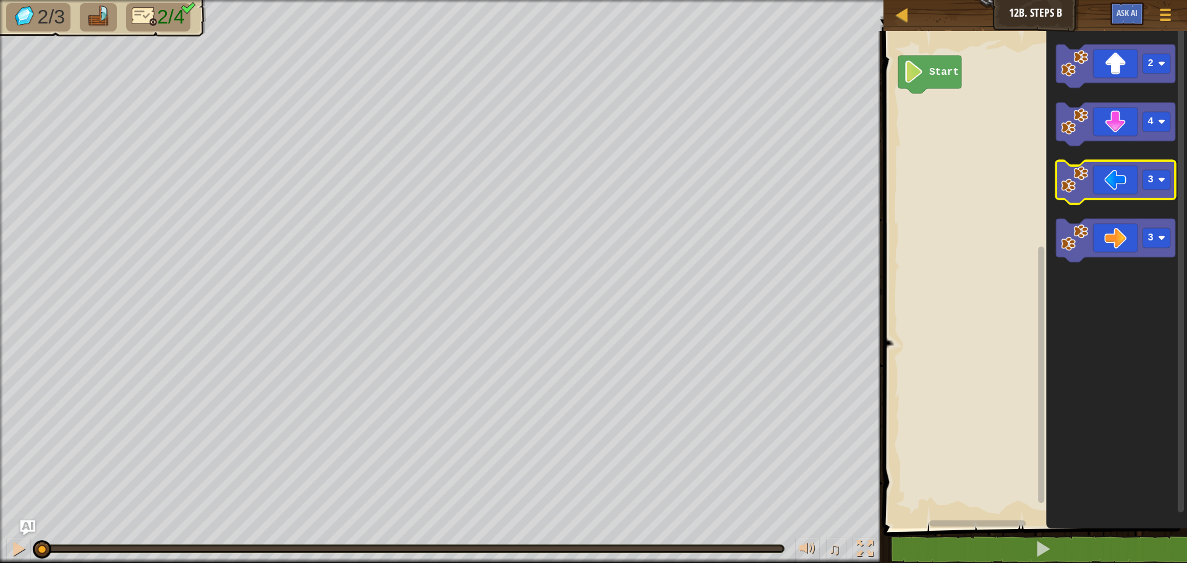
click at [1119, 189] on icon "Blockly Workspace" at bounding box center [1115, 182] width 119 height 43
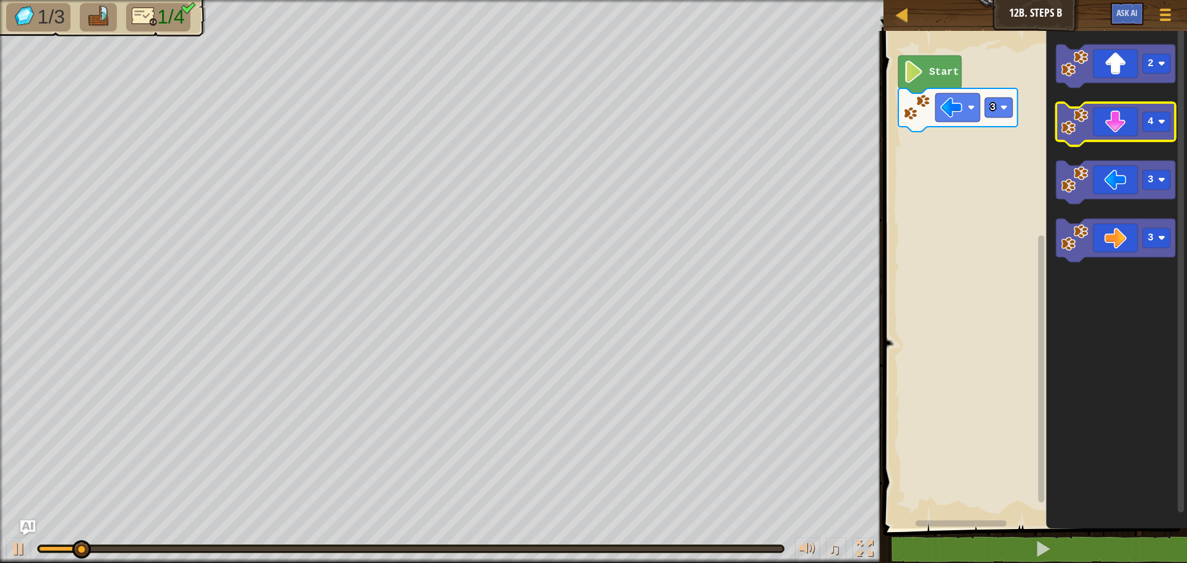
click at [1099, 122] on icon "Blockly Workspace" at bounding box center [1115, 124] width 119 height 43
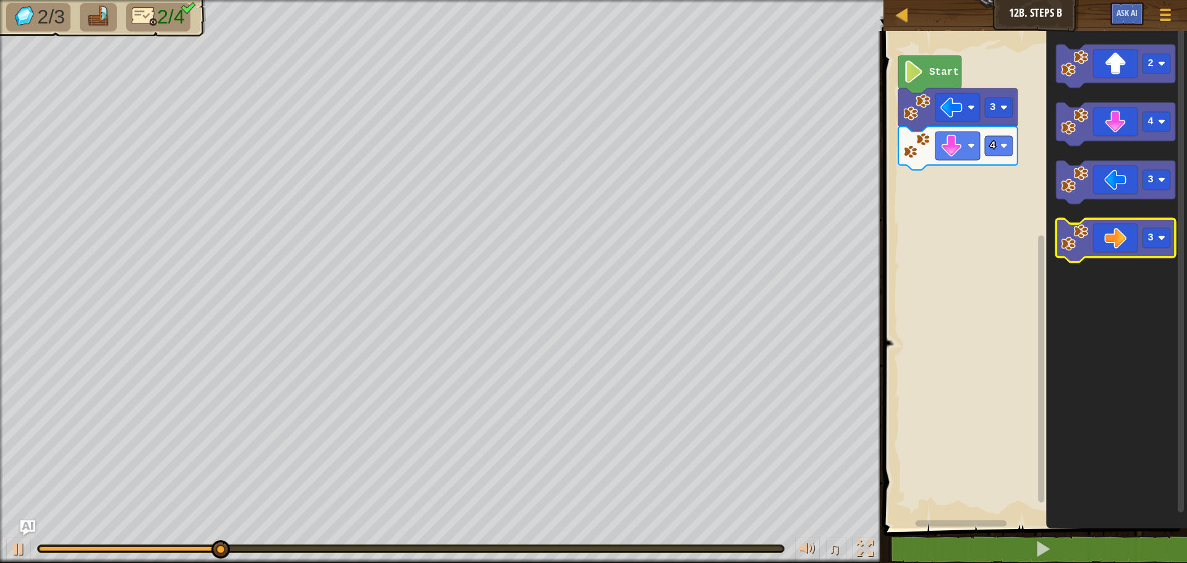
click at [1106, 242] on icon "Blockly Workspace" at bounding box center [1115, 240] width 119 height 43
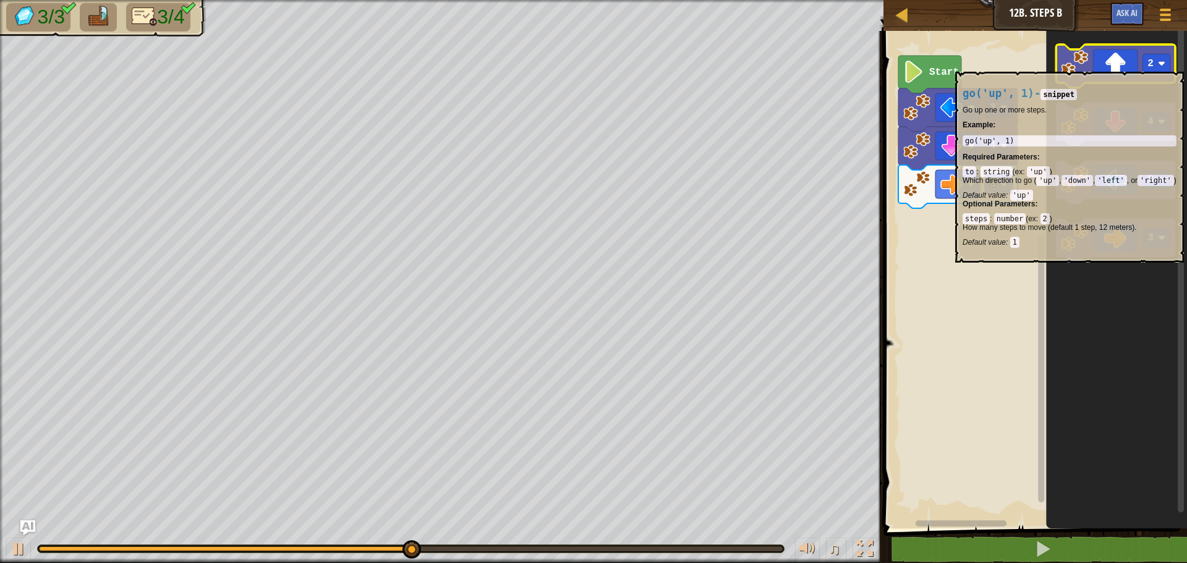
click at [1118, 66] on icon "Blockly Workspace" at bounding box center [1115, 66] width 119 height 43
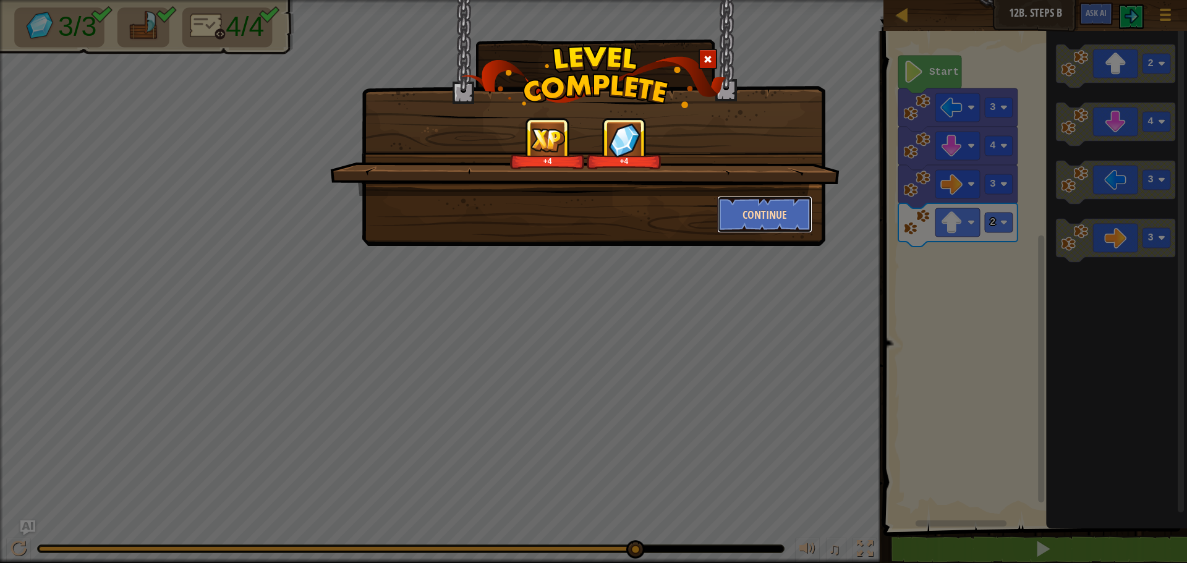
click at [780, 221] on button "Continue" at bounding box center [765, 214] width 96 height 37
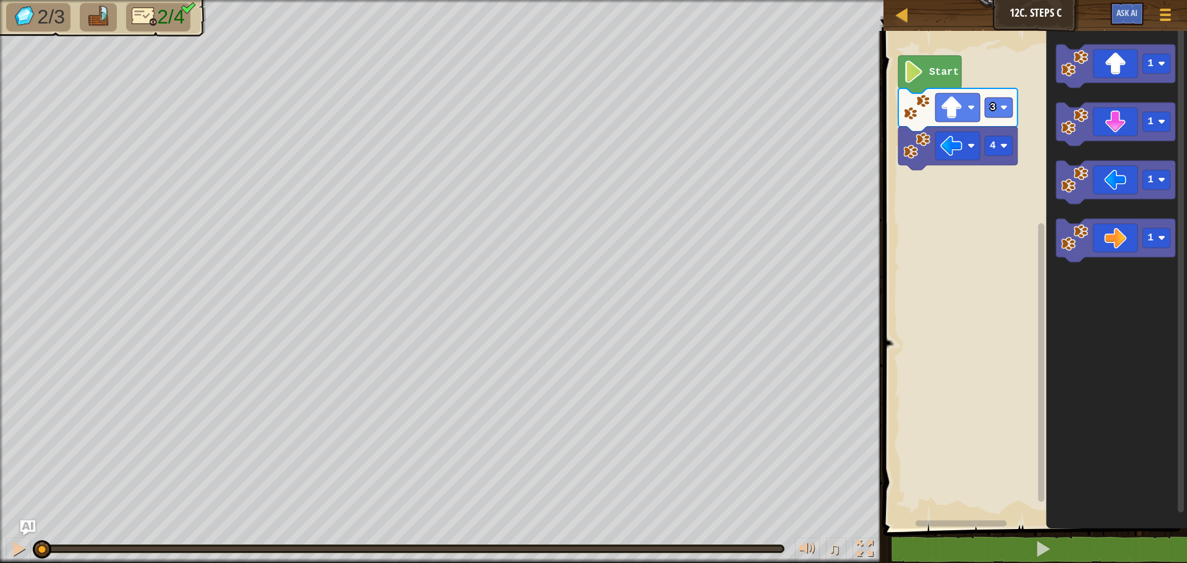
click at [904, 2] on div "Map Junior 12c. Steps C Game Menu Ask AI" at bounding box center [1035, 15] width 304 height 31
click at [908, 12] on div at bounding box center [902, 14] width 15 height 15
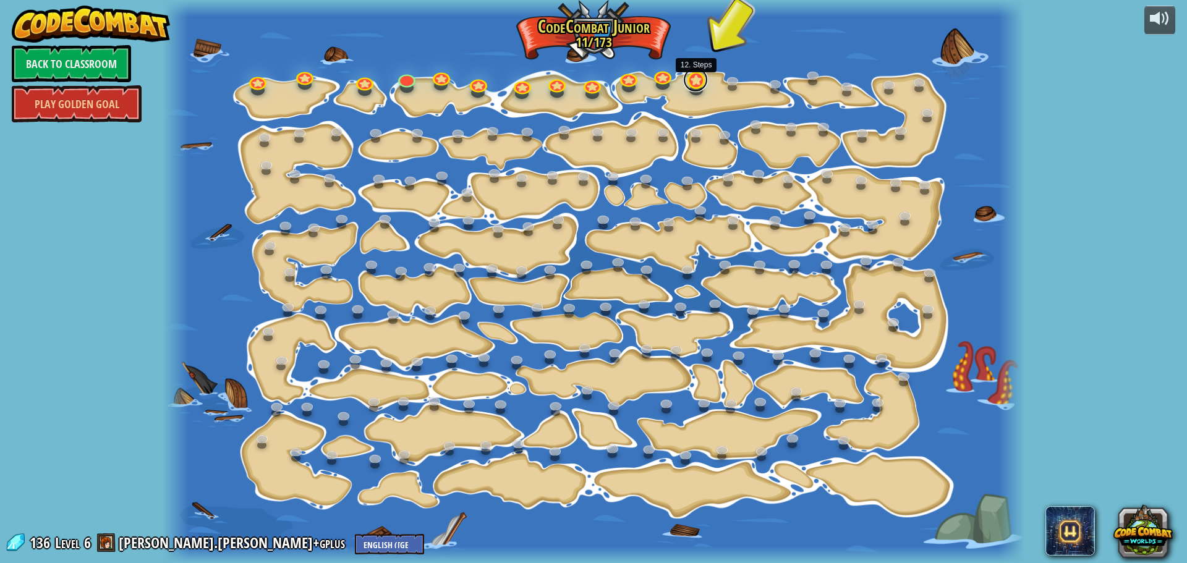
click at [698, 83] on link at bounding box center [695, 79] width 25 height 25
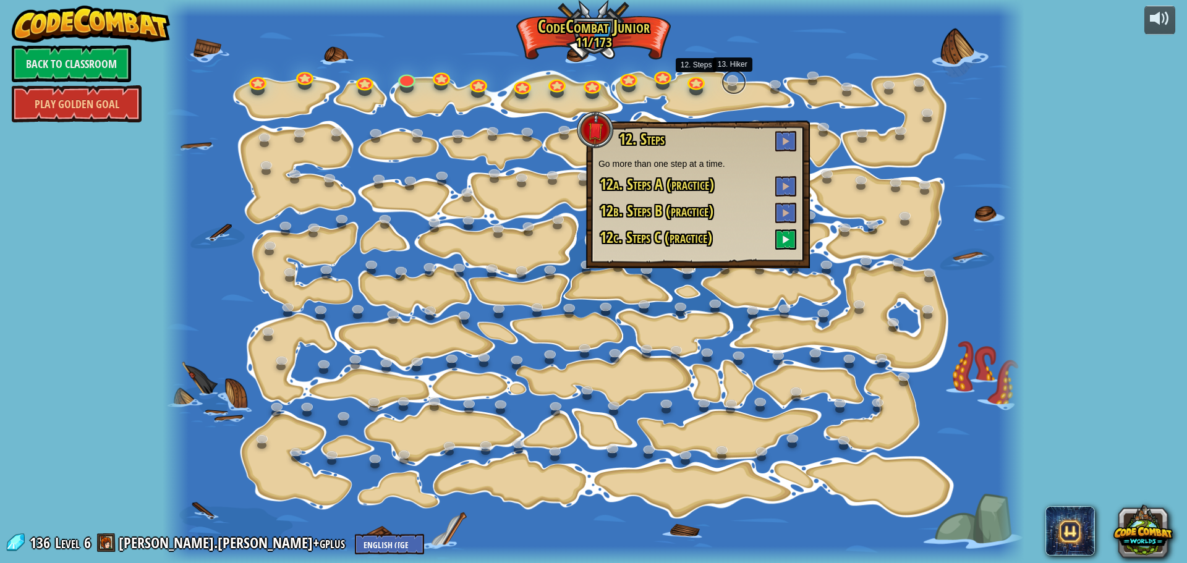
click at [733, 76] on link at bounding box center [733, 82] width 25 height 25
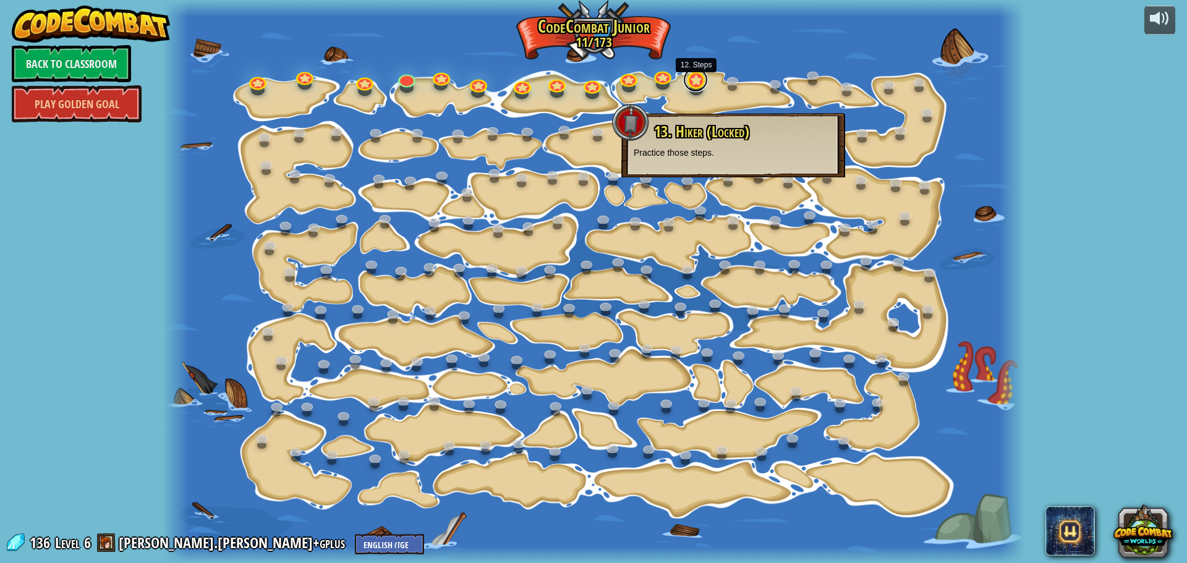
click at [702, 78] on link at bounding box center [695, 79] width 25 height 25
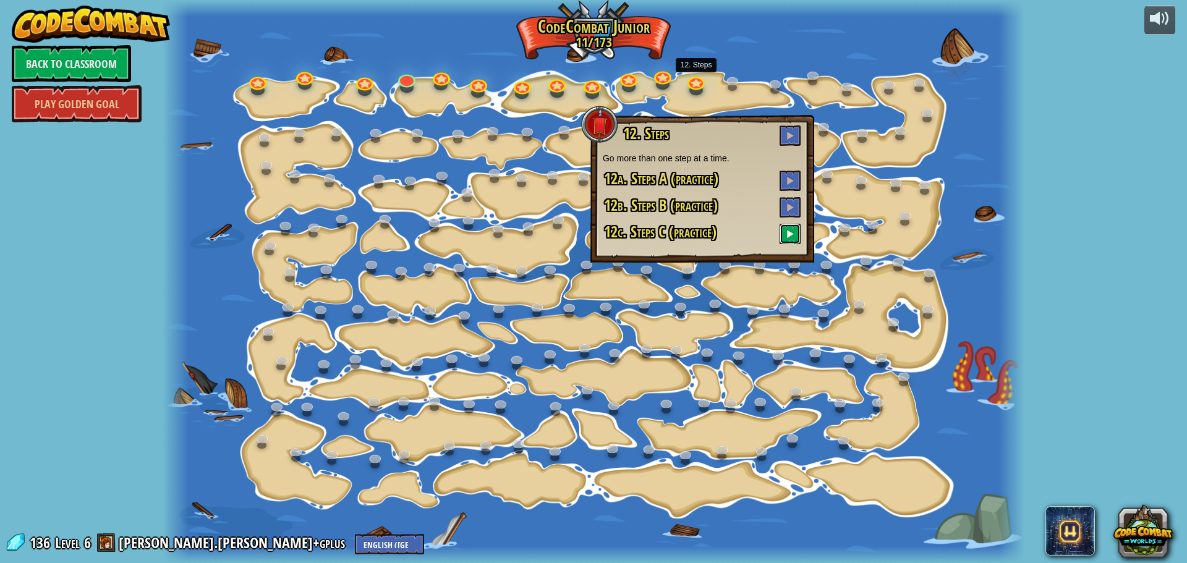
click at [795, 228] on button at bounding box center [790, 234] width 21 height 20
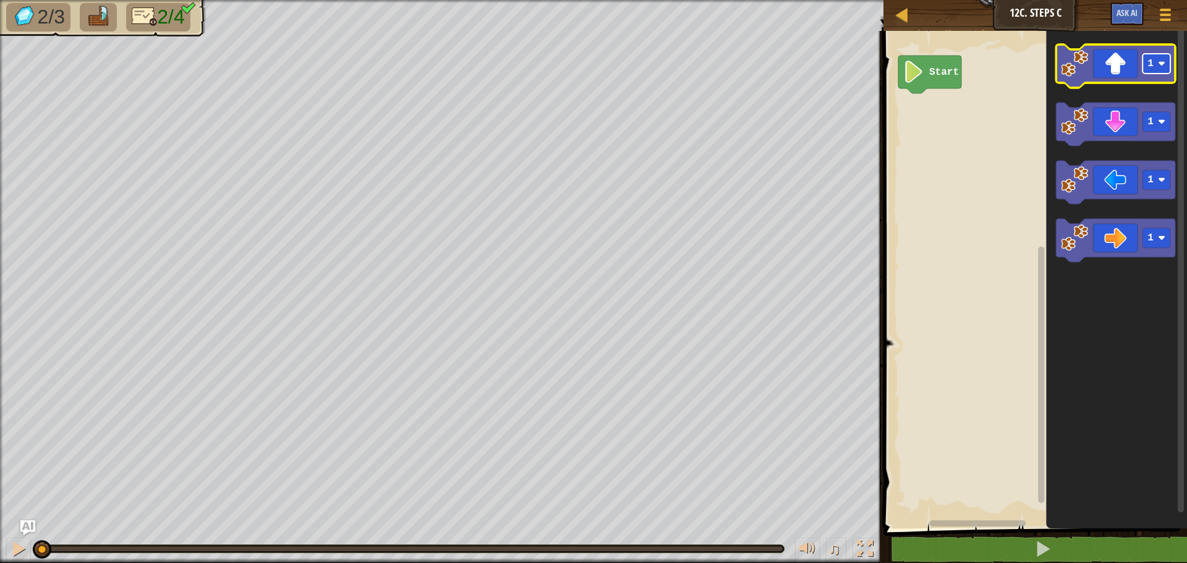
click at [1154, 63] on rect "Blockly Workspace" at bounding box center [1157, 64] width 28 height 20
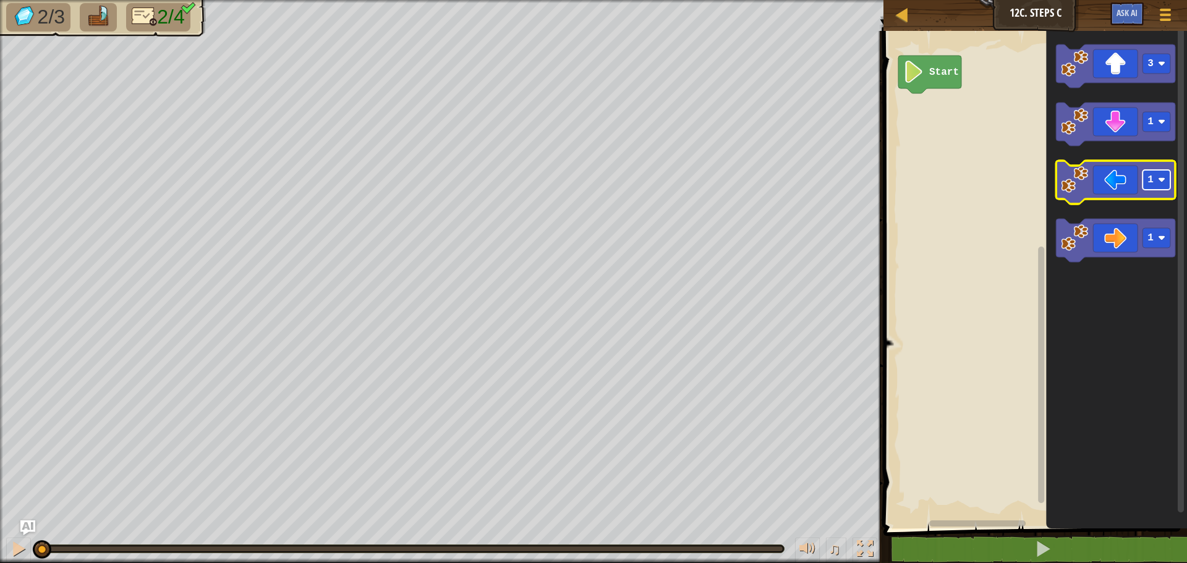
click at [1157, 185] on rect "Blockly Workspace" at bounding box center [1157, 180] width 28 height 20
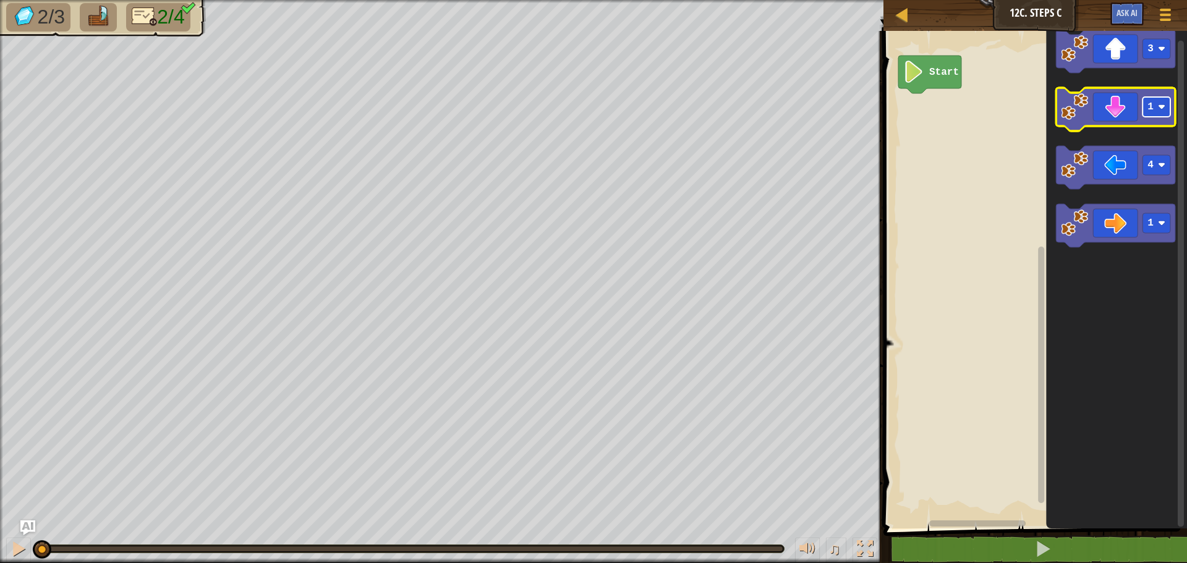
click at [1147, 108] on rect "Blockly Workspace" at bounding box center [1157, 107] width 28 height 20
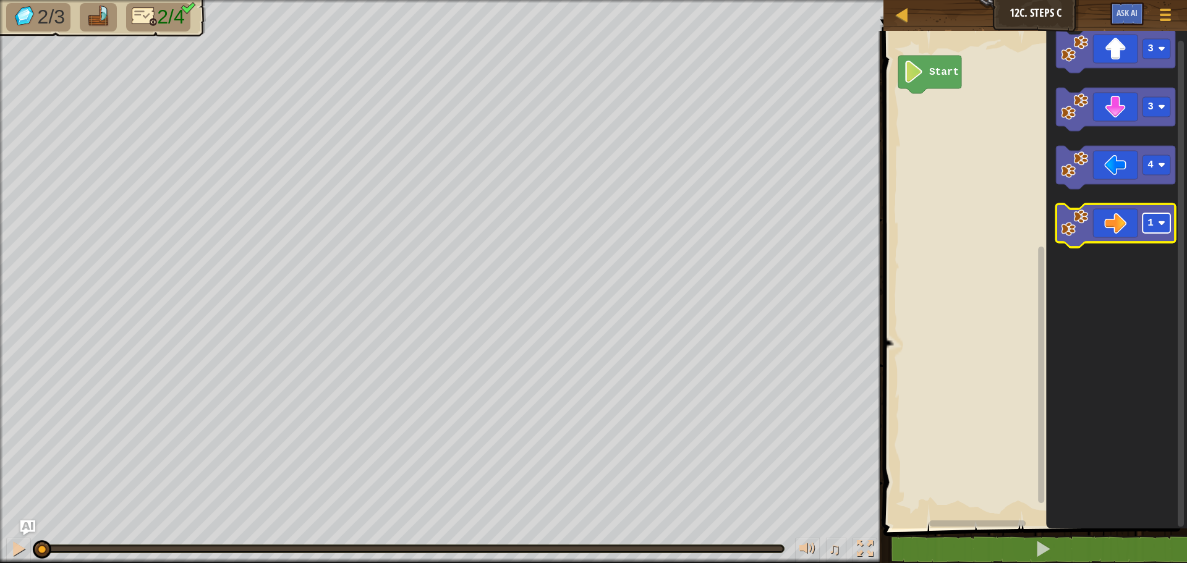
click at [1157, 233] on rect "Blockly Workspace" at bounding box center [1157, 223] width 28 height 20
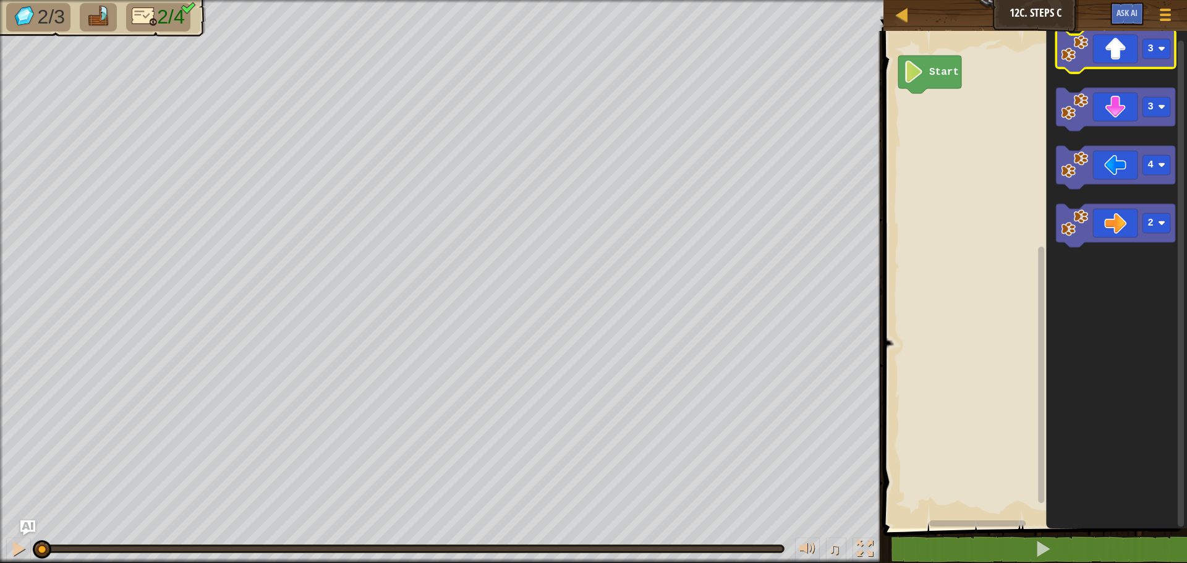
click at [1093, 61] on icon "Blockly Workspace" at bounding box center [1115, 51] width 119 height 43
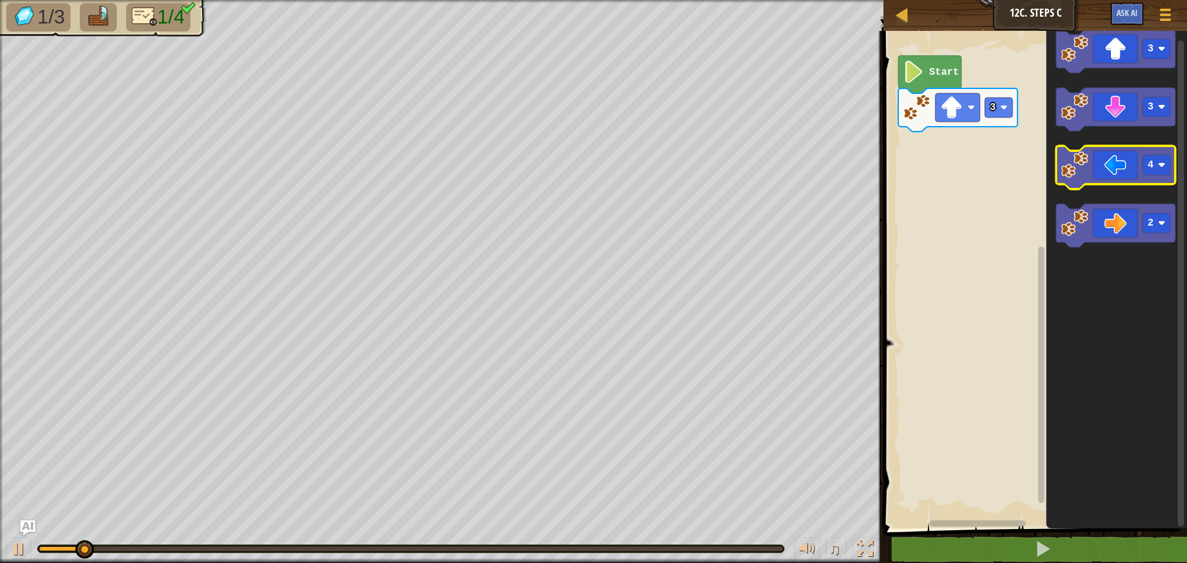
click at [1099, 176] on icon "Blockly Workspace" at bounding box center [1115, 167] width 119 height 43
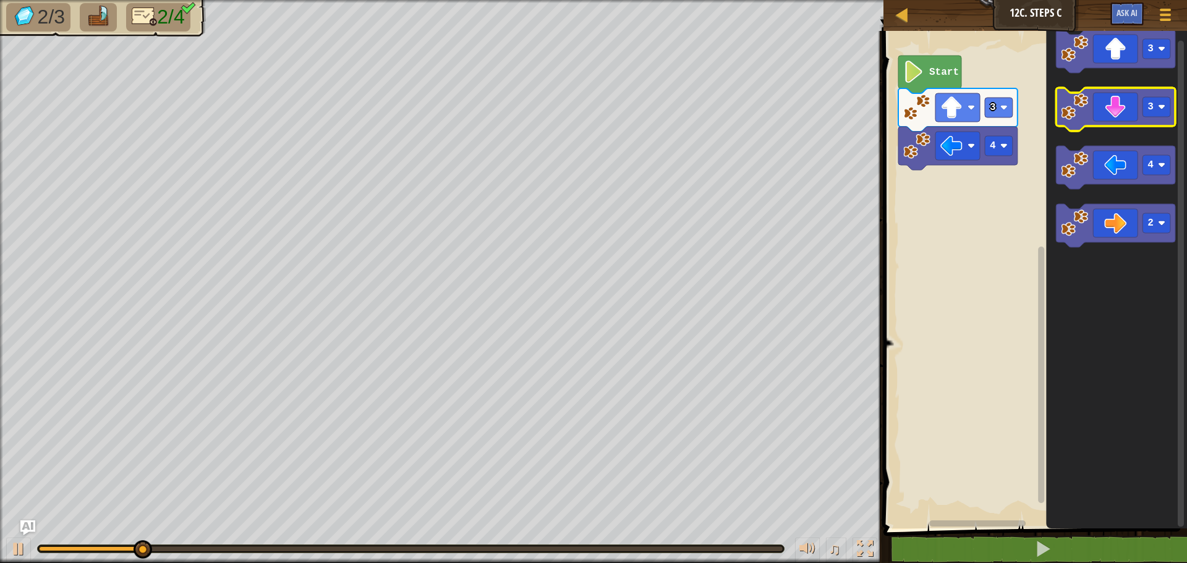
click at [1139, 98] on icon "Blockly Workspace" at bounding box center [1115, 109] width 119 height 43
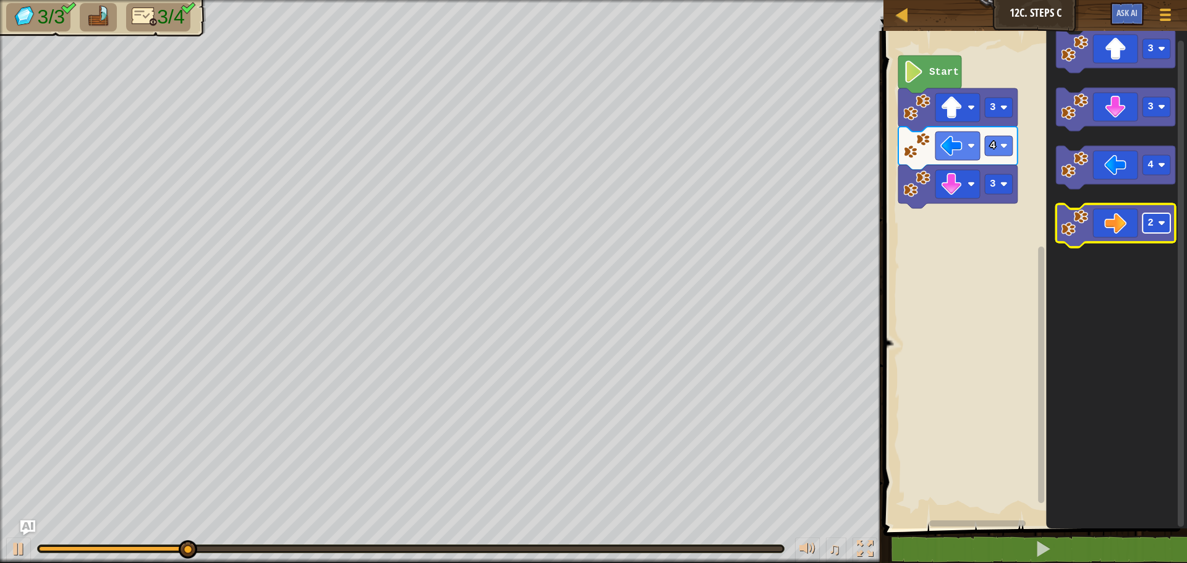
click at [1146, 226] on rect "Blockly Workspace" at bounding box center [1157, 223] width 28 height 20
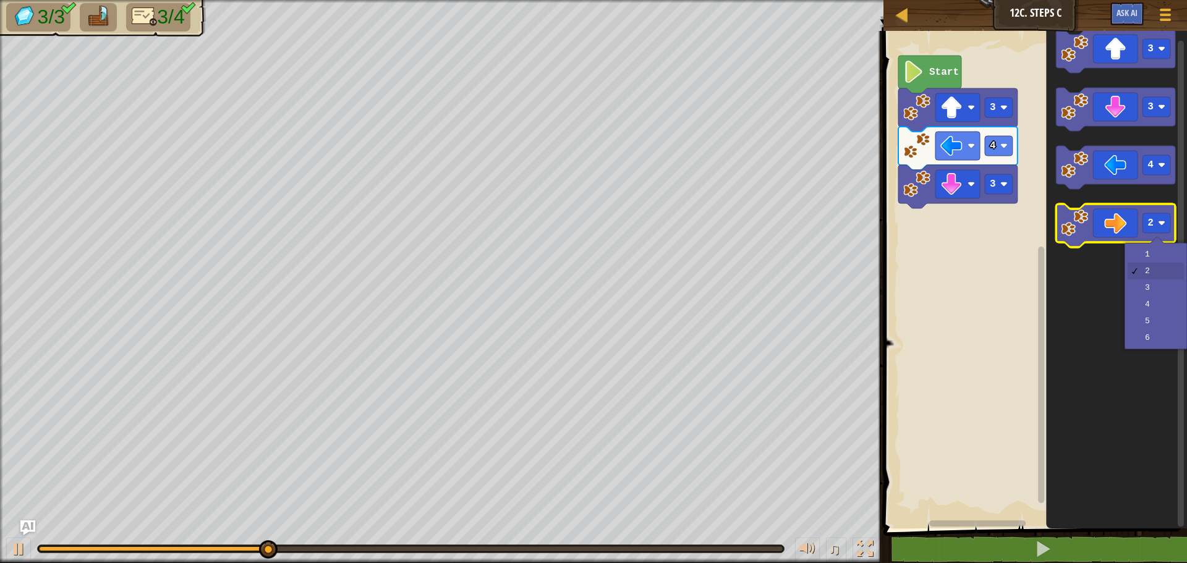
click at [1117, 226] on icon "Blockly Workspace" at bounding box center [1115, 225] width 119 height 43
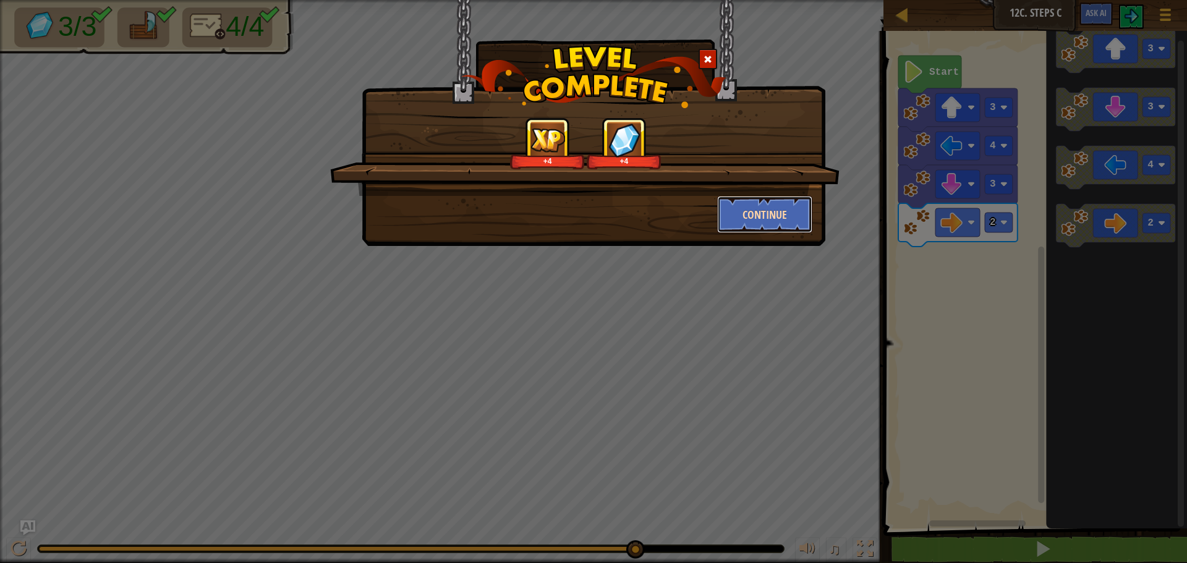
click button "Continue" at bounding box center [765, 214] width 96 height 37
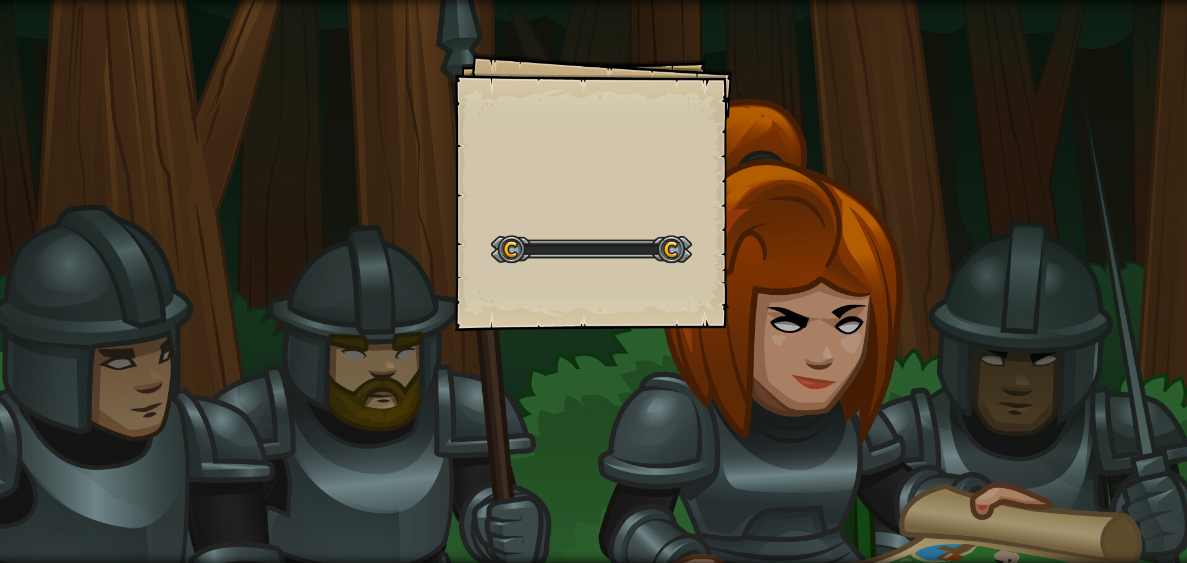
click at [764, 0] on body "Goals Start Level Error loading from server. Try refreshing the page. You'll ne…" at bounding box center [593, 0] width 1187 height 0
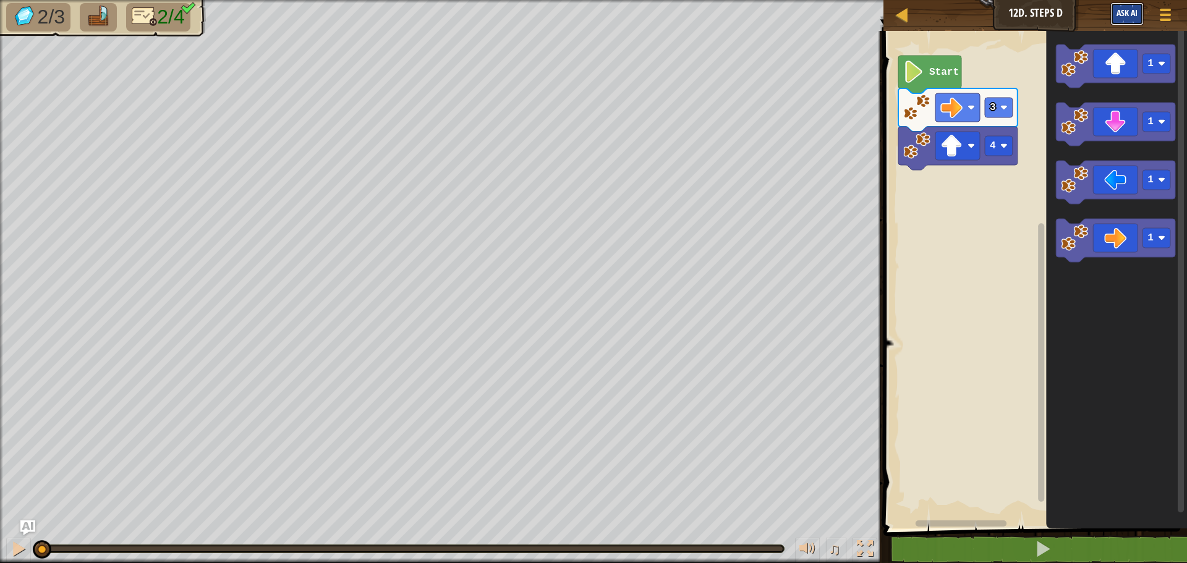
click at [1132, 15] on span "Ask AI" at bounding box center [1127, 13] width 21 height 12
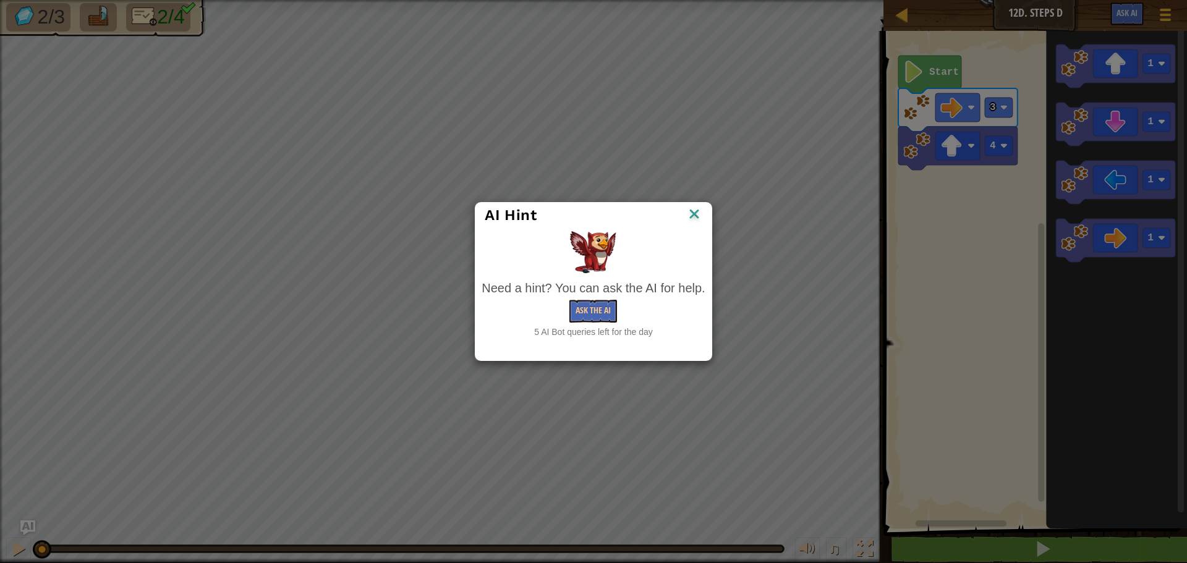
click at [692, 215] on img at bounding box center [694, 215] width 16 height 19
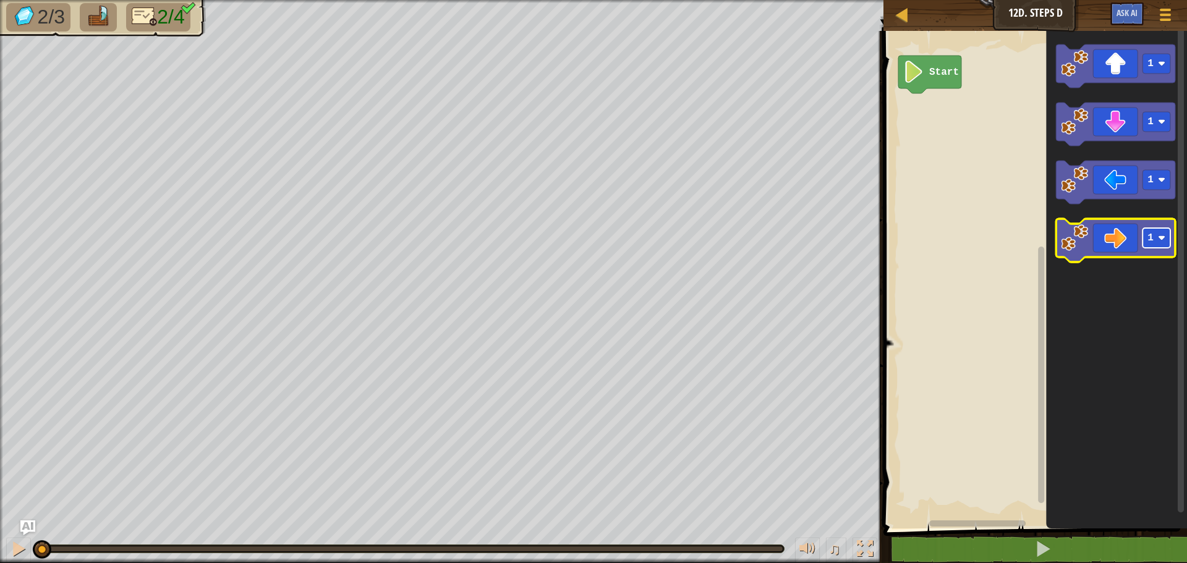
click at [1159, 235] on image "Blockly Workspace" at bounding box center [1161, 237] width 7 height 7
